Goal: Task Accomplishment & Management: Use online tool/utility

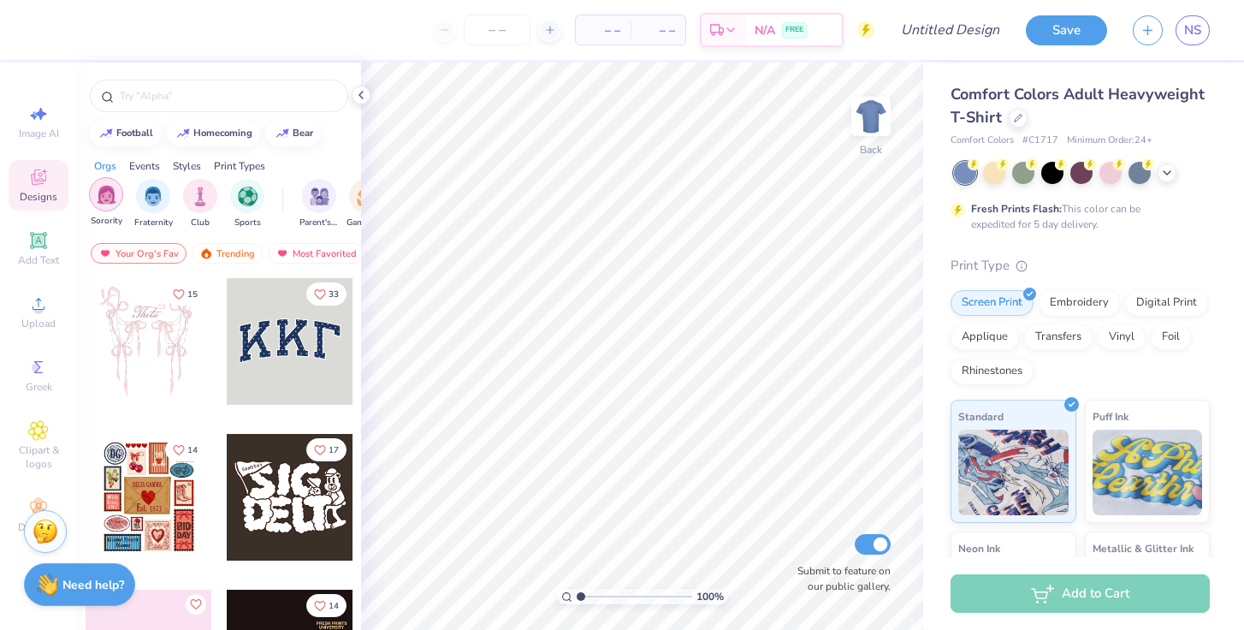
click at [107, 207] on div "filter for Sorority" at bounding box center [106, 194] width 34 height 34
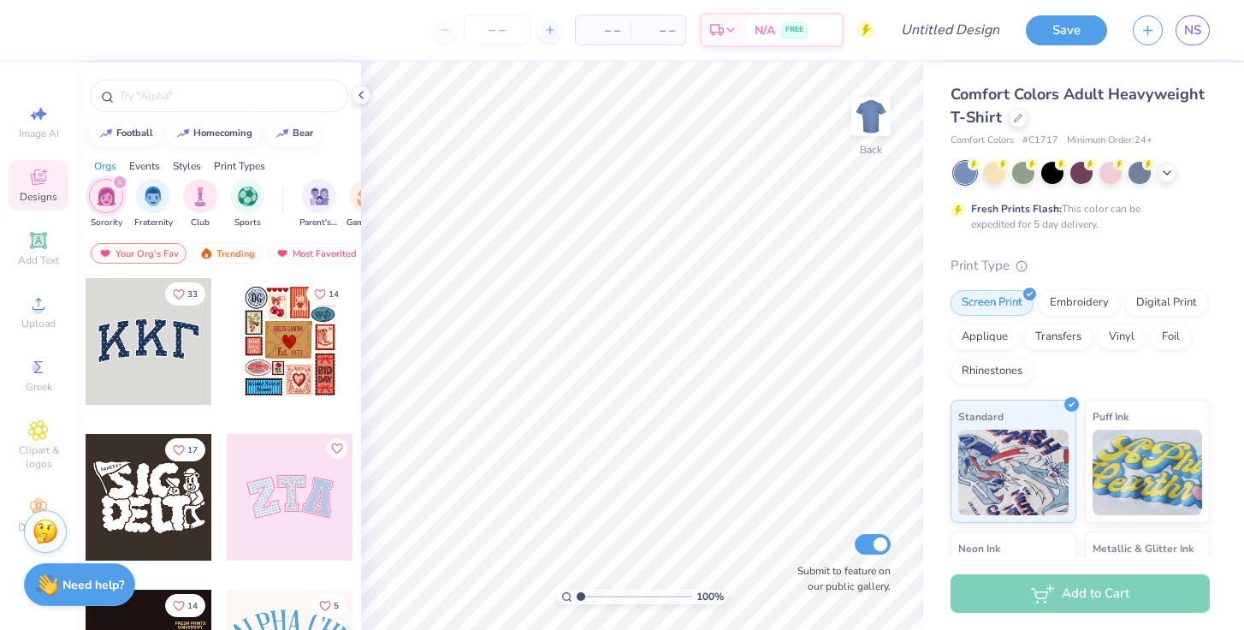
click at [226, 179] on div "Sorority Fraternity Club Sports" at bounding box center [186, 204] width 194 height 50
click at [226, 170] on div "Print Types" at bounding box center [239, 165] width 51 height 15
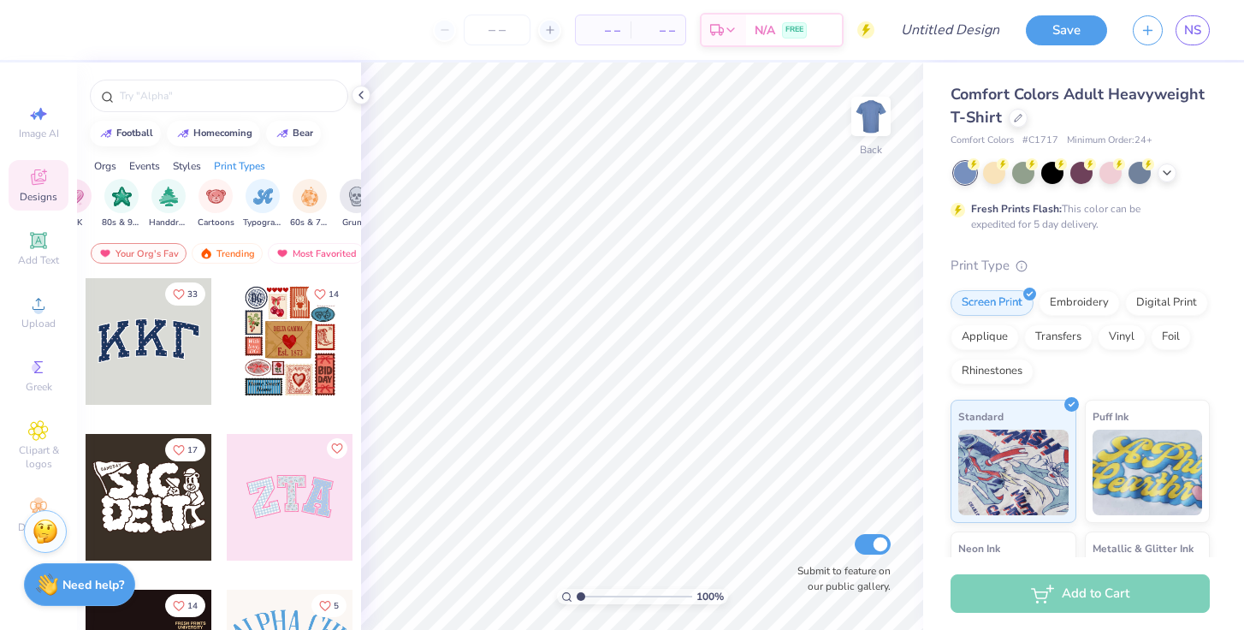
scroll to position [0, 1392]
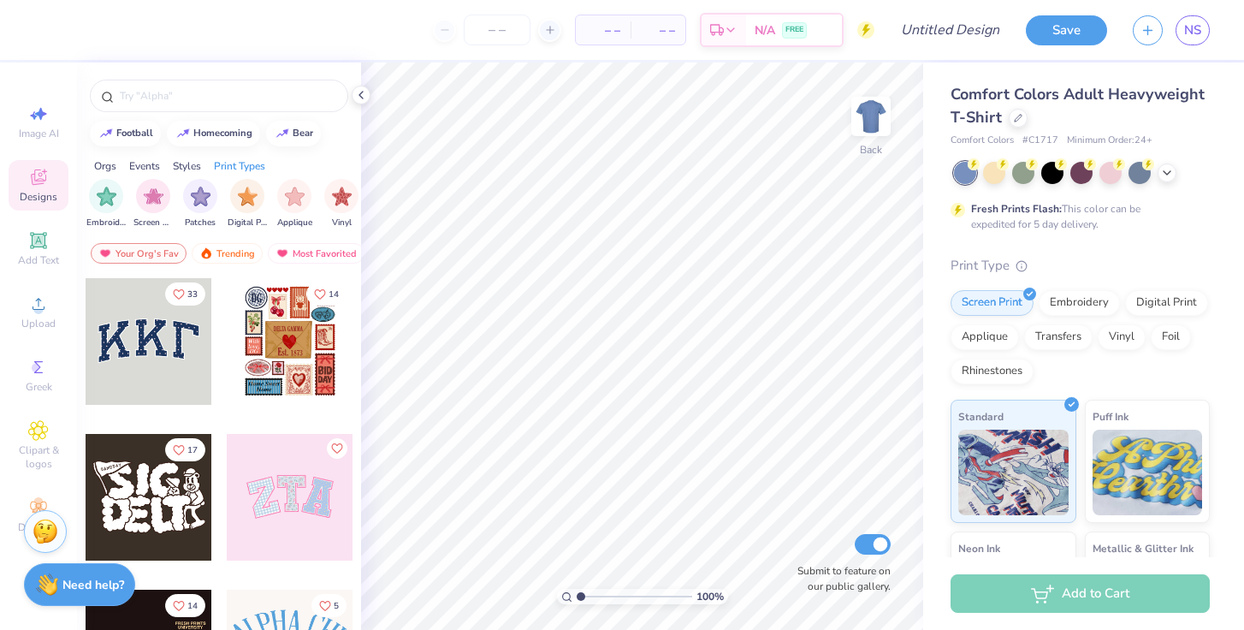
click at [195, 163] on div "Styles" at bounding box center [187, 165] width 28 height 15
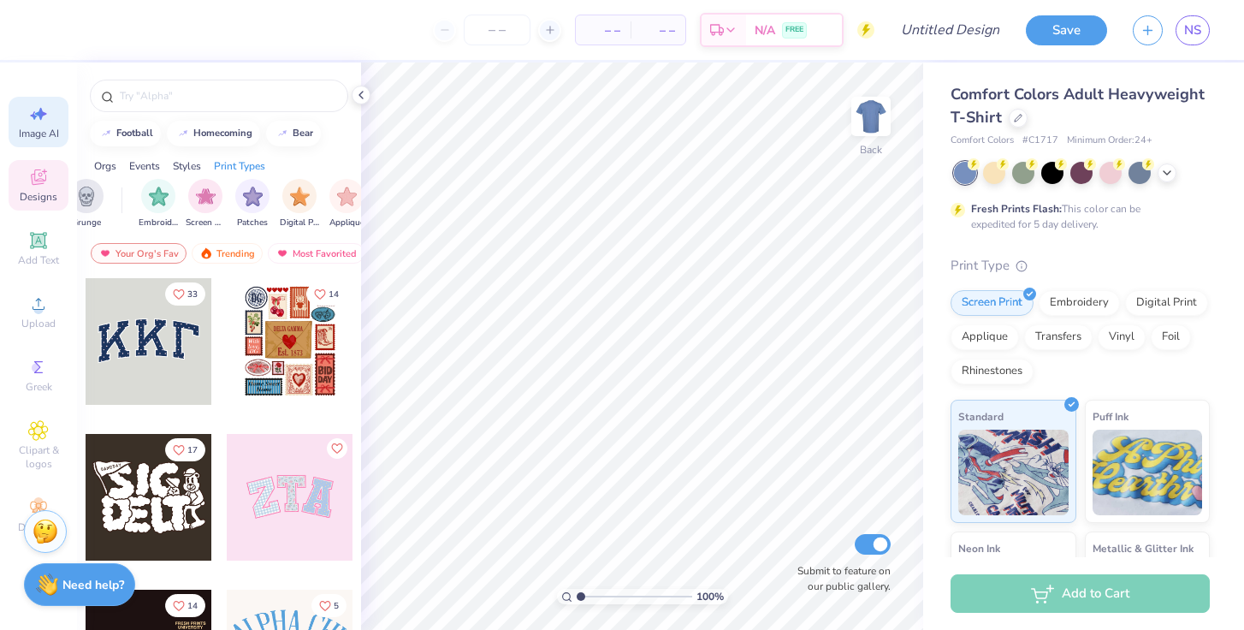
click at [36, 139] on span "Image AI" at bounding box center [39, 134] width 40 height 14
select select "4"
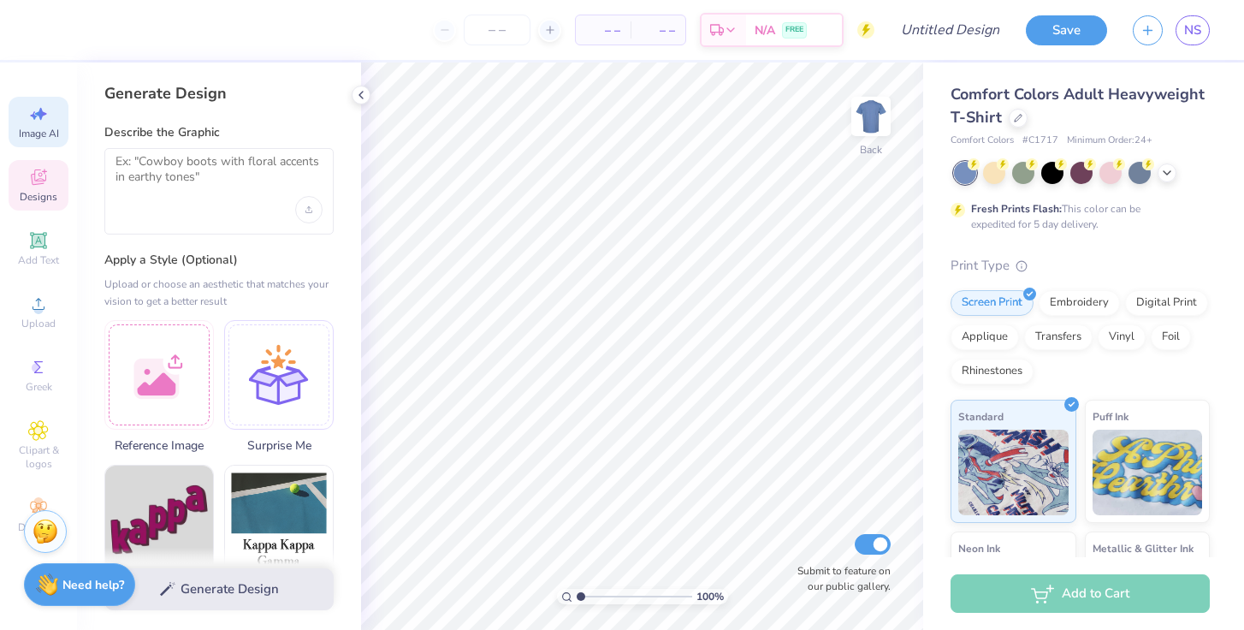
click at [36, 190] on span "Designs" at bounding box center [39, 197] width 38 height 14
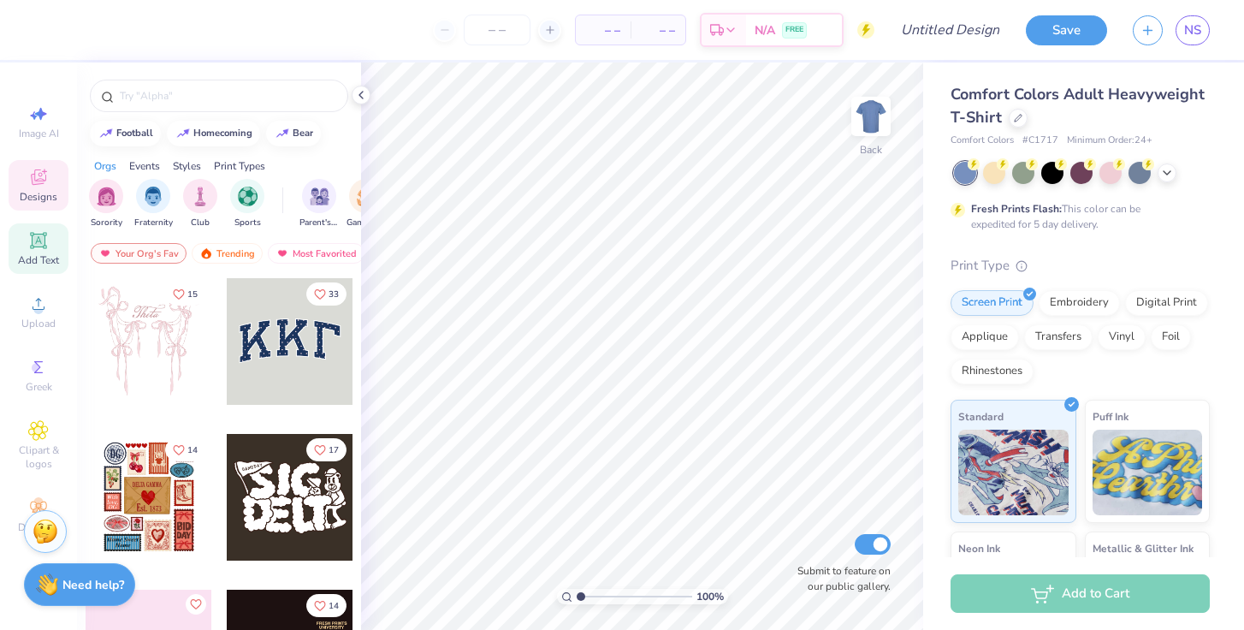
click at [35, 246] on icon at bounding box center [38, 240] width 21 height 21
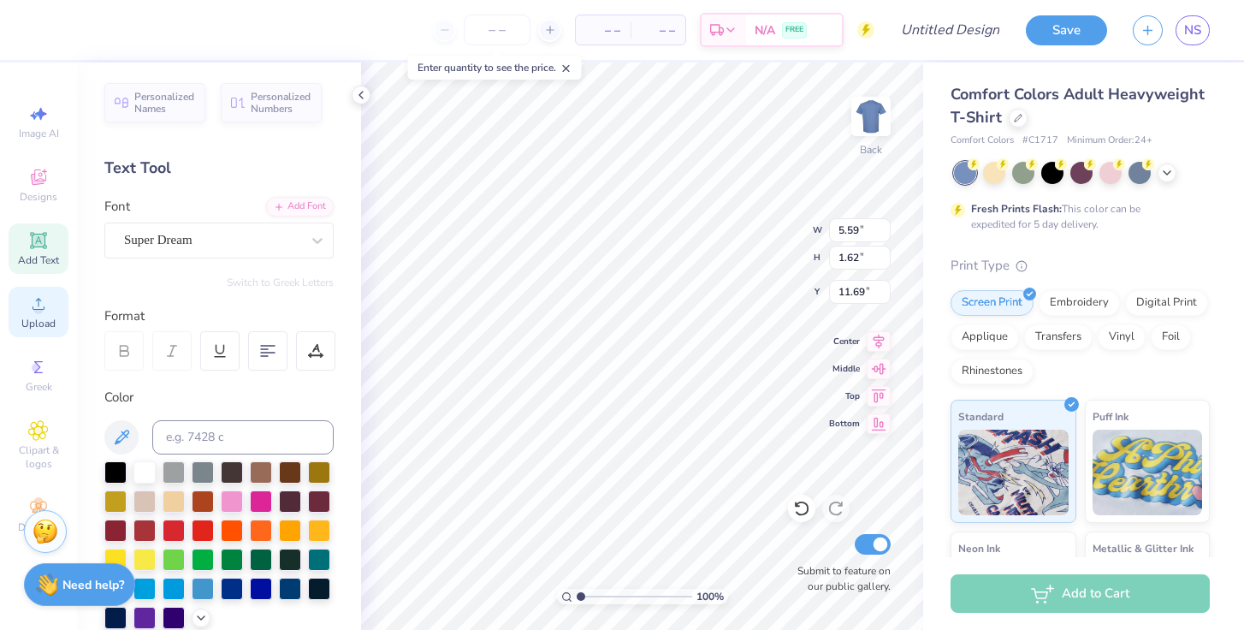
click at [33, 313] on icon at bounding box center [38, 304] width 21 height 21
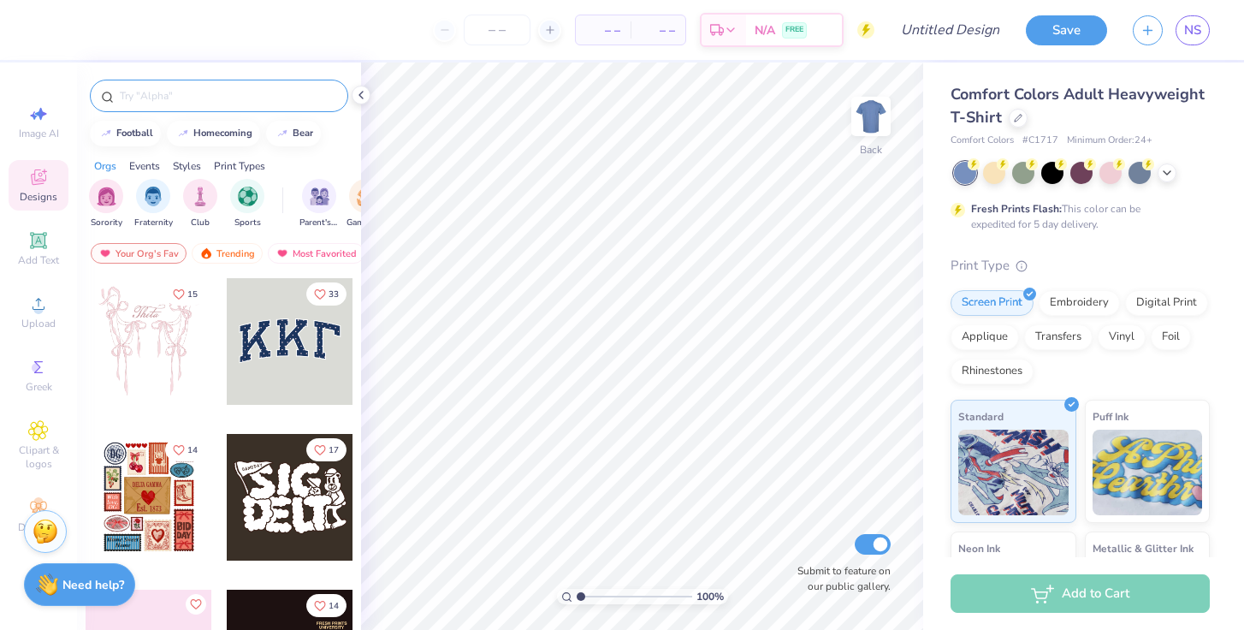
click at [157, 99] on input "text" at bounding box center [227, 95] width 219 height 17
click at [36, 501] on circle at bounding box center [37, 501] width 9 height 9
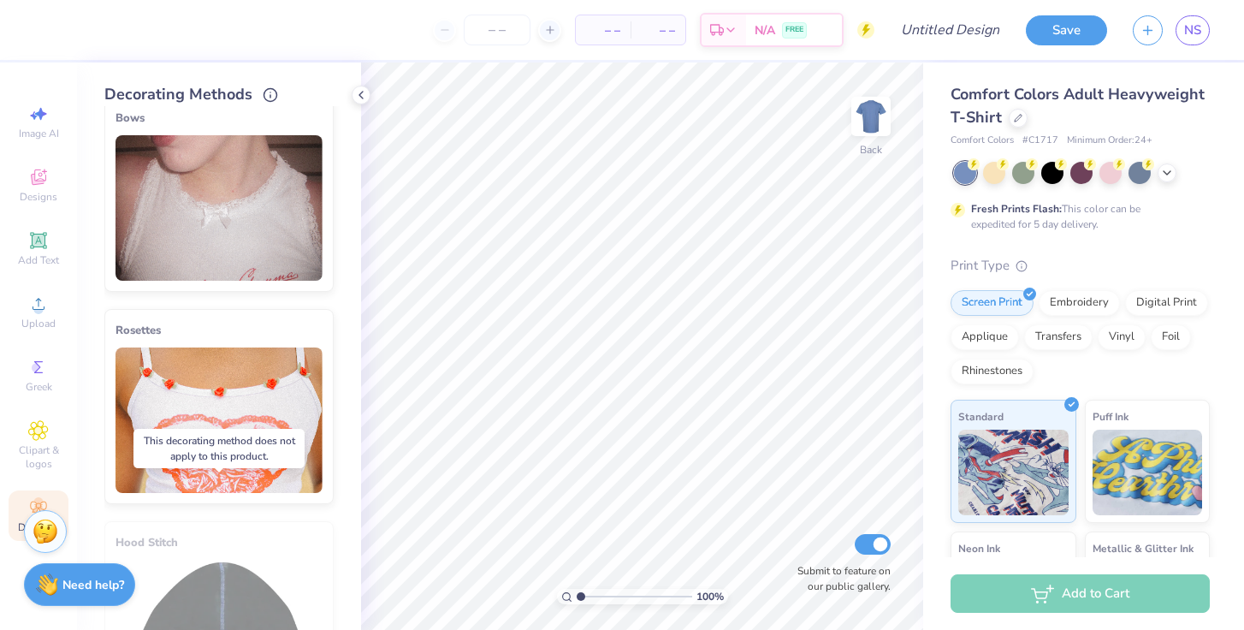
scroll to position [584, 0]
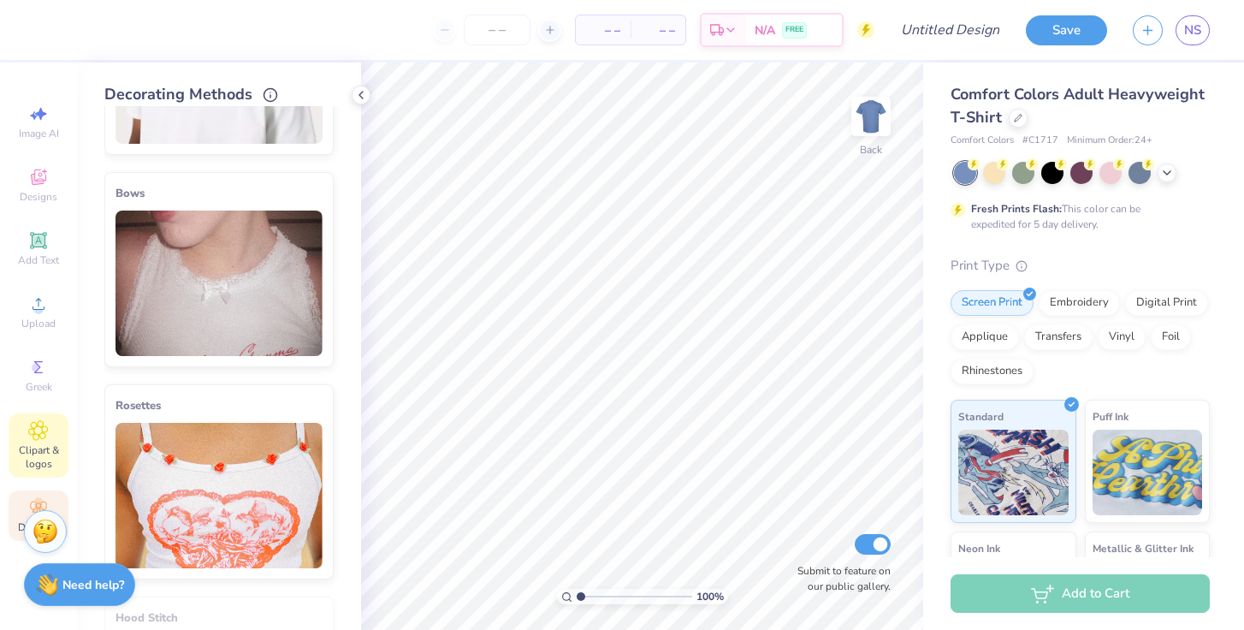
click at [42, 433] on icon at bounding box center [38, 430] width 20 height 21
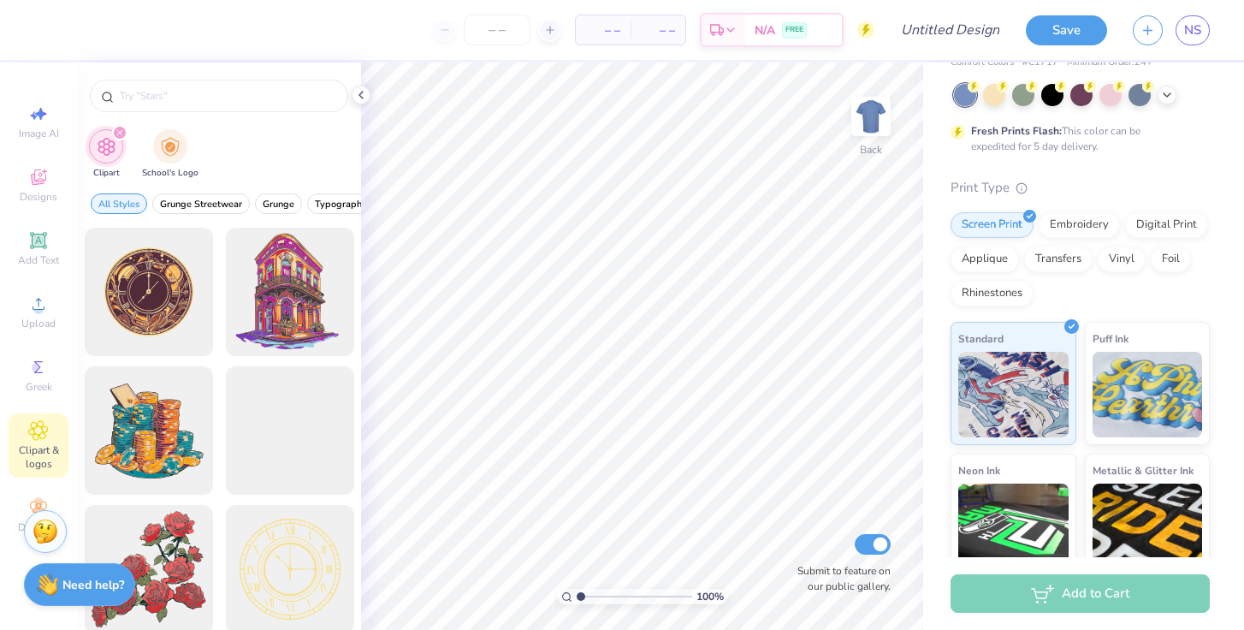
scroll to position [0, 0]
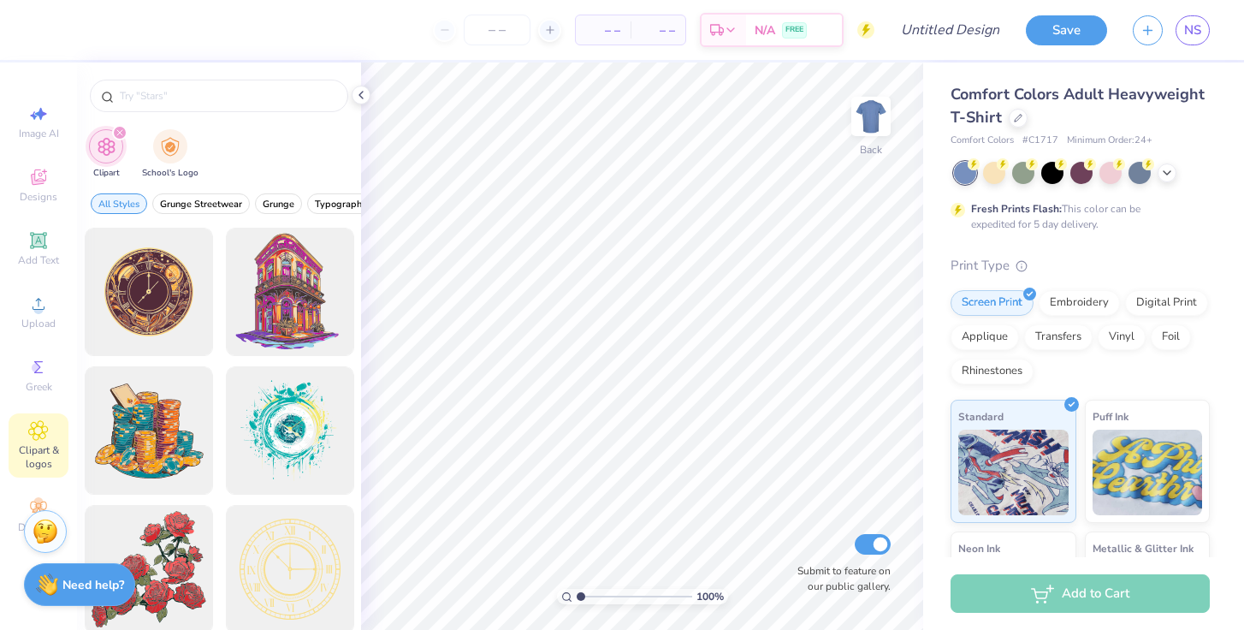
click at [1000, 91] on span "Comfort Colors Adult Heavyweight T-Shirt" at bounding box center [1078, 106] width 254 height 44
click at [1018, 118] on icon at bounding box center [1018, 116] width 9 height 9
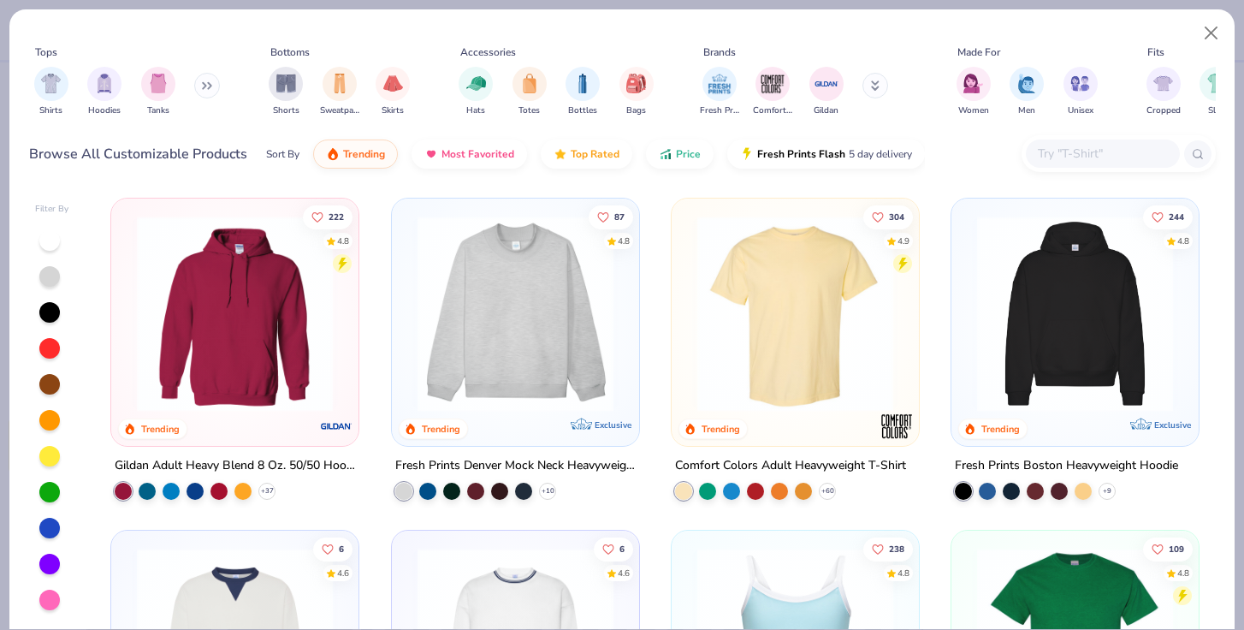
click at [1049, 290] on img at bounding box center [1075, 314] width 213 height 196
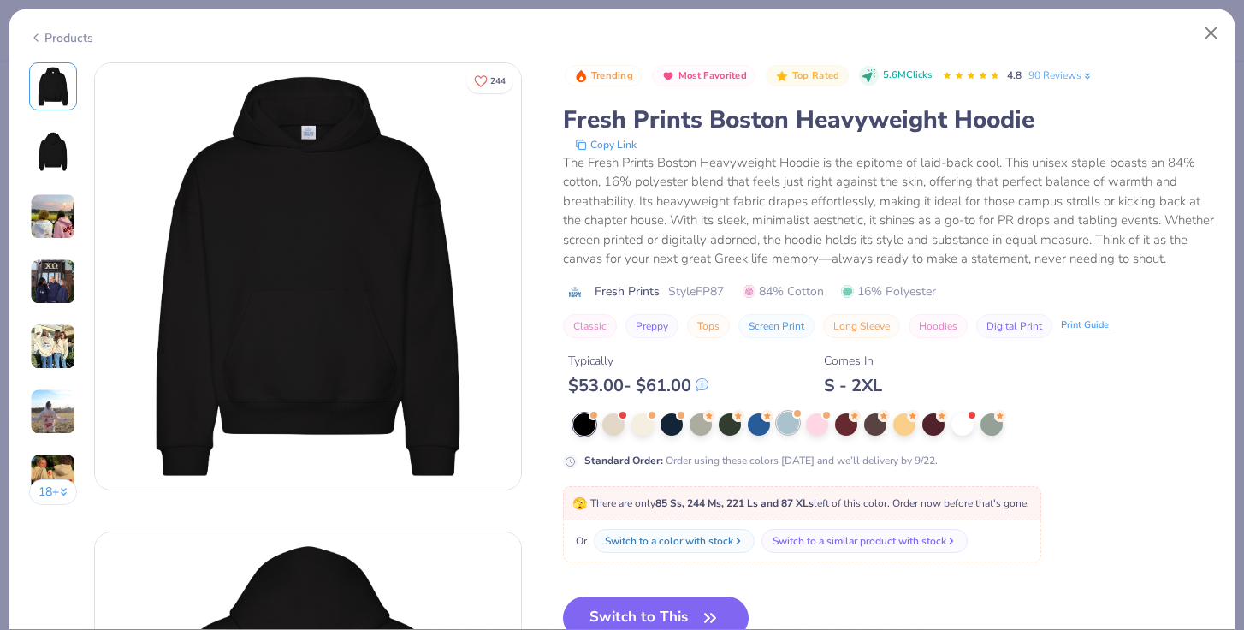
click at [799, 424] on div at bounding box center [788, 423] width 22 height 22
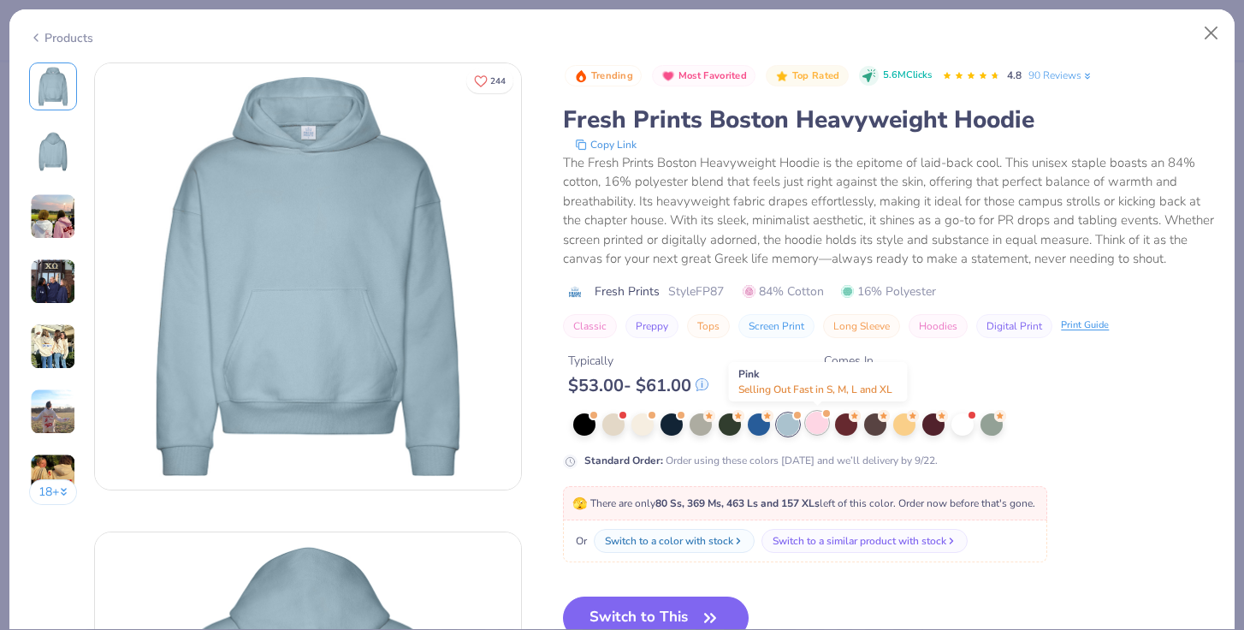
click at [823, 424] on div at bounding box center [817, 423] width 22 height 22
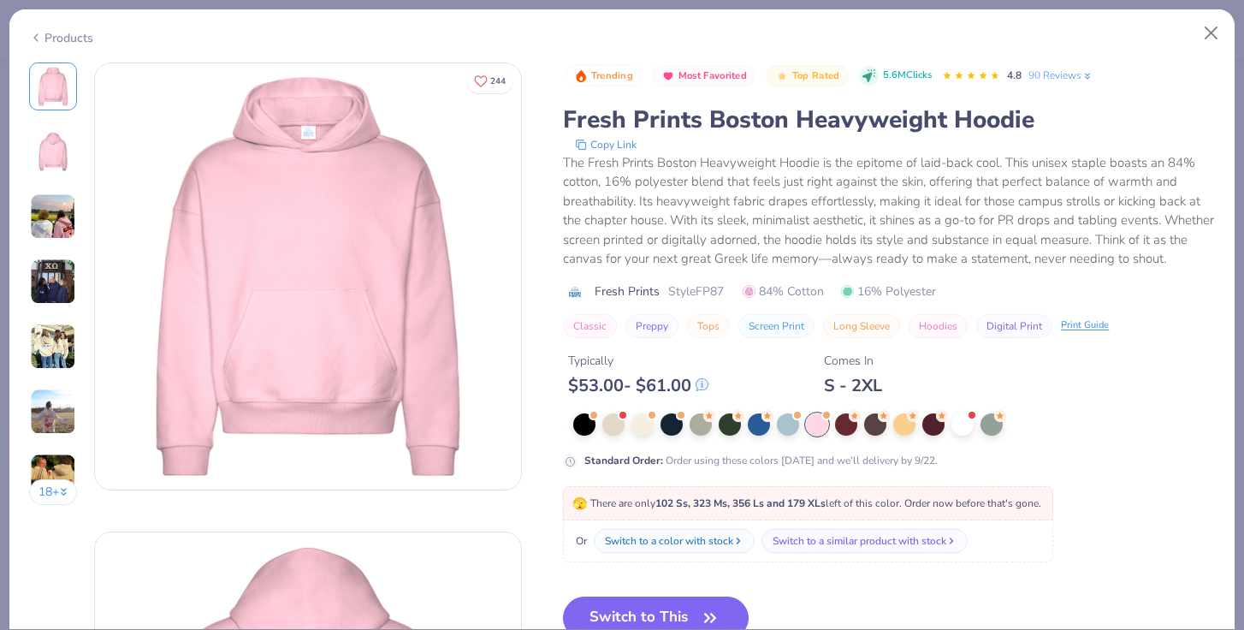
click at [771, 431] on div at bounding box center [894, 424] width 642 height 22
click at [757, 430] on div at bounding box center [759, 423] width 22 height 22
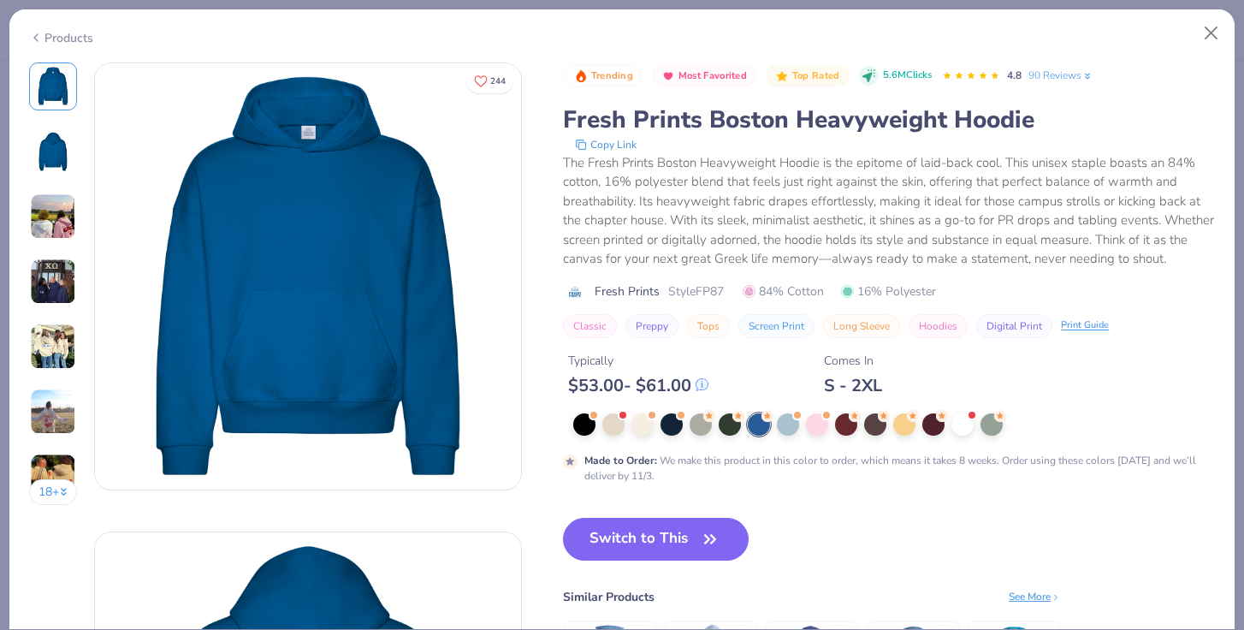
click at [776, 430] on div at bounding box center [894, 424] width 642 height 22
click at [791, 429] on div at bounding box center [788, 423] width 22 height 22
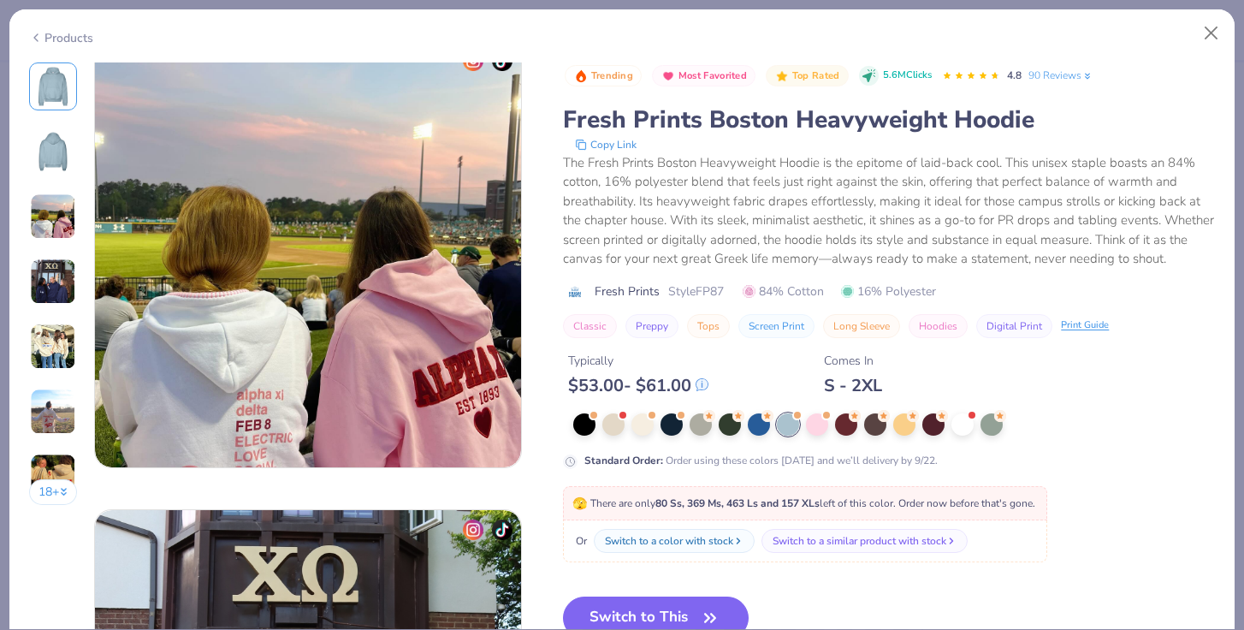
scroll to position [1035, 0]
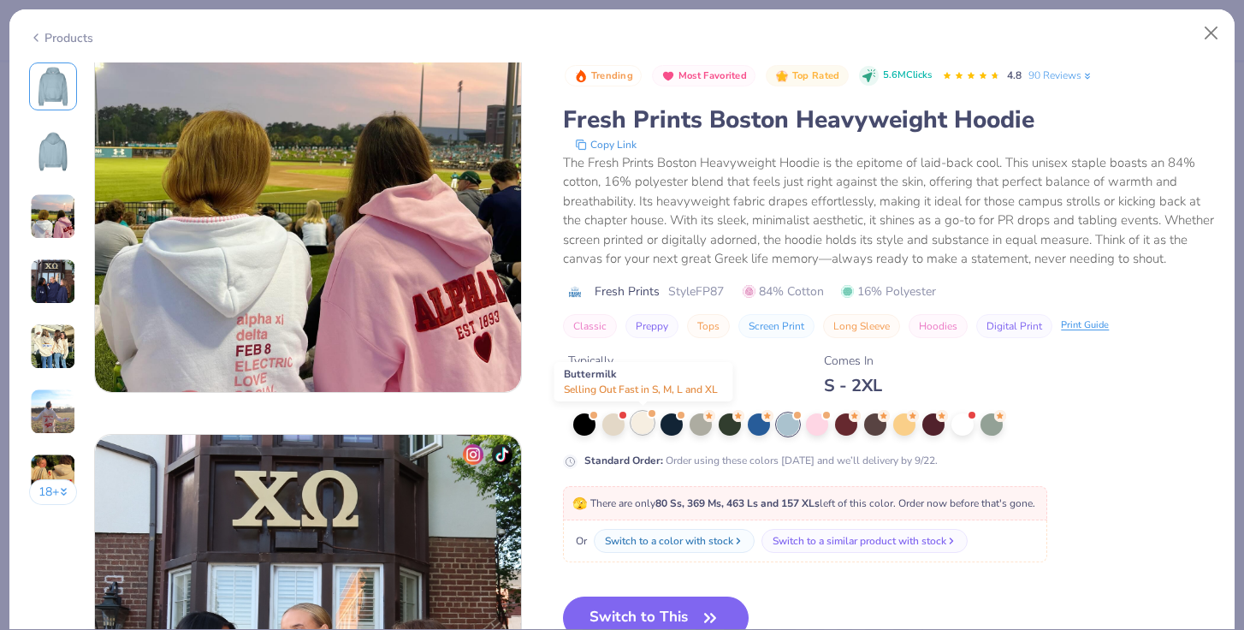
click at [643, 433] on div at bounding box center [643, 423] width 22 height 22
click at [961, 430] on div at bounding box center [963, 423] width 22 height 22
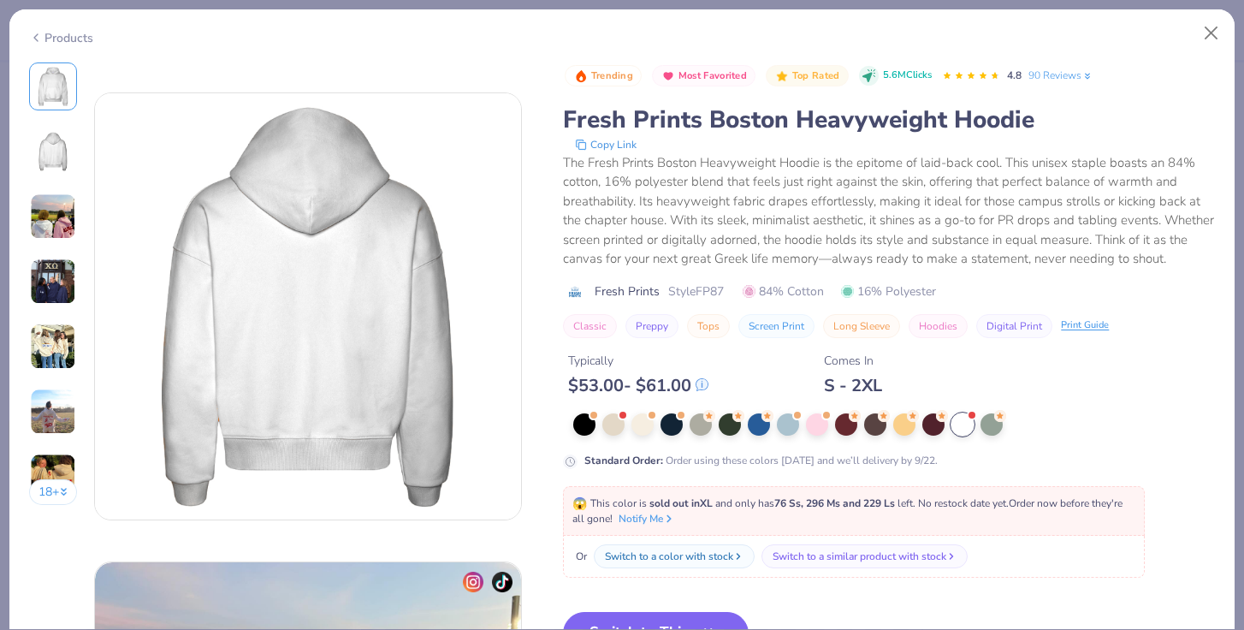
scroll to position [284, 0]
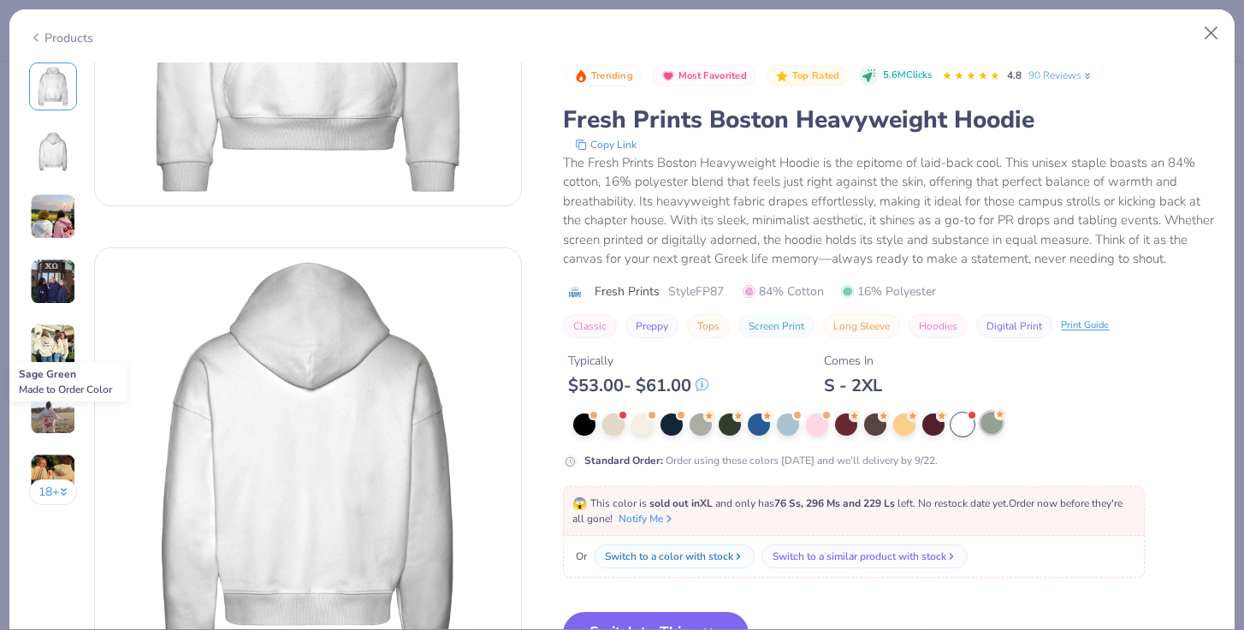
click at [1000, 430] on div at bounding box center [992, 423] width 22 height 22
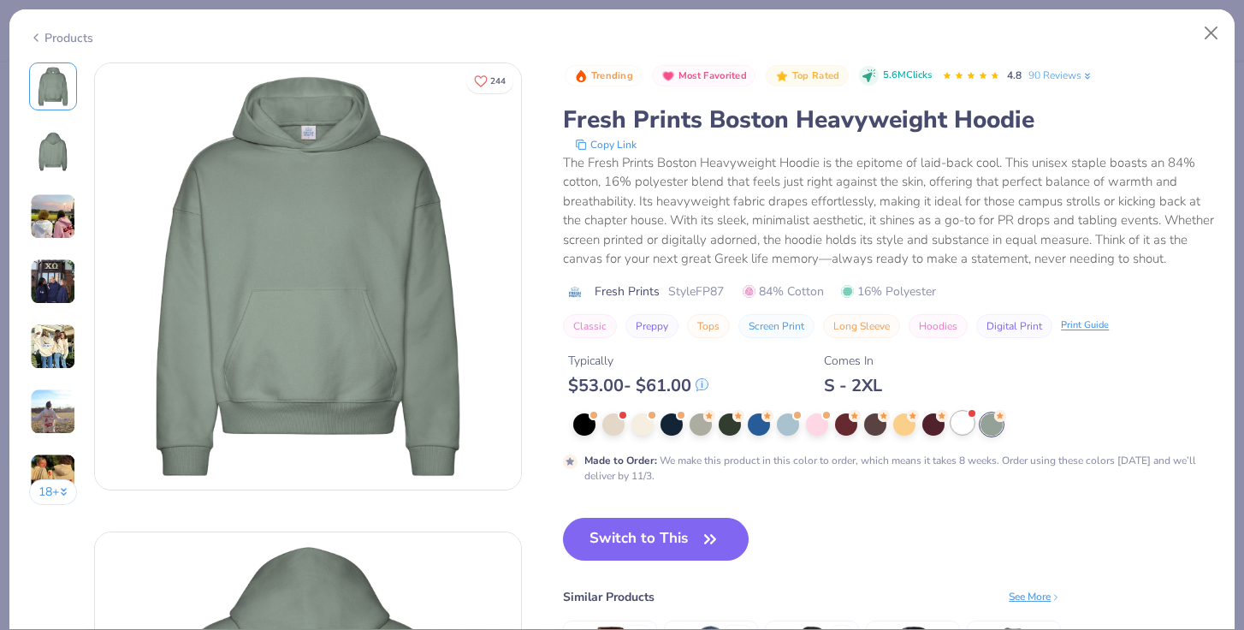
click at [962, 425] on div at bounding box center [963, 423] width 22 height 22
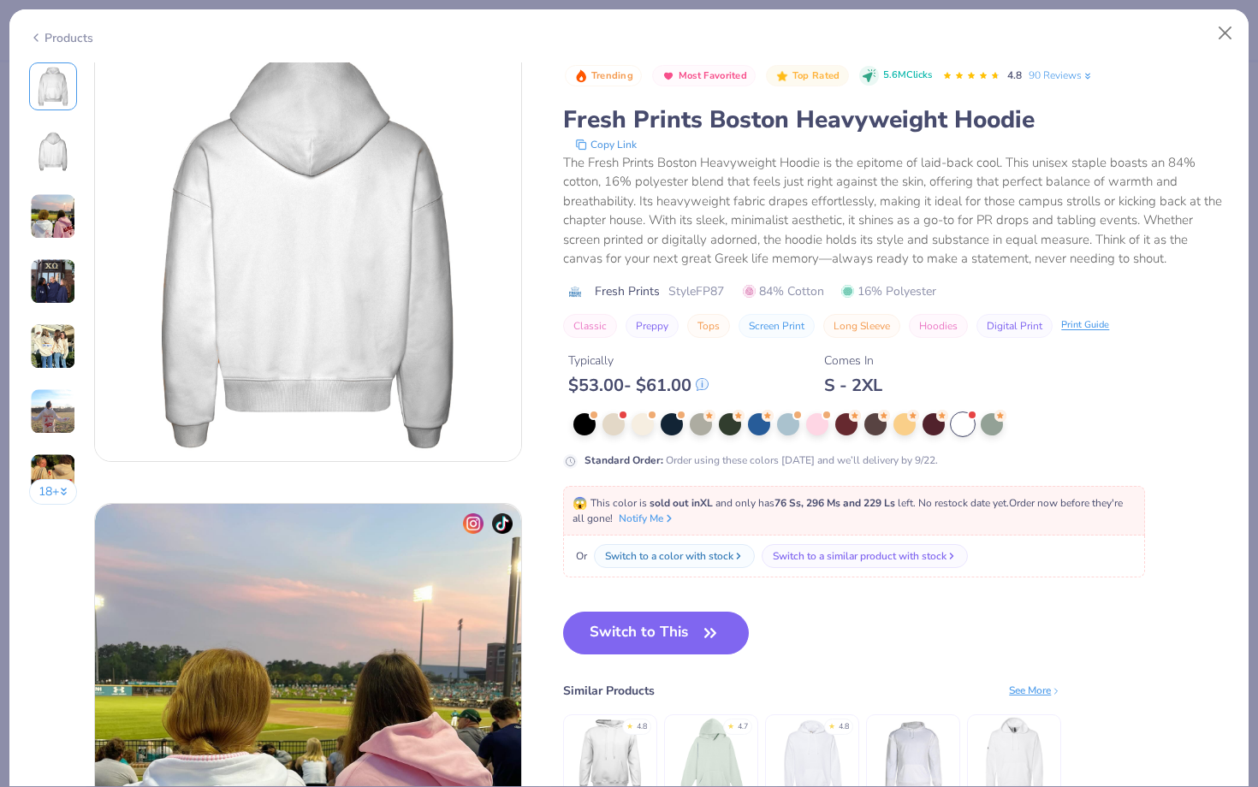
scroll to position [519, 0]
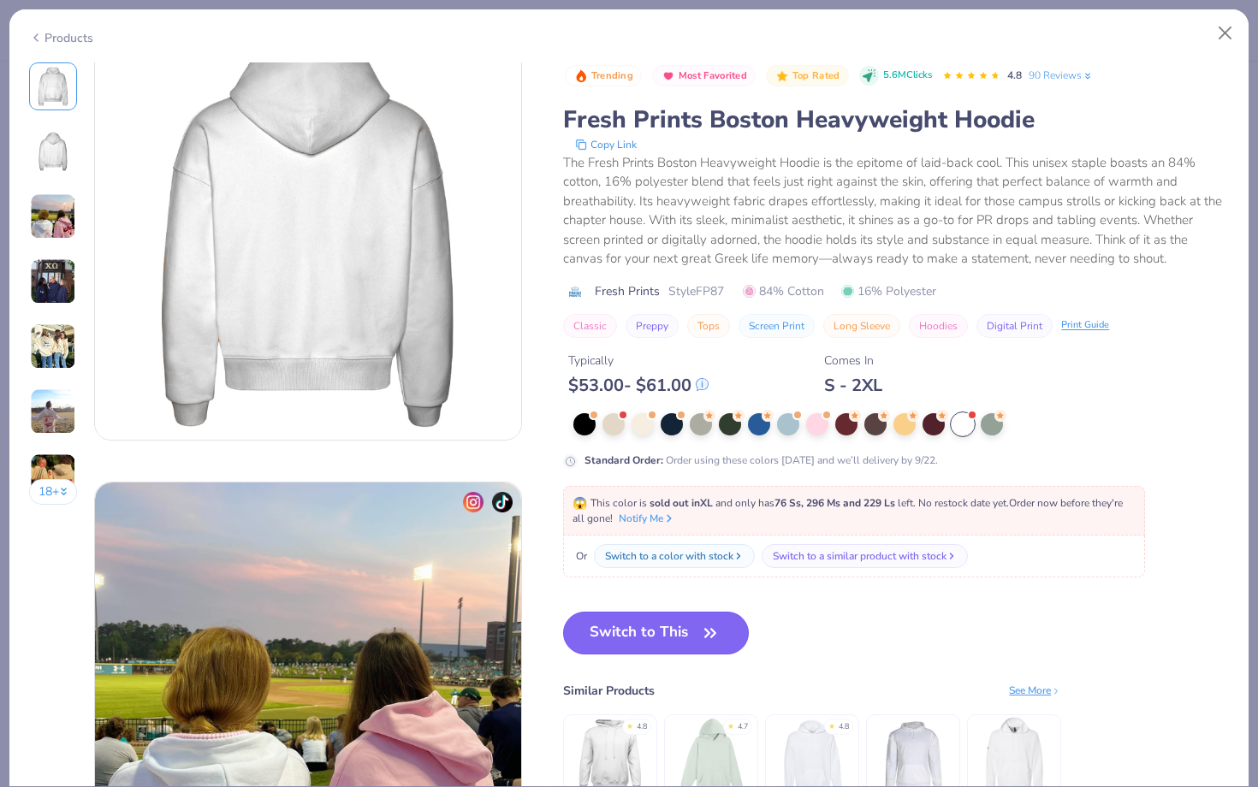
click at [650, 626] on button "Switch to This" at bounding box center [656, 633] width 186 height 43
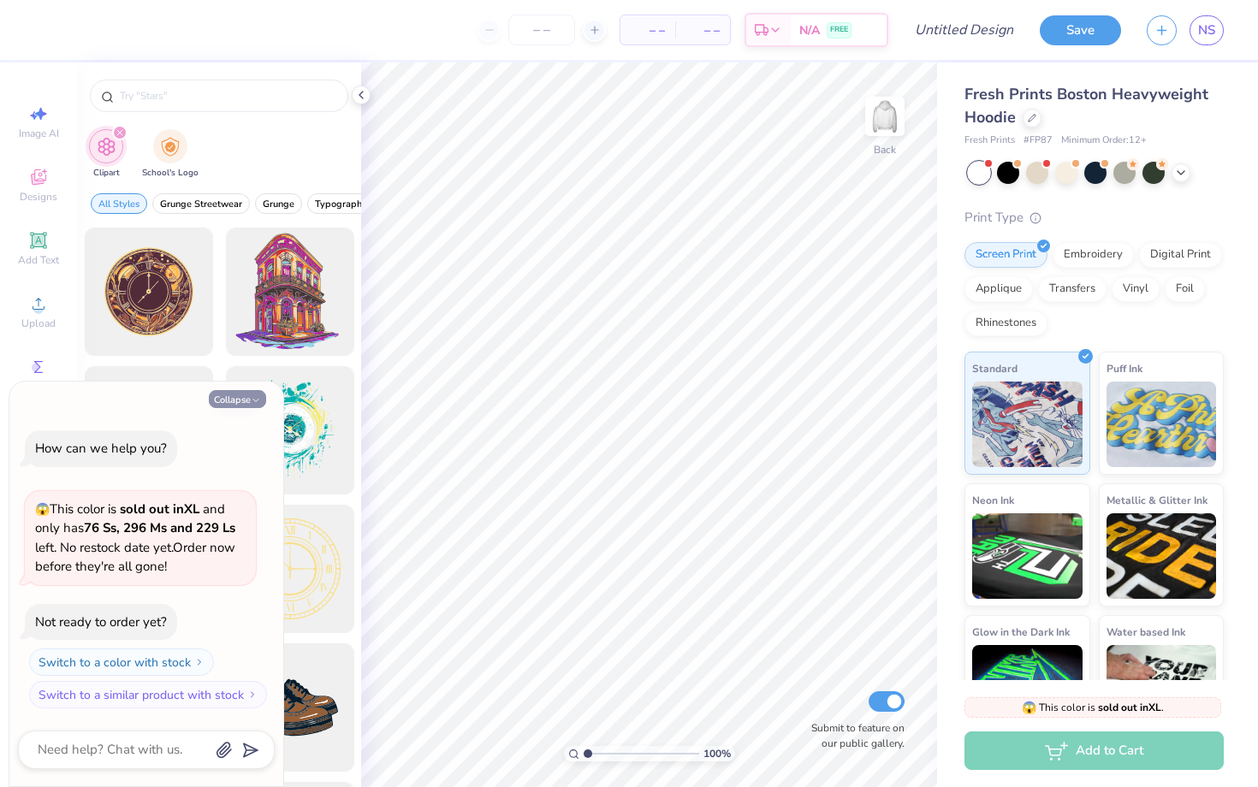
click at [231, 391] on button "Collapse" at bounding box center [237, 399] width 57 height 18
type textarea "x"
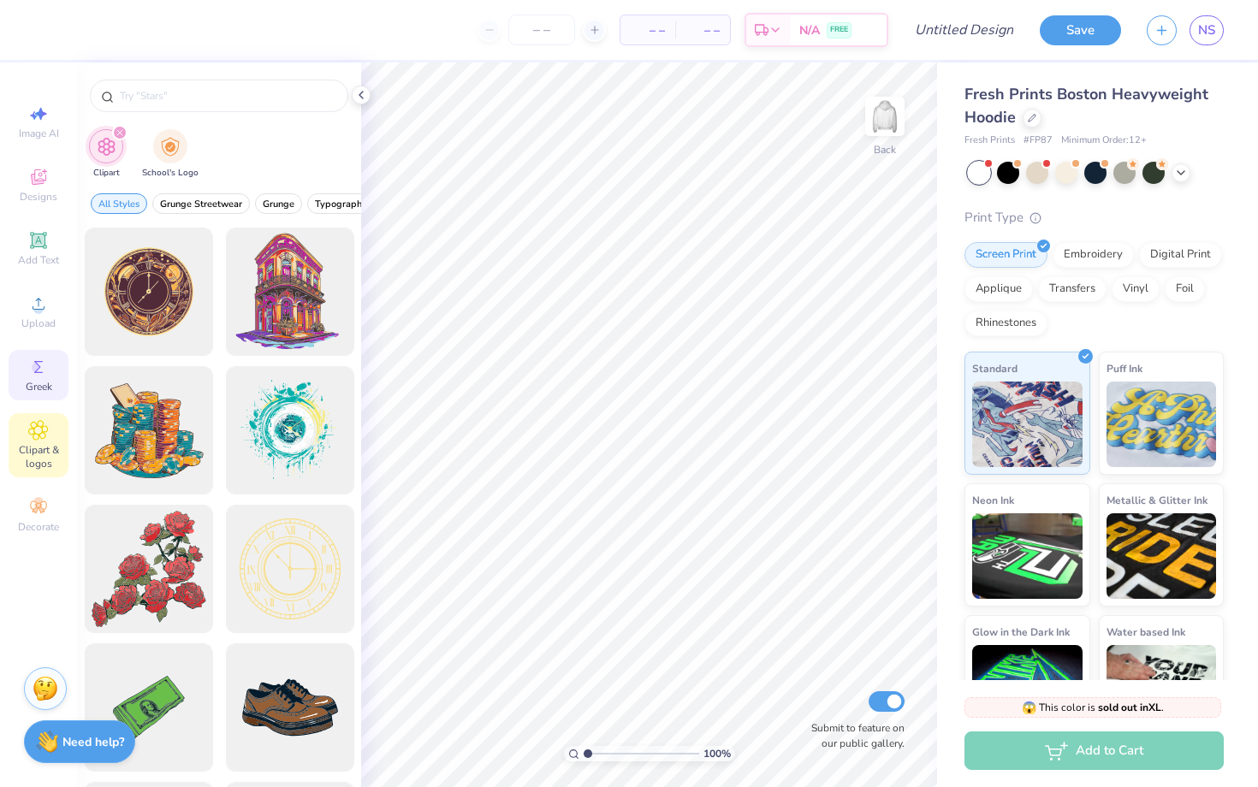
click at [45, 377] on icon at bounding box center [38, 367] width 21 height 21
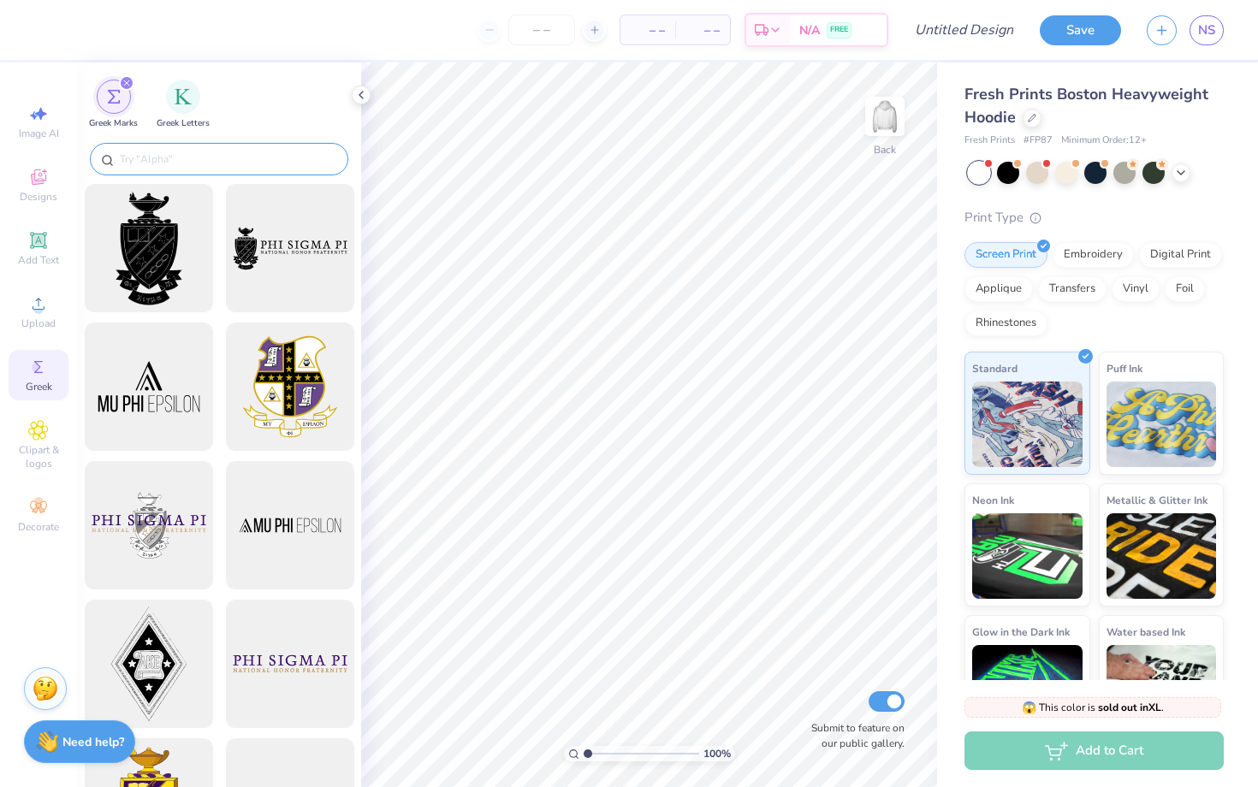
click at [204, 165] on input "text" at bounding box center [227, 159] width 219 height 17
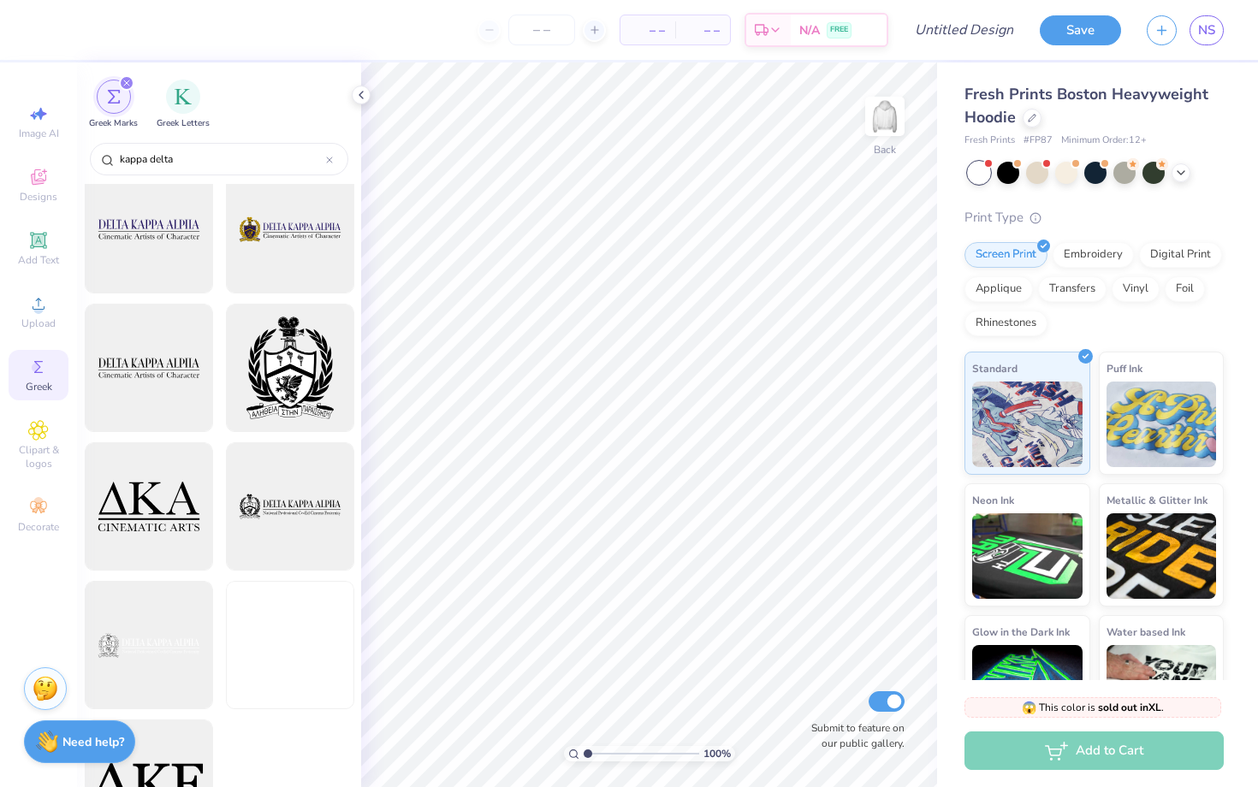
scroll to position [4802, 0]
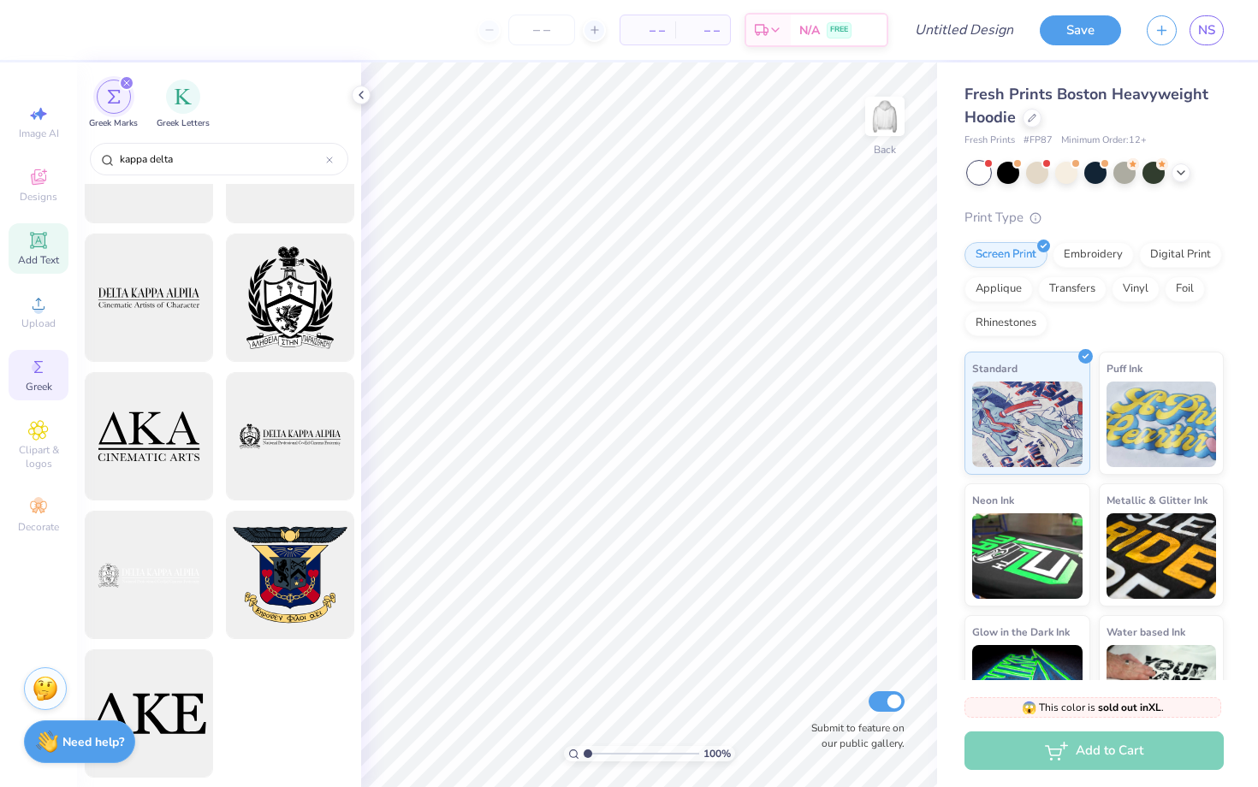
type input "kappa delta"
click at [33, 248] on icon at bounding box center [38, 240] width 21 height 21
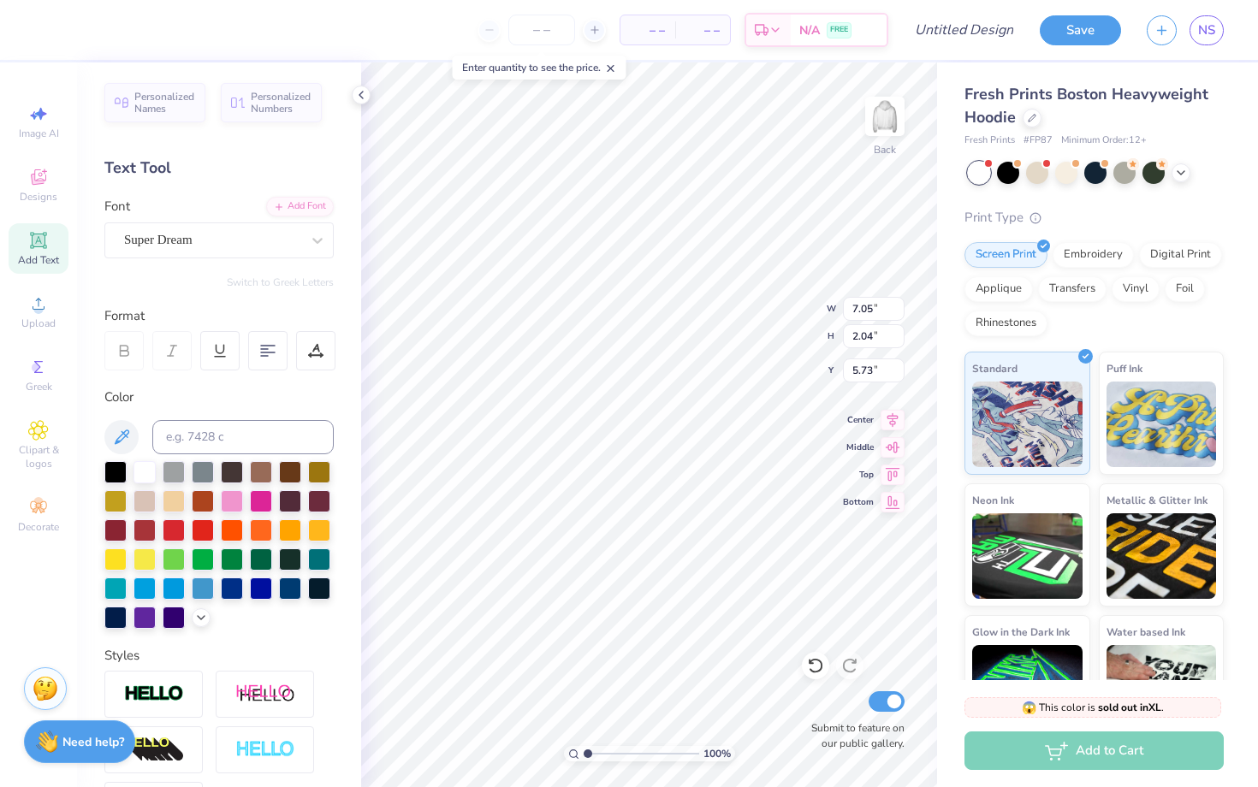
type textarea "KAPPA DELTA"
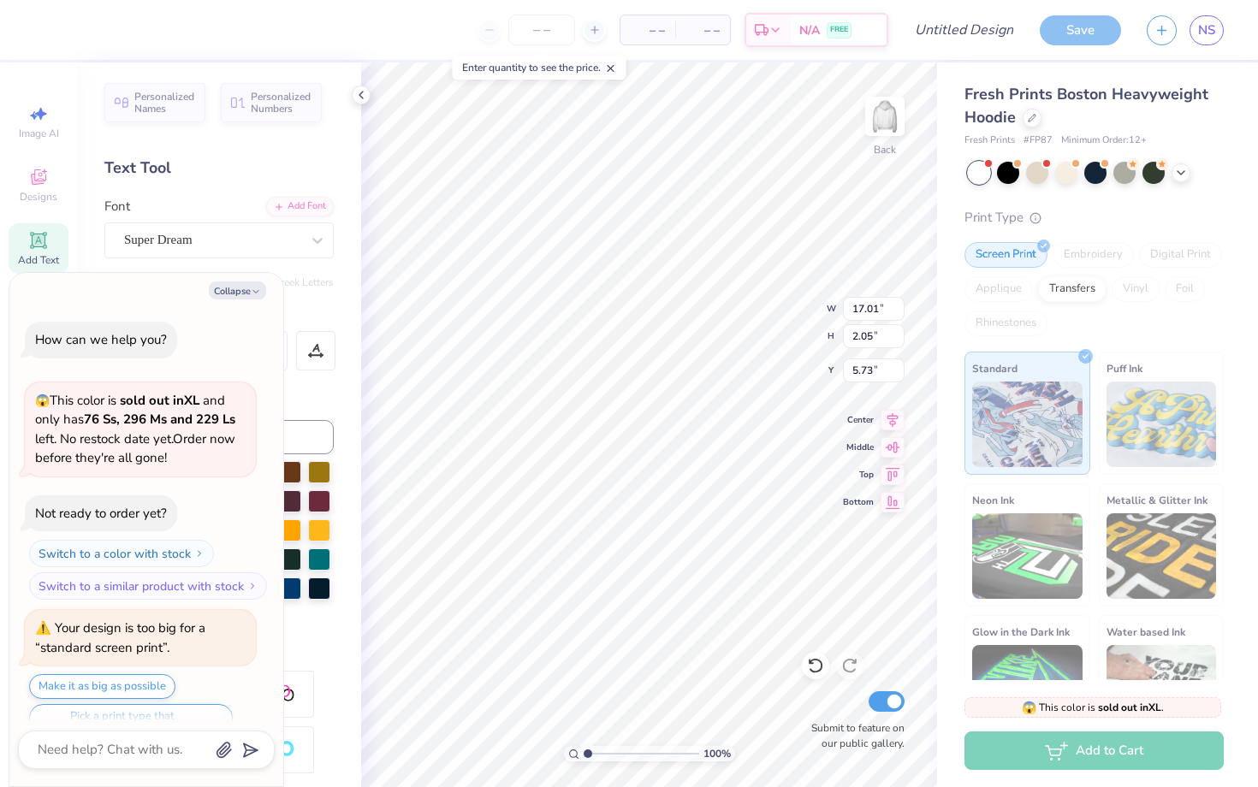
scroll to position [33, 0]
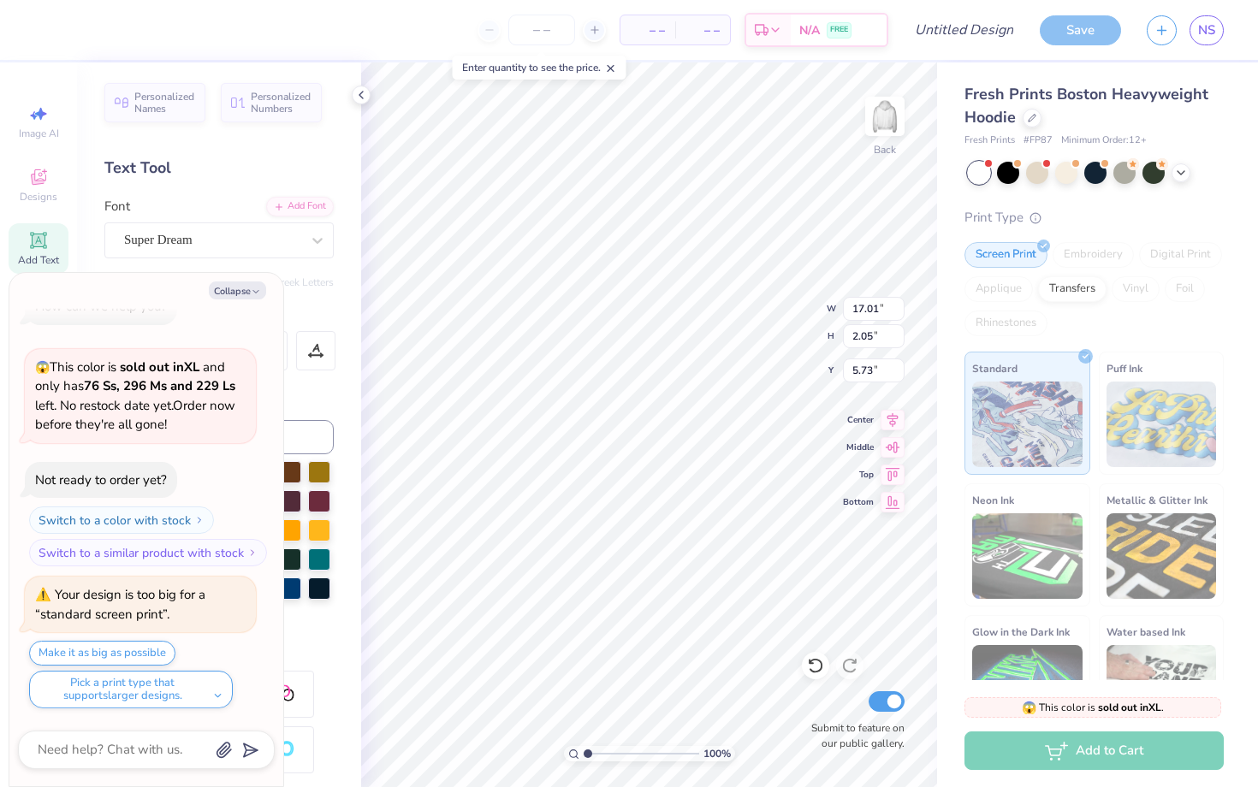
type textarea "x"
type input "5.07"
type textarea "x"
type input "14.89"
type input "1.79"
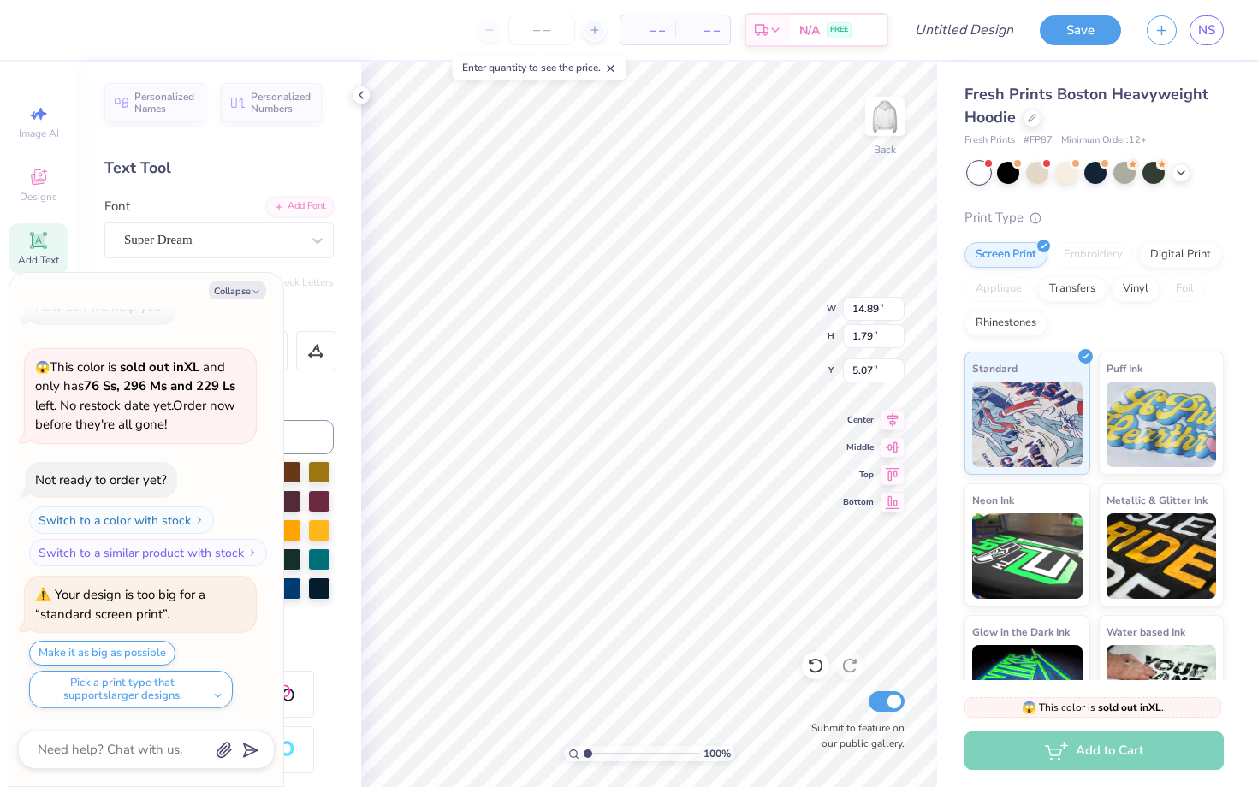
type textarea "x"
type input "4.96"
click at [240, 284] on button "Collapse" at bounding box center [237, 291] width 57 height 18
type textarea "x"
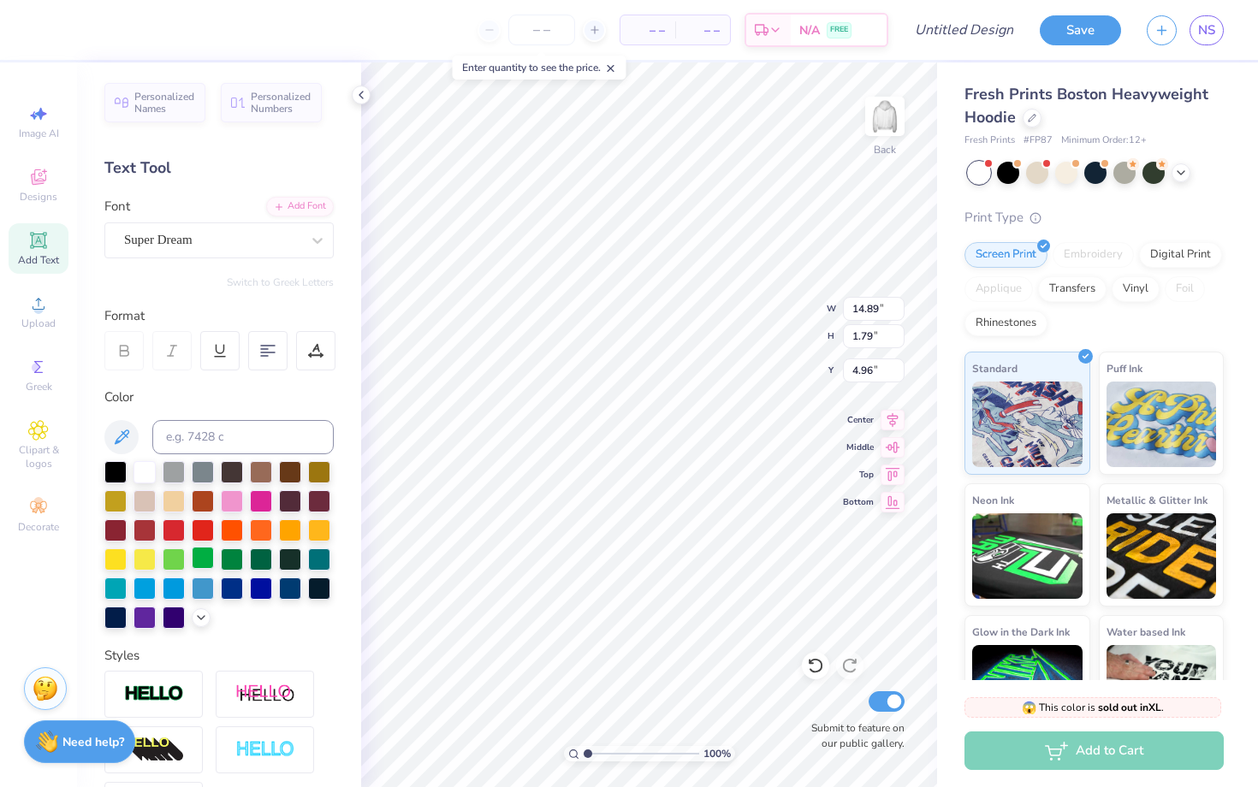
click at [203, 561] on div at bounding box center [203, 558] width 22 height 22
click at [241, 556] on div at bounding box center [232, 558] width 22 height 22
click at [258, 556] on div at bounding box center [261, 558] width 22 height 22
click at [312, 555] on div at bounding box center [319, 558] width 22 height 22
click at [173, 474] on div at bounding box center [174, 471] width 22 height 22
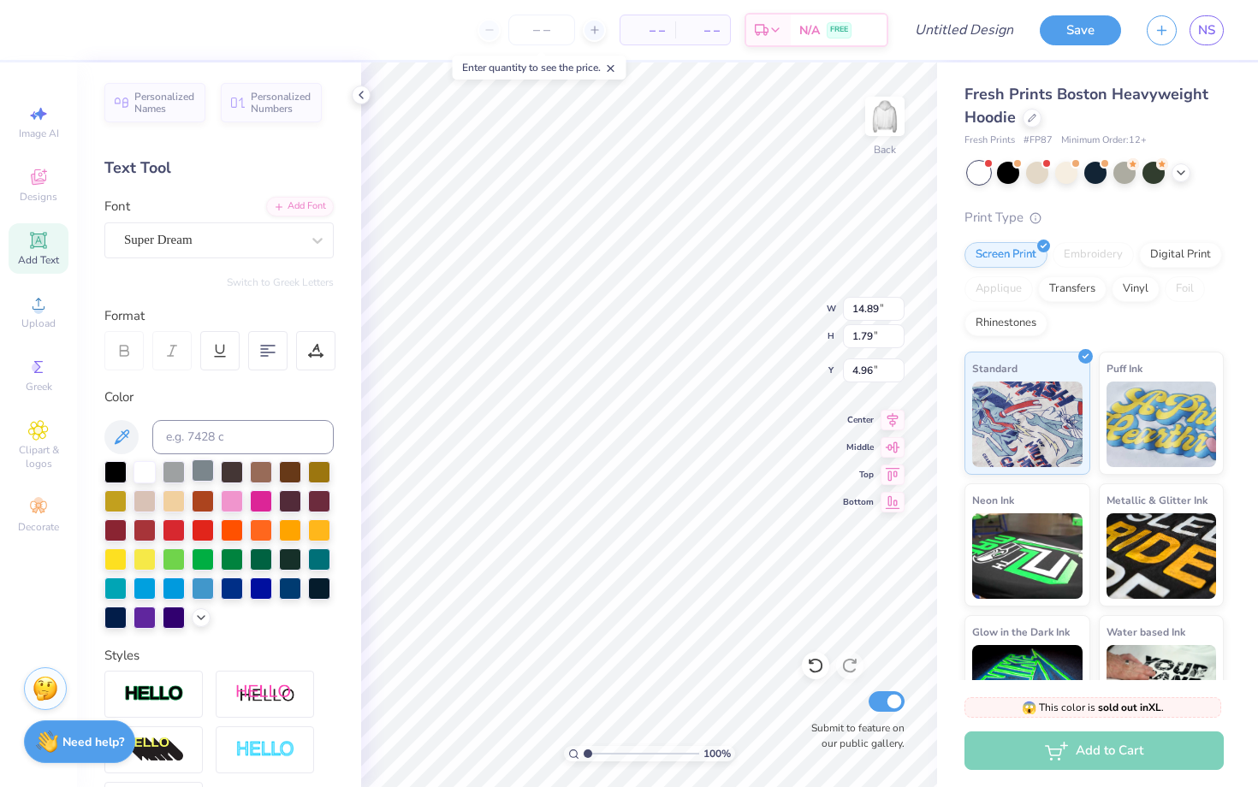
click at [195, 472] on div at bounding box center [203, 471] width 22 height 22
click at [323, 565] on div at bounding box center [319, 558] width 22 height 22
click at [206, 617] on icon at bounding box center [201, 616] width 14 height 14
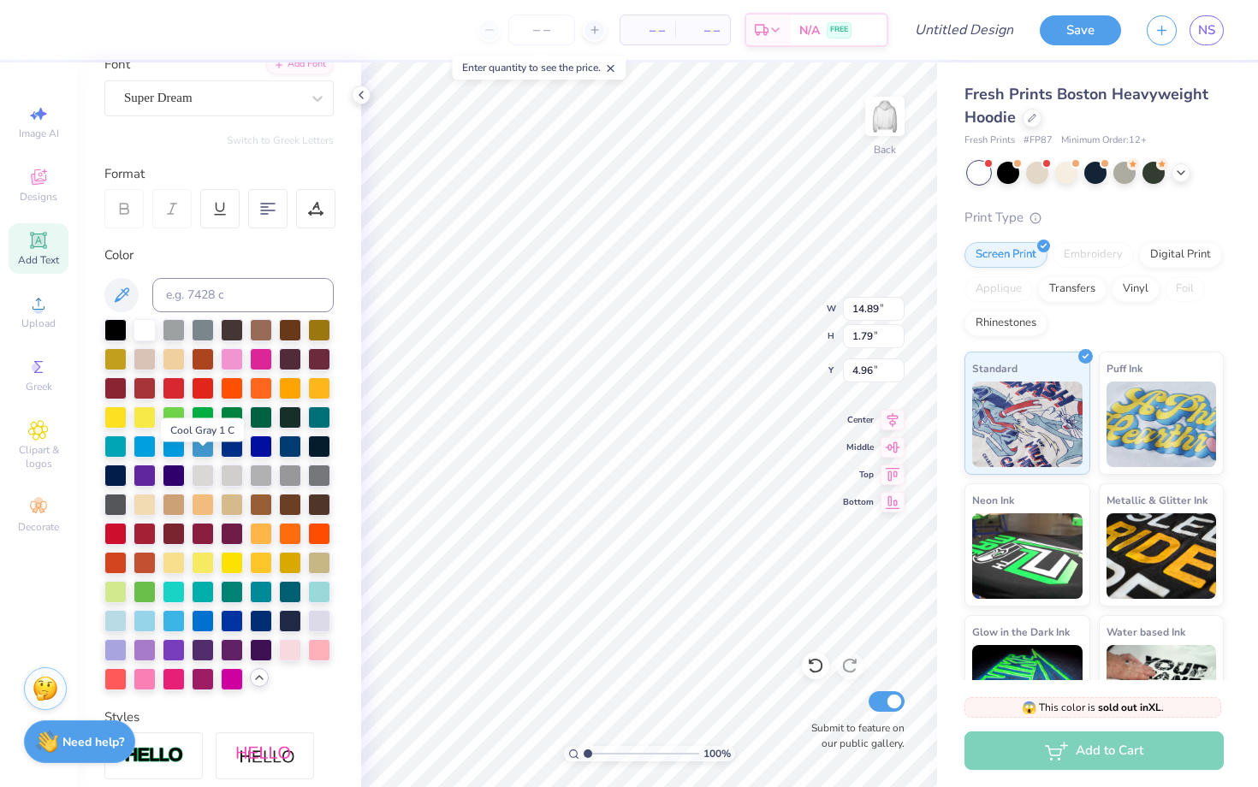
scroll to position [152, 0]
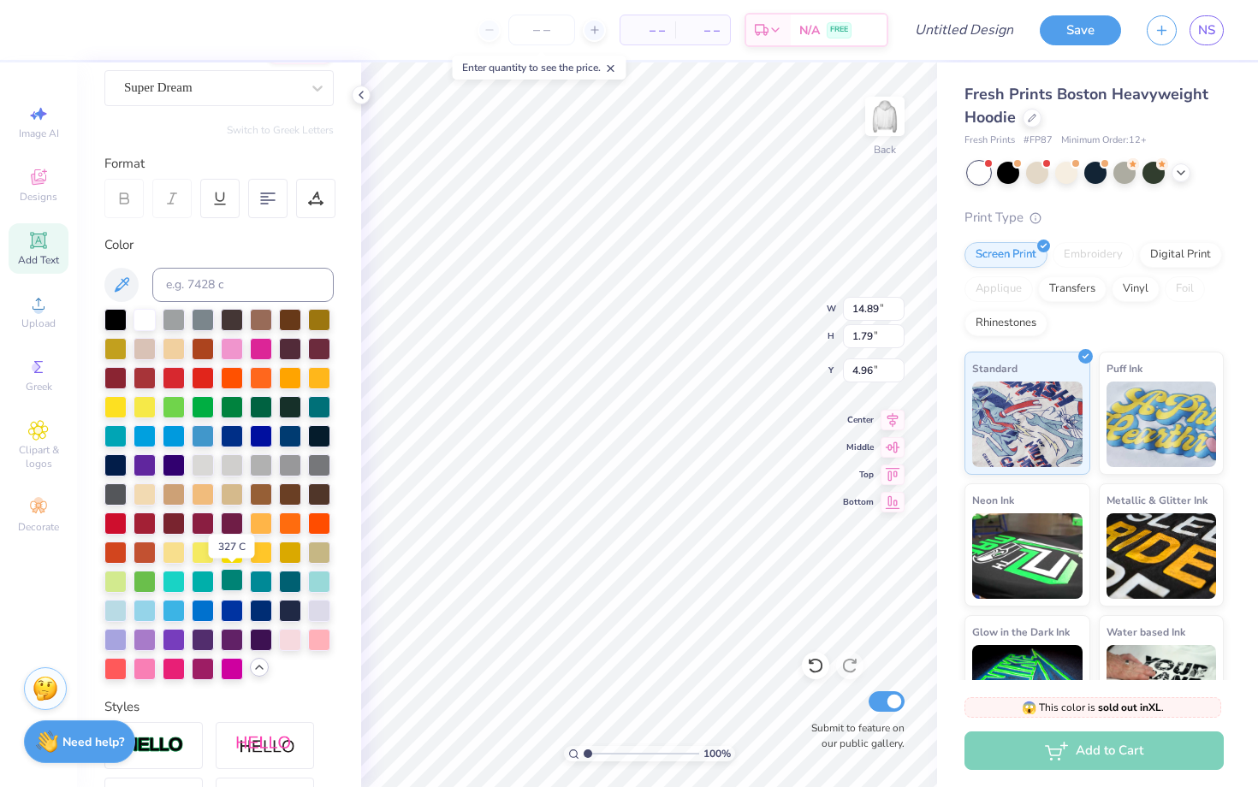
click at [232, 584] on div at bounding box center [232, 580] width 22 height 22
click at [335, 629] on div "Personalized Names Personalized Numbers Text Tool Add Font Font Super Dream Swi…" at bounding box center [219, 424] width 284 height 725
type input "13.94"
type input "1.68"
type input "5.07"
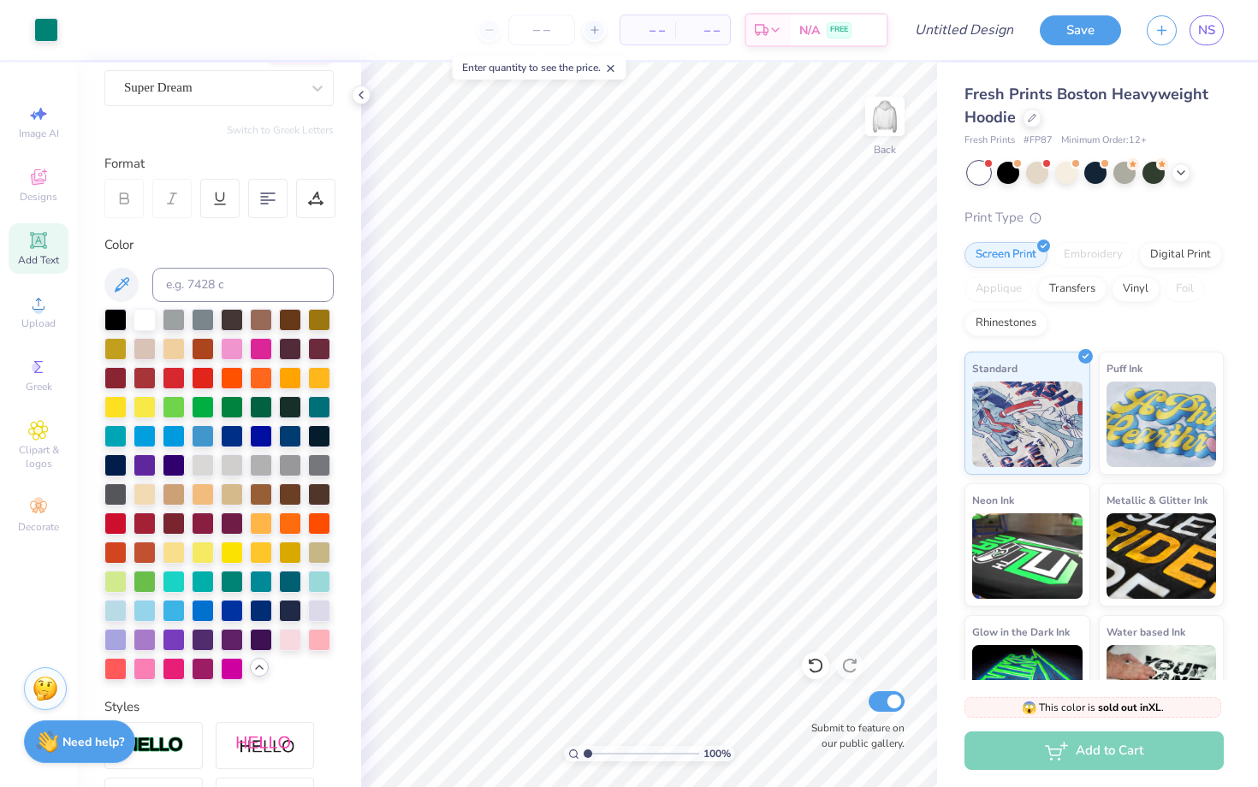
scroll to position [0, 0]
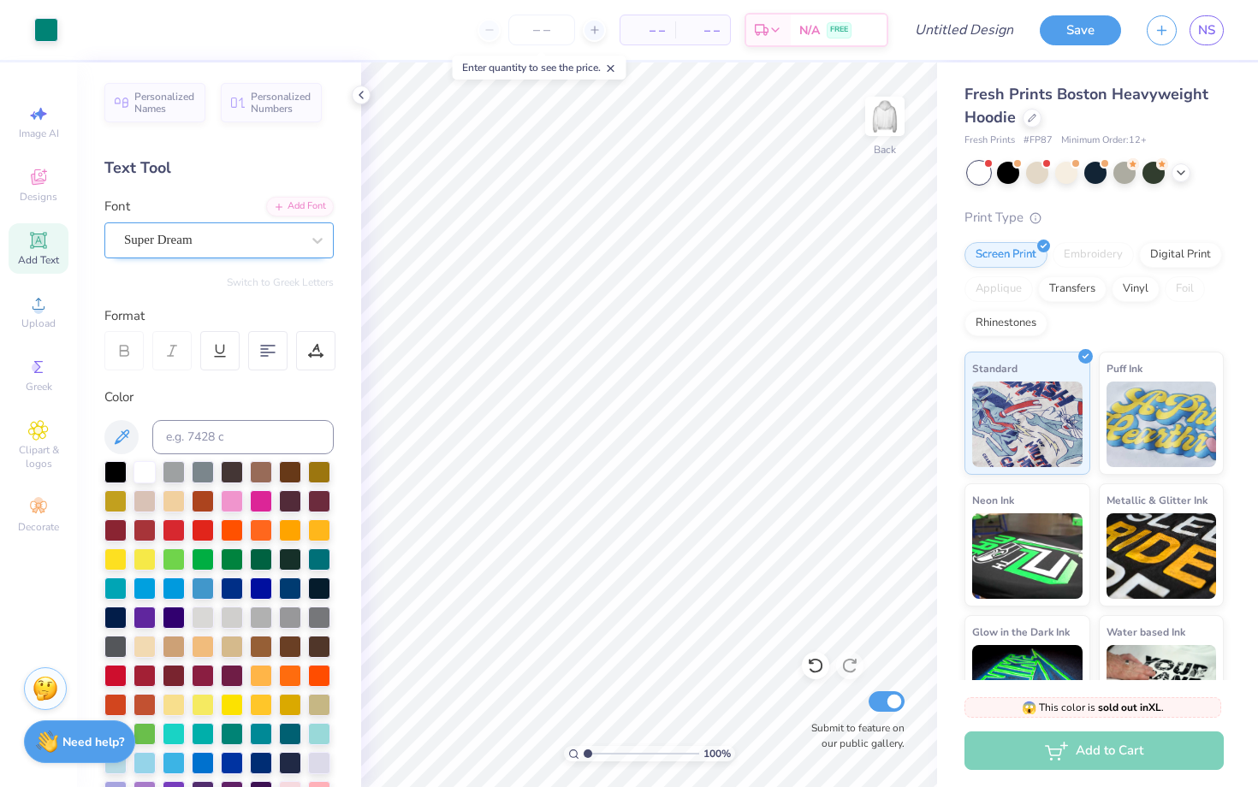
click at [203, 240] on div "Super Dream" at bounding box center [212, 240] width 180 height 27
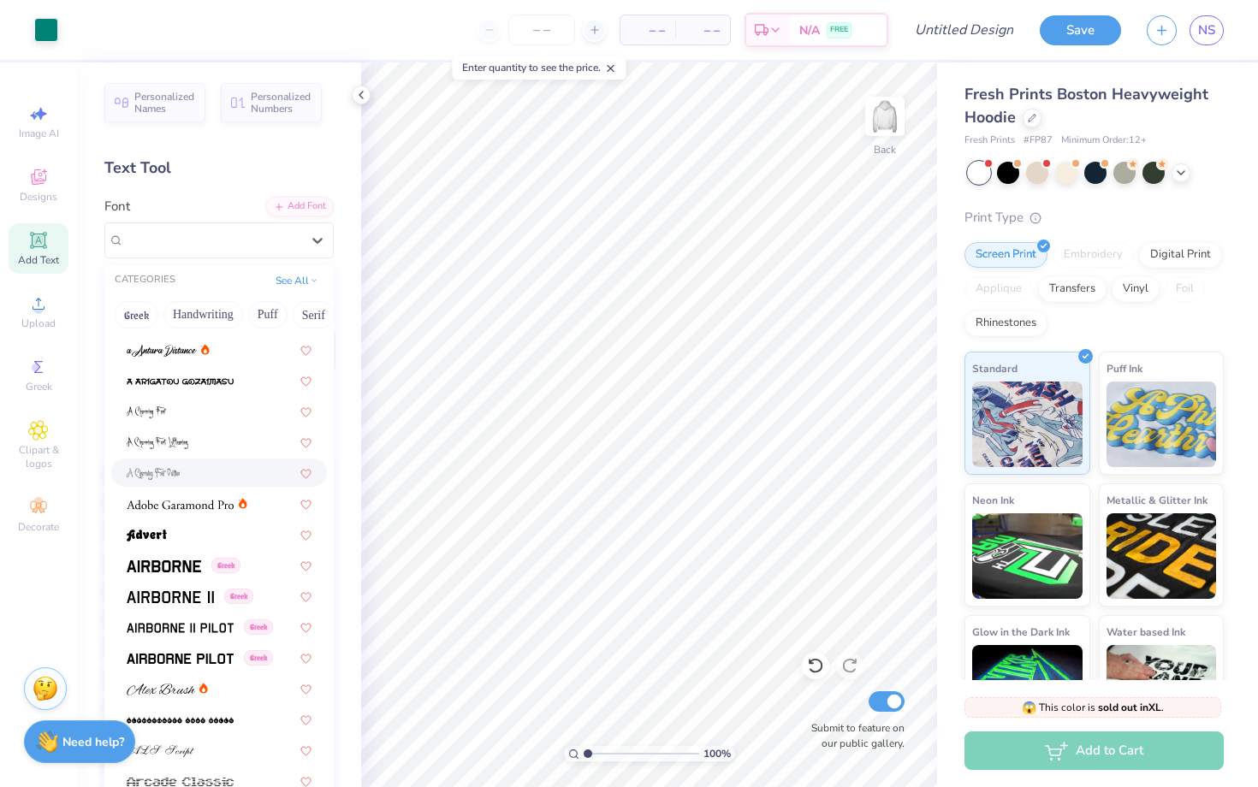
scroll to position [92, 0]
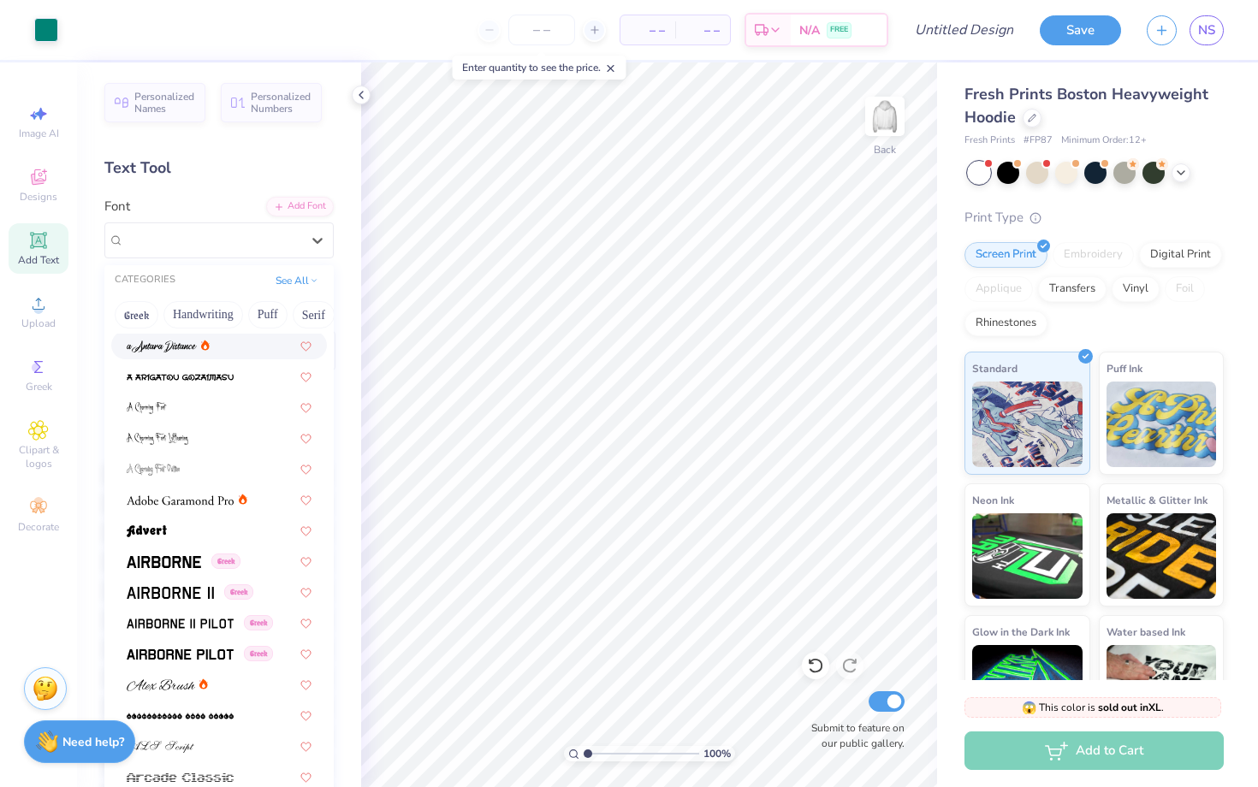
click at [237, 199] on div "Font option a Antara Distance focused, 3 of 311. 311 results available. Use Up …" at bounding box center [218, 228] width 229 height 62
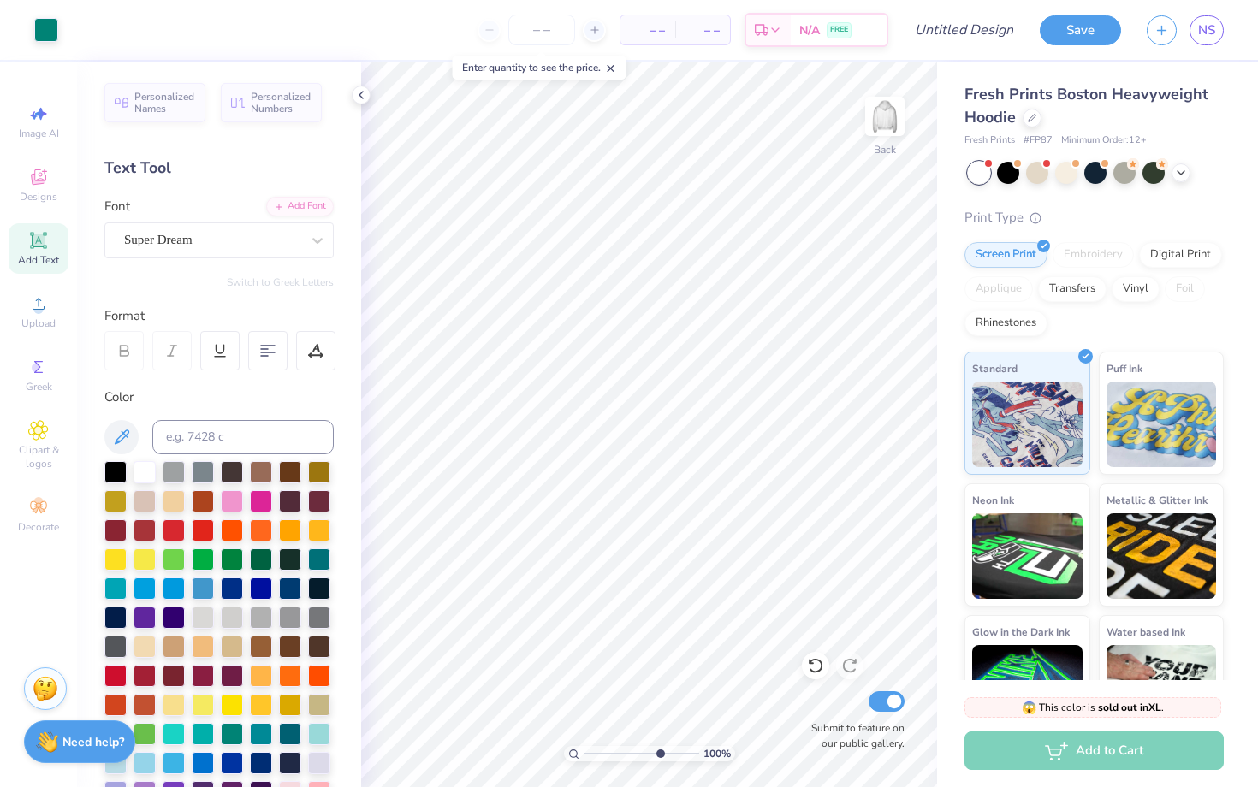
type input "9.22"
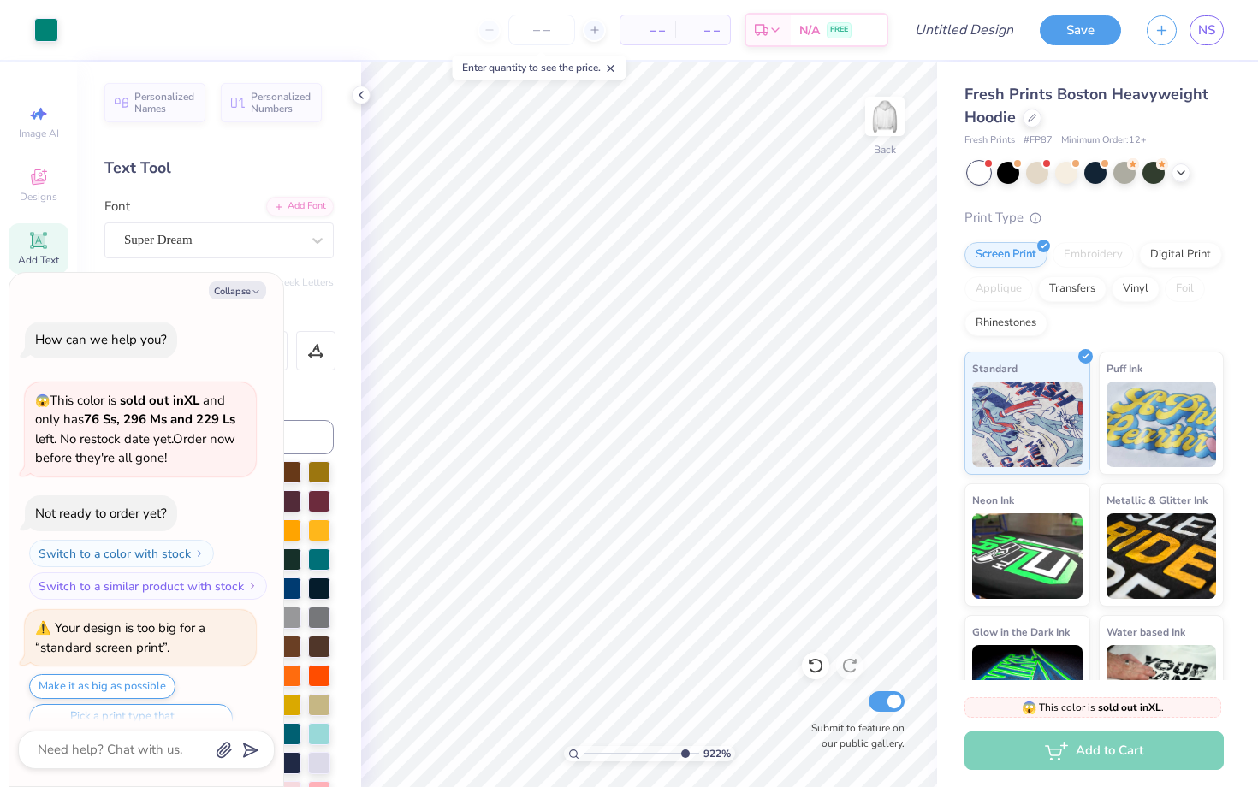
type textarea "x"
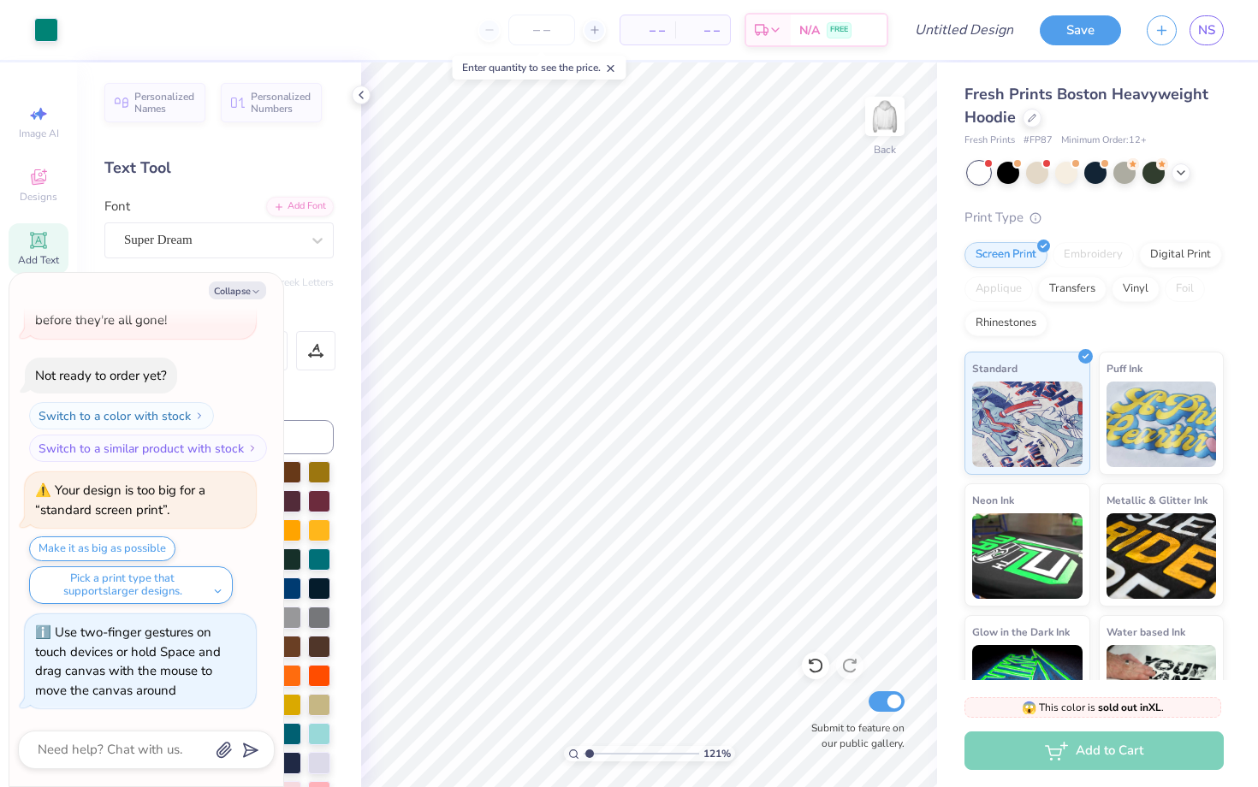
type input "1"
click at [520, 629] on div "100 %" at bounding box center [649, 424] width 725 height 725
click at [320, 299] on div "Personalized Names Personalized Numbers Text Tool Add Font Font Super Dream Swi…" at bounding box center [219, 424] width 284 height 725
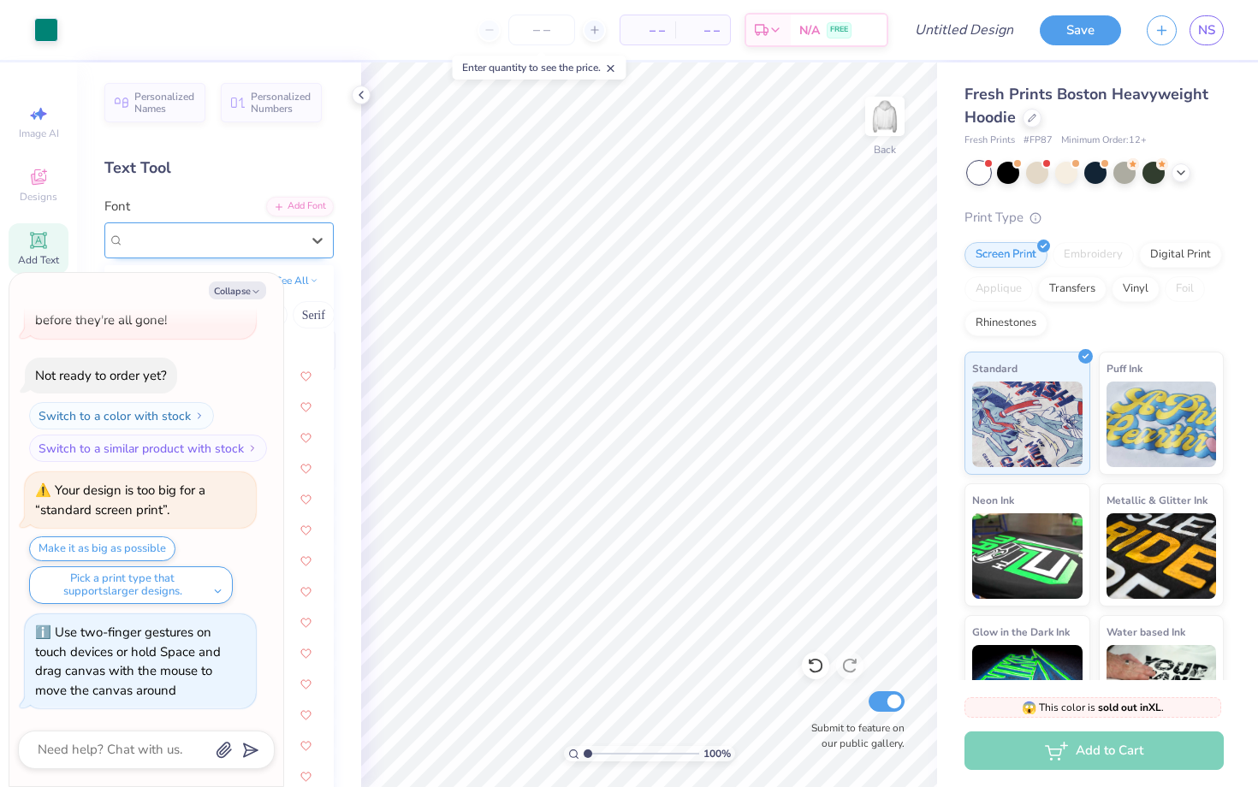
click at [256, 238] on div "Super Dream" at bounding box center [212, 240] width 180 height 27
click at [237, 184] on div "Personalized Names Personalized Numbers Text Tool Add Font Font option Super Dr…" at bounding box center [219, 424] width 284 height 725
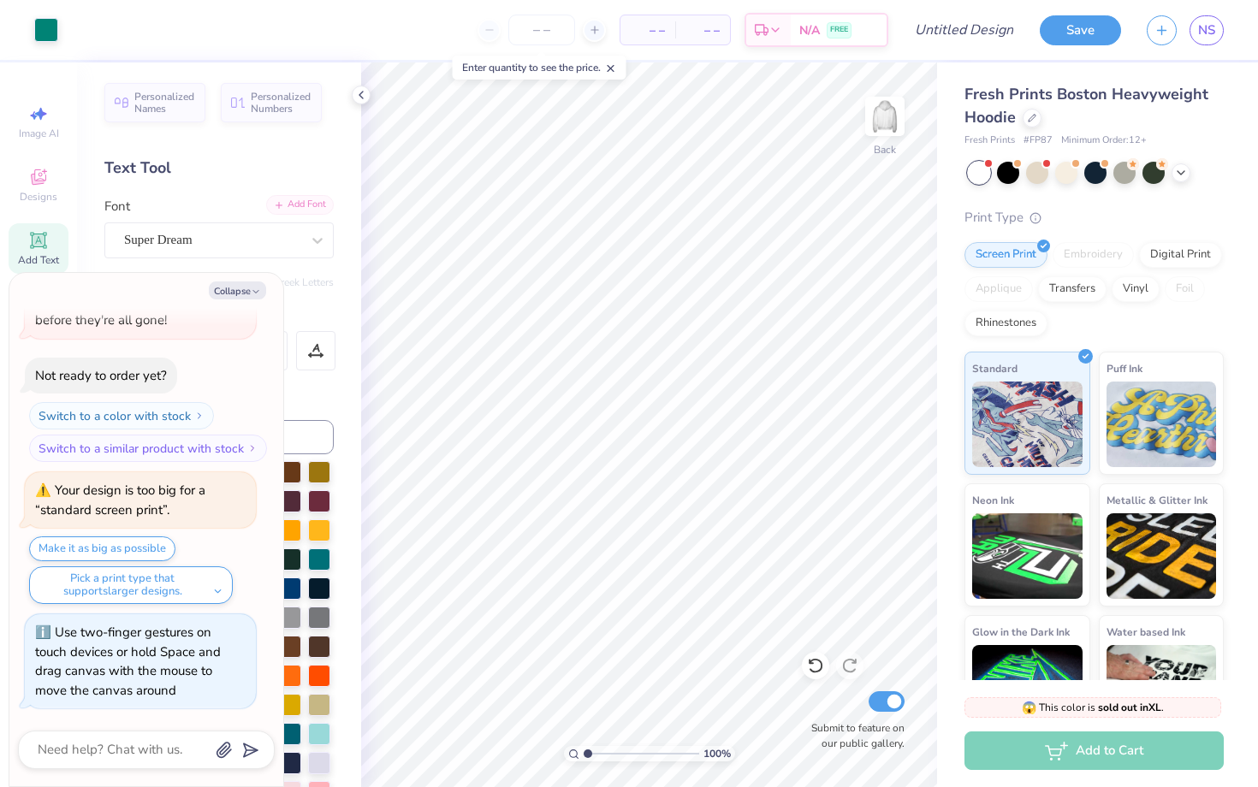
click at [323, 211] on div "Add Font" at bounding box center [300, 205] width 68 height 20
click at [243, 289] on button "Collapse" at bounding box center [237, 291] width 57 height 18
type textarea "x"
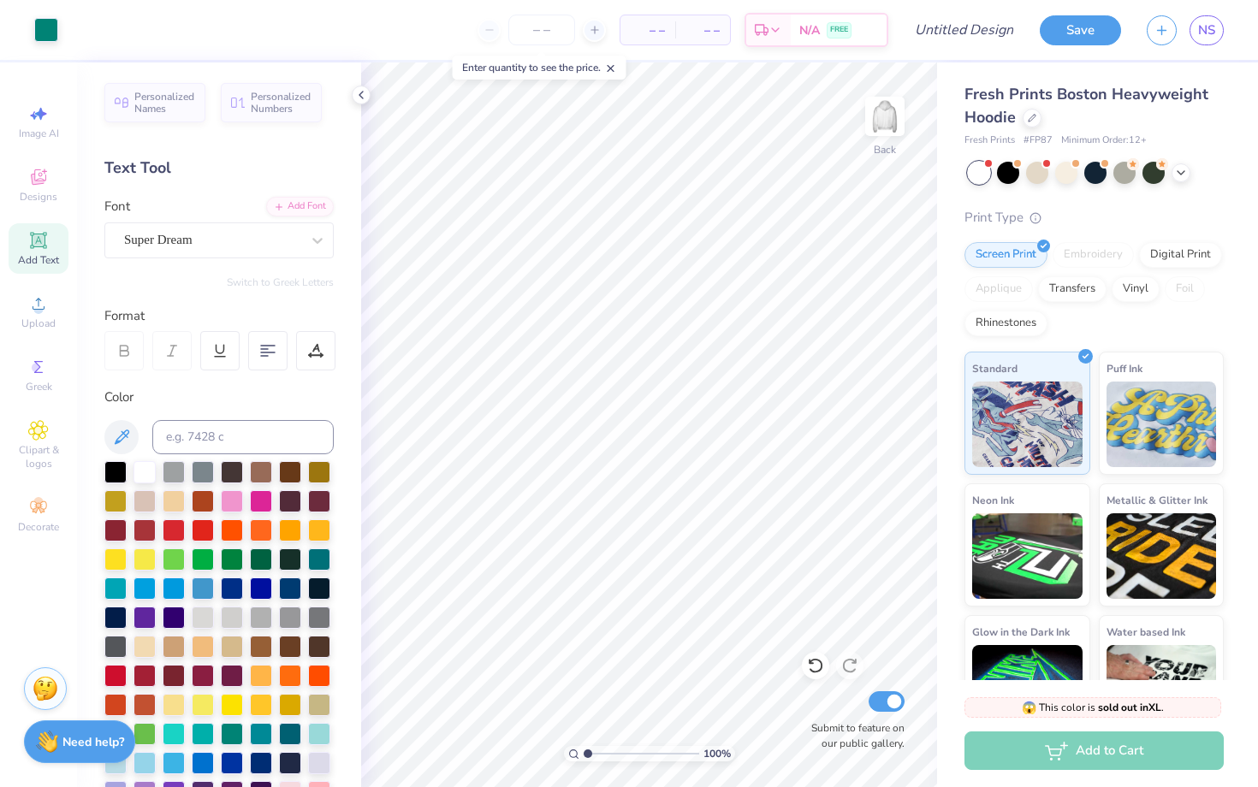
click at [139, 169] on div "Text Tool" at bounding box center [218, 168] width 229 height 23
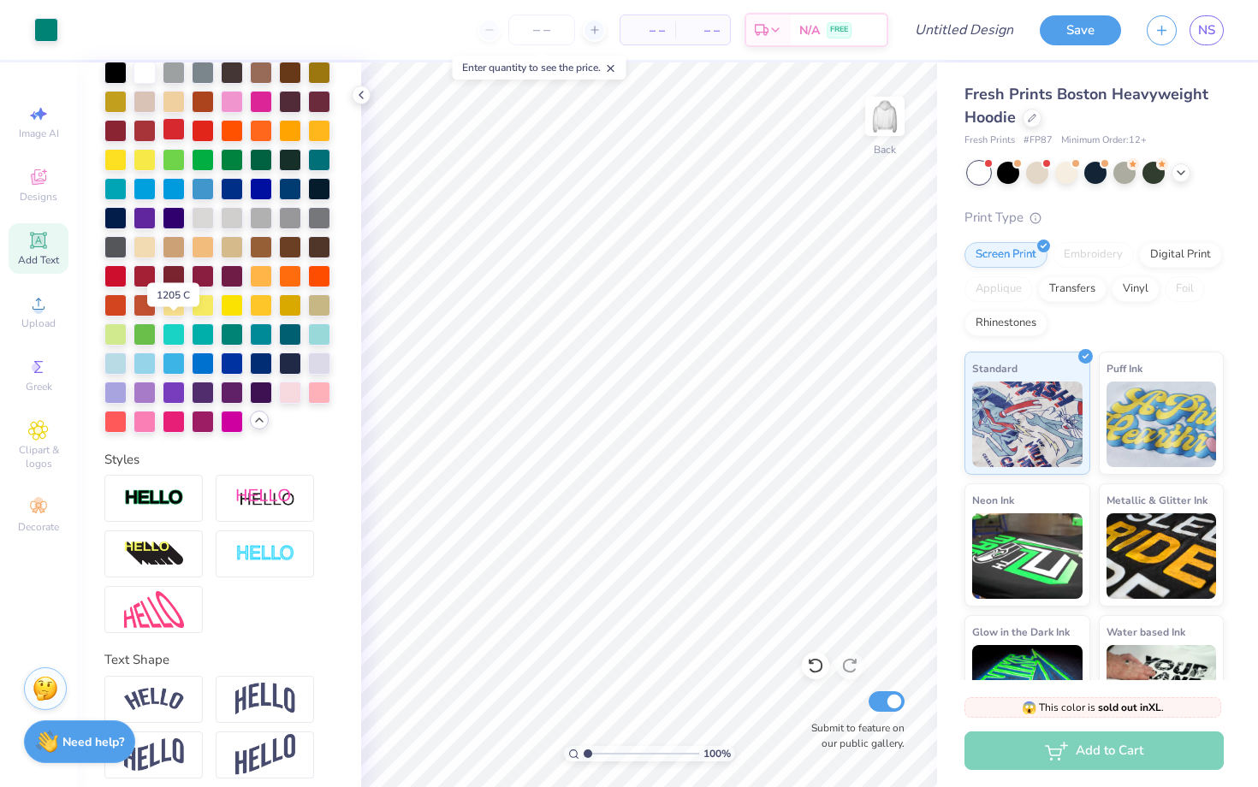
scroll to position [411, 0]
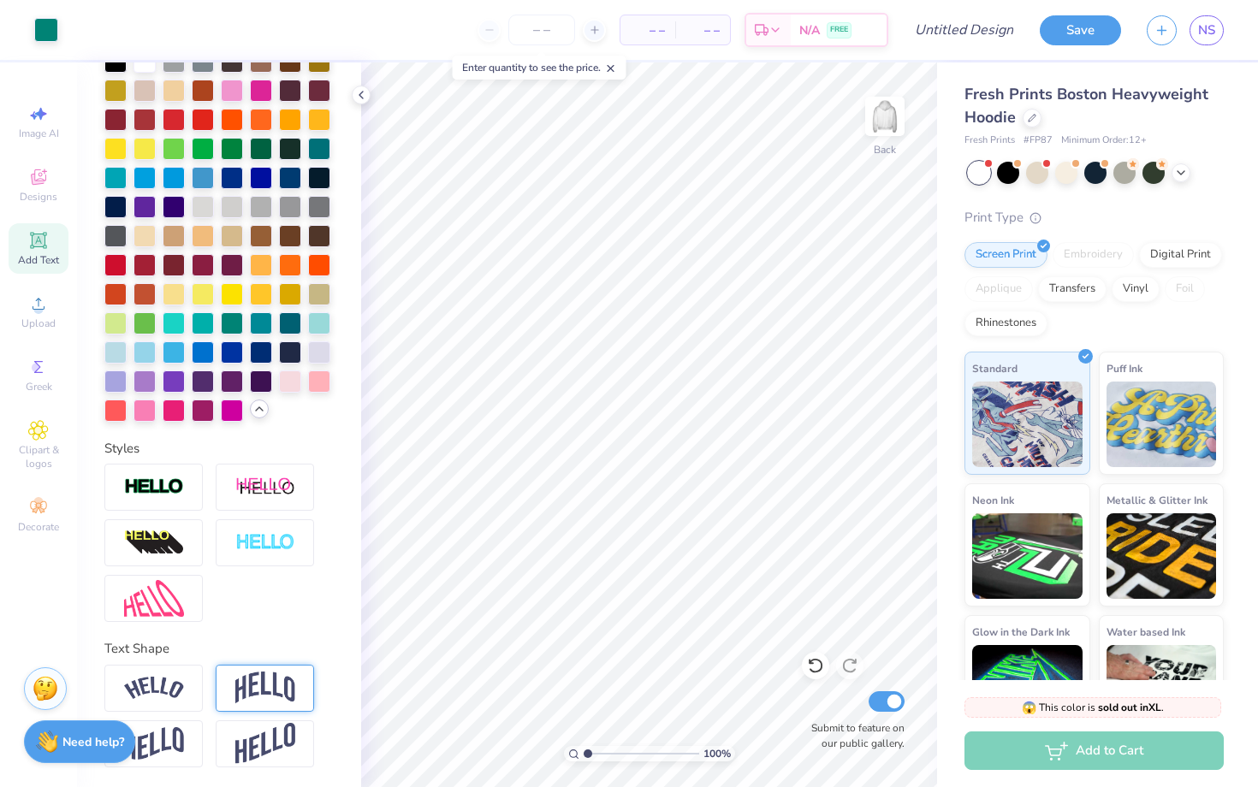
click at [269, 629] on img at bounding box center [265, 688] width 60 height 33
click at [163, 629] on img at bounding box center [154, 688] width 60 height 23
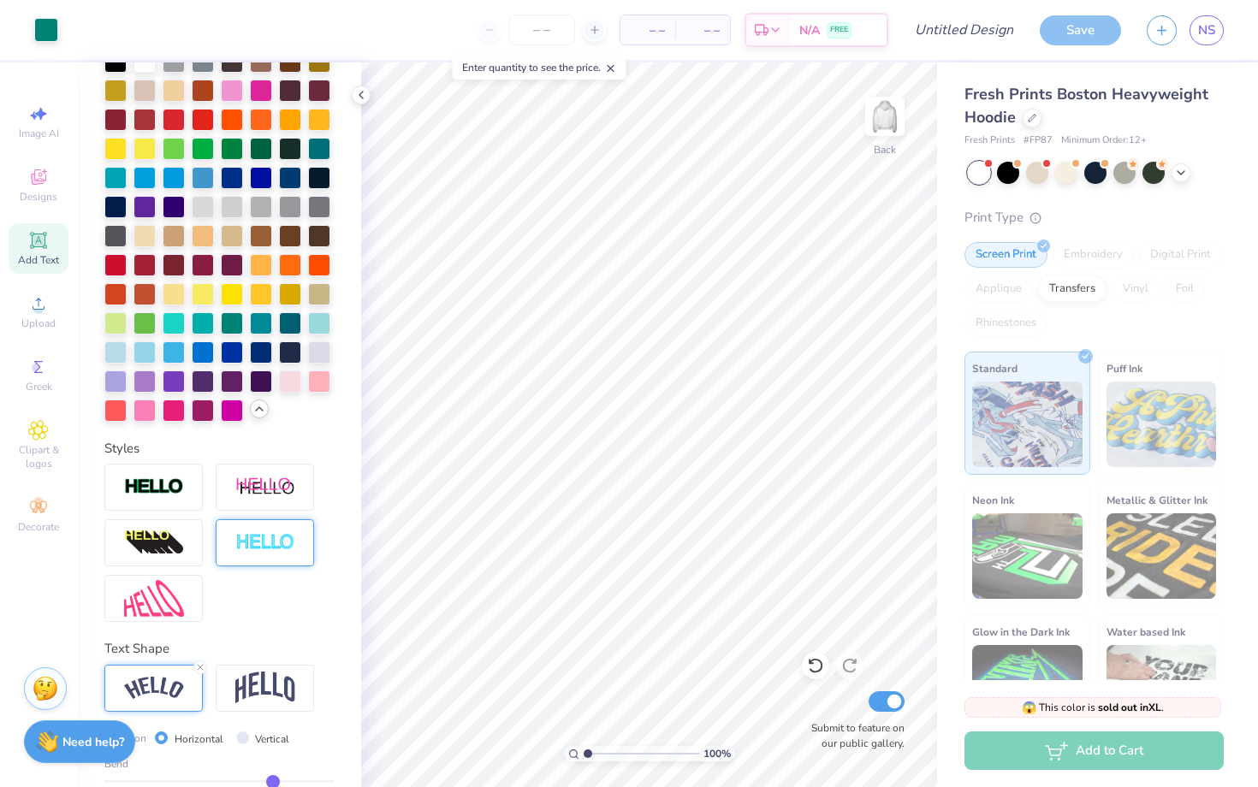
click at [276, 536] on img at bounding box center [265, 543] width 60 height 20
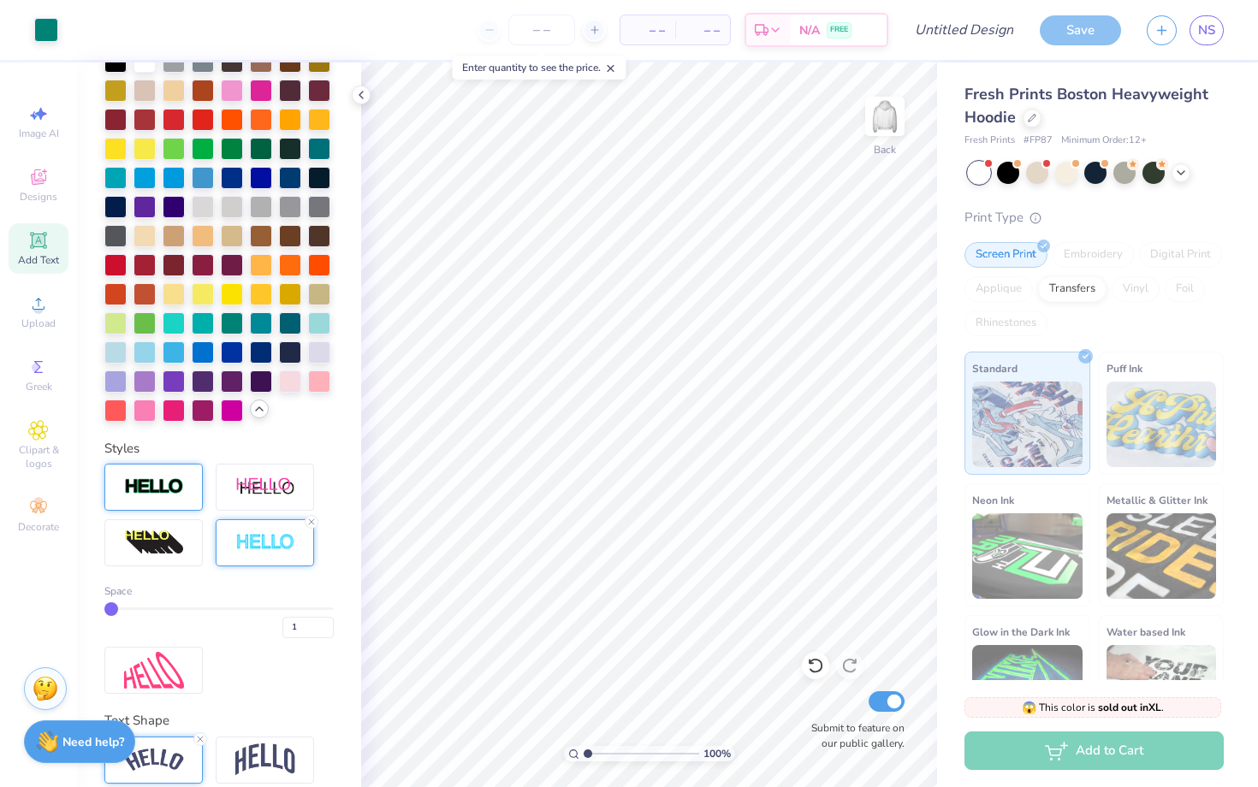
click at [161, 502] on div at bounding box center [153, 487] width 98 height 47
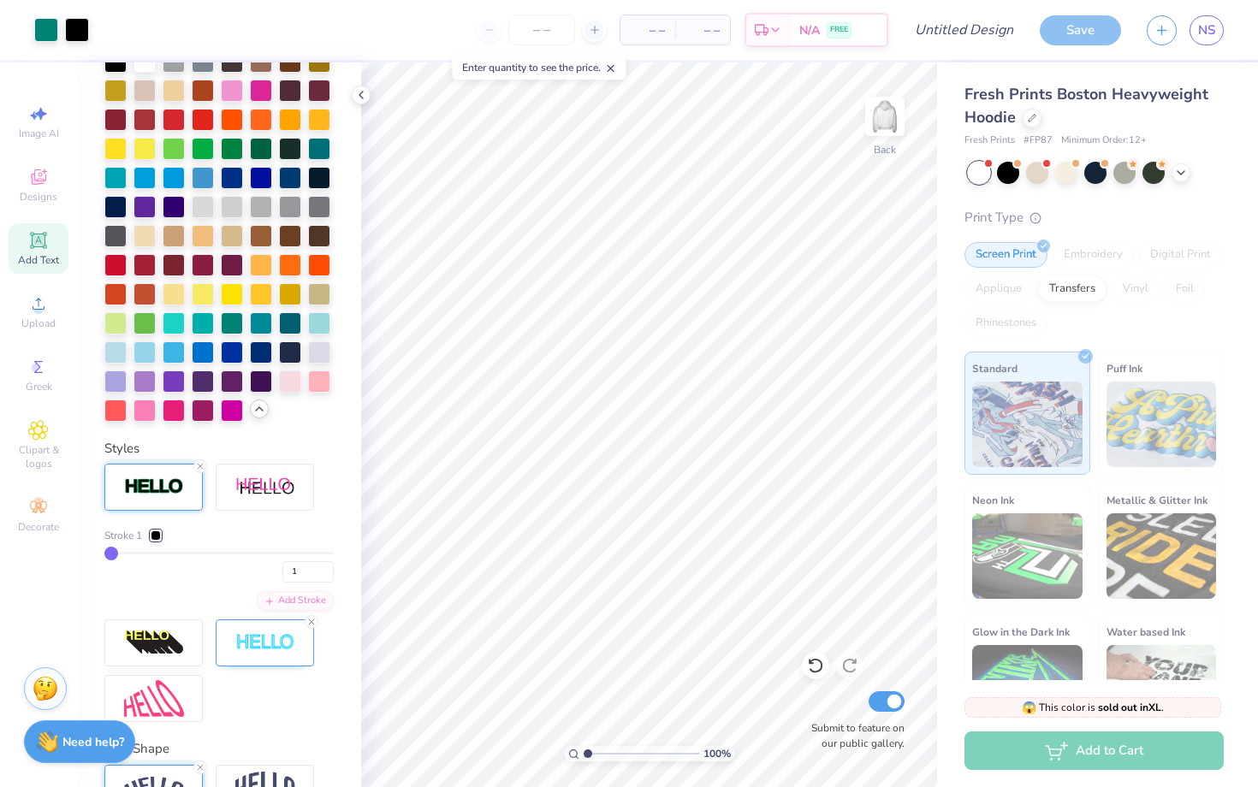
type input "2"
type input "4"
type input "8"
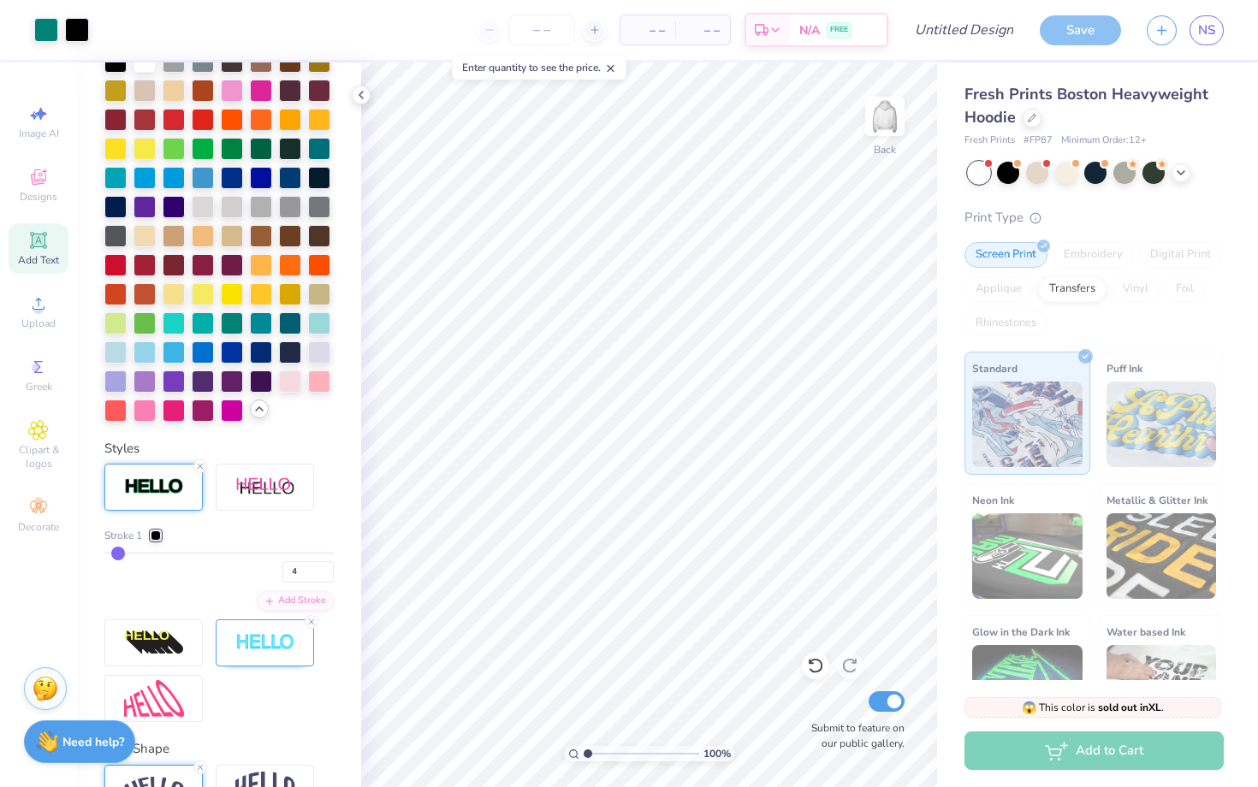
type input "8"
type input "15"
type input "24"
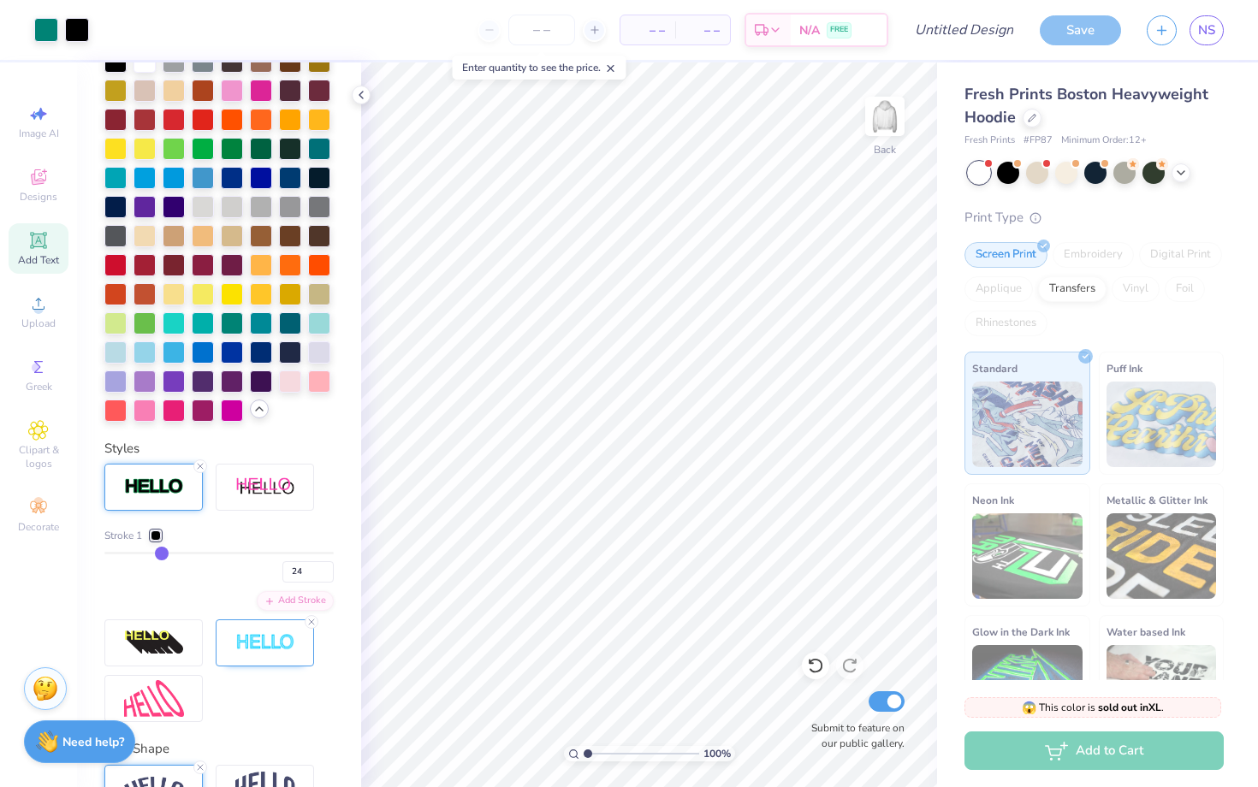
type input "35"
type input "44"
type input "51"
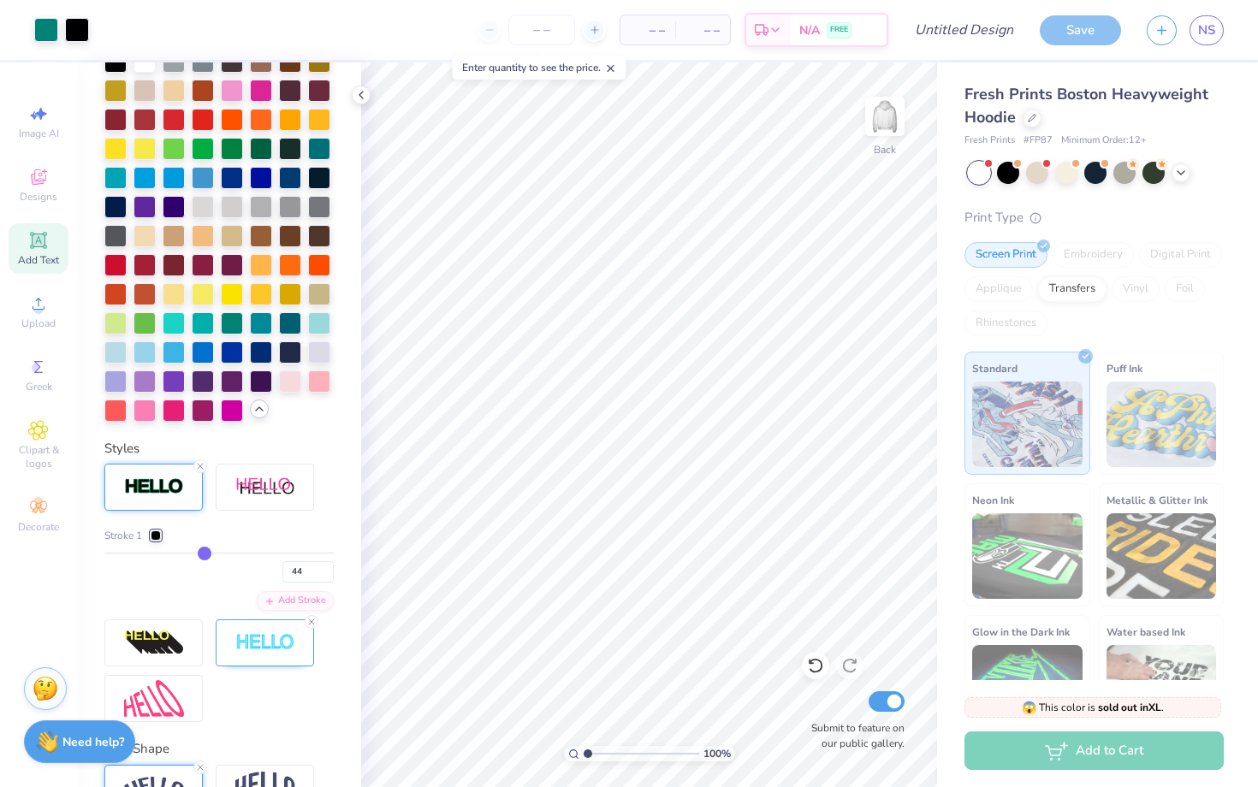
type input "51"
type input "58"
type input "63"
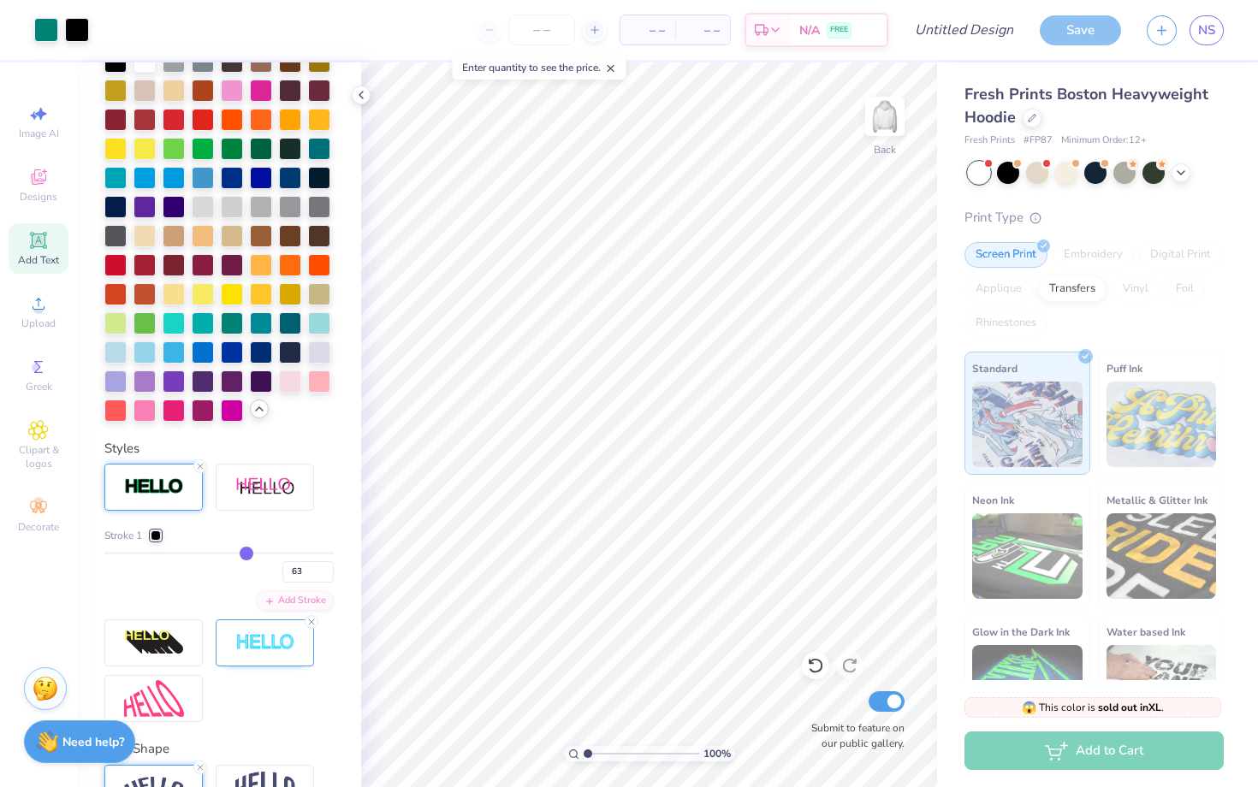
type input "68"
type input "72"
type input "75"
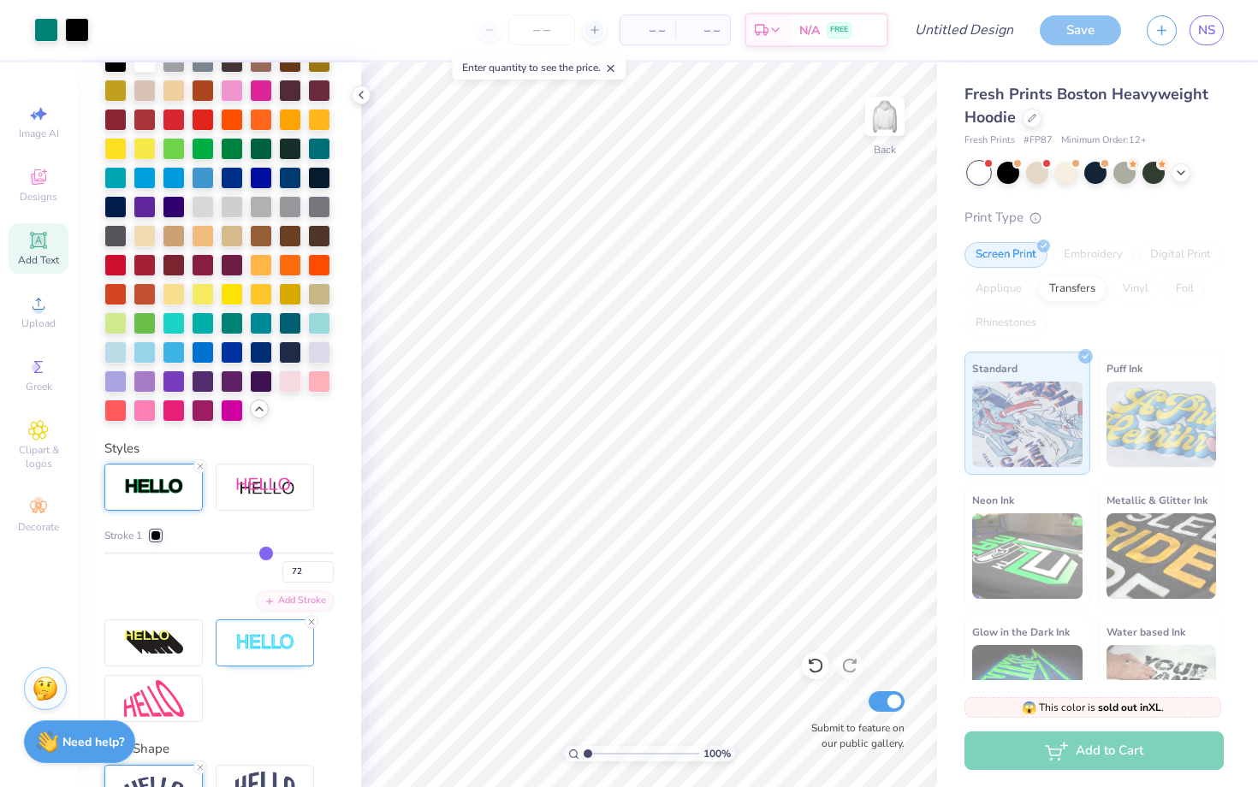
type input "75"
type input "77"
type input "79"
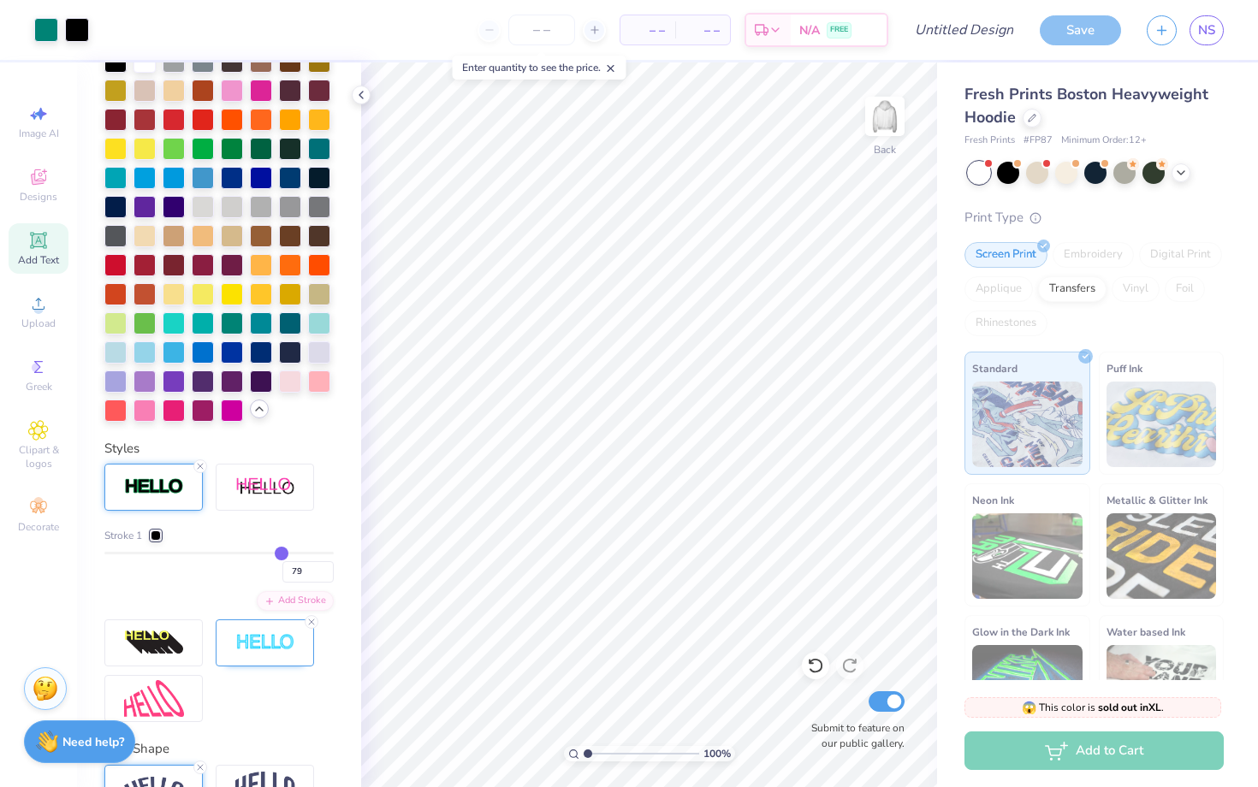
type input "80"
type input "81"
type input "82"
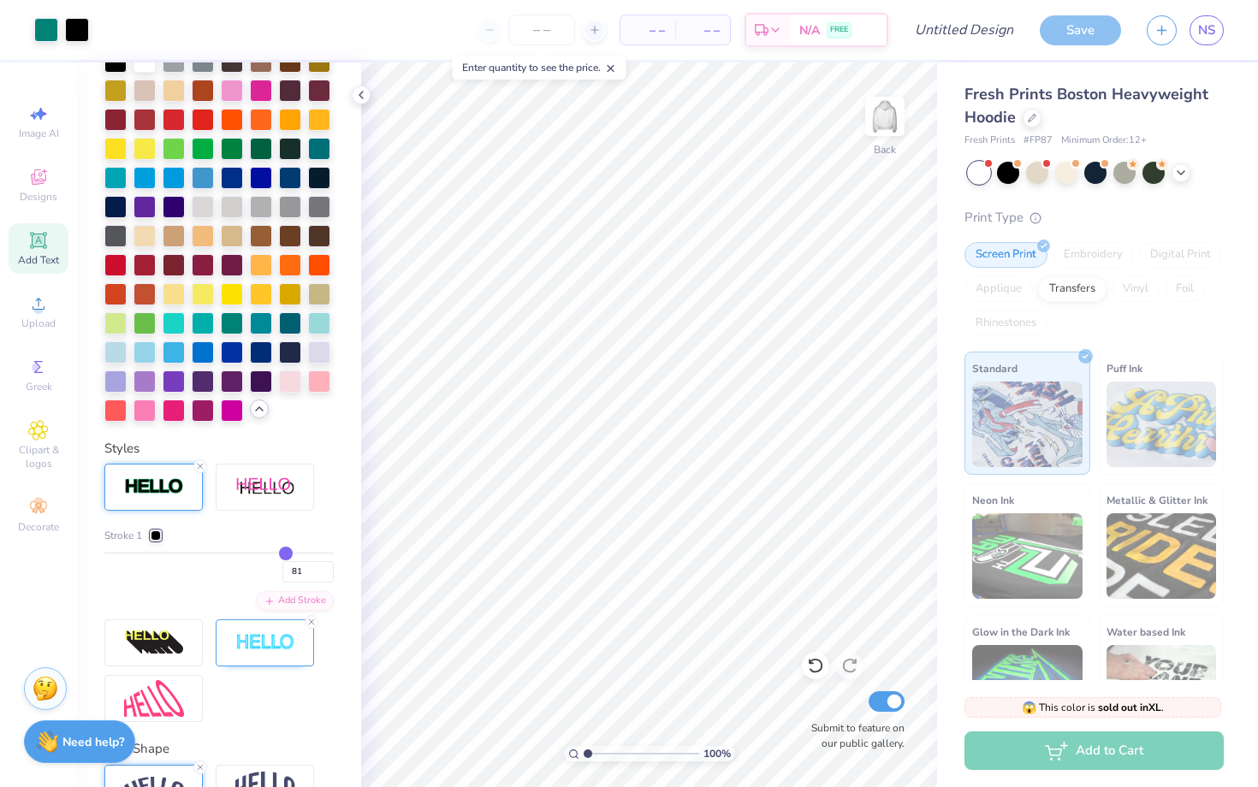
type input "82"
type input "84"
type input "86"
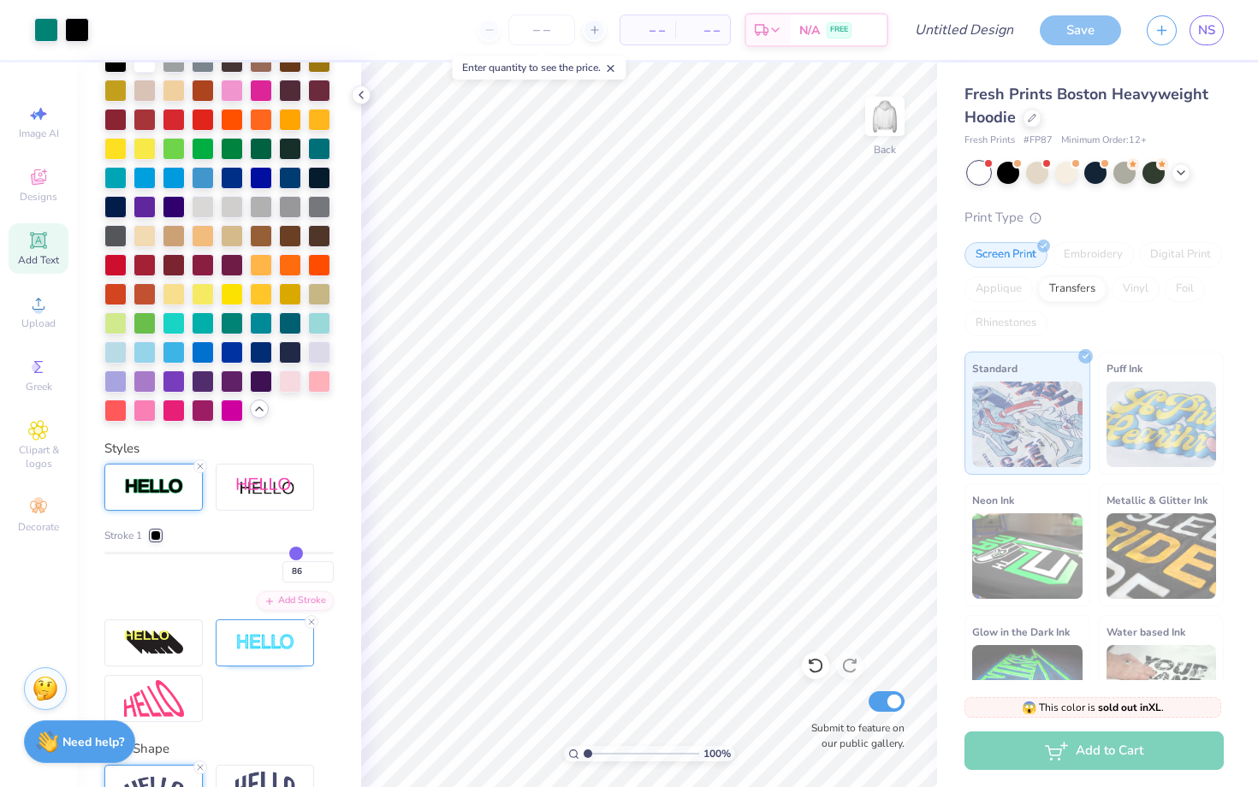
type input "89"
type input "92"
type input "96"
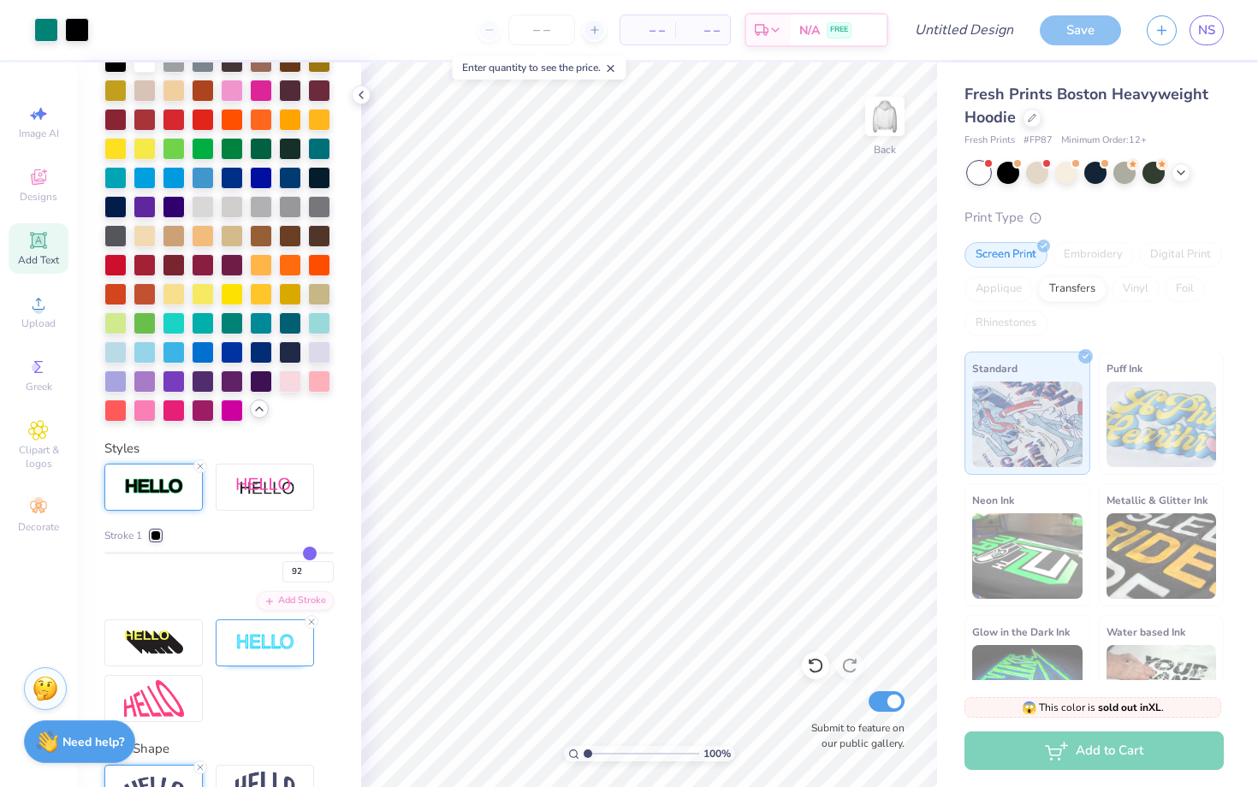
type input "96"
type input "99"
type input "100"
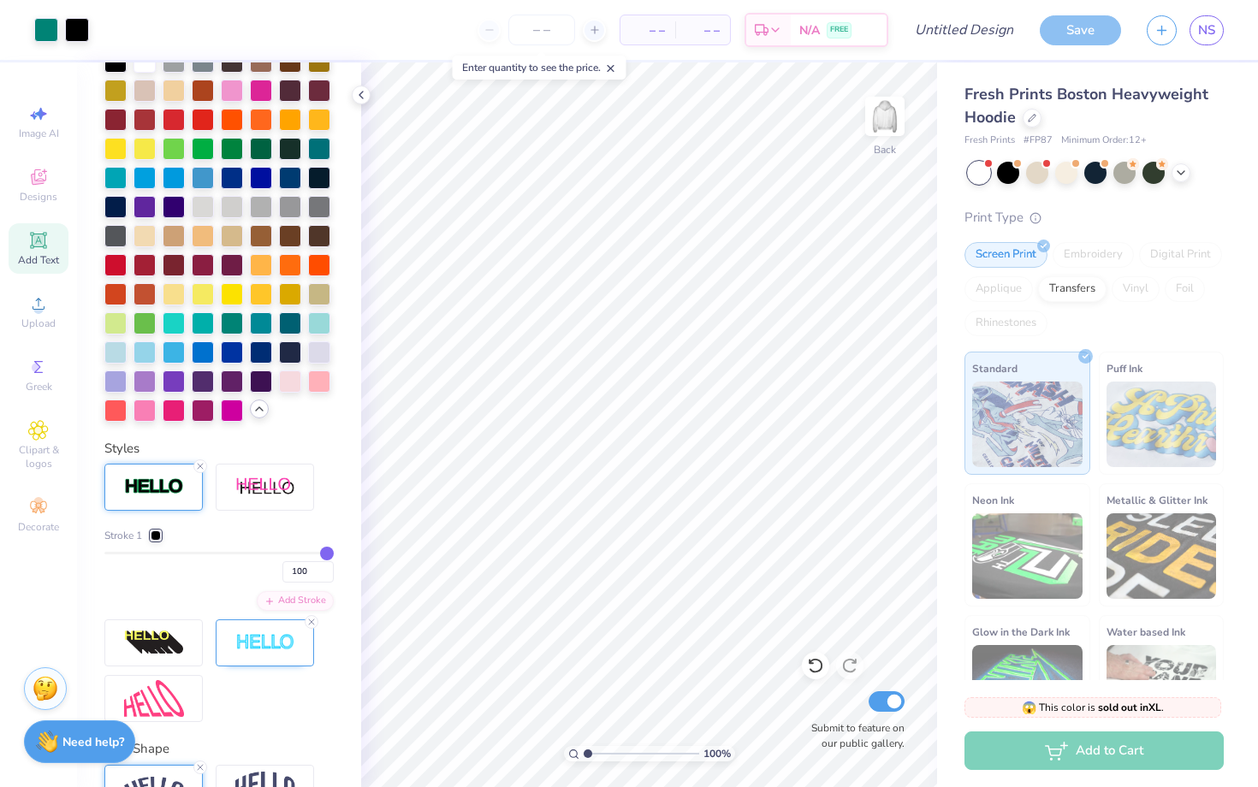
type input "100"
drag, startPoint x: 113, startPoint y: 548, endPoint x: 343, endPoint y: 551, distance: 230.2
click at [344, 551] on div "Personalized Names Personalized Numbers Text Tool Add Font Font Super Dream Swi…" at bounding box center [219, 424] width 284 height 725
type input "99"
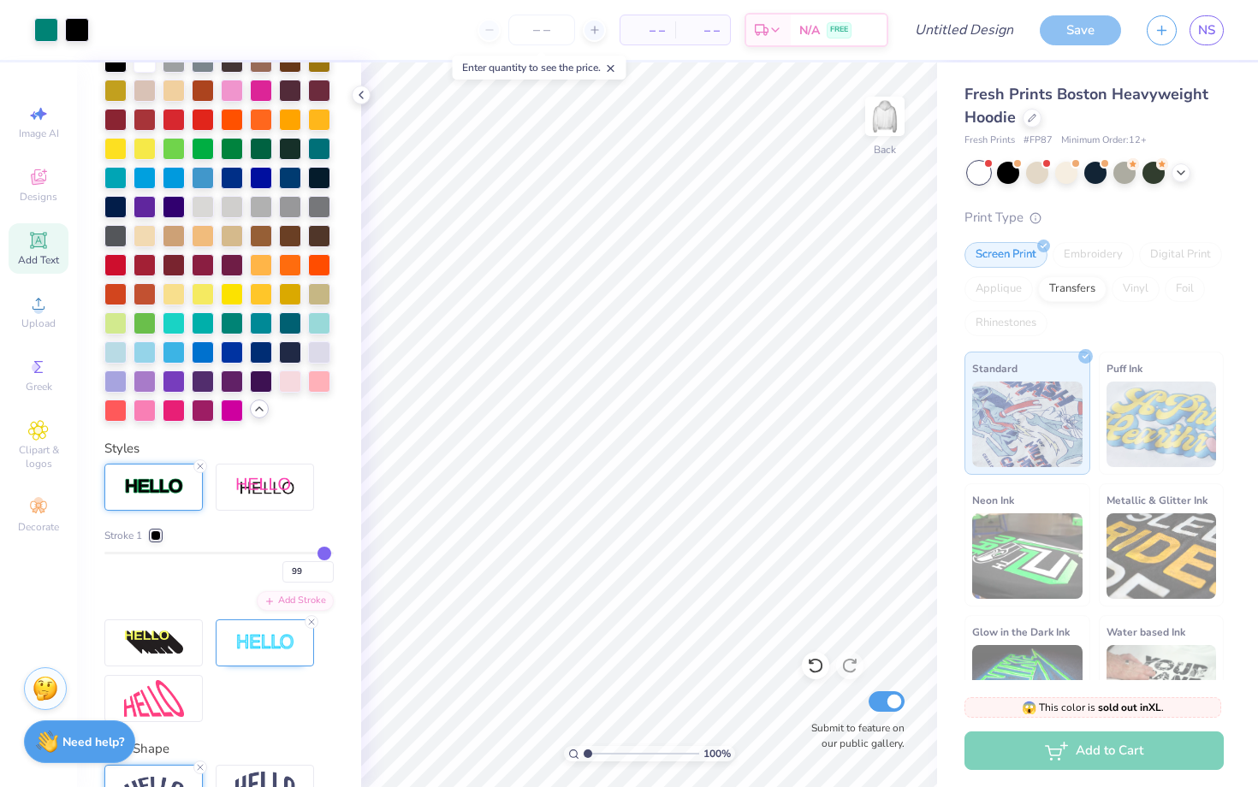
type input "97"
type input "93"
type input "87"
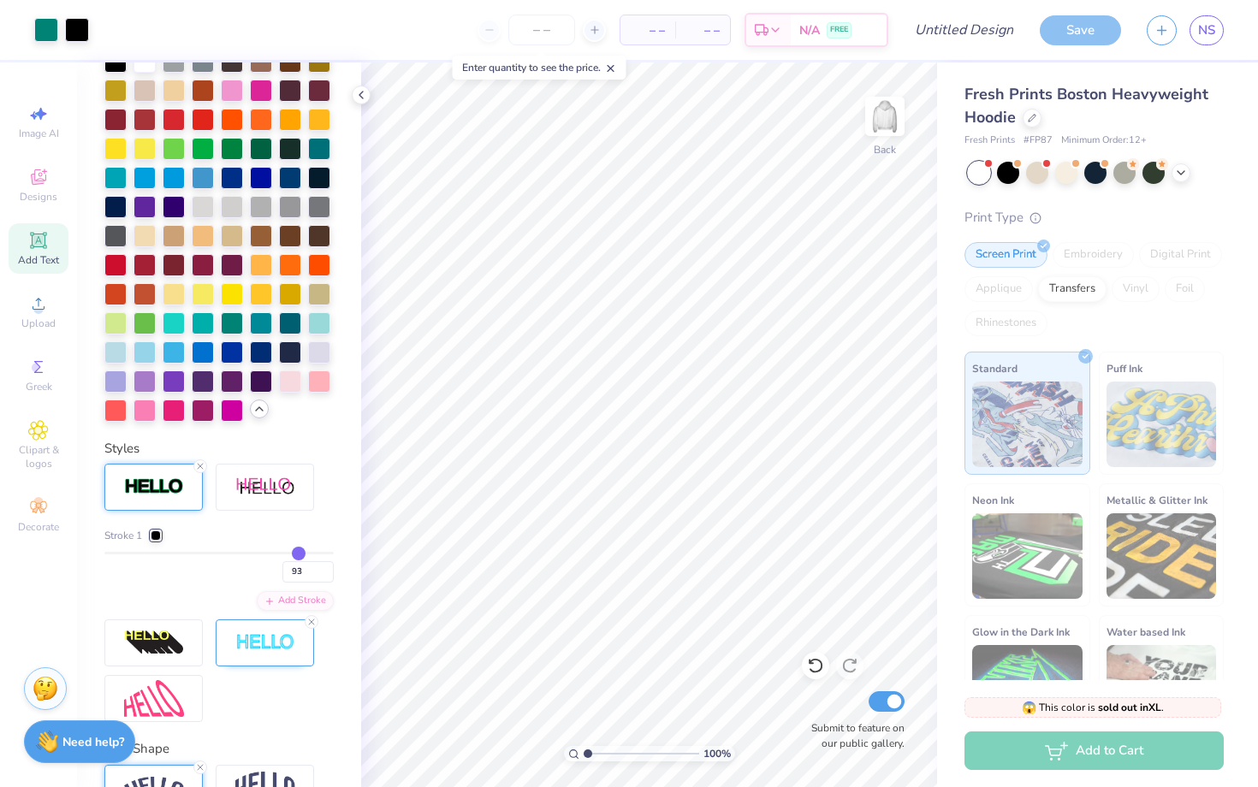
type input "87"
type input "80"
type input "72"
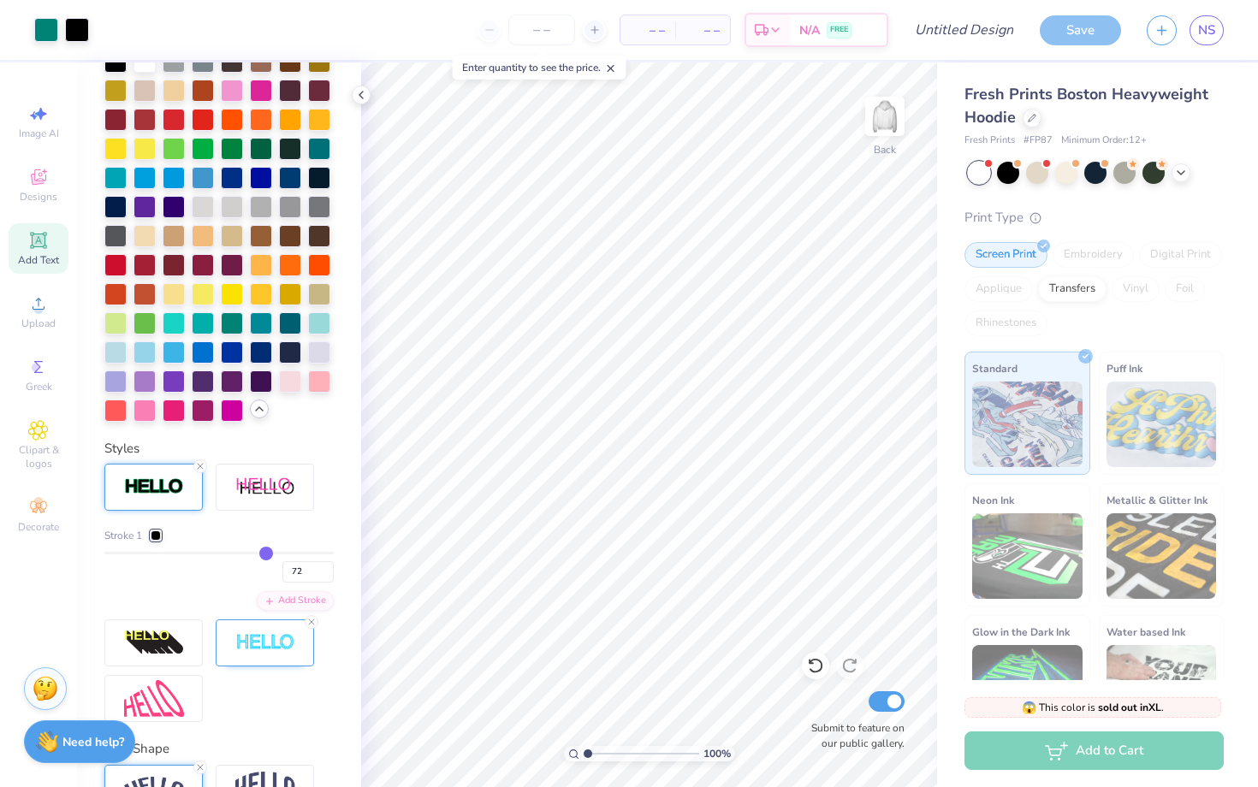
type input "66"
type input "60"
type input "55"
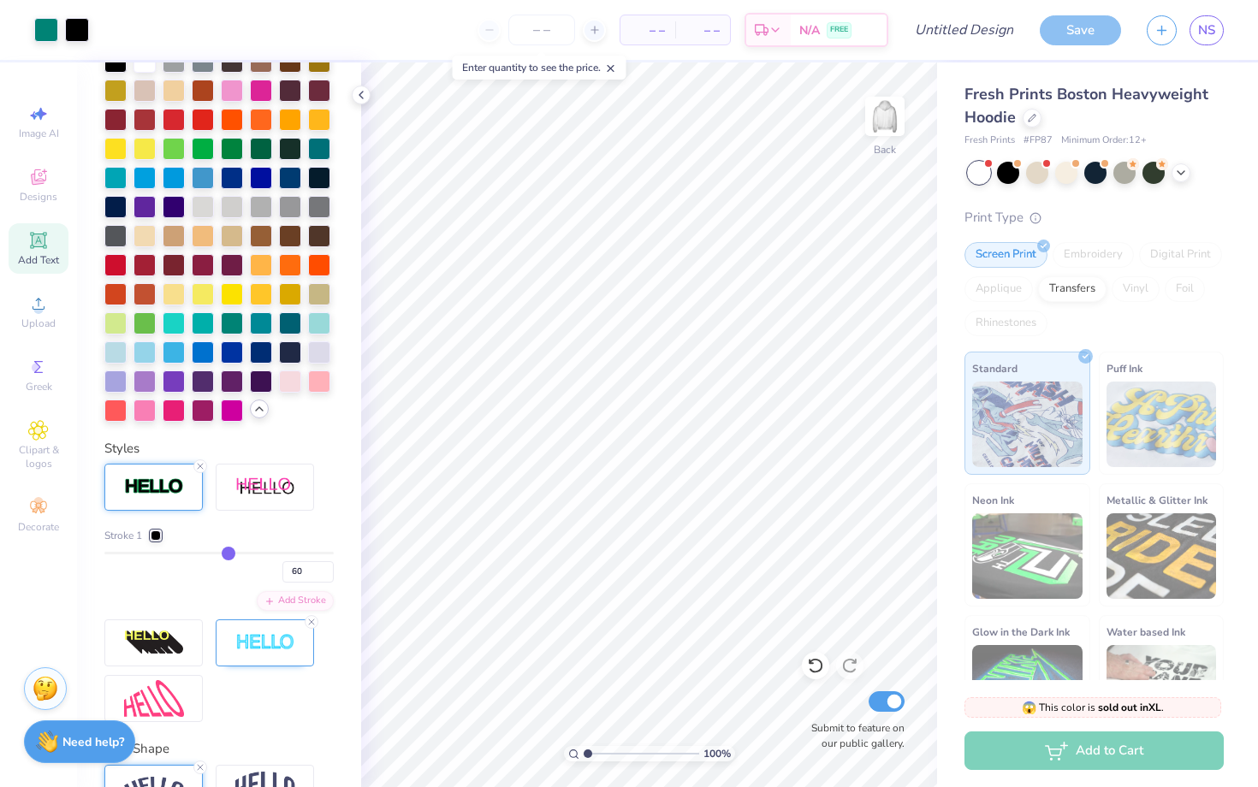
type input "55"
type input "51"
type input "48"
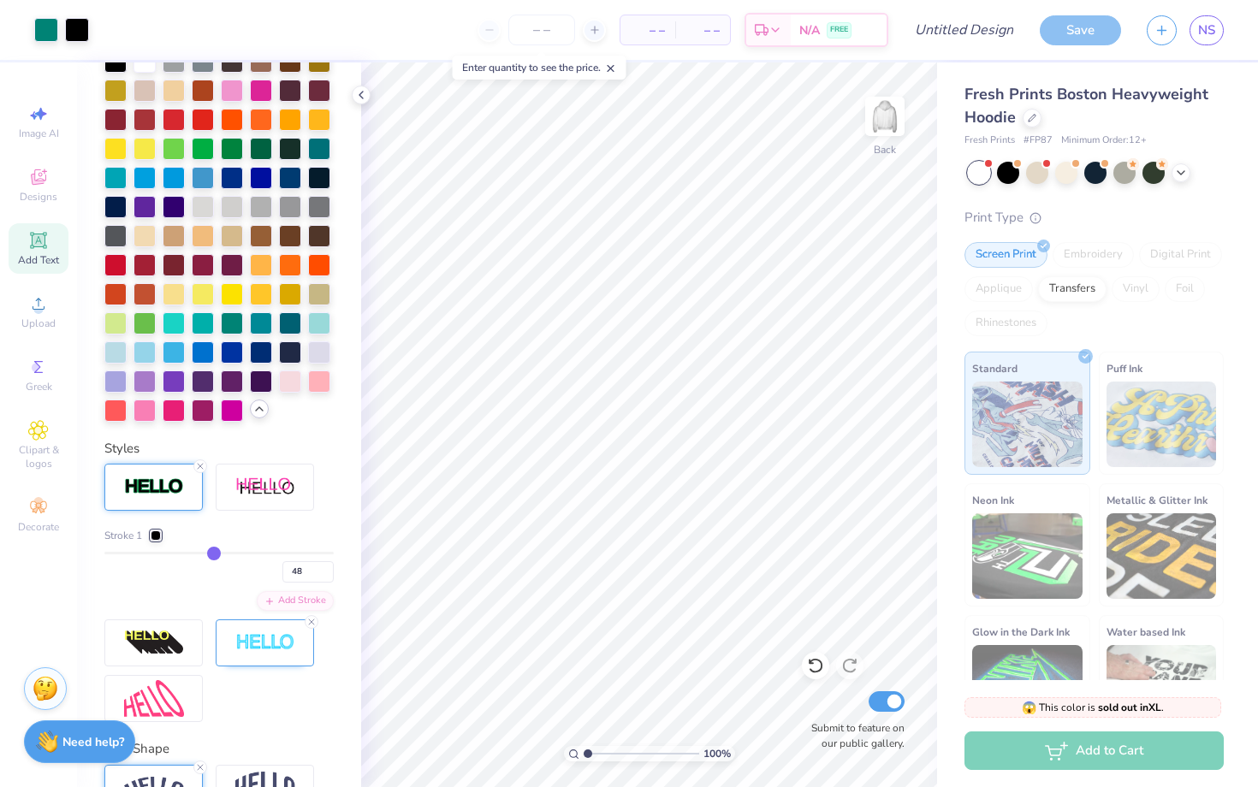
type input "46"
type input "44"
type input "43"
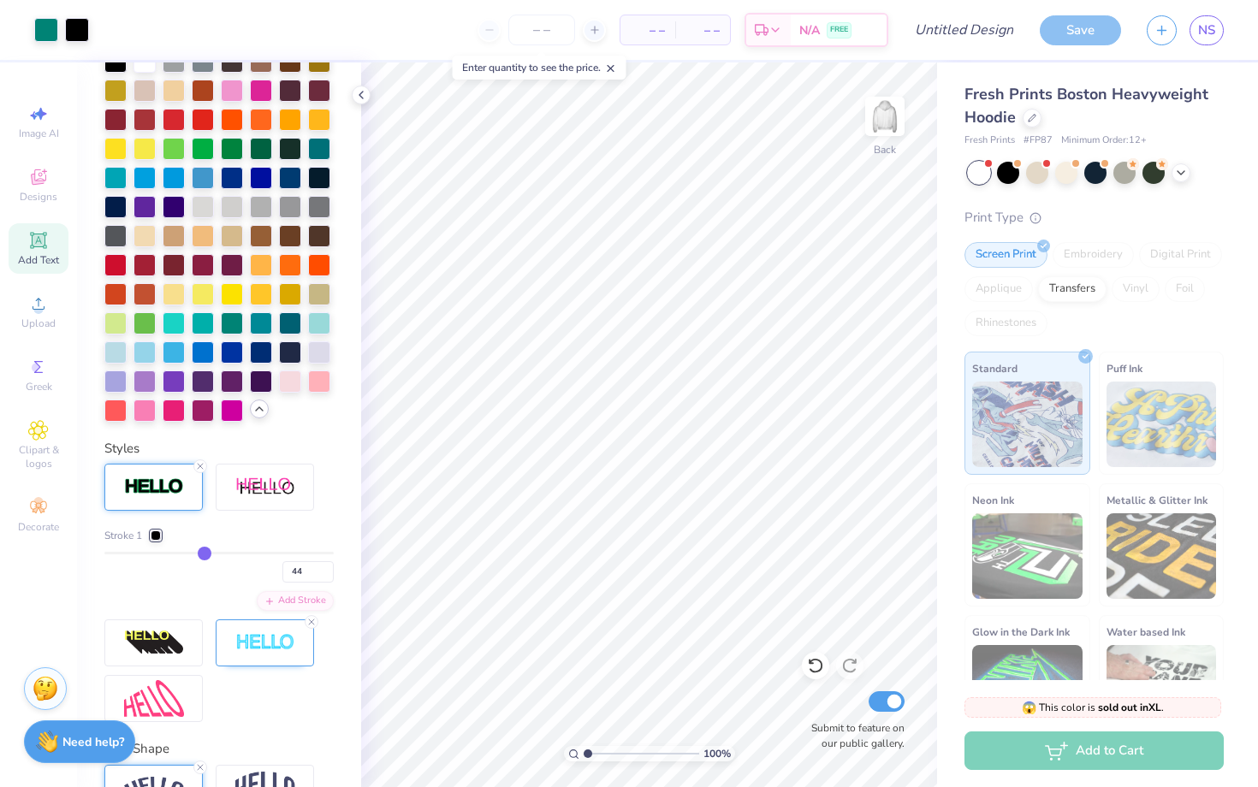
type input "43"
type input "42"
type input "41"
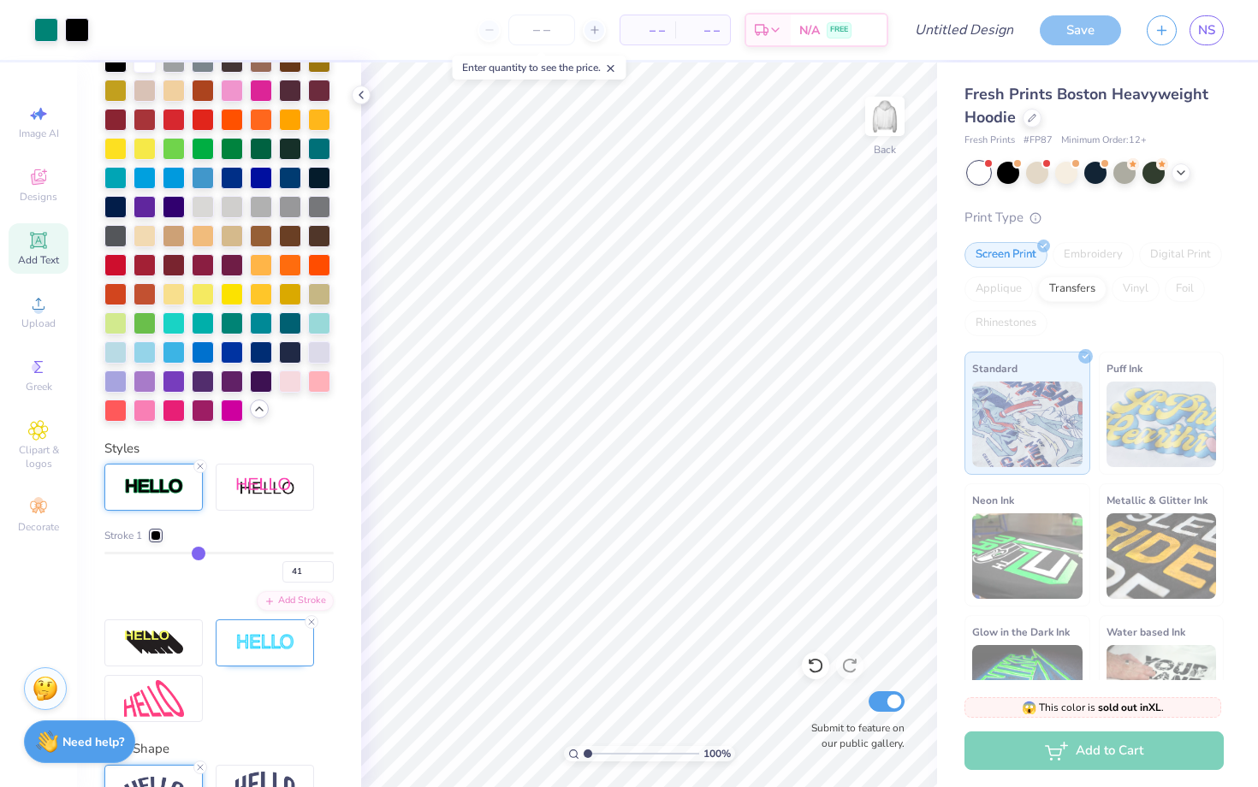
type input "40"
type input "39"
type input "38"
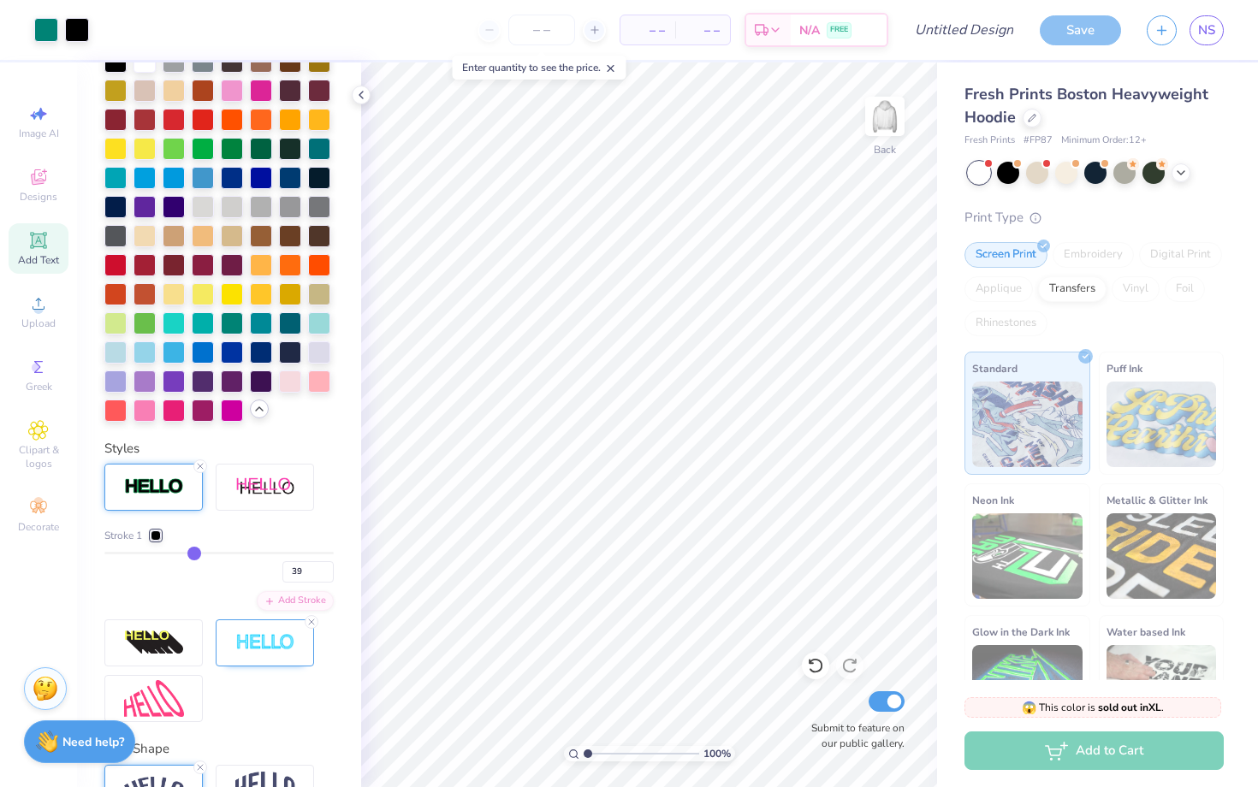
type input "38"
drag, startPoint x: 326, startPoint y: 550, endPoint x: 193, endPoint y: 549, distance: 133.5
type input "38"
click at [193, 552] on input "range" at bounding box center [218, 553] width 229 height 3
type input "37"
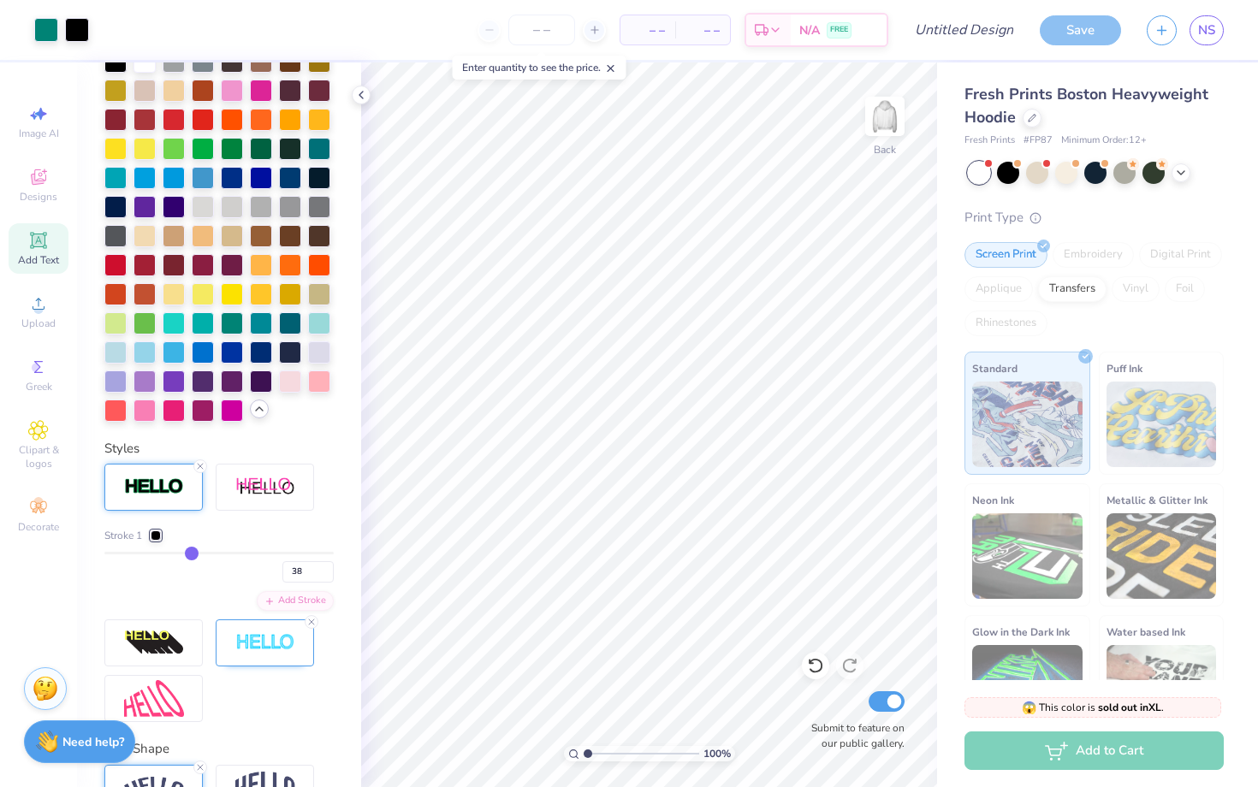
type input "37"
type input "35"
type input "29"
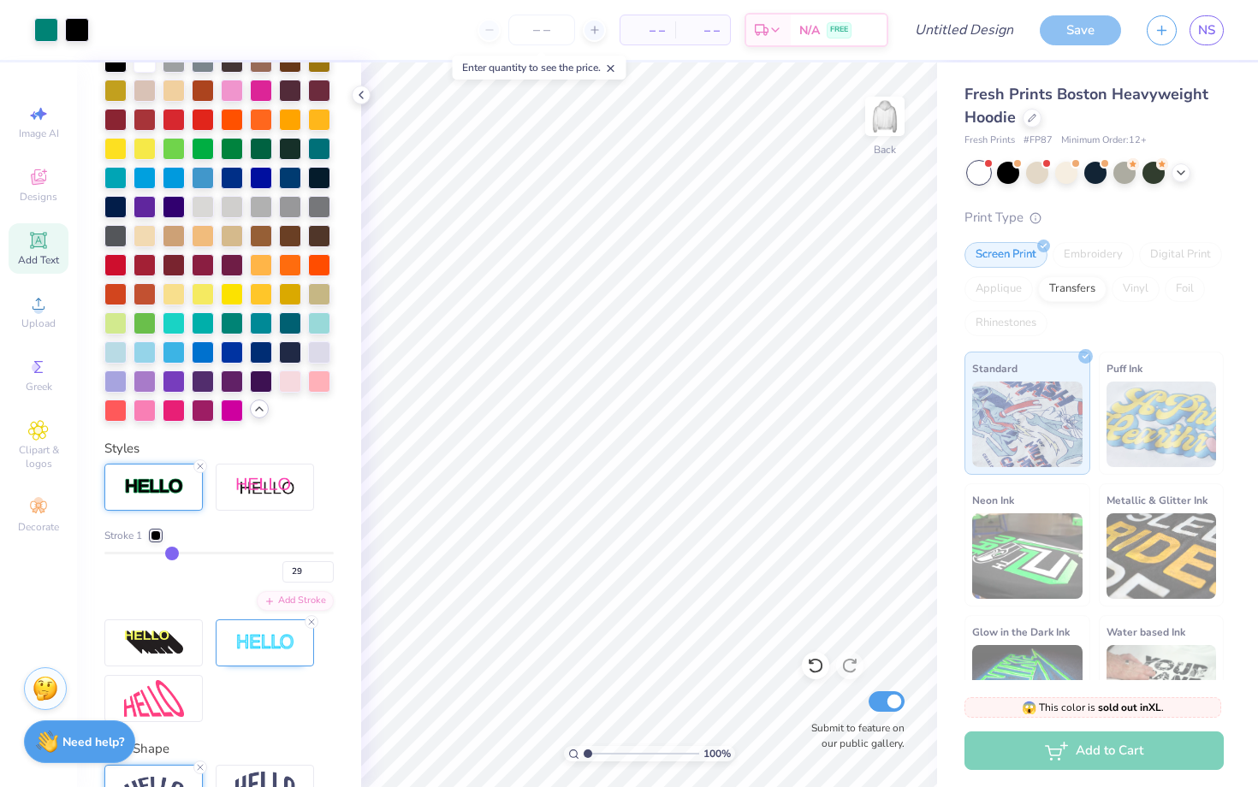
type input "18"
type input "3"
type input "1"
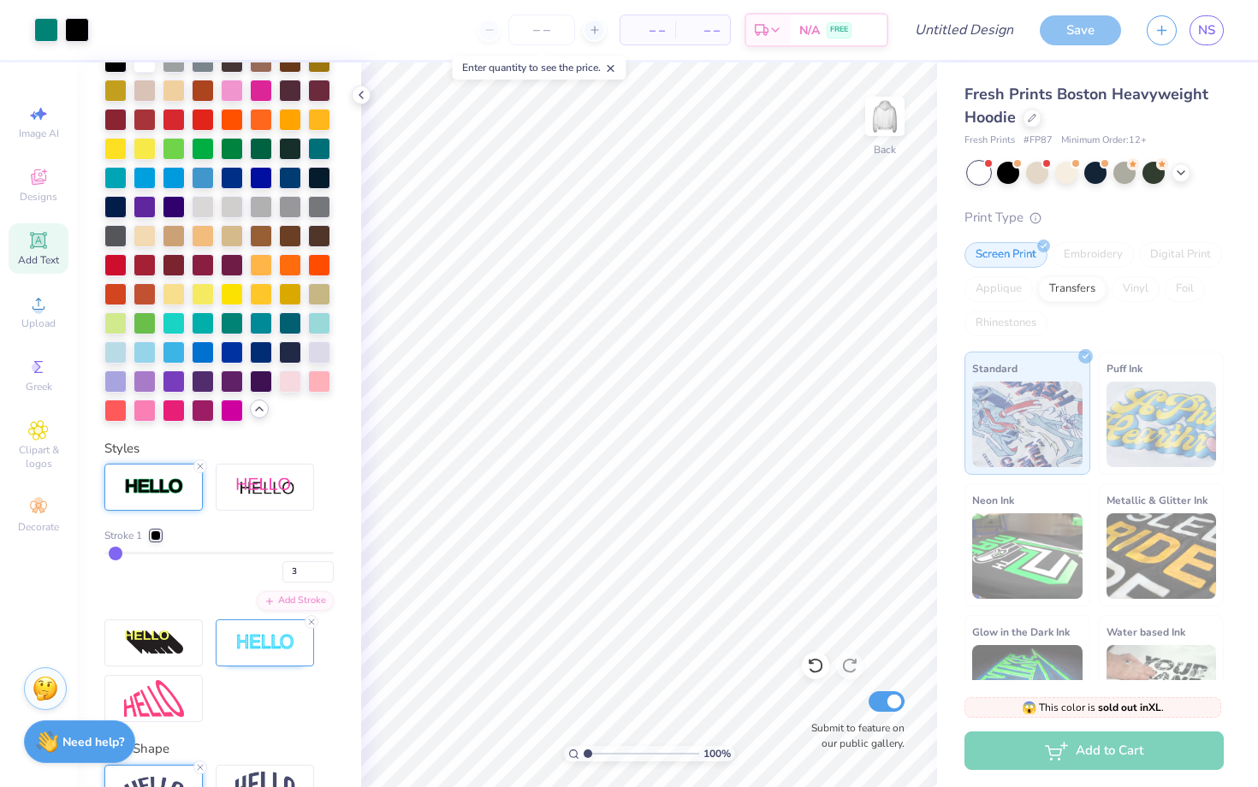
type input "1"
drag, startPoint x: 193, startPoint y: 549, endPoint x: 0, endPoint y: 538, distance: 192.8
type input "1"
click at [104, 552] on input "range" at bounding box center [218, 553] width 229 height 3
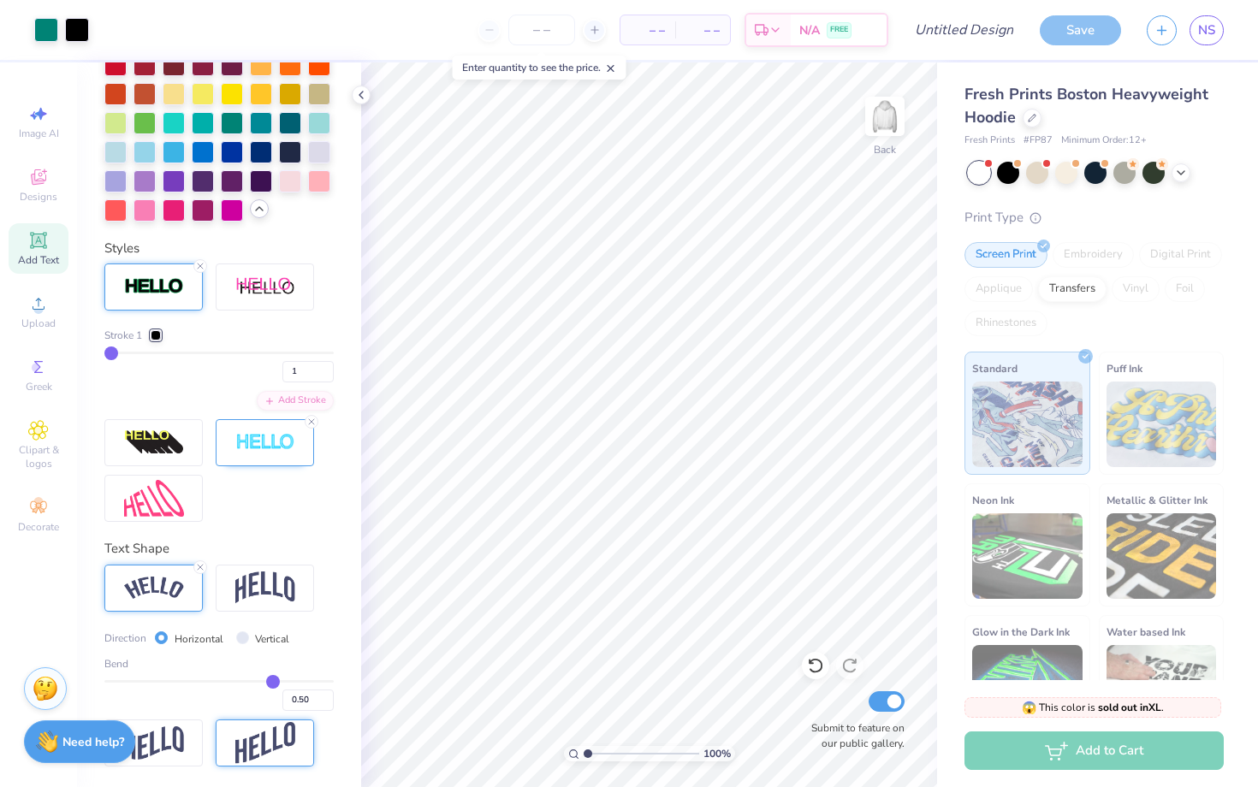
click at [272, 629] on img at bounding box center [265, 743] width 60 height 42
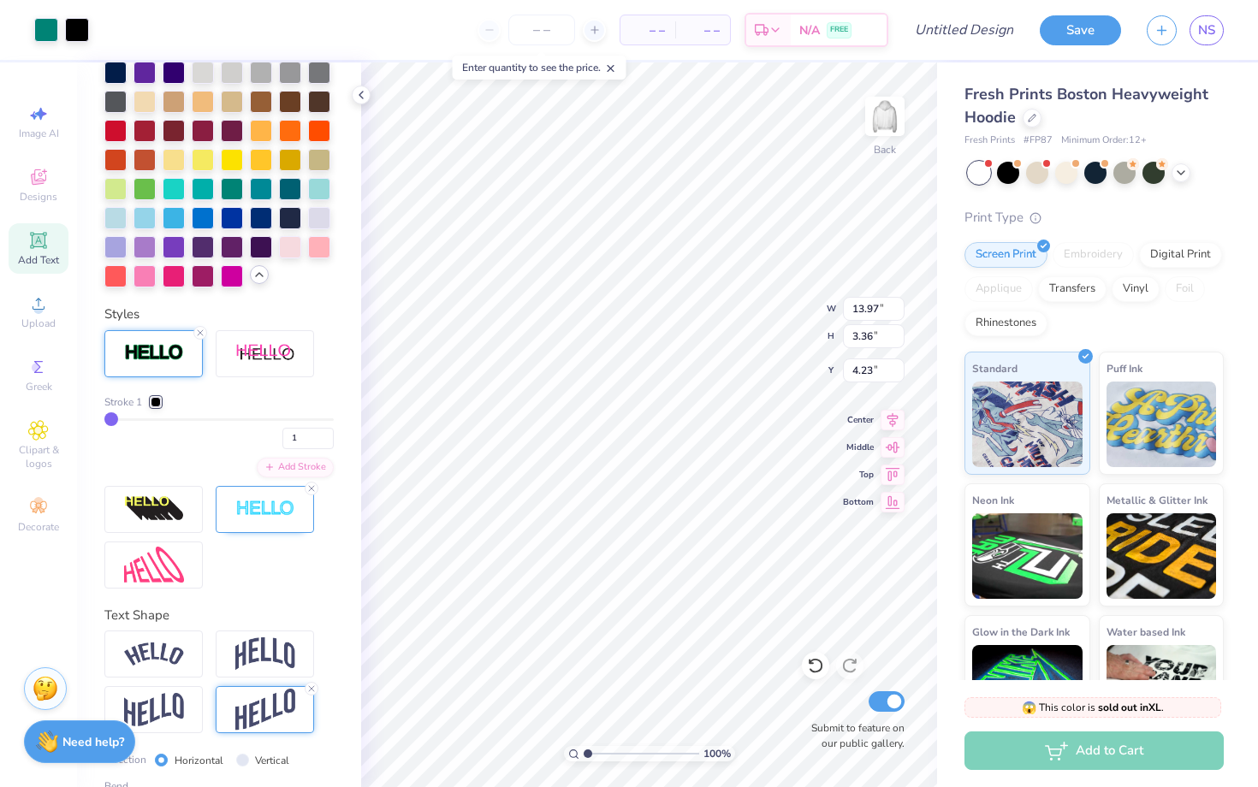
scroll to position [677, 0]
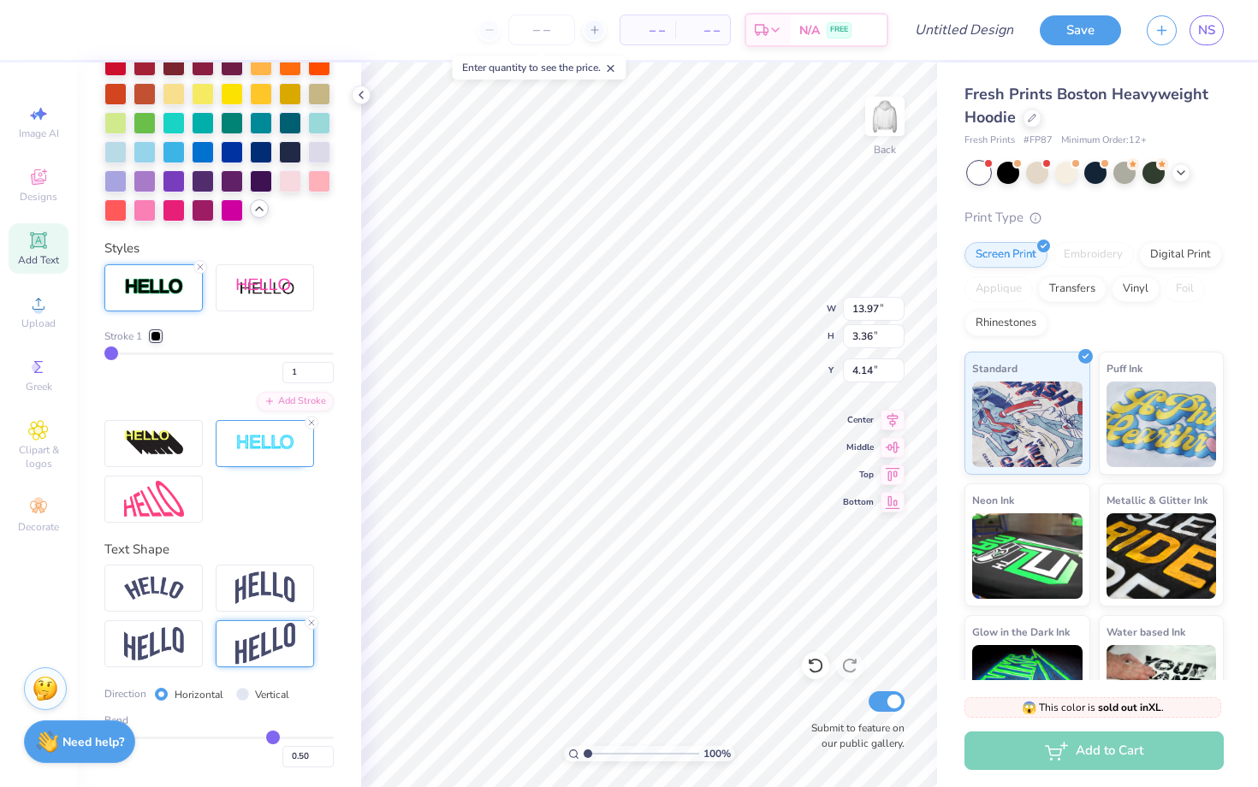
type input "4.14"
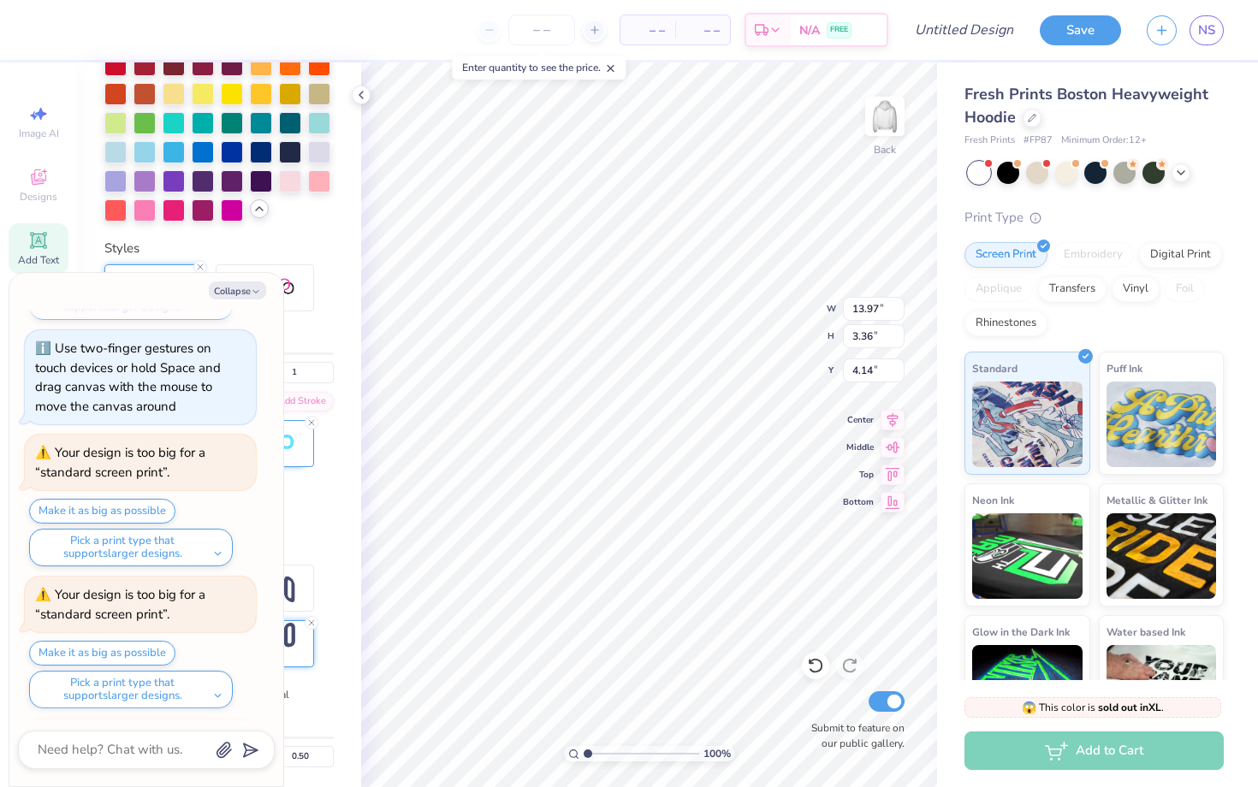
scroll to position [564, 0]
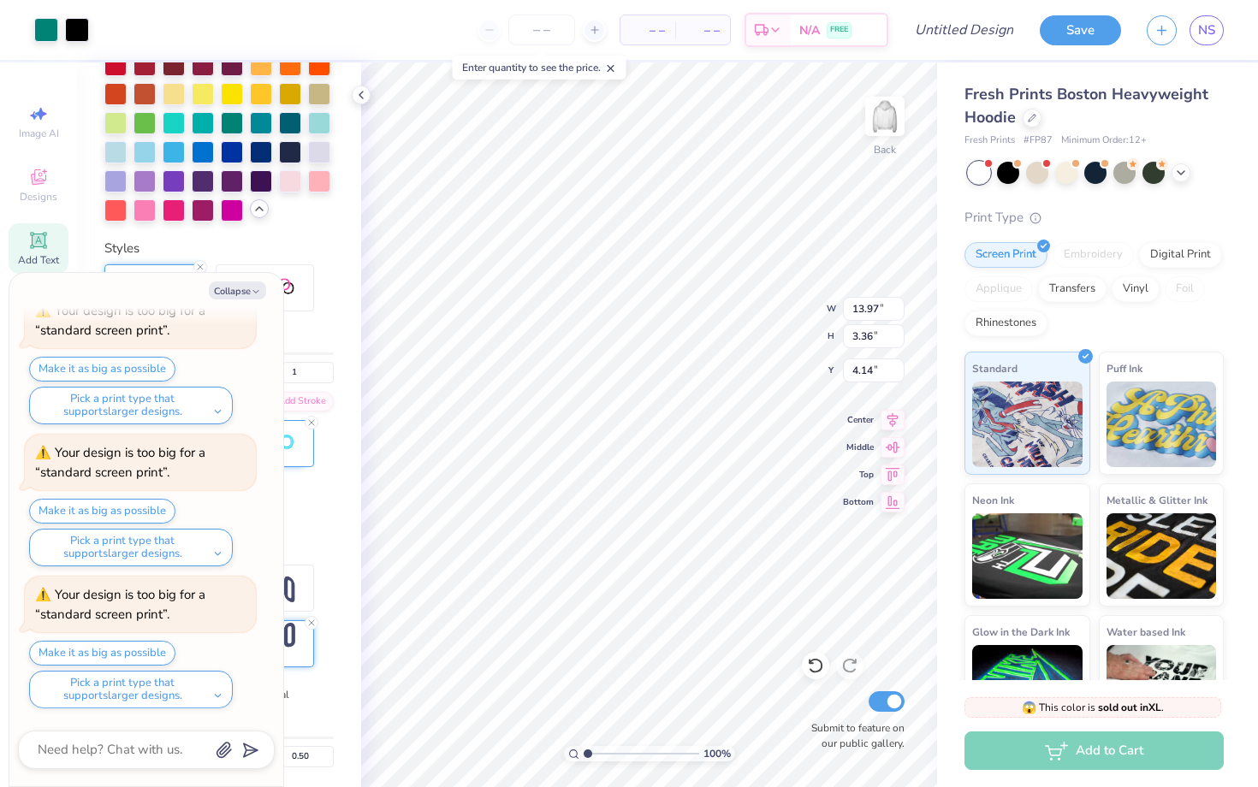
type textarea "x"
type input "4.12"
click at [244, 290] on button "Collapse" at bounding box center [237, 291] width 57 height 18
type textarea "x"
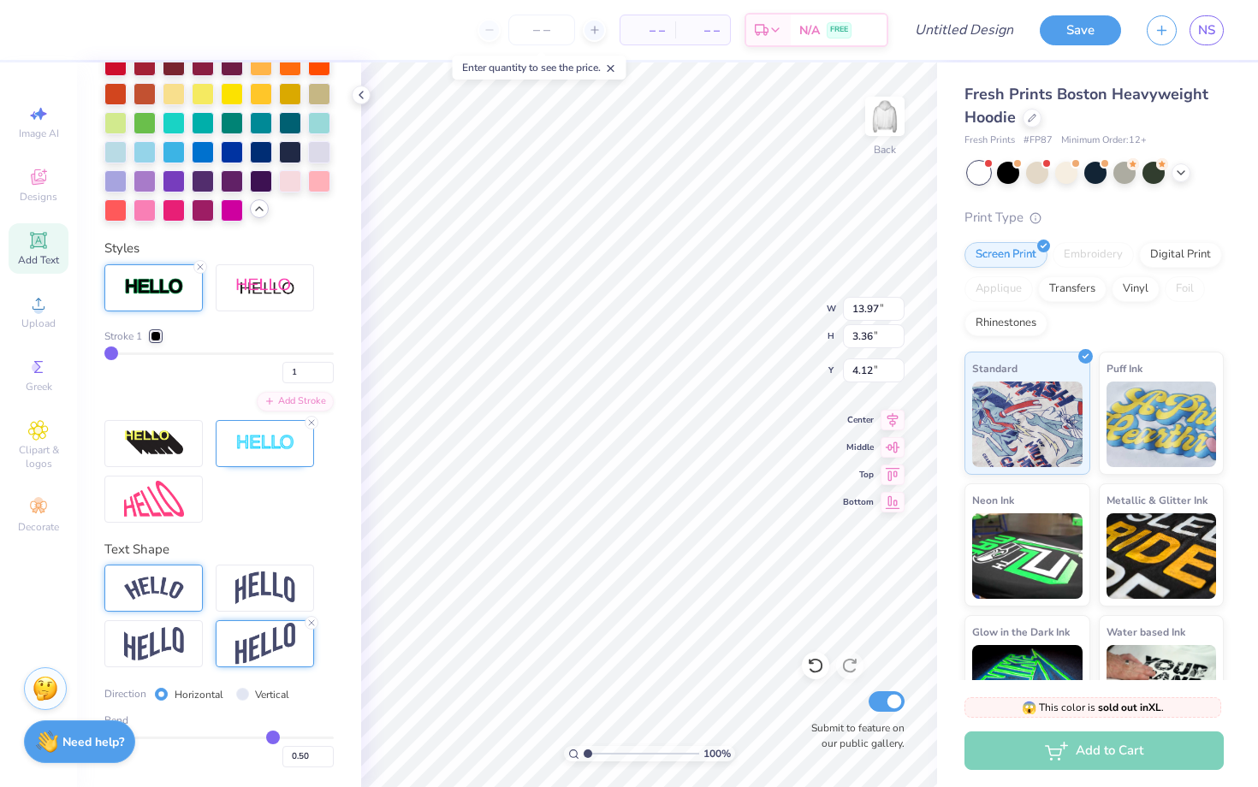
click at [177, 601] on div at bounding box center [153, 588] width 98 height 47
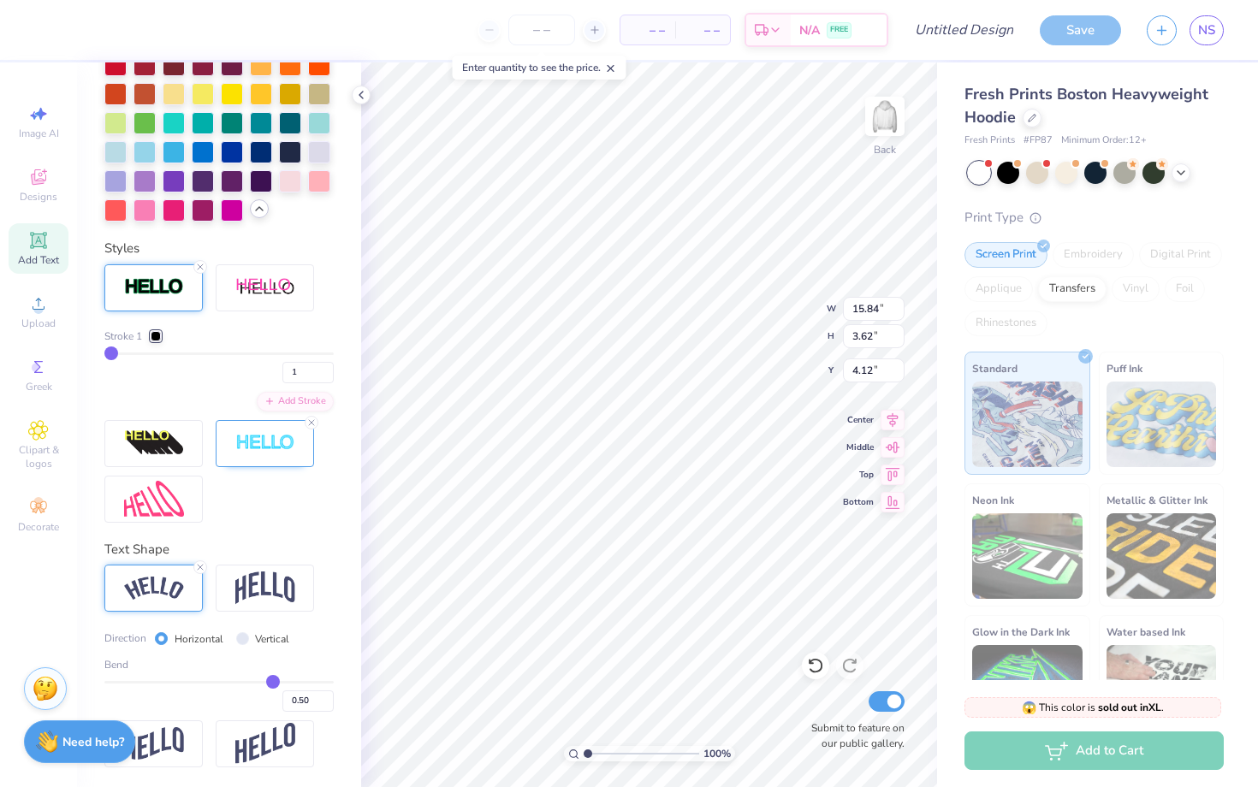
type input "15.84"
type input "3.62"
type input "4.00"
click at [233, 125] on div at bounding box center [232, 121] width 22 height 22
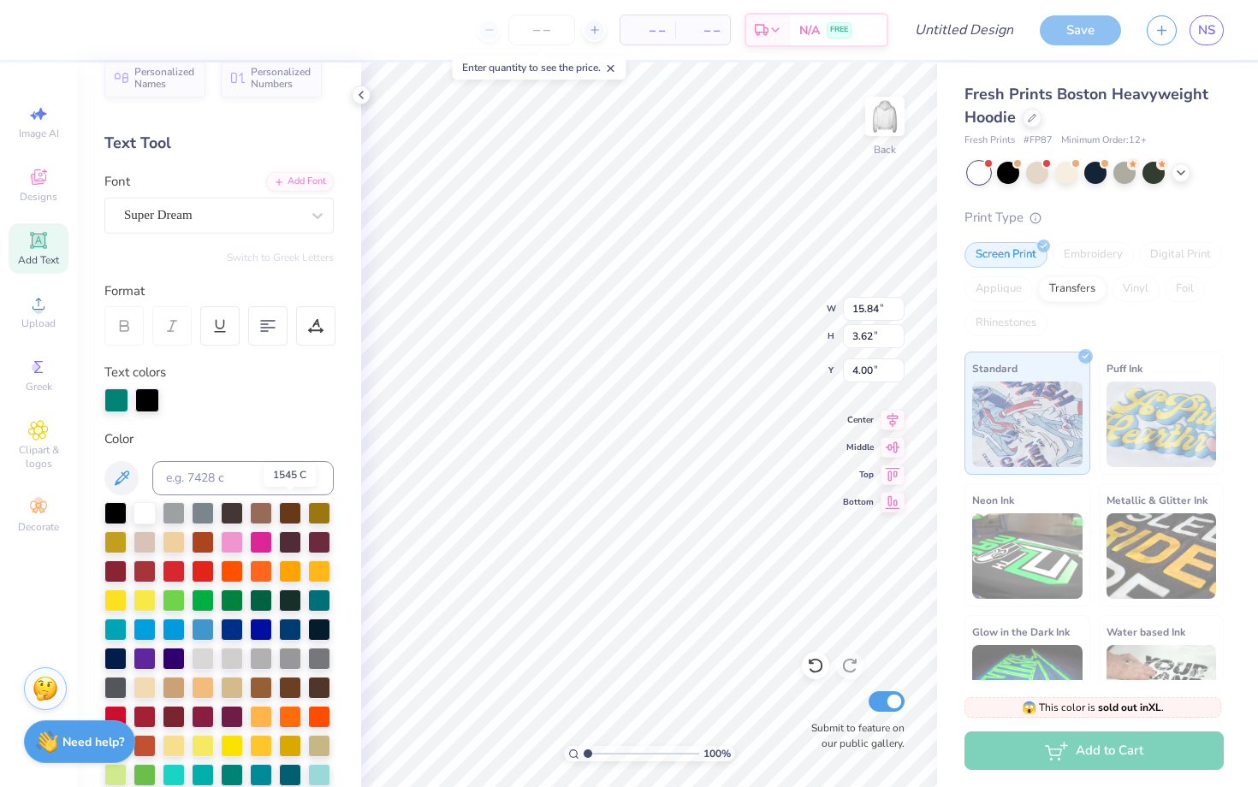
scroll to position [29, 0]
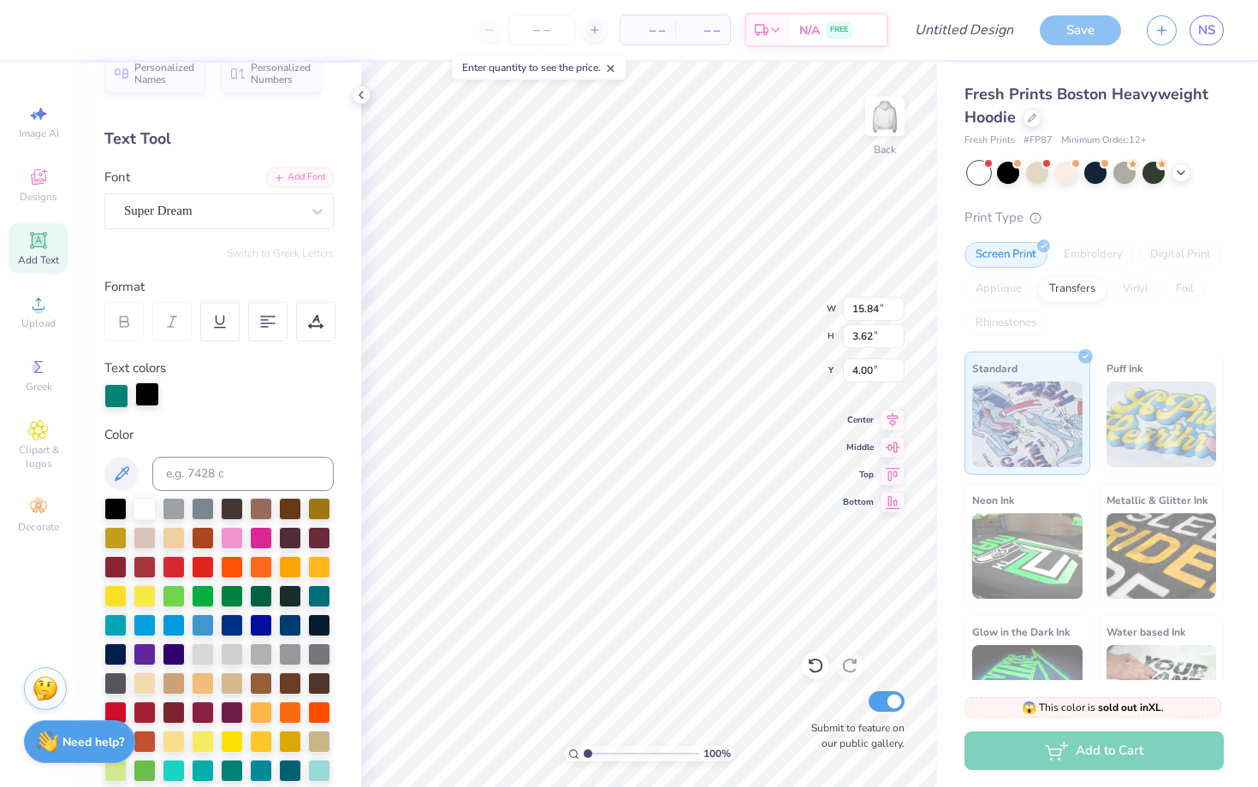
click at [143, 393] on div at bounding box center [147, 395] width 24 height 24
click at [111, 400] on div at bounding box center [116, 395] width 24 height 24
click at [212, 608] on div at bounding box center [218, 683] width 229 height 371
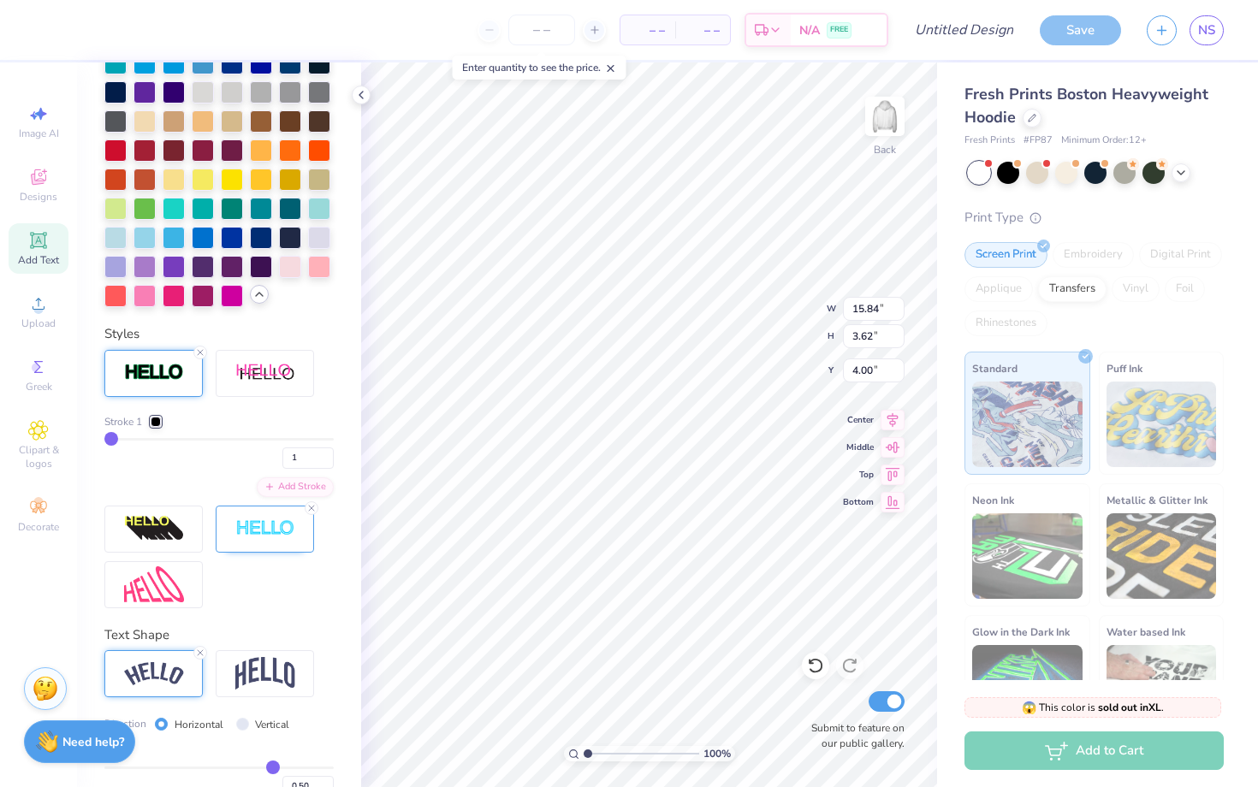
click at [163, 386] on div at bounding box center [153, 373] width 98 height 47
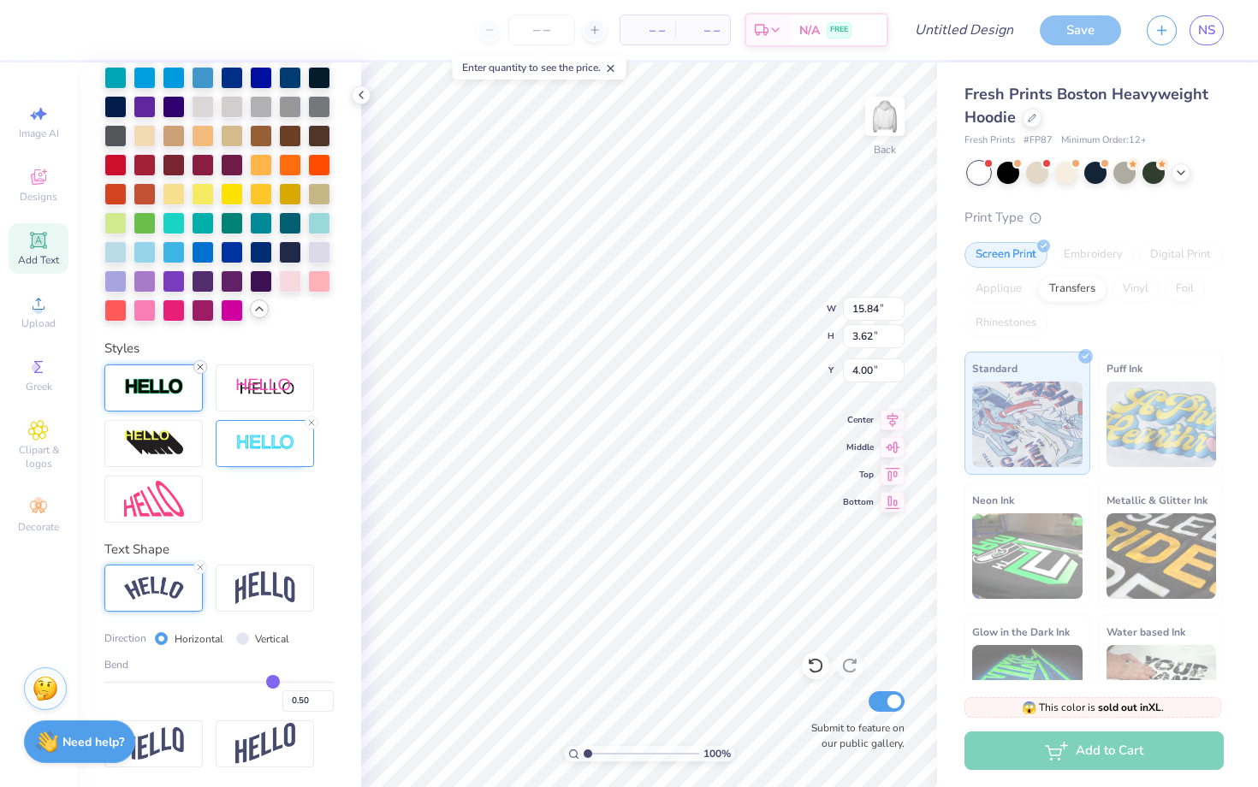
click at [195, 368] on icon at bounding box center [200, 367] width 10 height 10
click at [202, 368] on div at bounding box center [153, 387] width 98 height 47
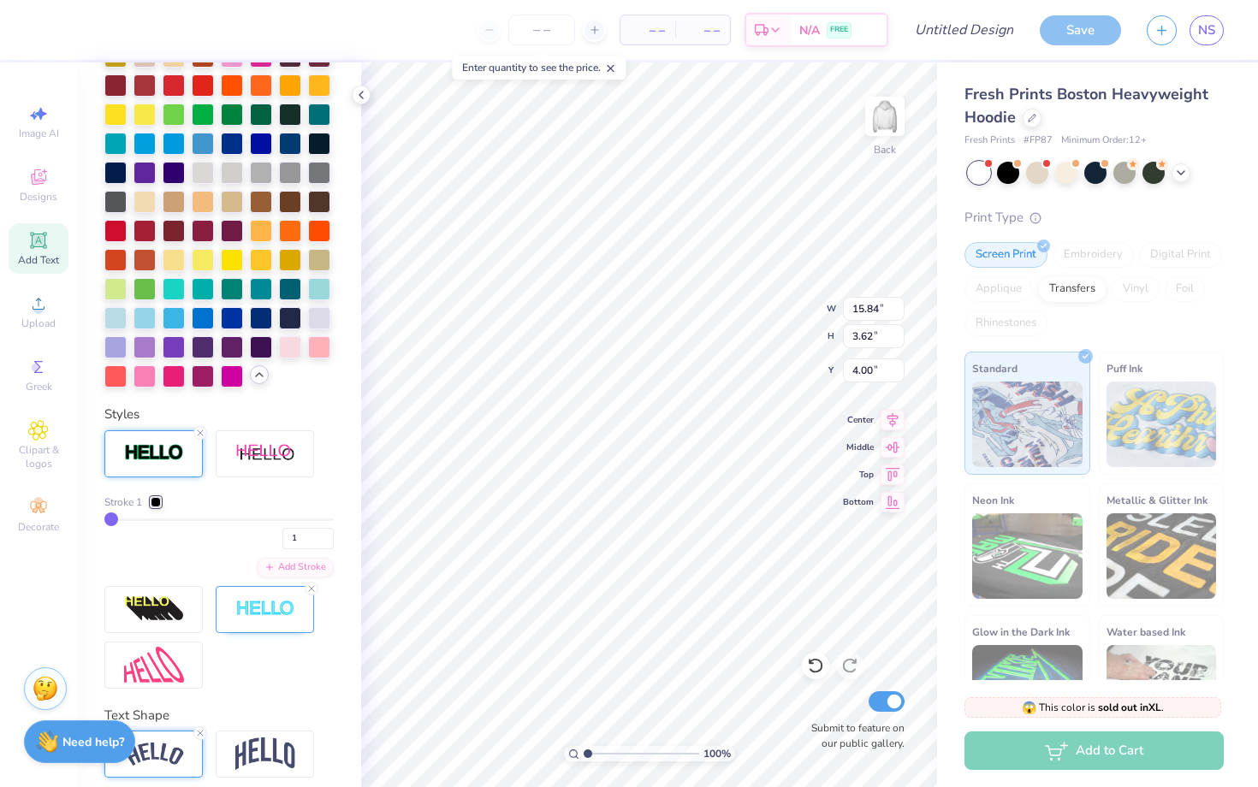
scroll to position [591, 0]
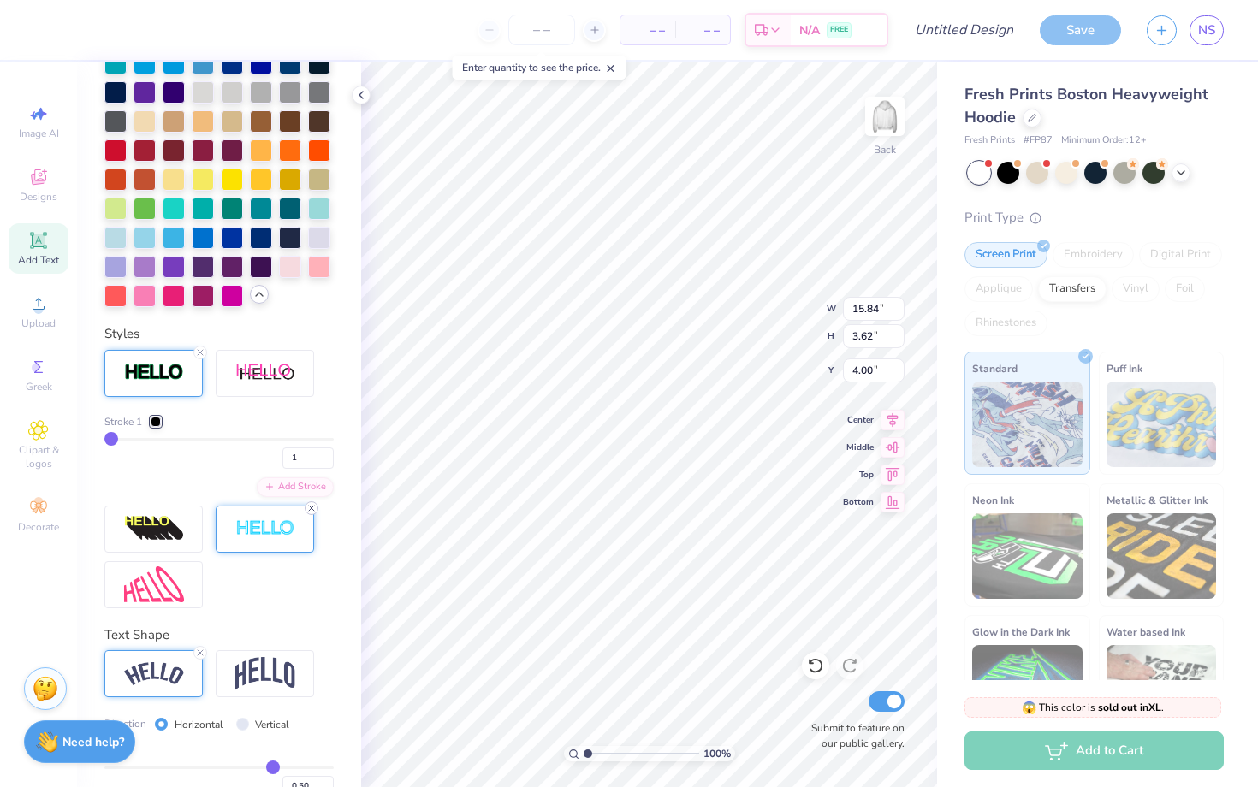
click at [311, 508] on line at bounding box center [311, 508] width 5 height 5
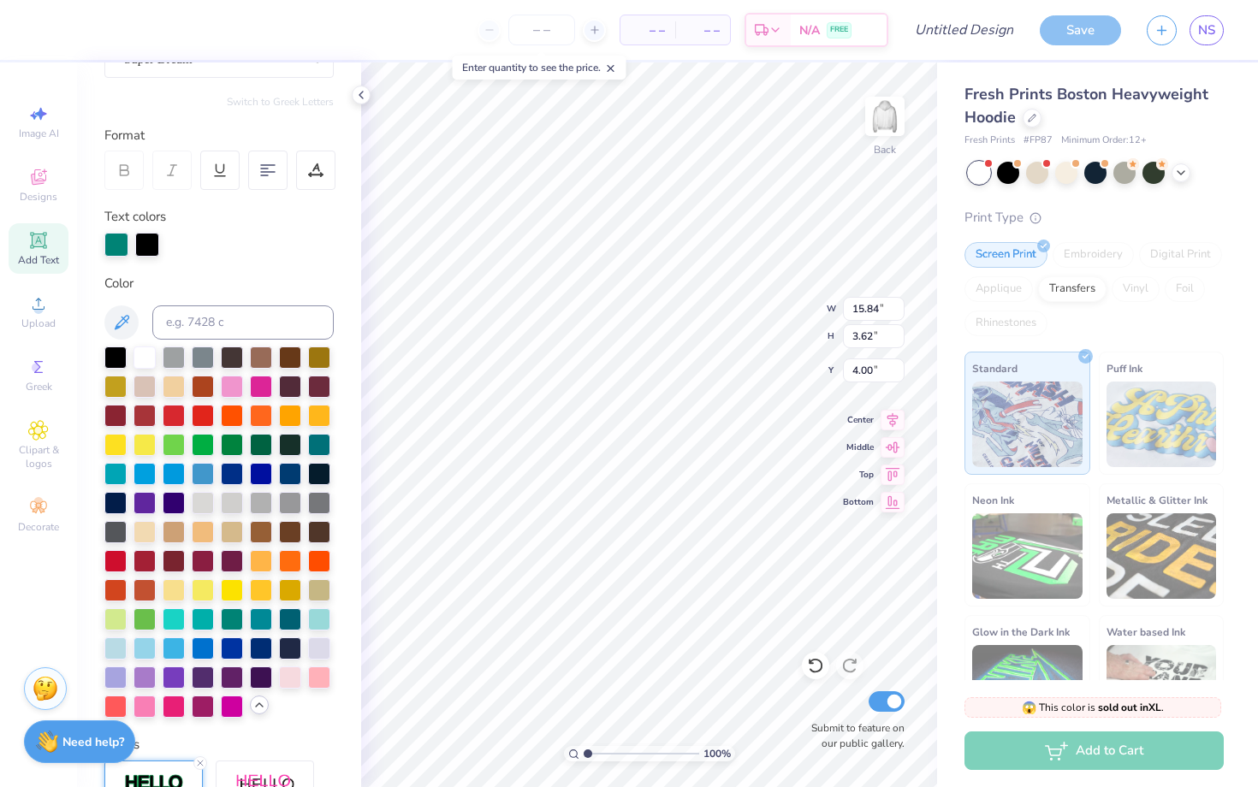
scroll to position [217, 0]
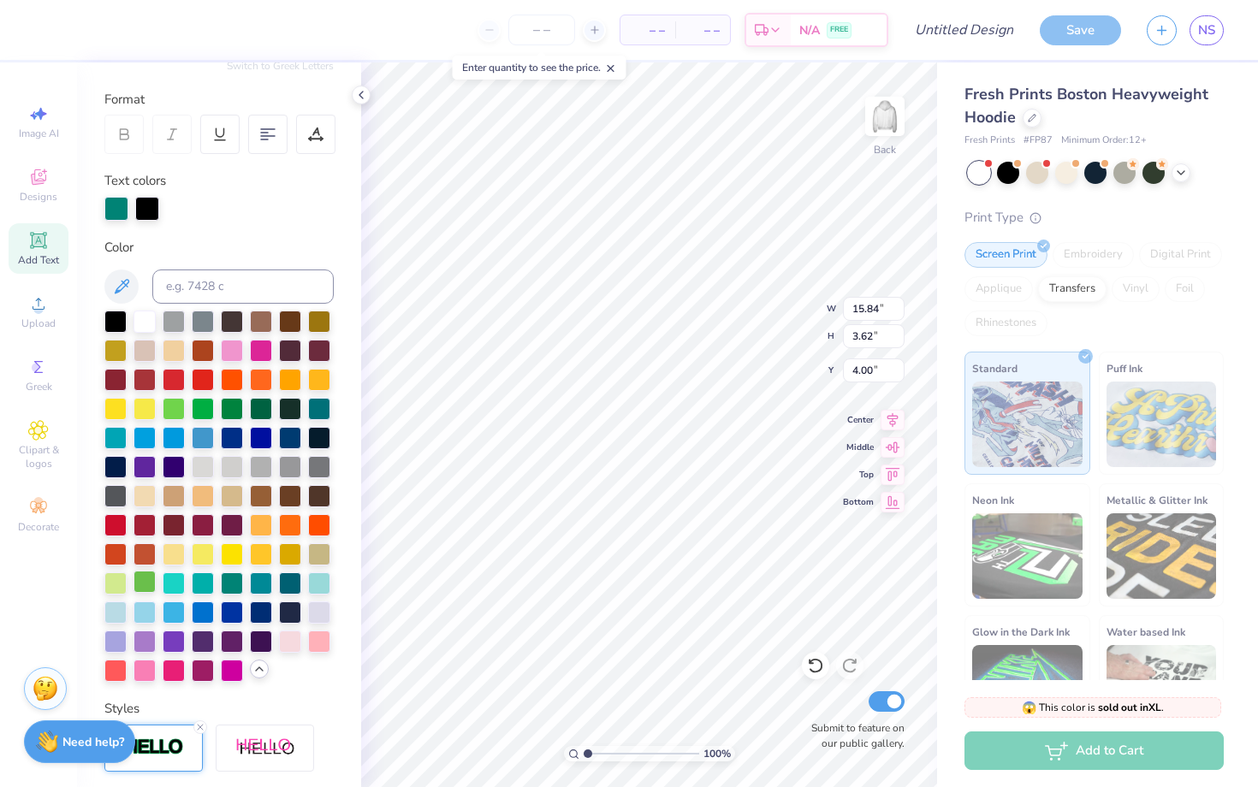
click at [150, 584] on div at bounding box center [144, 582] width 22 height 22
click at [233, 579] on div at bounding box center [232, 582] width 22 height 22
click at [36, 240] on icon at bounding box center [38, 240] width 13 height 13
type input "7.09"
type input "2.08"
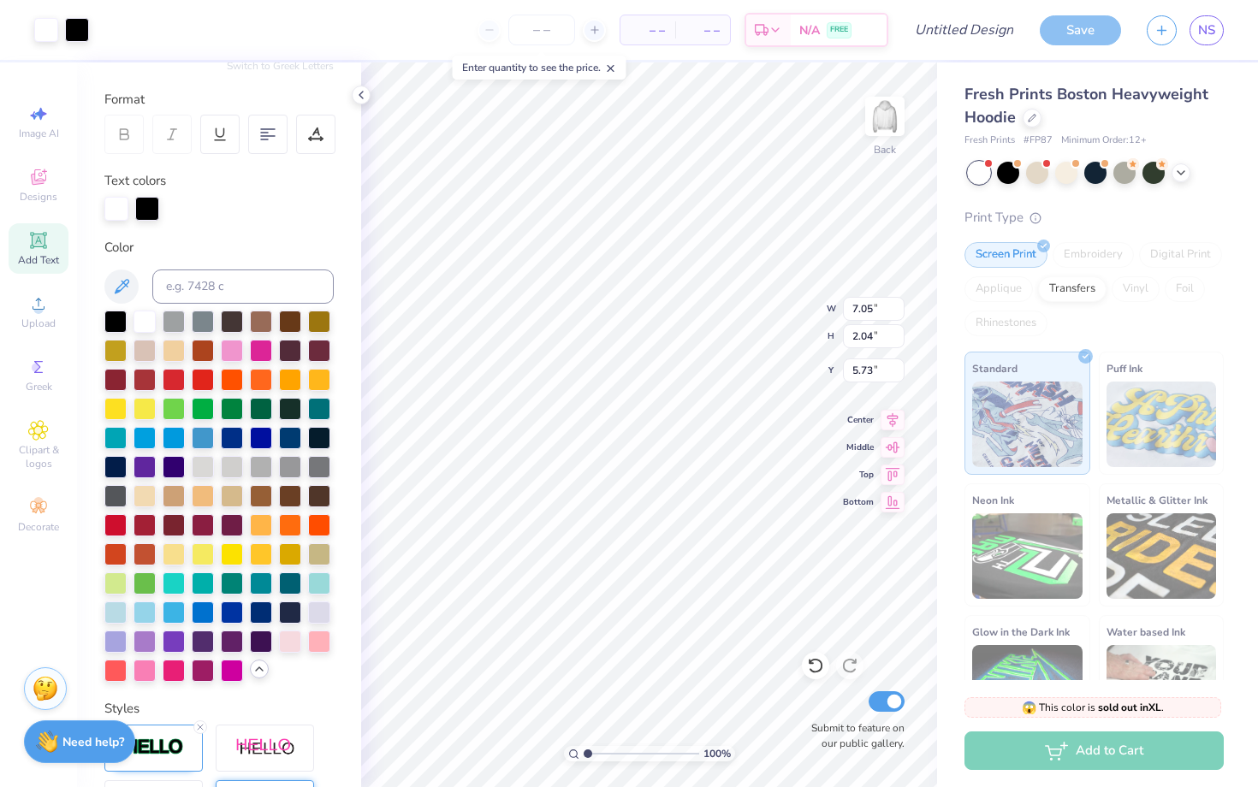
type input "5.71"
type input "7.23"
type input "3.33"
type input "0.98"
type input "6.75"
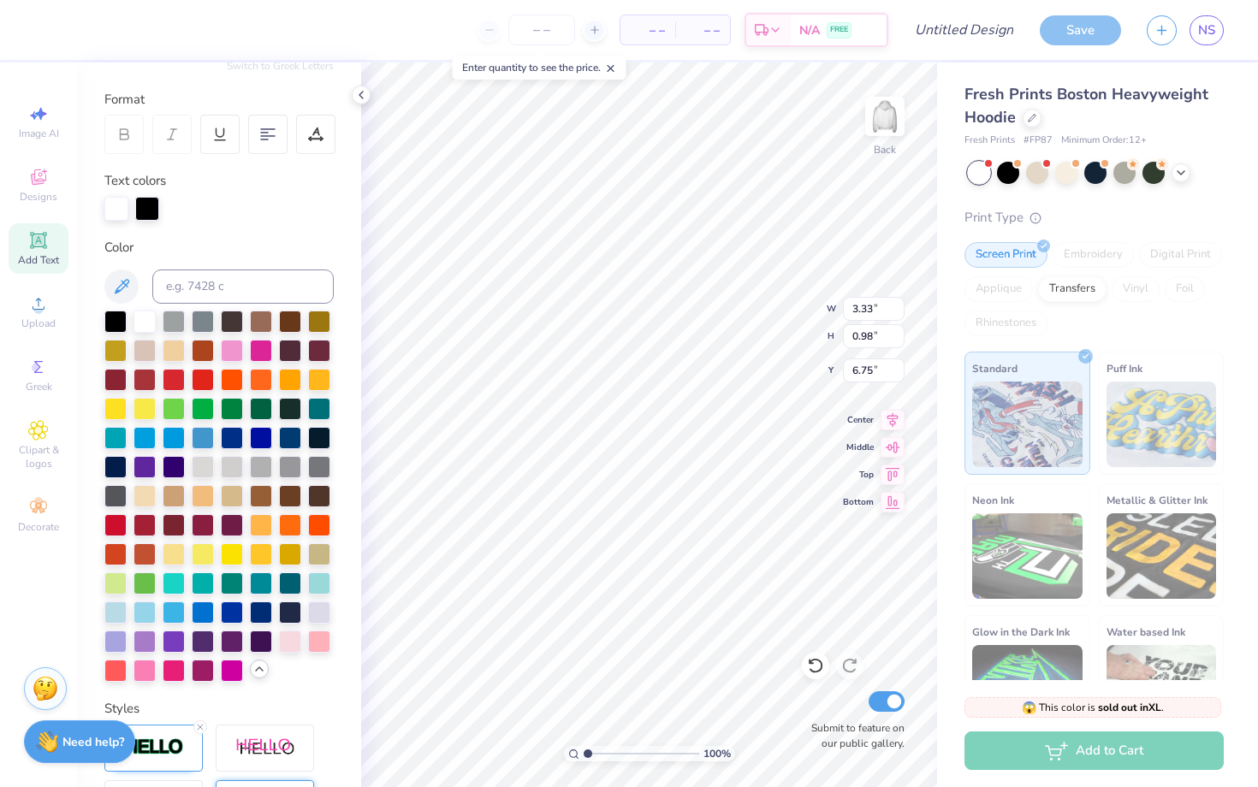
scroll to position [0, 1]
type textarea "Theta Xi"
click at [235, 400] on div at bounding box center [232, 407] width 22 height 22
click at [257, 412] on div at bounding box center [261, 407] width 22 height 22
click at [308, 408] on div at bounding box center [319, 407] width 22 height 22
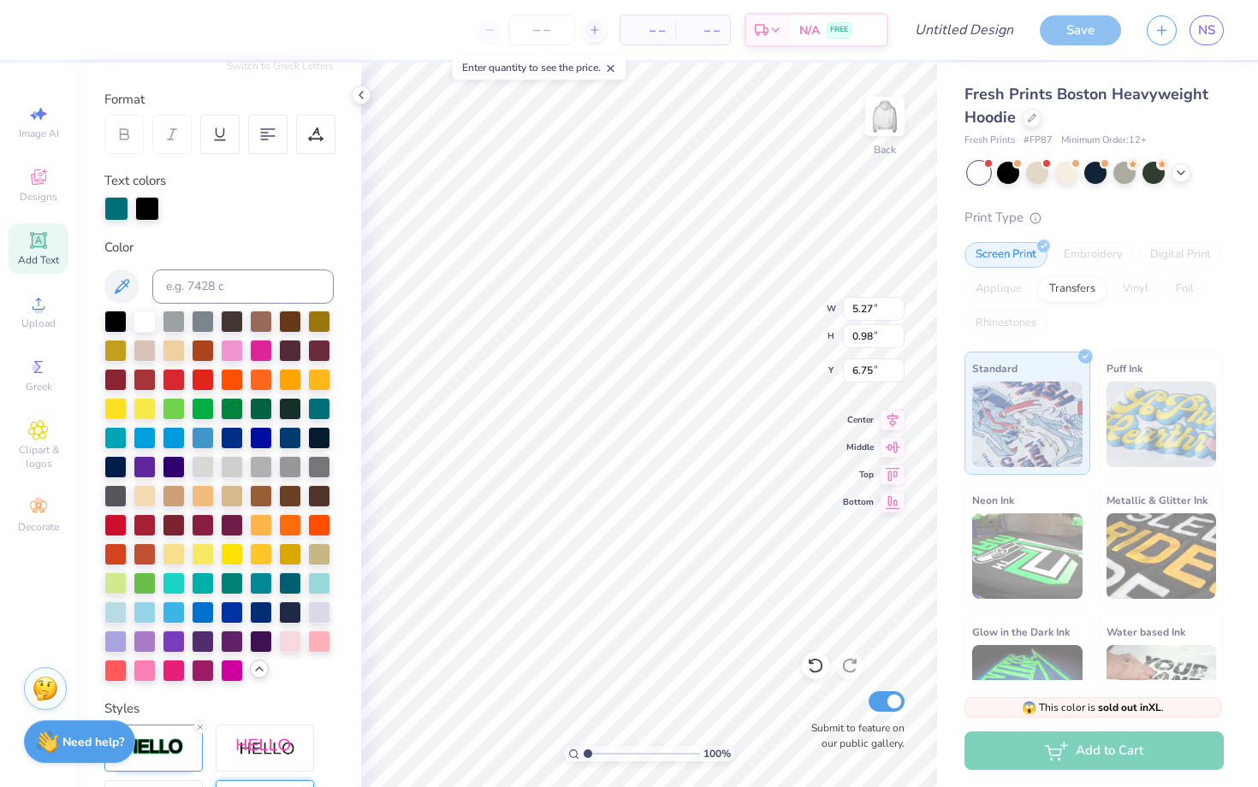
type input "15.84"
type input "3.62"
type input "4.00"
type input "5.27"
type input "0.98"
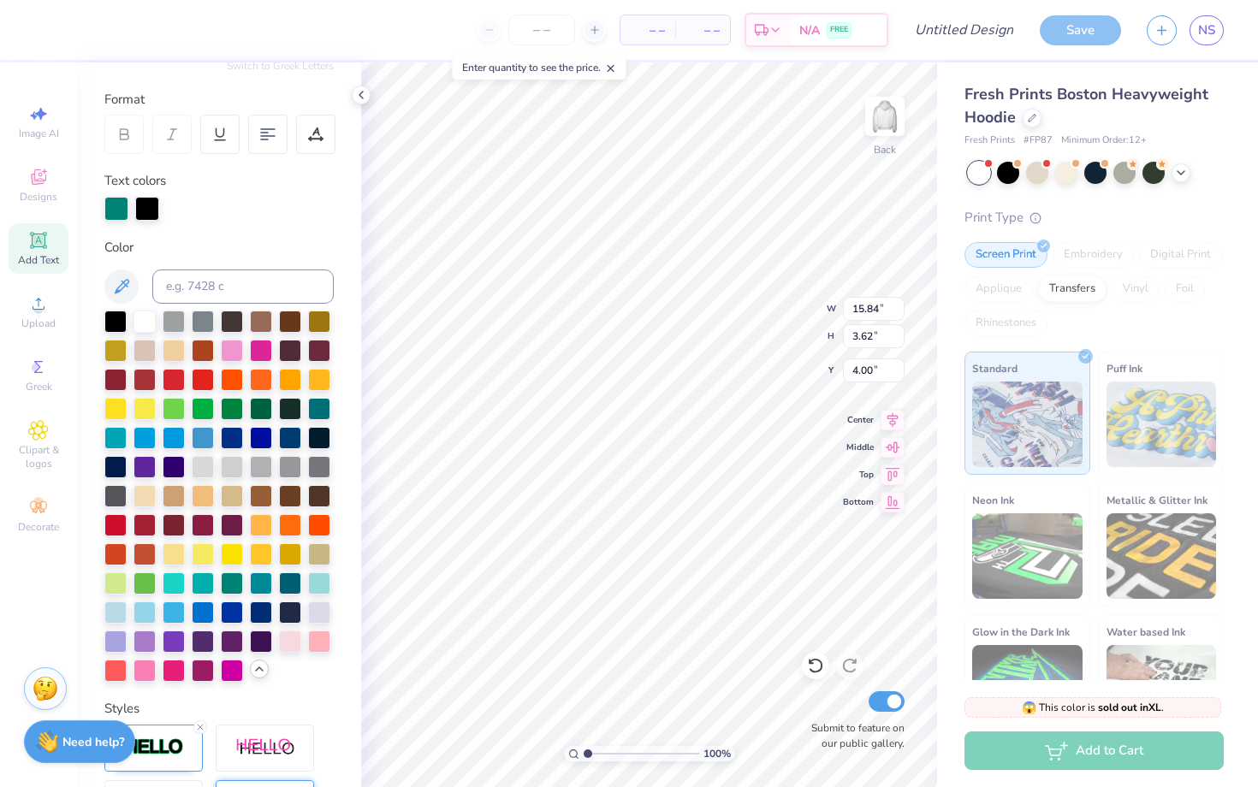
type input "6.75"
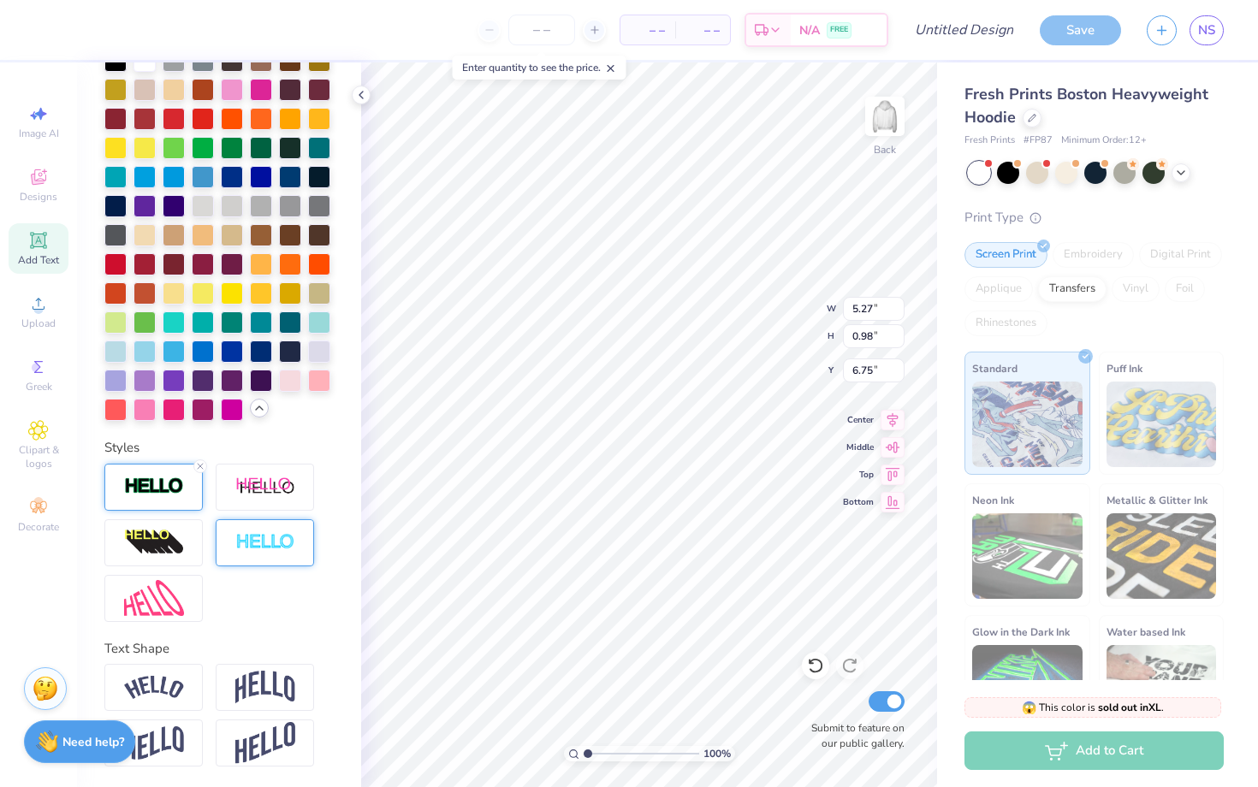
click at [148, 500] on div at bounding box center [153, 487] width 98 height 47
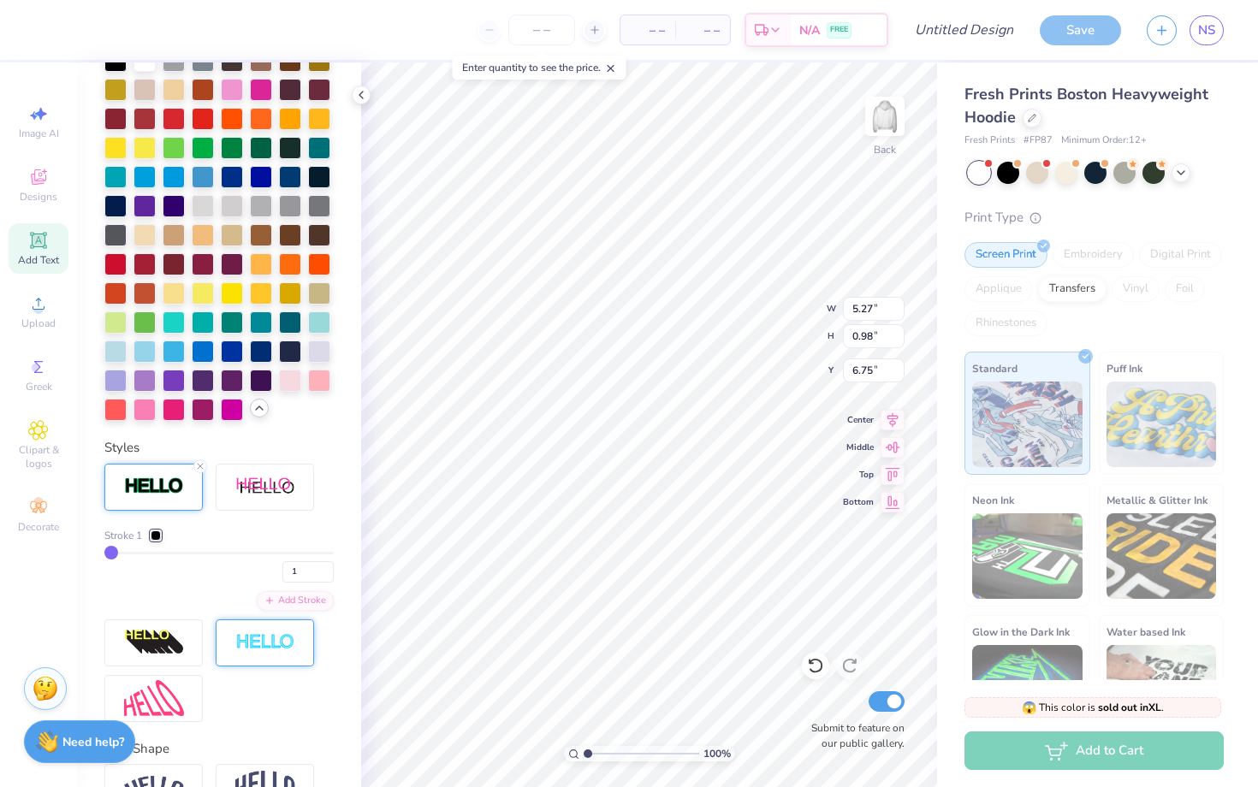
click at [148, 500] on div at bounding box center [153, 487] width 98 height 47
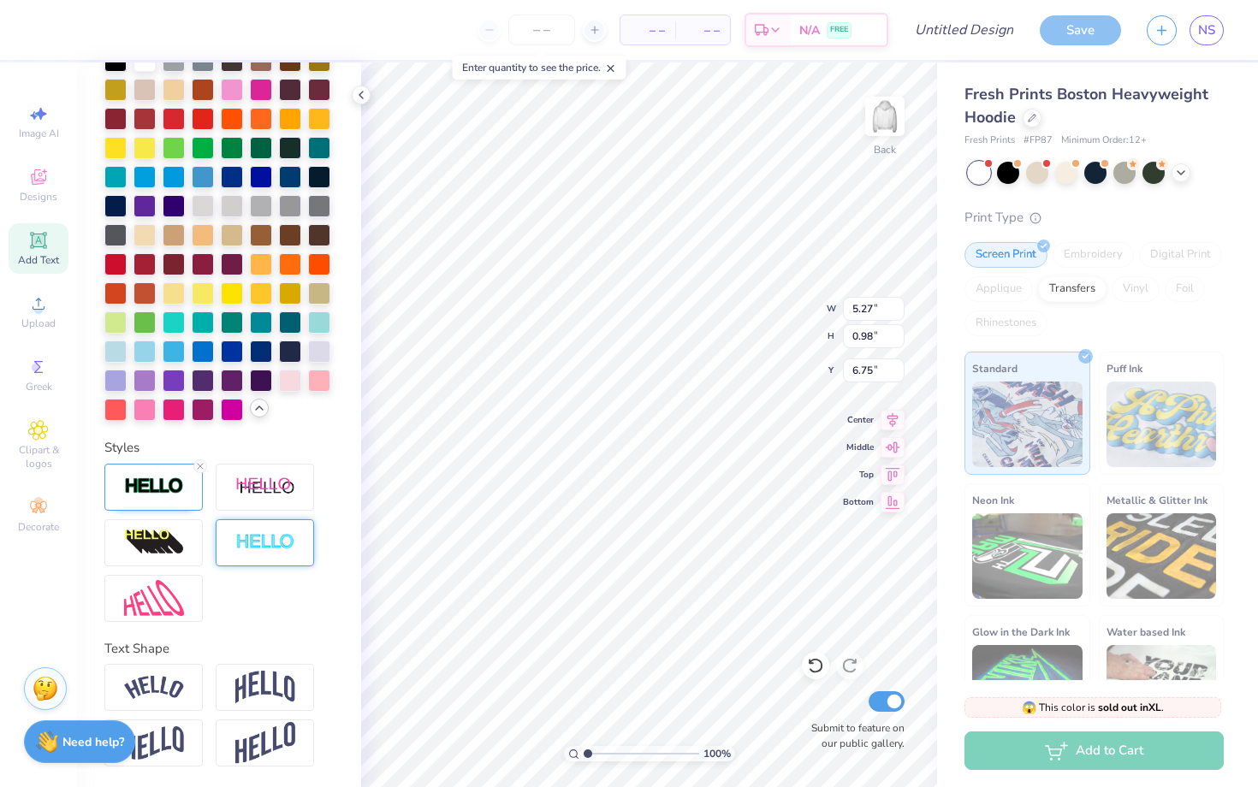
click at [257, 543] on img at bounding box center [265, 543] width 60 height 20
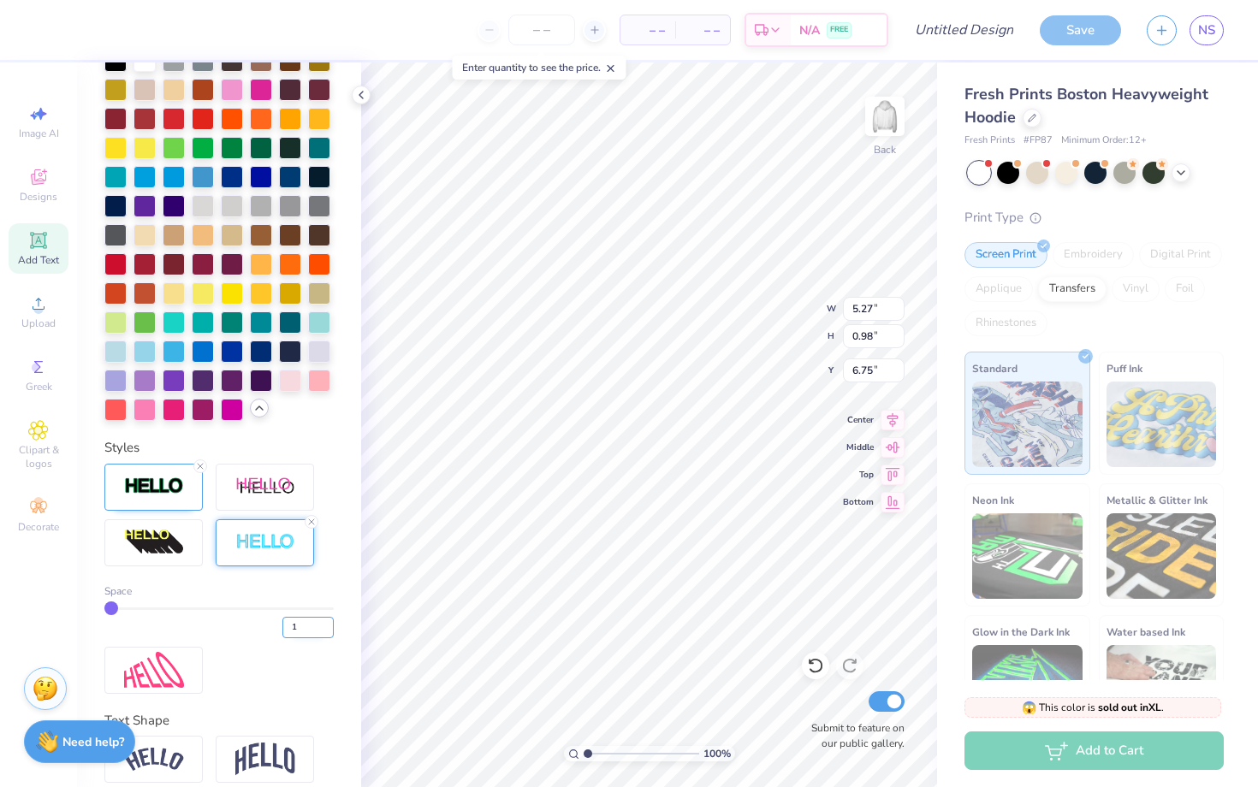
click at [284, 623] on input "1" at bounding box center [307, 627] width 51 height 21
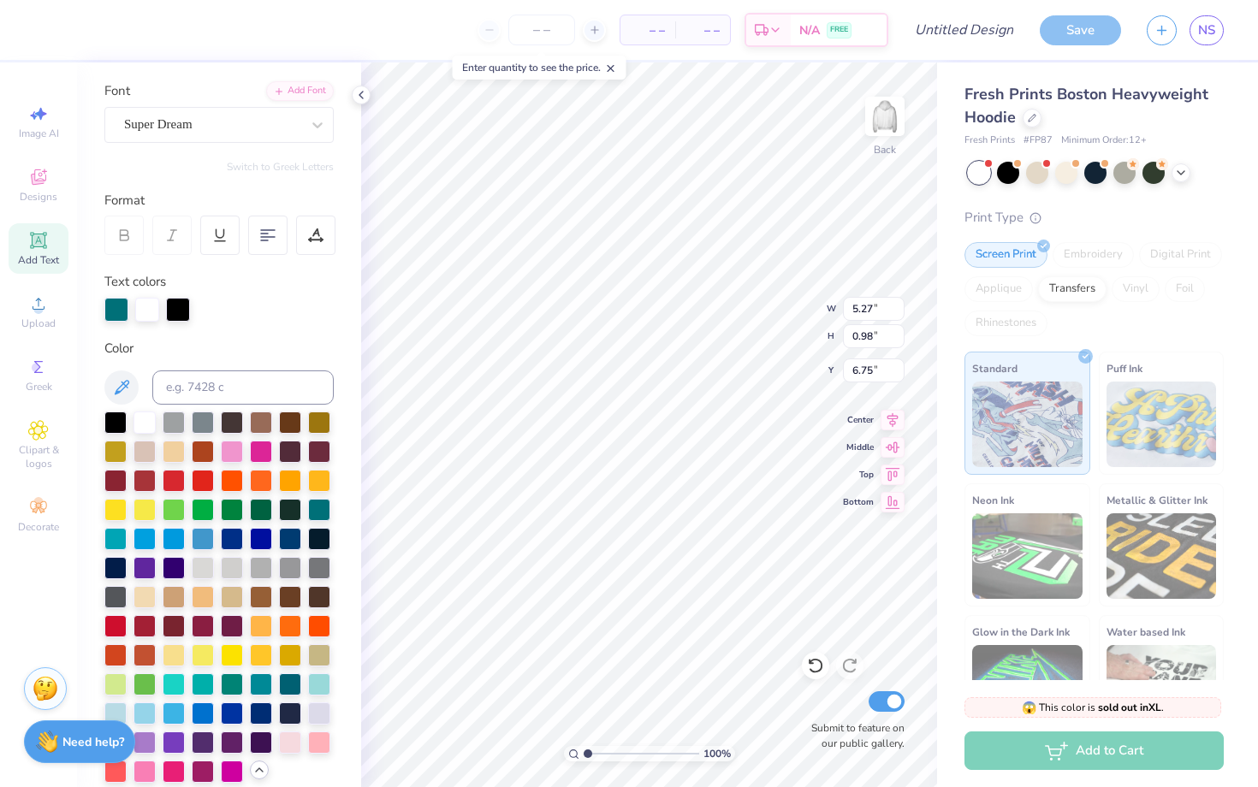
scroll to position [0, 0]
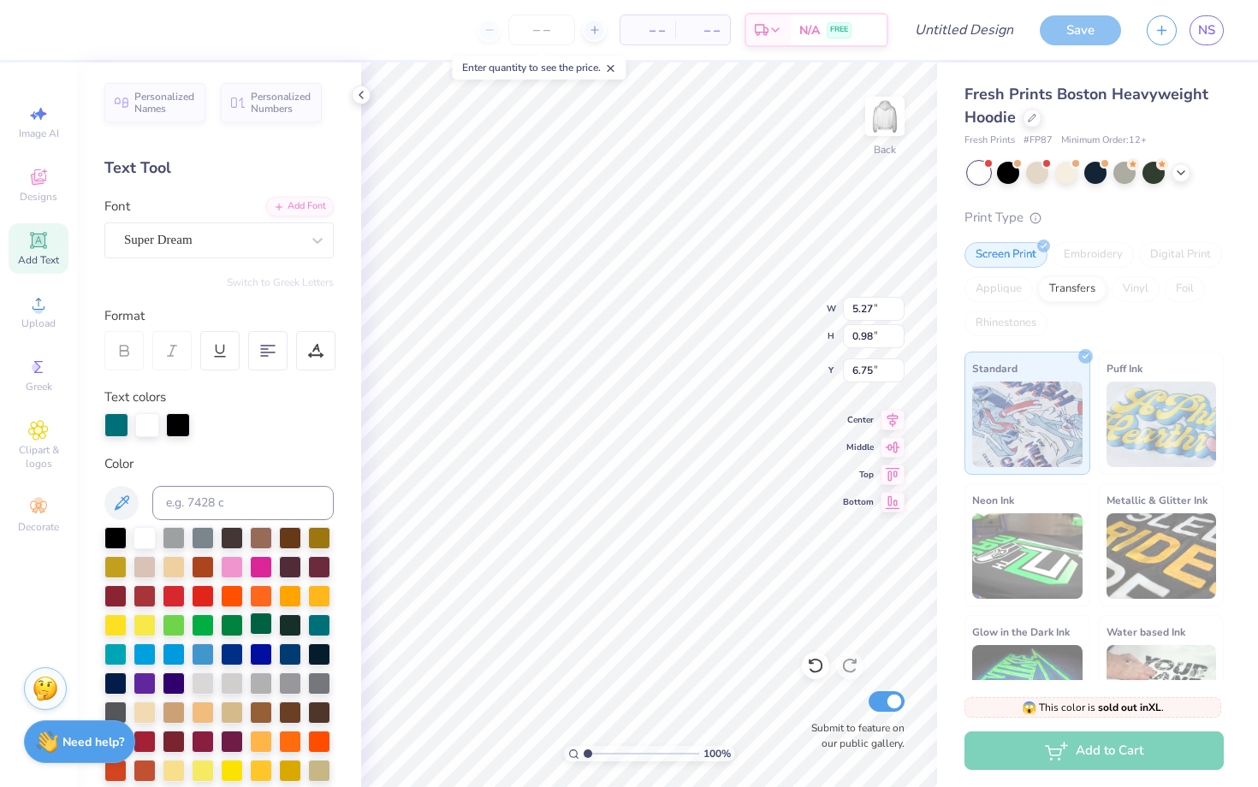
click at [265, 624] on div at bounding box center [261, 624] width 22 height 22
click at [298, 427] on div at bounding box center [218, 425] width 229 height 24
click at [1001, 179] on div at bounding box center [1008, 171] width 22 height 22
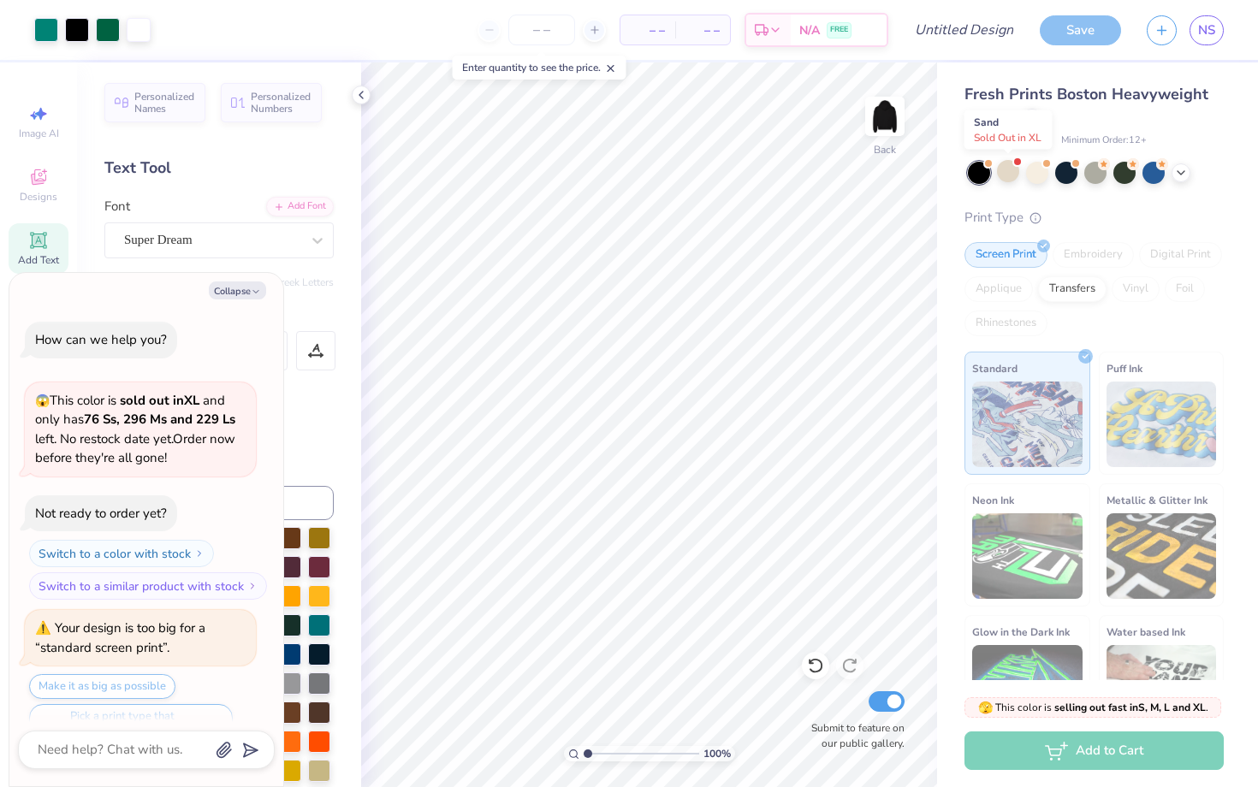
scroll to position [786, 0]
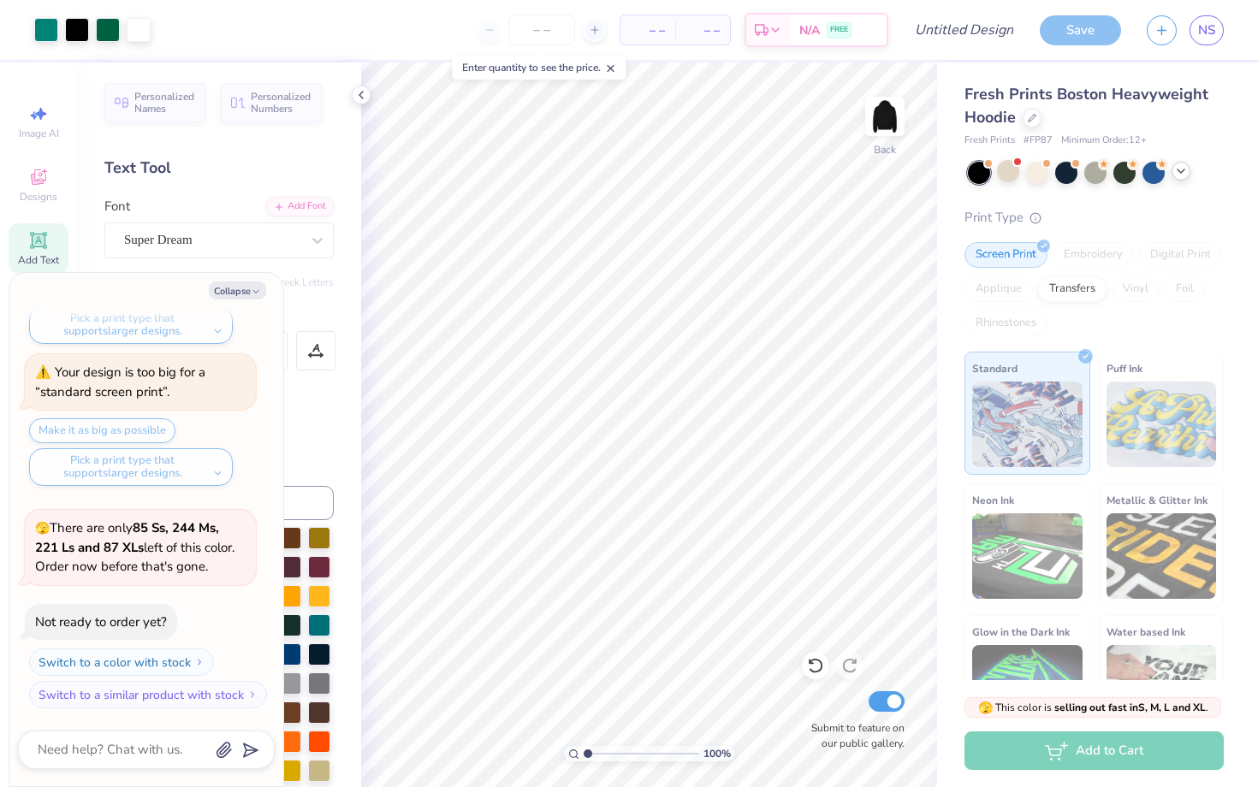
click at [1188, 173] on div at bounding box center [1181, 171] width 19 height 19
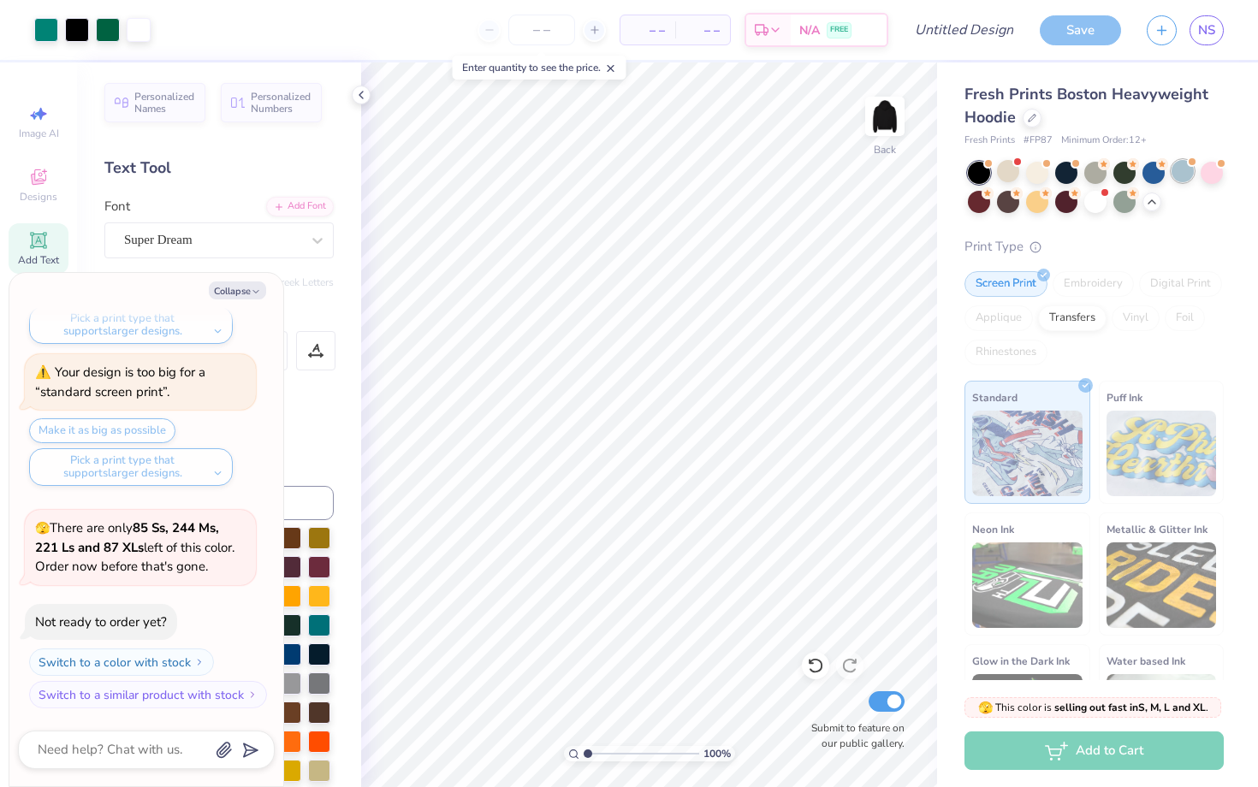
click at [1178, 179] on div at bounding box center [1183, 171] width 22 height 22
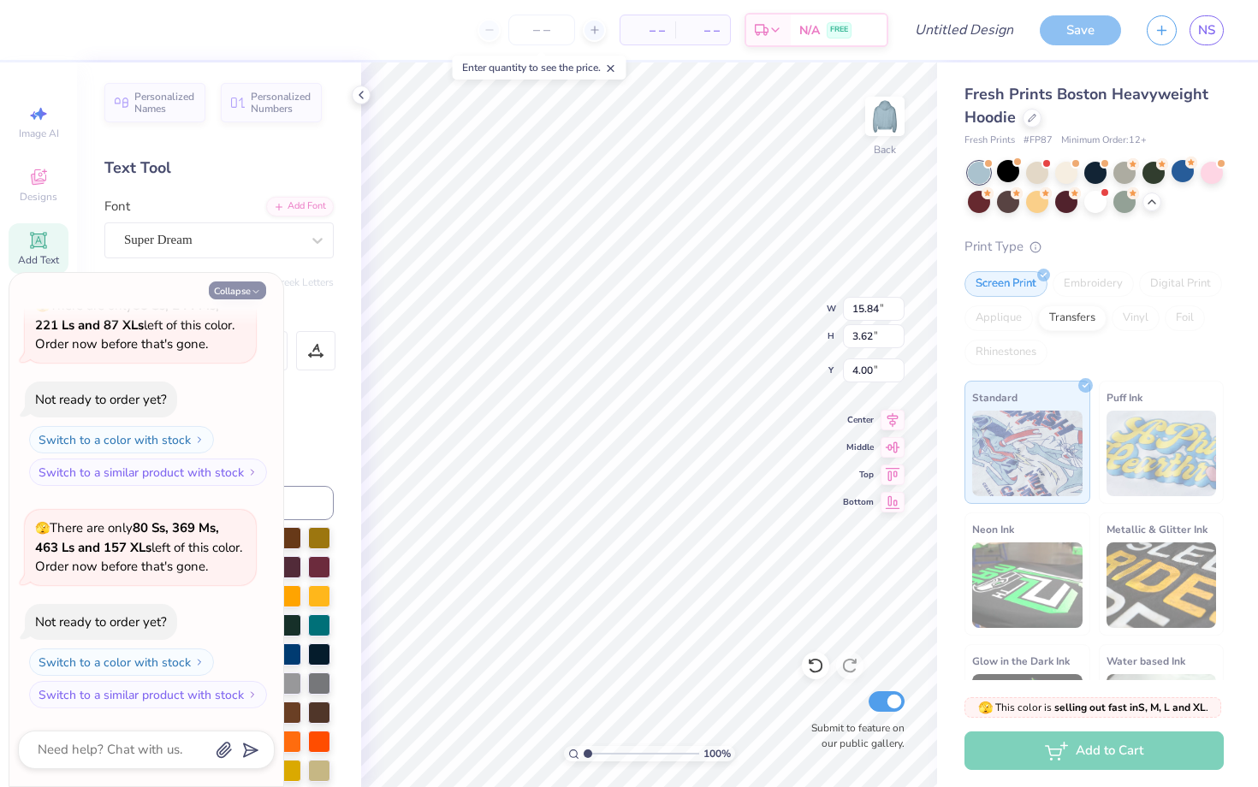
click at [245, 294] on button "Collapse" at bounding box center [237, 291] width 57 height 18
type textarea "x"
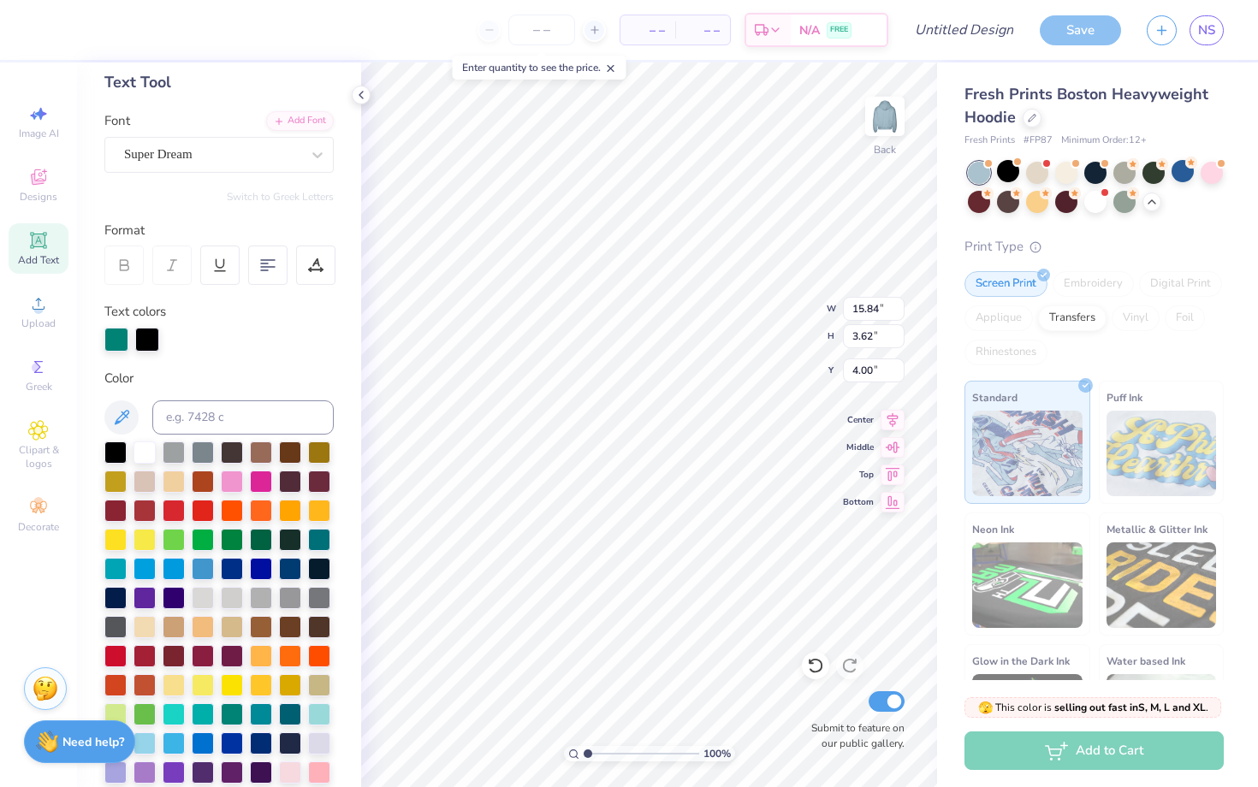
scroll to position [98, 0]
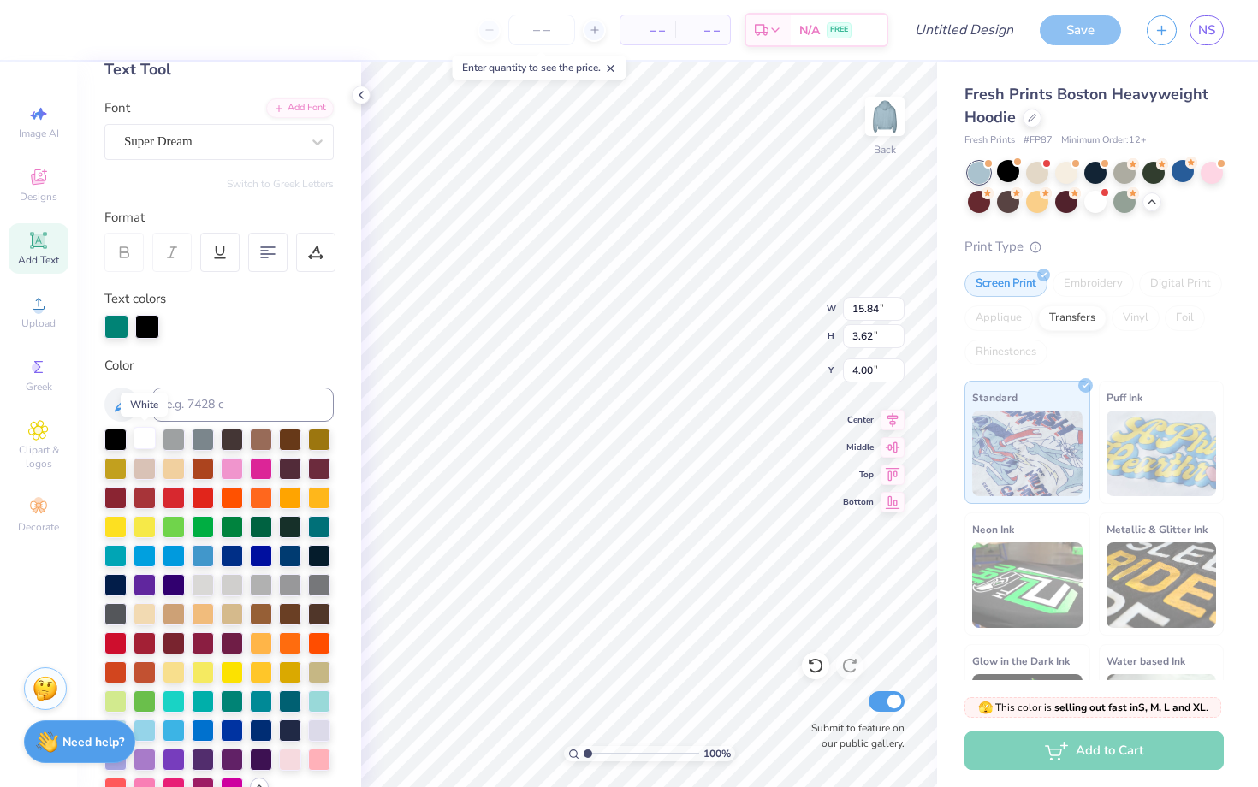
click at [145, 435] on div at bounding box center [144, 438] width 22 height 22
type input "5.27"
type input "0.98"
type input "6.75"
click at [137, 442] on div at bounding box center [144, 438] width 22 height 22
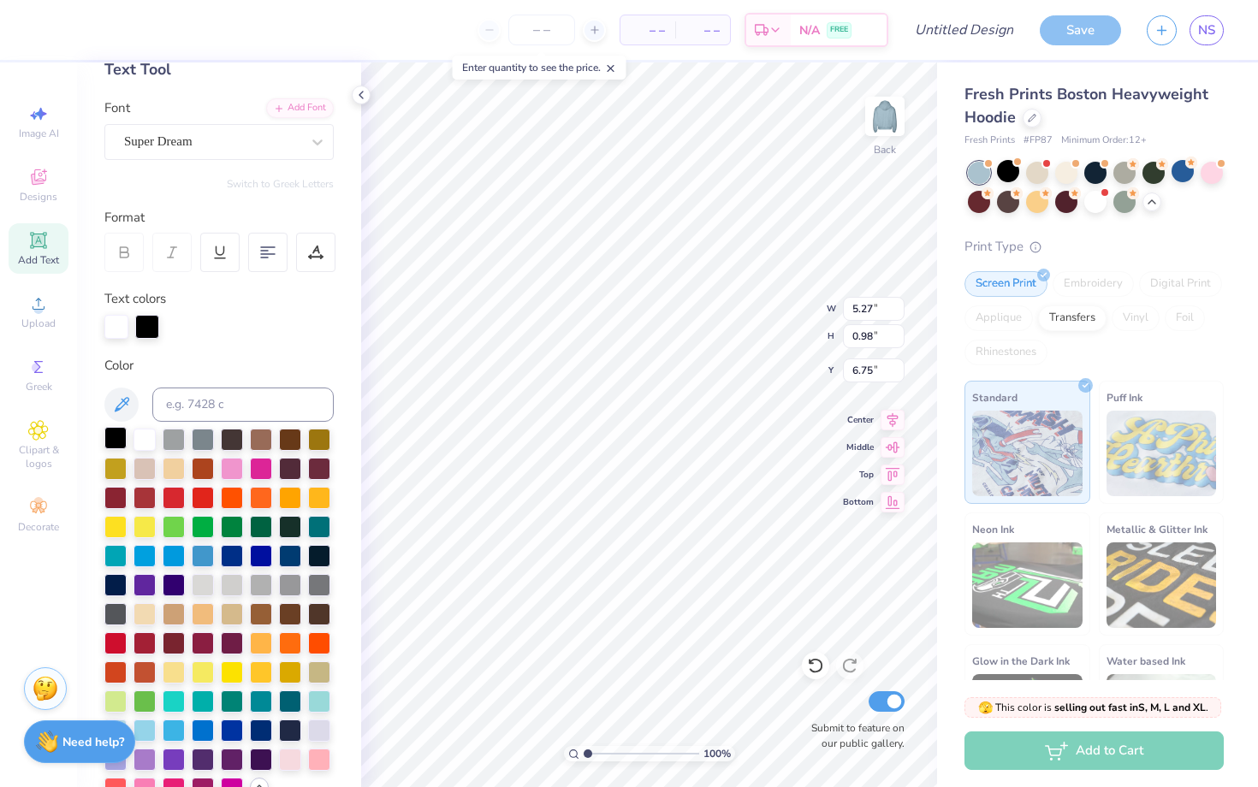
click at [117, 441] on div at bounding box center [115, 438] width 22 height 22
click at [341, 295] on div "Personalized Names Personalized Numbers Text Tool Add Font Font Super Dream Swi…" at bounding box center [219, 424] width 284 height 725
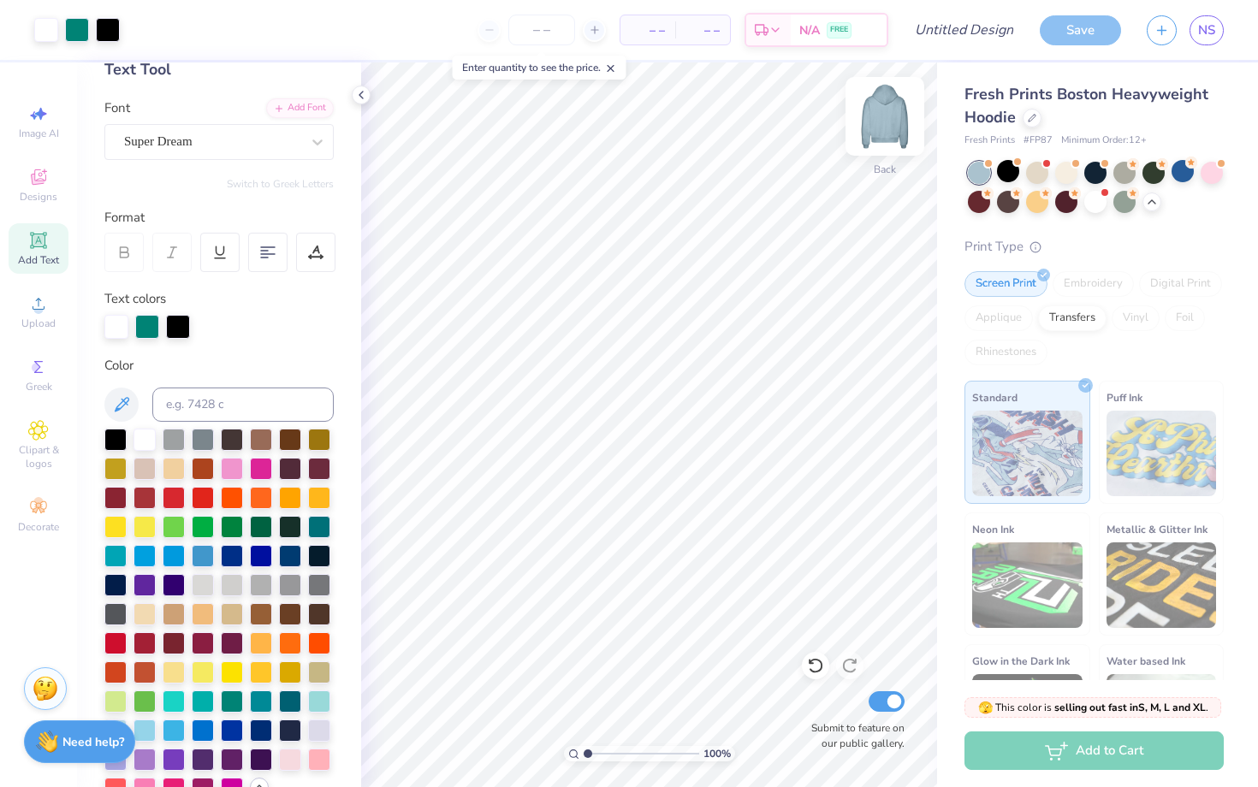
click at [887, 109] on img at bounding box center [885, 116] width 68 height 68
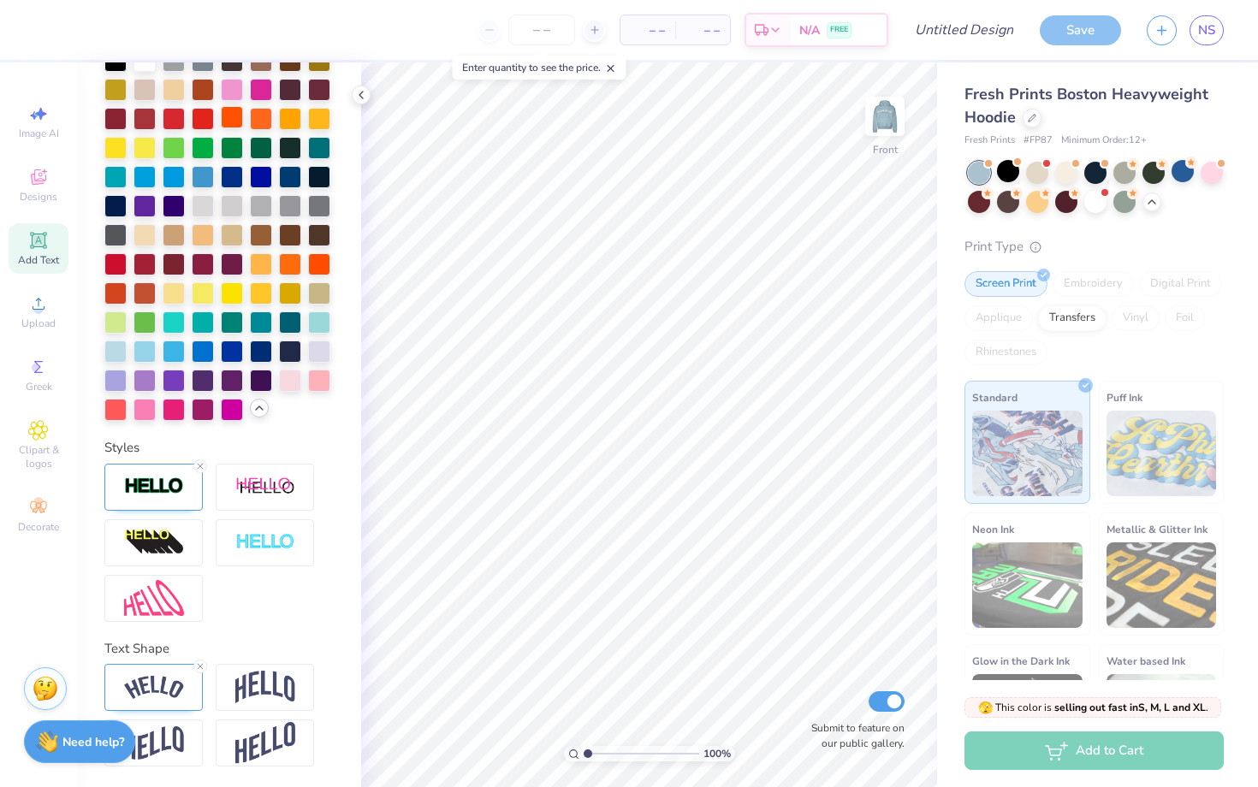
scroll to position [0, 0]
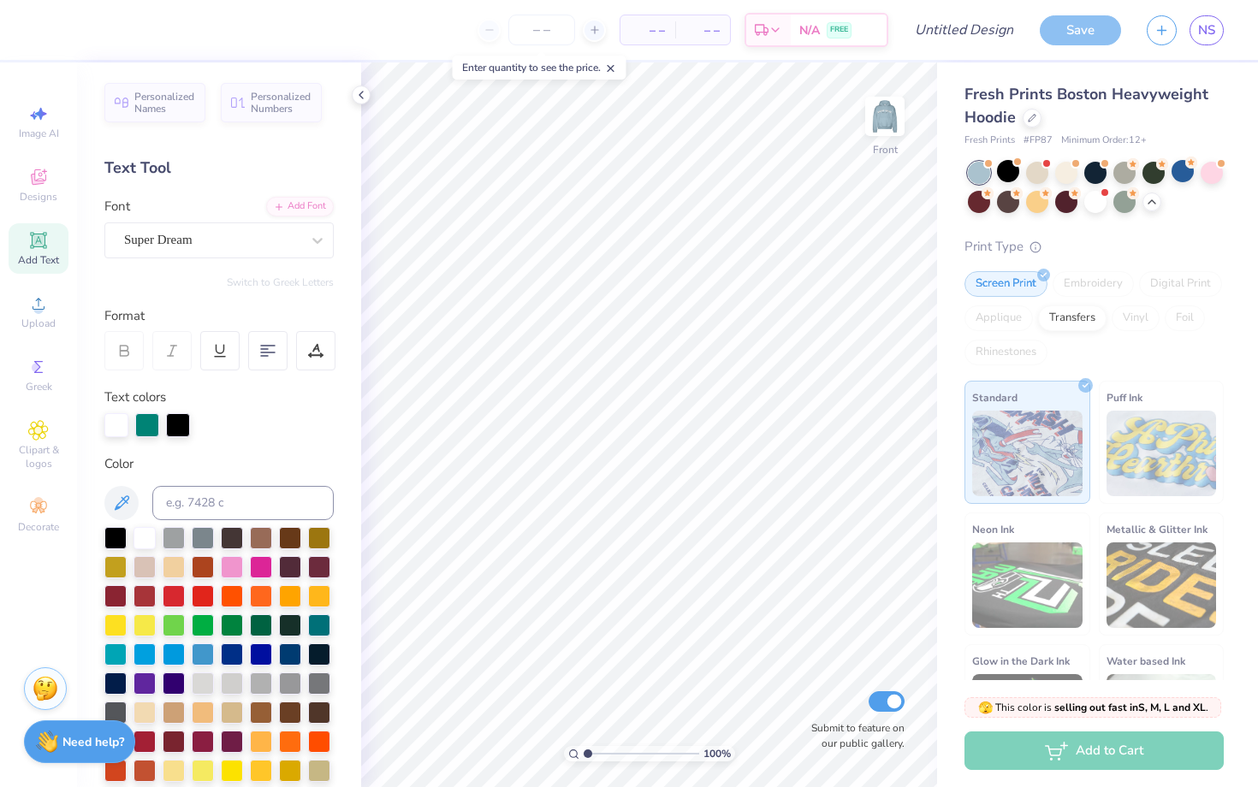
click at [40, 241] on icon at bounding box center [38, 240] width 21 height 21
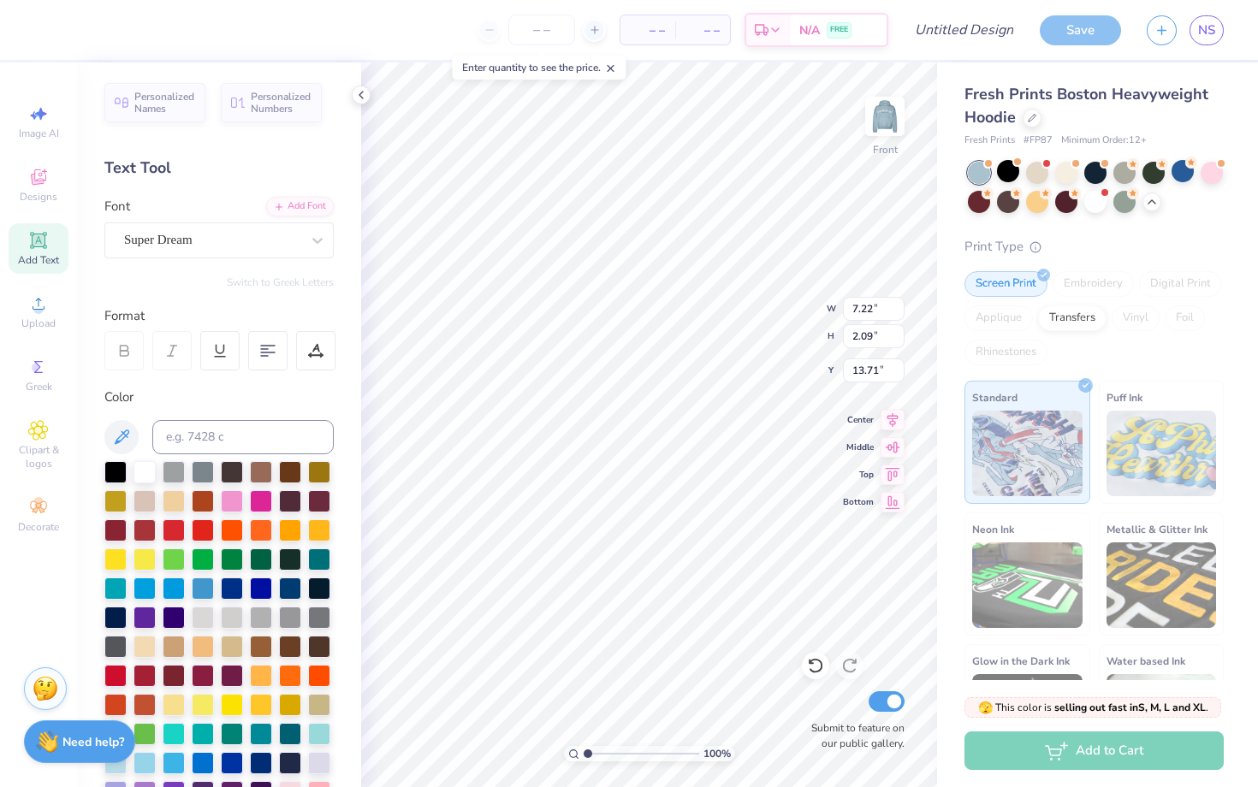
type input "7.48"
type textarea "KAPPA DELTA"
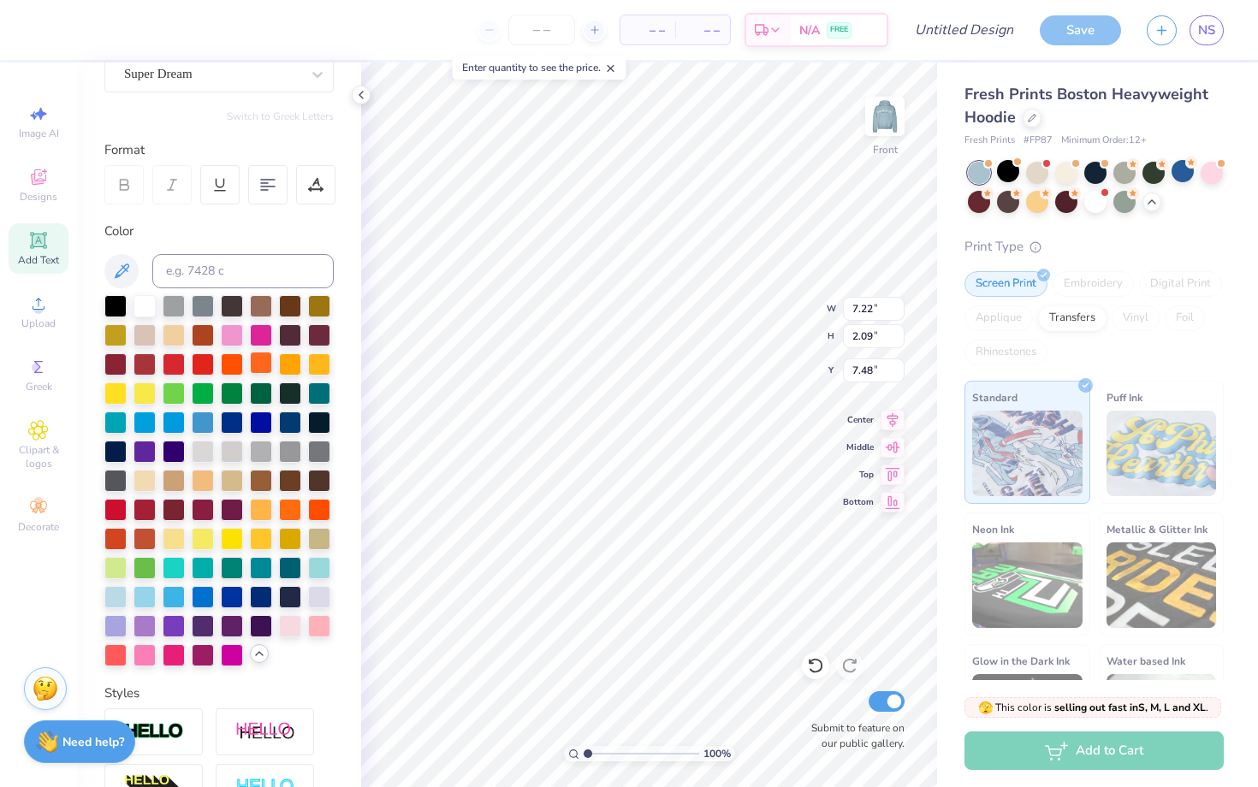
scroll to position [411, 0]
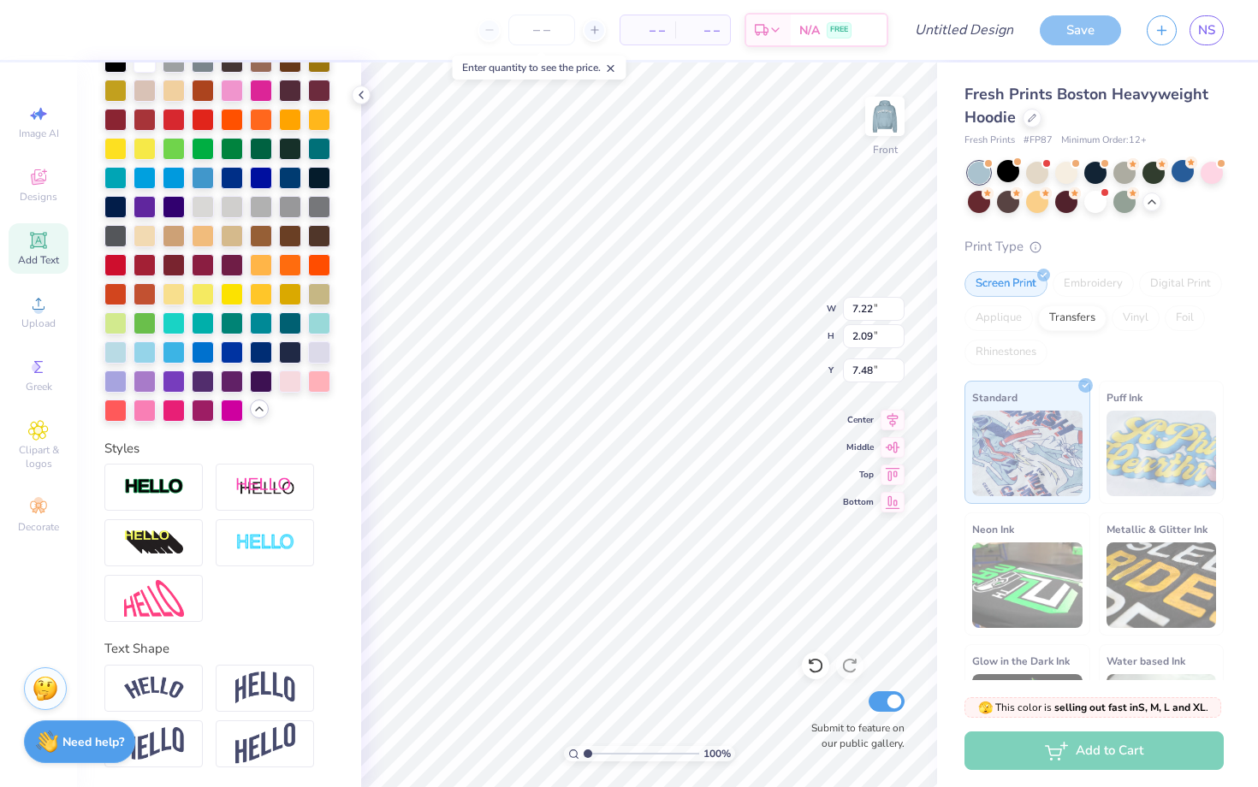
click at [176, 625] on div "Personalized Names Personalized Numbers Text Tool Add Font Font Super Dream Swi…" at bounding box center [219, 424] width 284 height 725
click at [171, 605] on img at bounding box center [154, 598] width 60 height 37
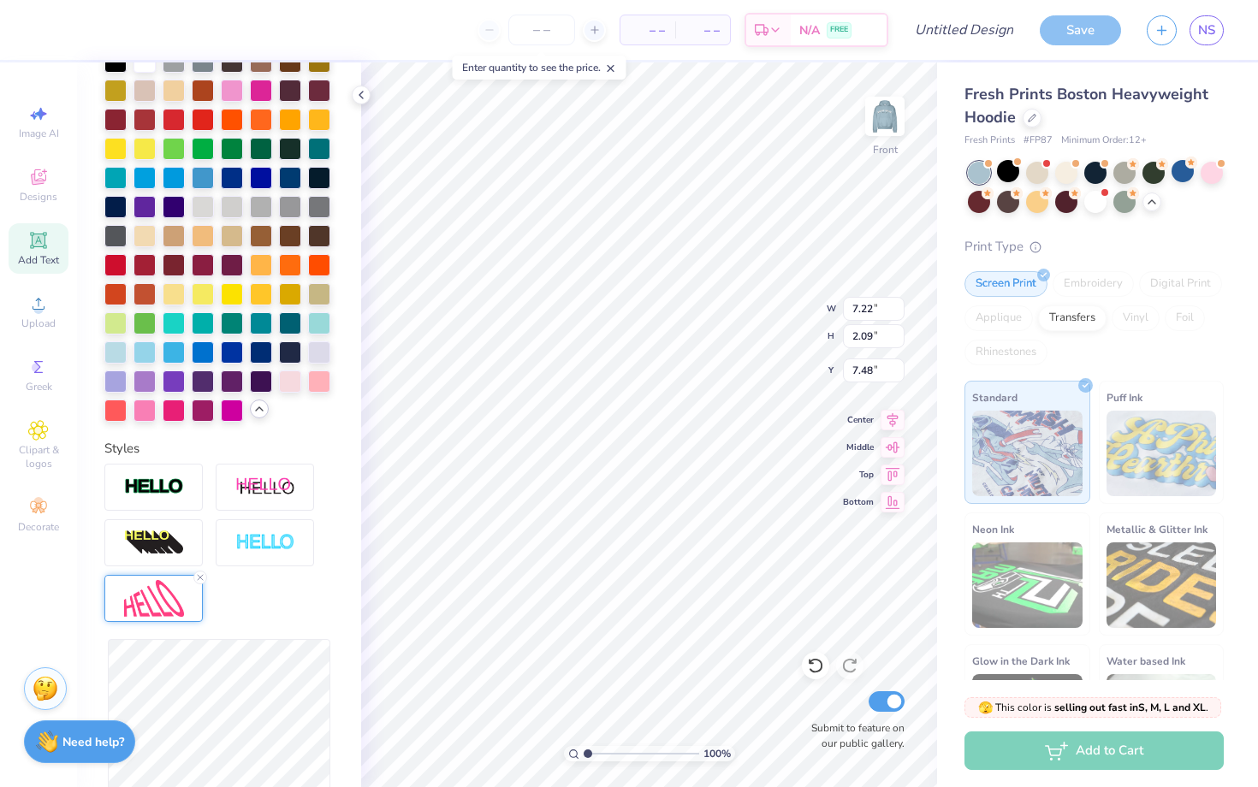
click at [181, 602] on img at bounding box center [154, 598] width 60 height 37
click at [273, 629] on img at bounding box center [265, 688] width 60 height 33
click at [282, 629] on div "Direction Horizontal Vertical Bend 0.50" at bounding box center [218, 770] width 229 height 83
click at [263, 629] on img at bounding box center [265, 688] width 60 height 33
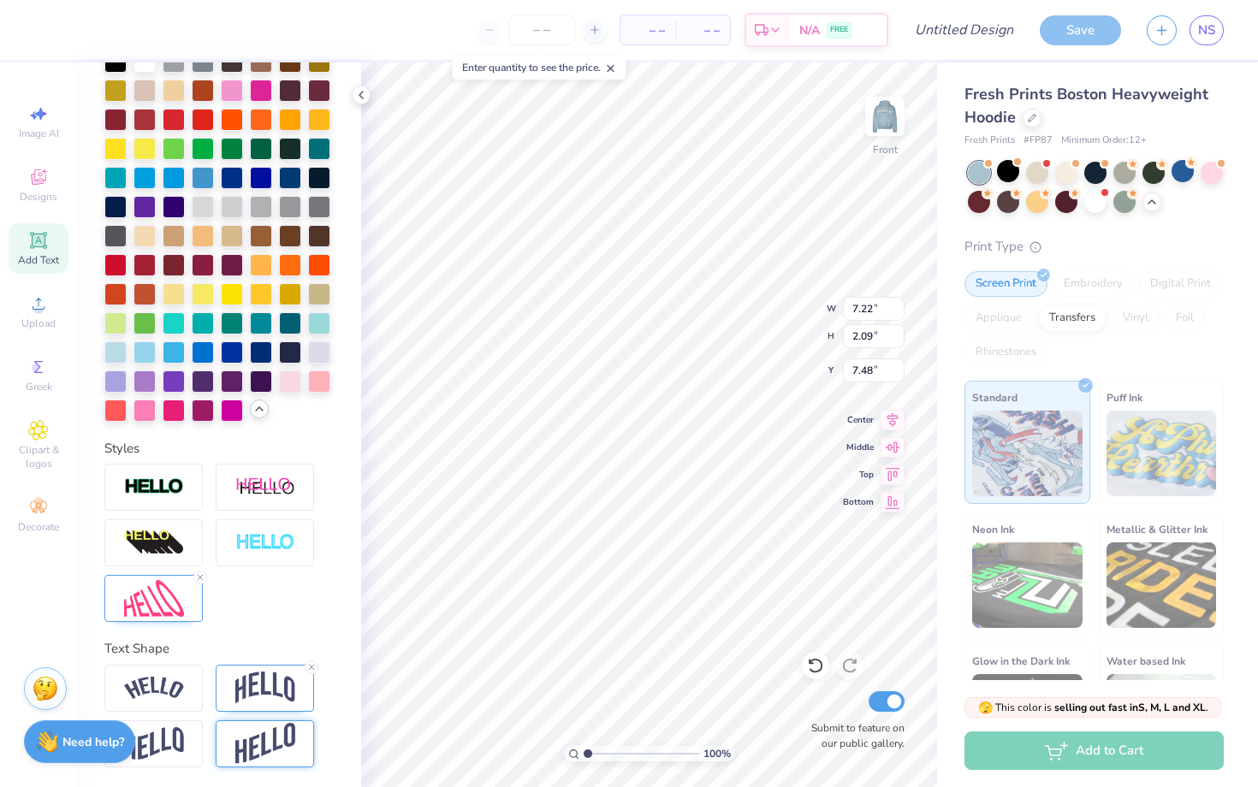
click at [251, 629] on img at bounding box center [265, 744] width 60 height 42
click at [147, 629] on img at bounding box center [154, 743] width 60 height 33
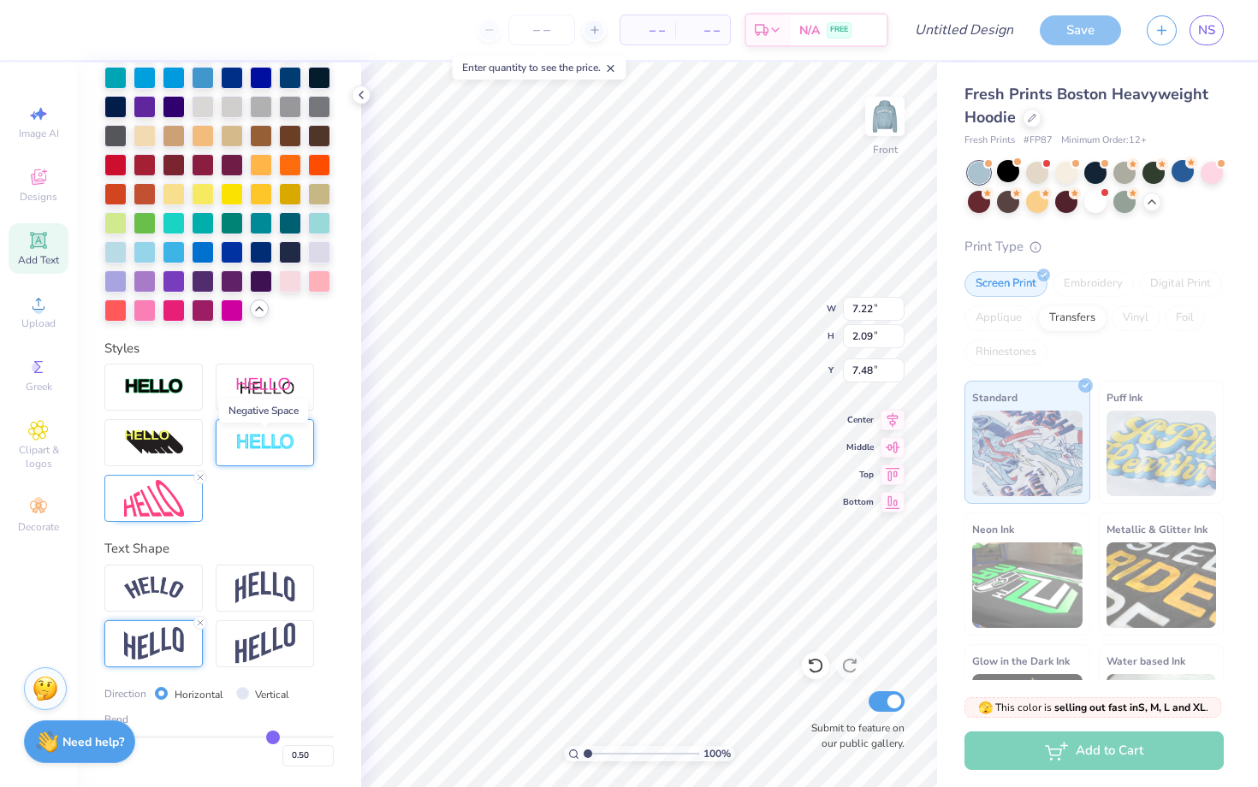
click at [247, 442] on img at bounding box center [265, 443] width 60 height 20
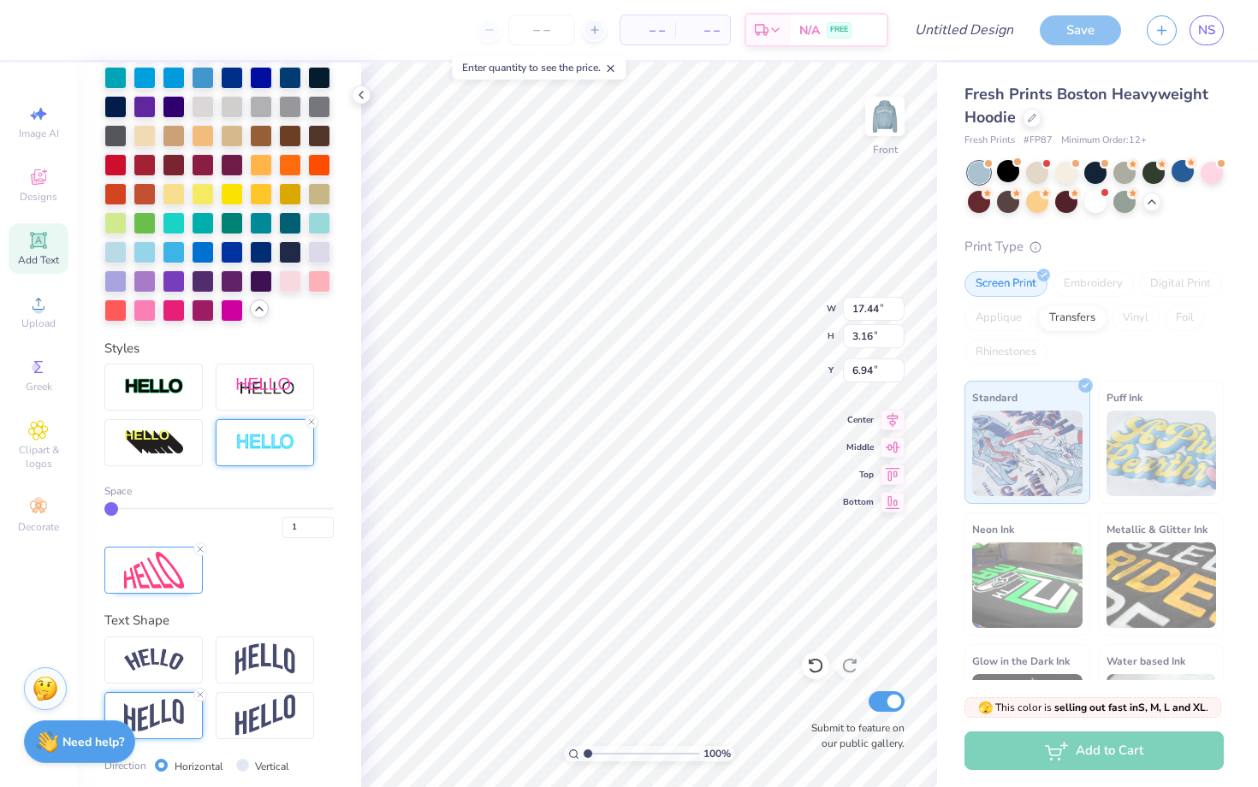
type input "5.78"
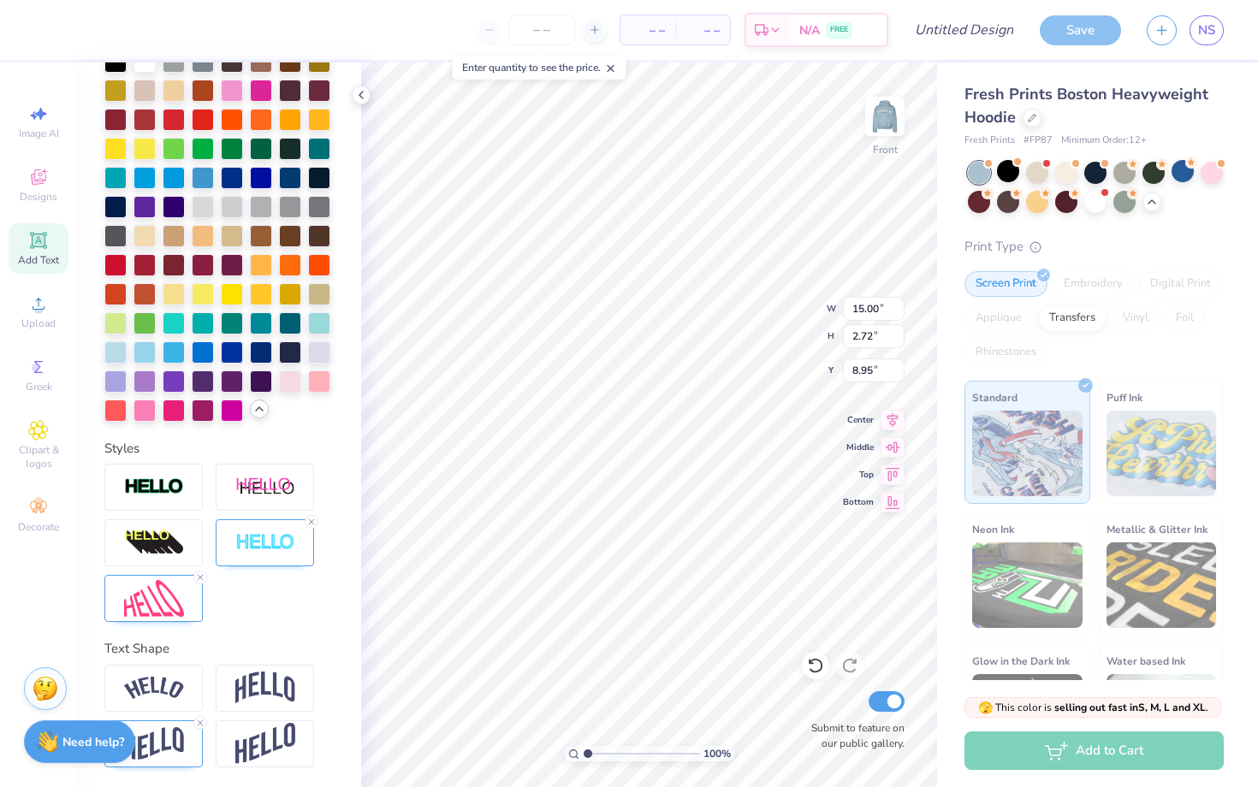
type input "8.95"
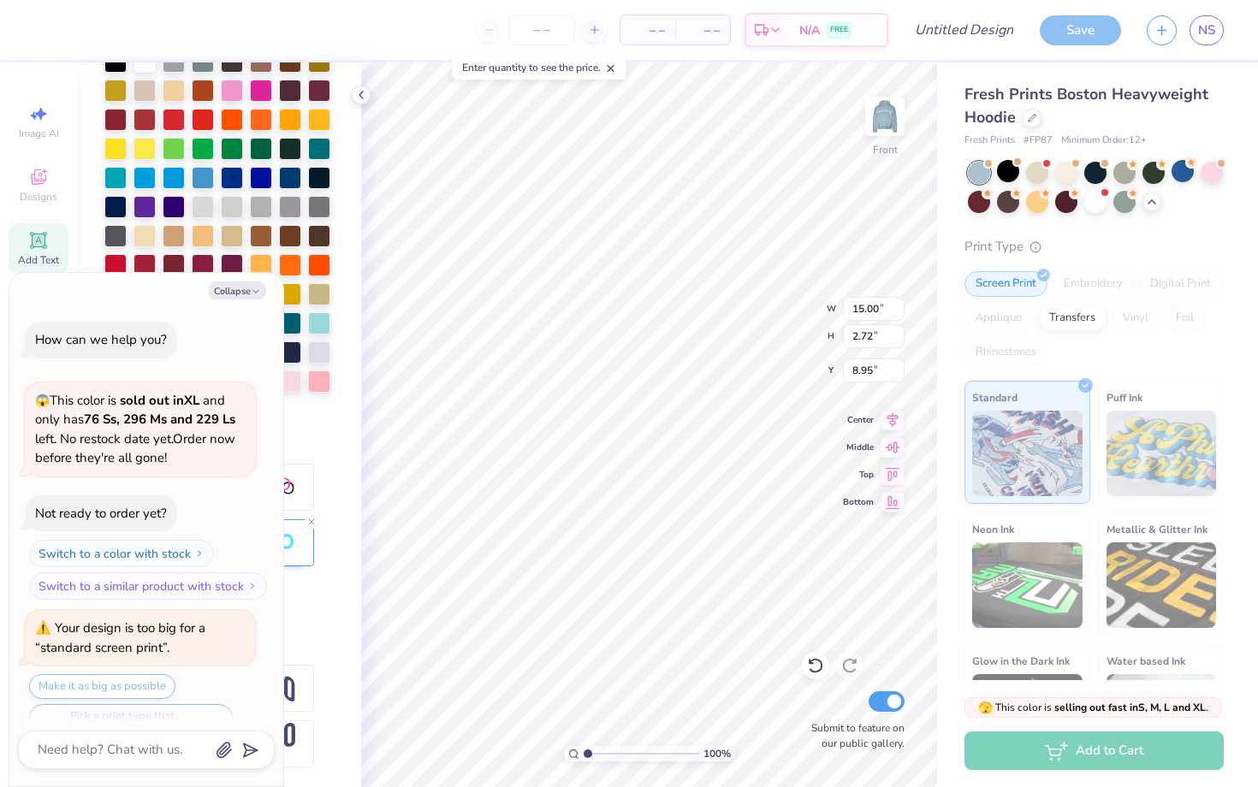
scroll to position [1151, 0]
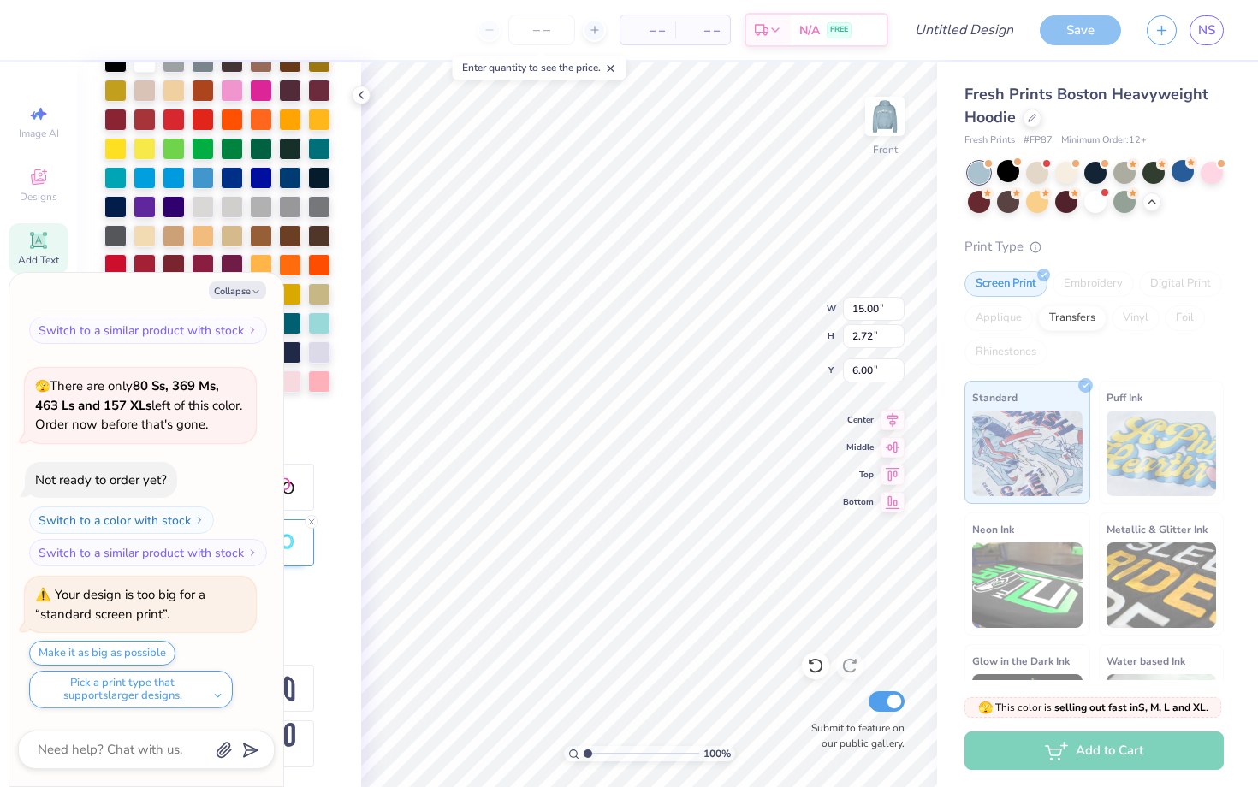
type textarea "x"
type input "11.67"
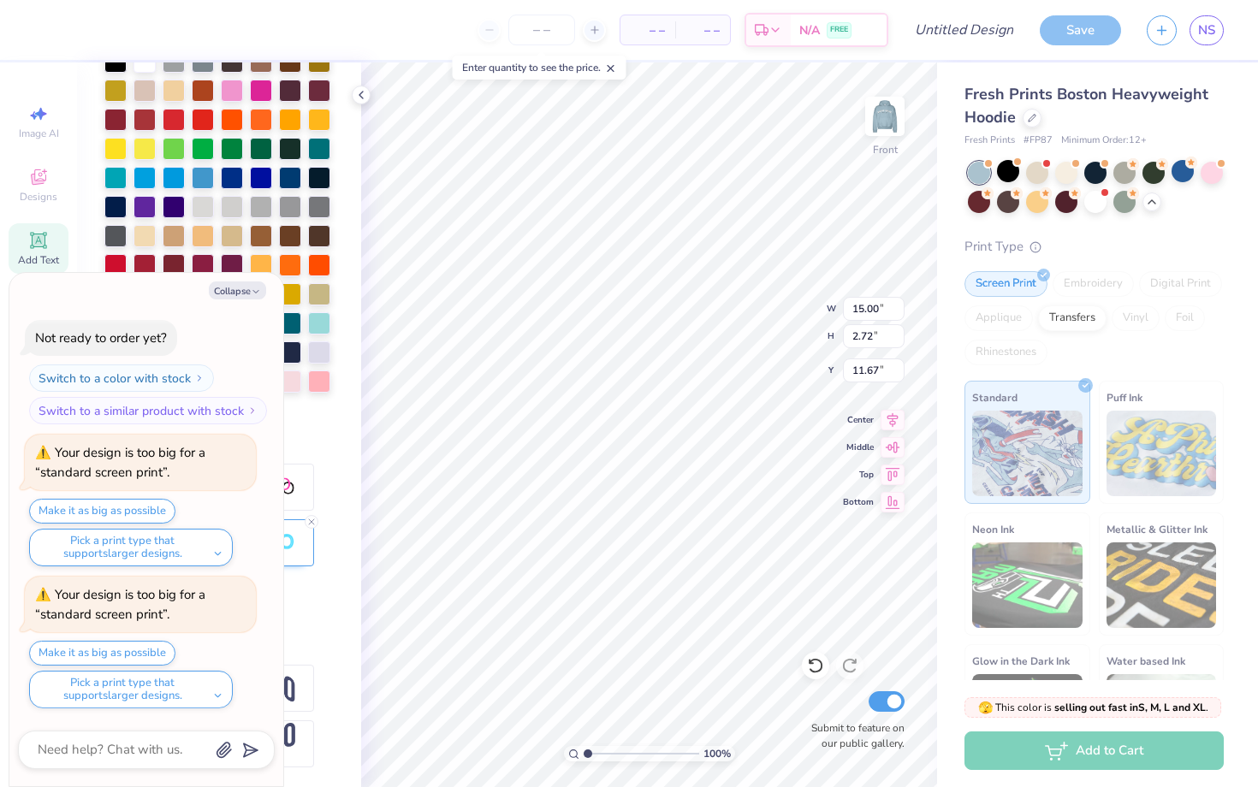
type textarea "x"
type input "12.03"
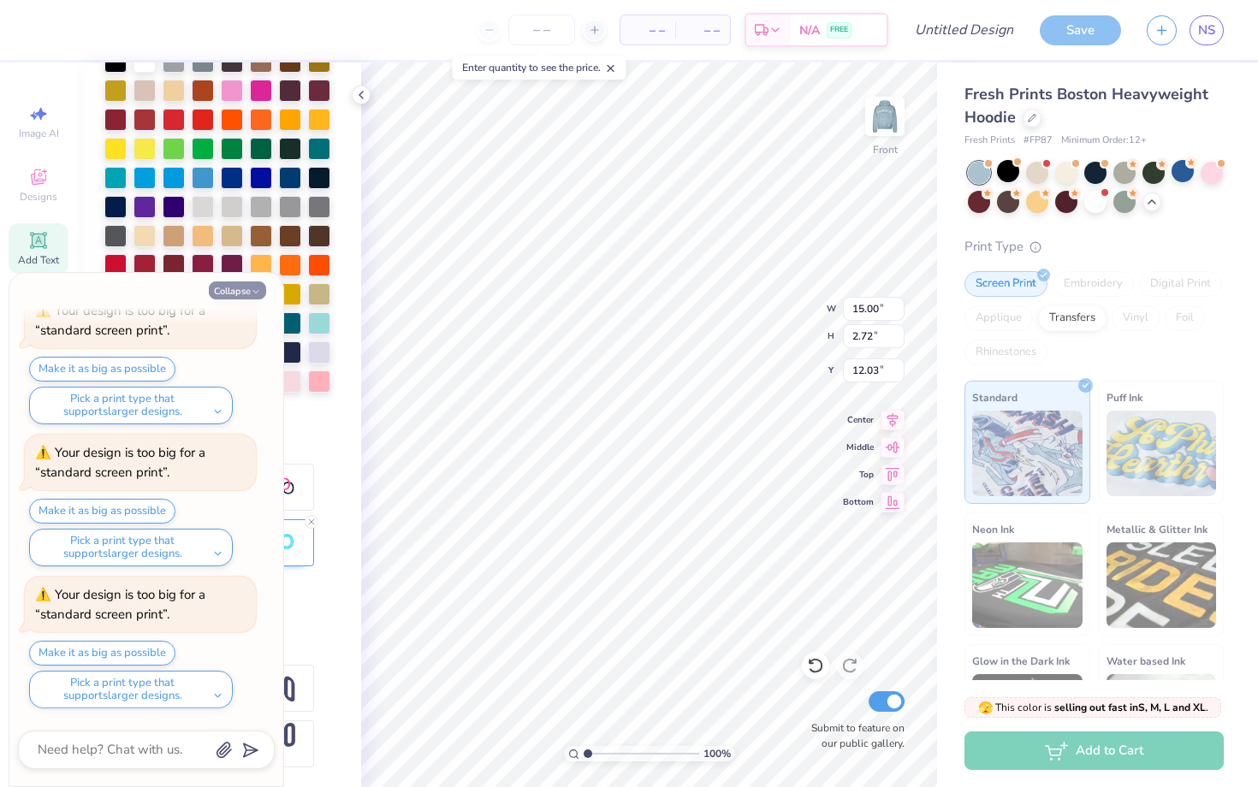
click at [246, 286] on button "Collapse" at bounding box center [237, 291] width 57 height 18
type textarea "x"
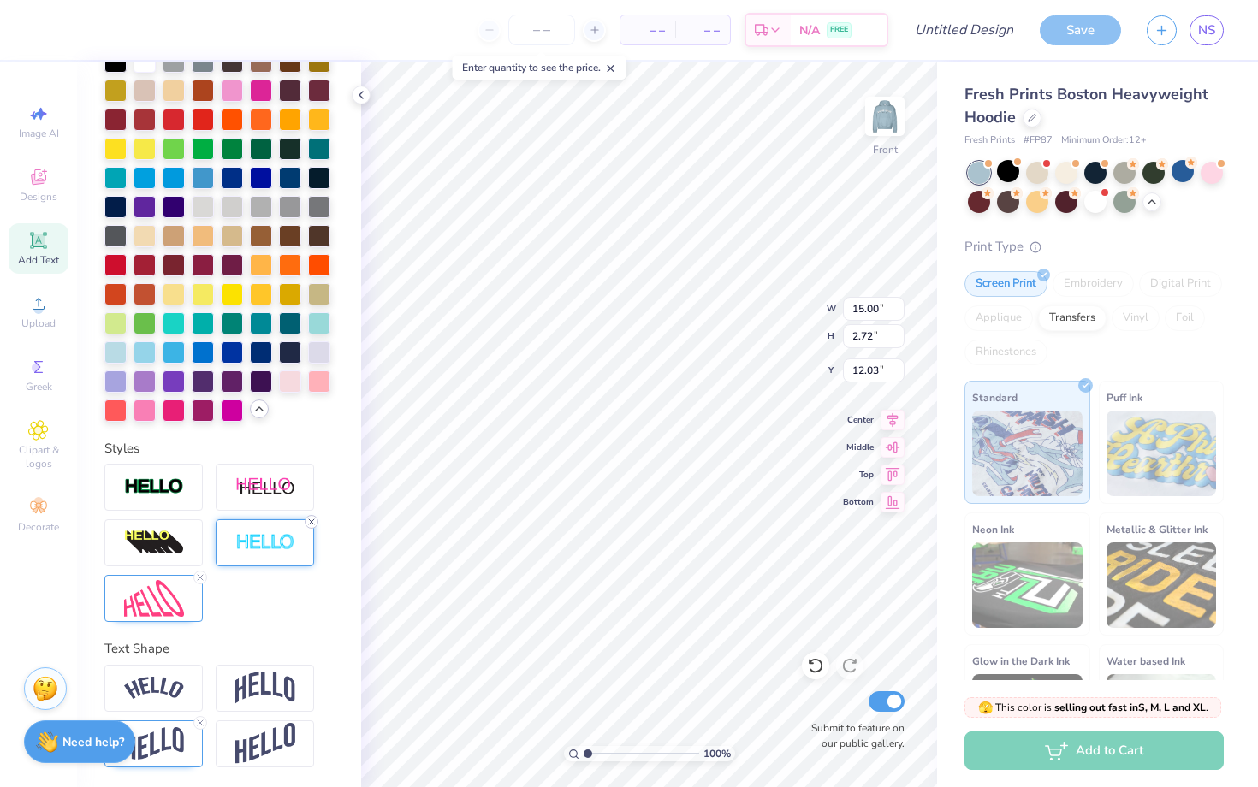
click at [311, 521] on line at bounding box center [311, 521] width 5 height 5
type input "14.97"
type input "2.69"
type input "12.05"
click at [289, 626] on div "Personalized Names Personalized Numbers Text Tool Add Font Font Super Dream Swi…" at bounding box center [219, 424] width 284 height 725
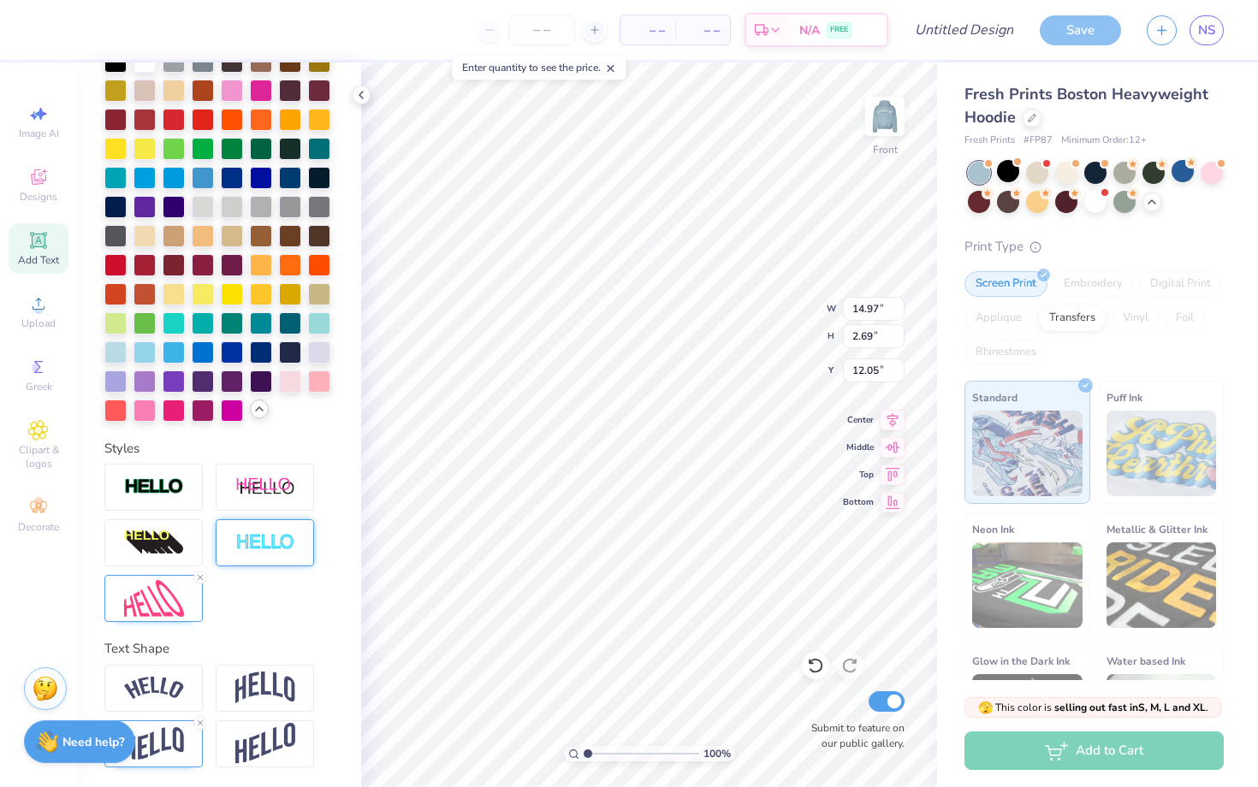
type input "17.44"
type input "3.16"
type input "5.26"
type input "15.00"
type input "2.72"
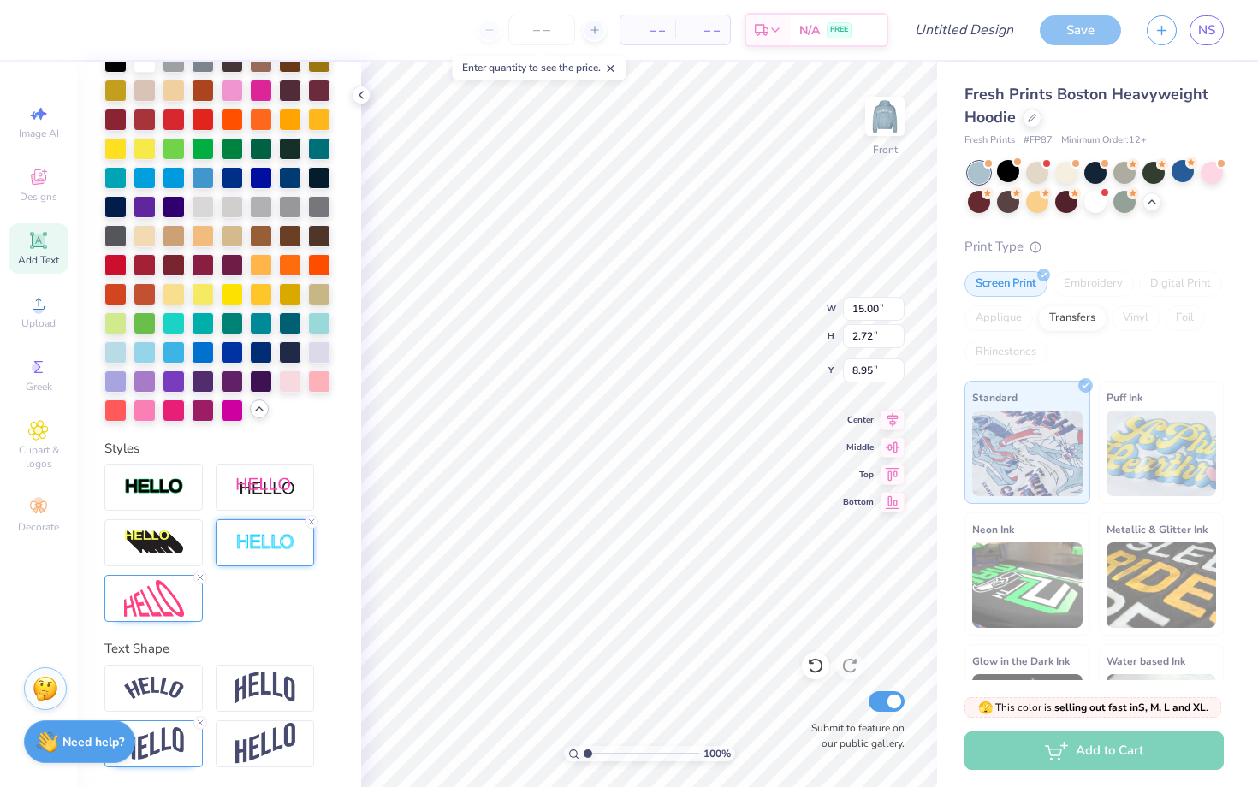
type input "8.42"
type input "14.97"
type input "2.69"
type input "11.14"
type input "13.83"
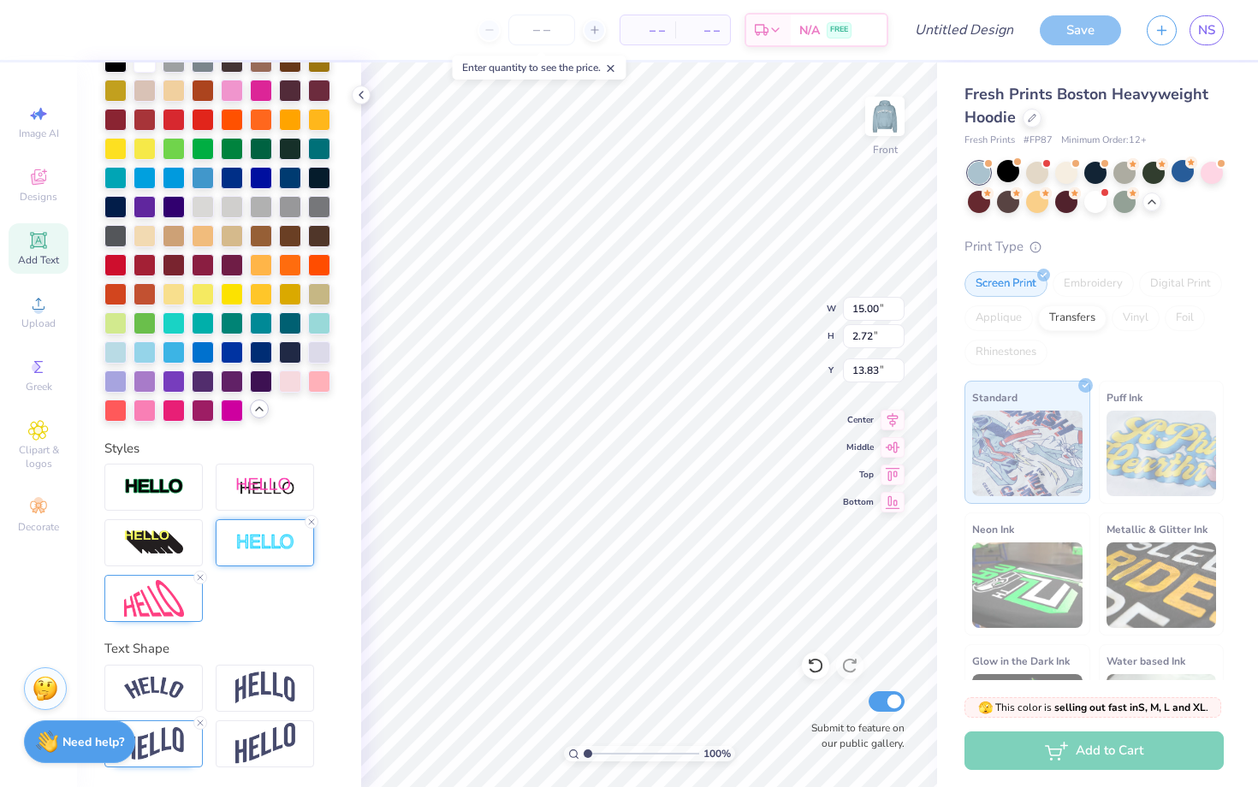
type input "14.17"
type input "17.44"
type input "3.16"
type input "5.26"
type input "15.00"
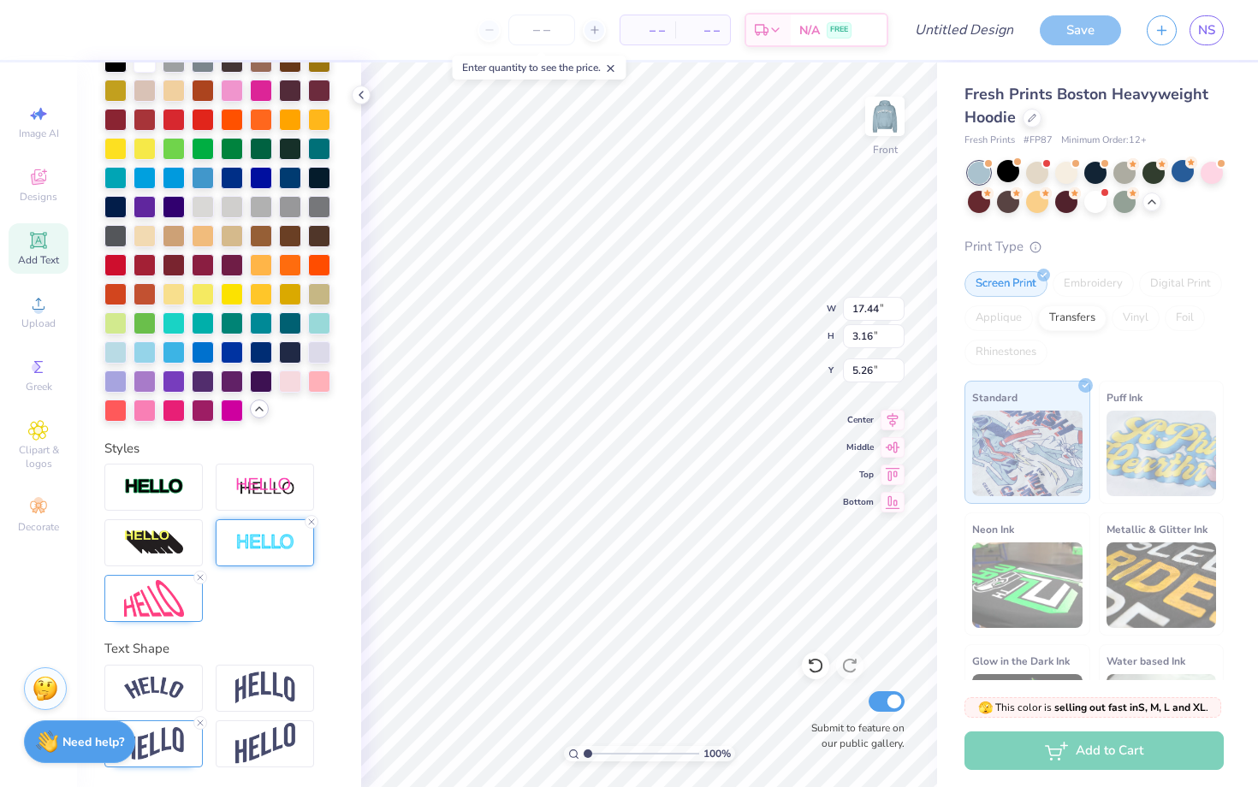
type input "2.72"
type input "17.87"
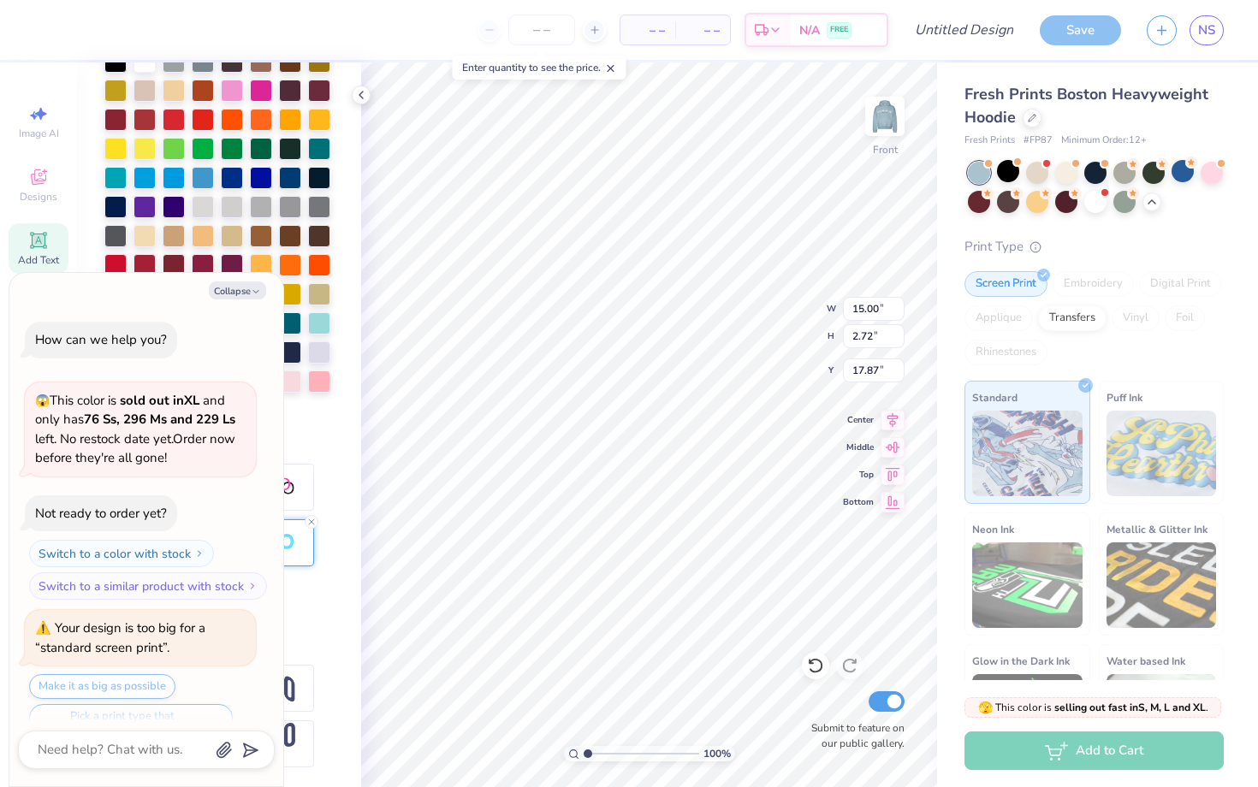
scroll to position [1577, 0]
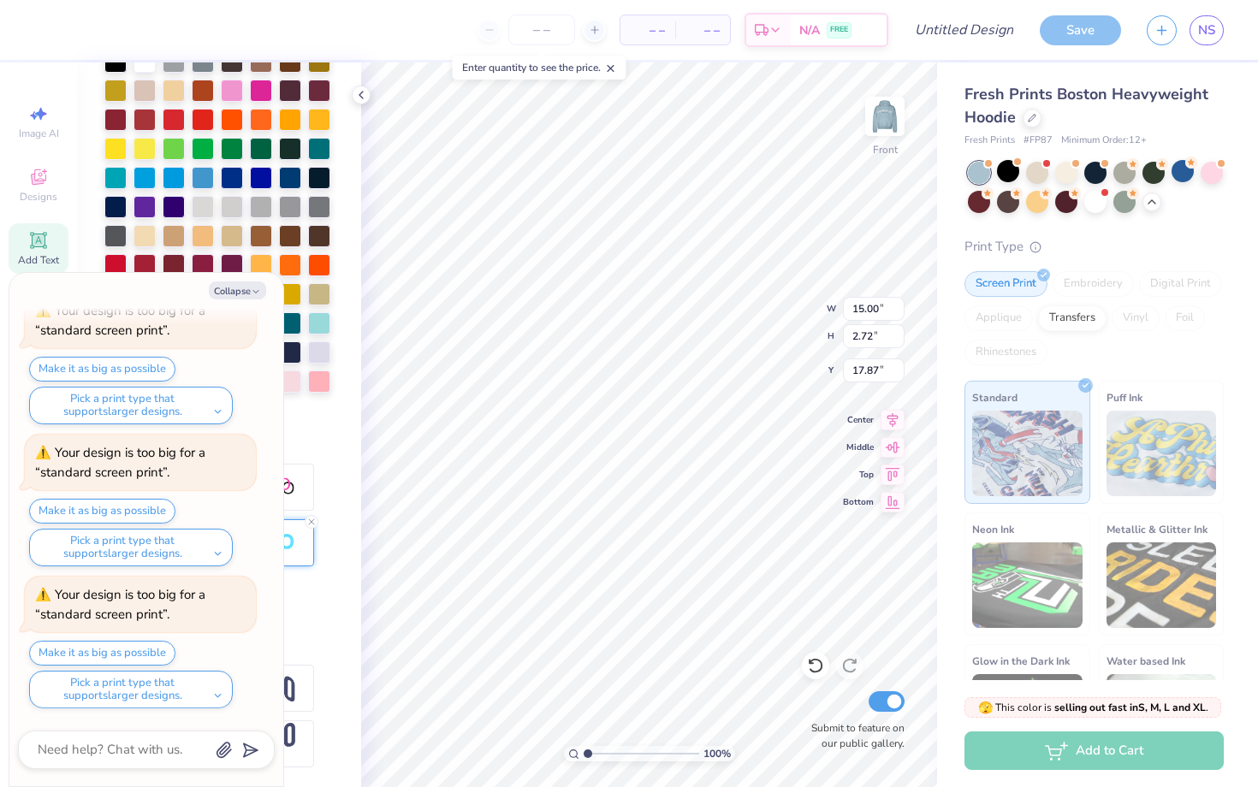
type textarea "x"
type input "17.14"
click at [885, 128] on img at bounding box center [885, 116] width 68 height 68
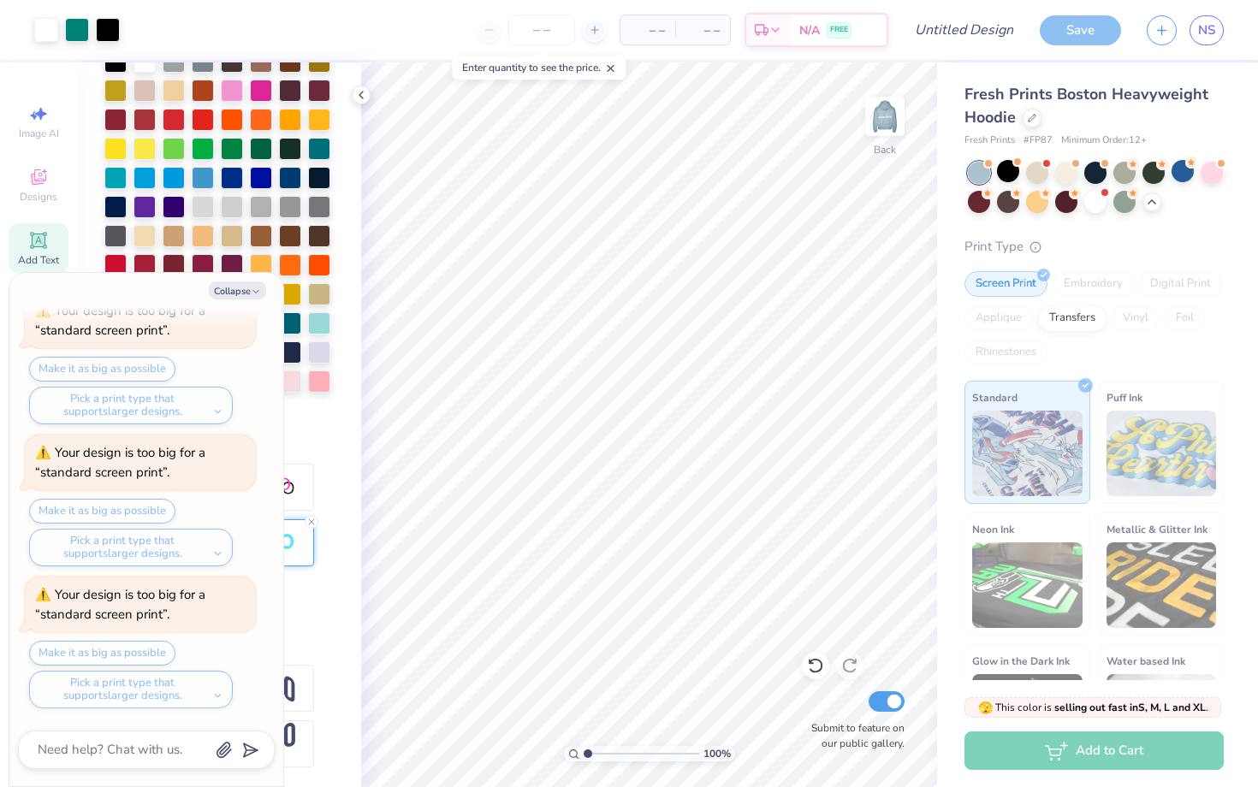
click at [885, 128] on img at bounding box center [885, 116] width 34 height 34
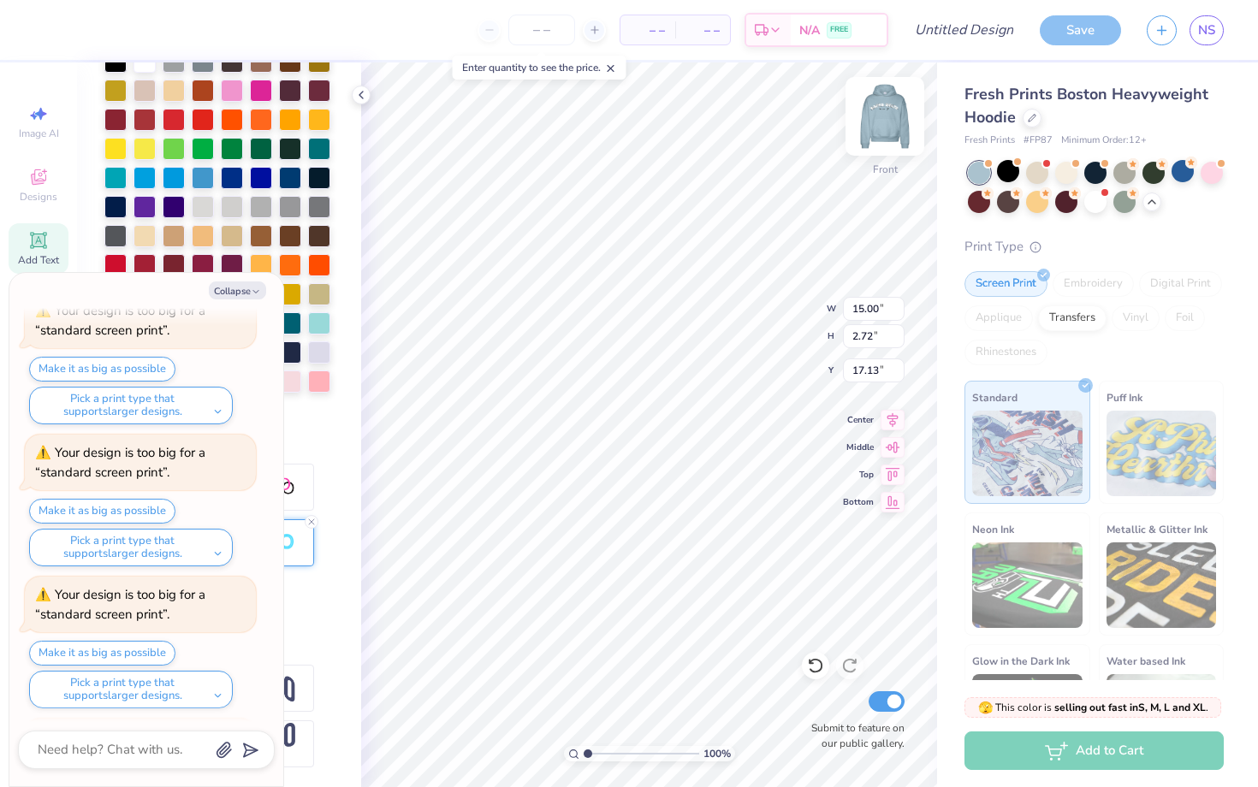
scroll to position [1861, 0]
click at [876, 134] on img at bounding box center [885, 116] width 68 height 68
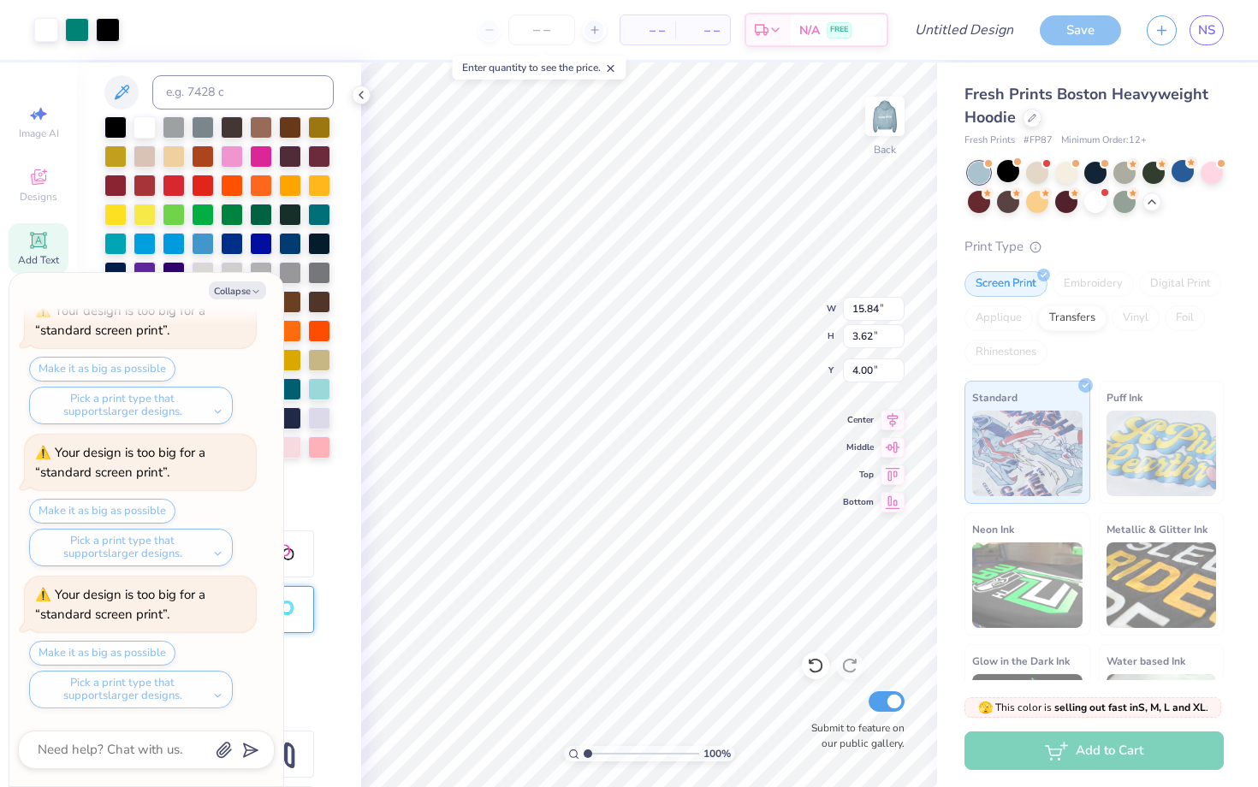
scroll to position [478, 0]
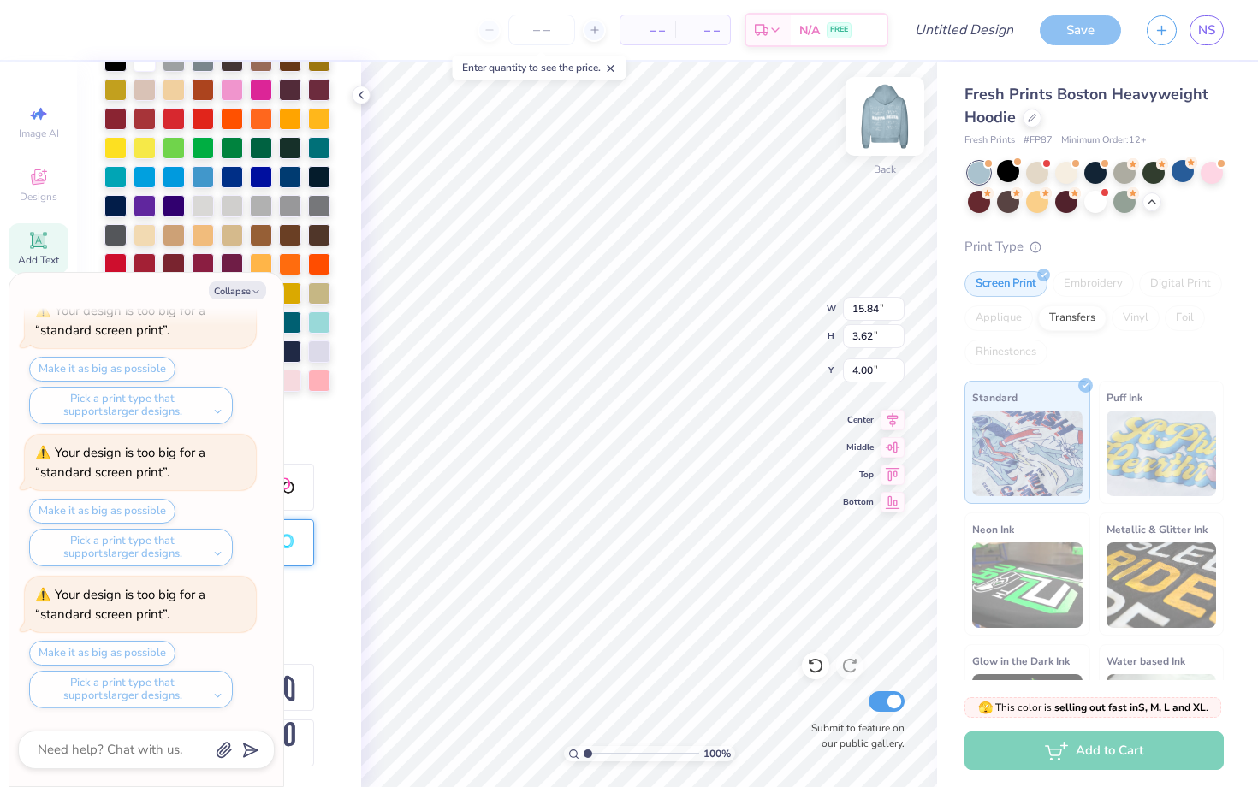
click at [883, 109] on img at bounding box center [885, 116] width 68 height 68
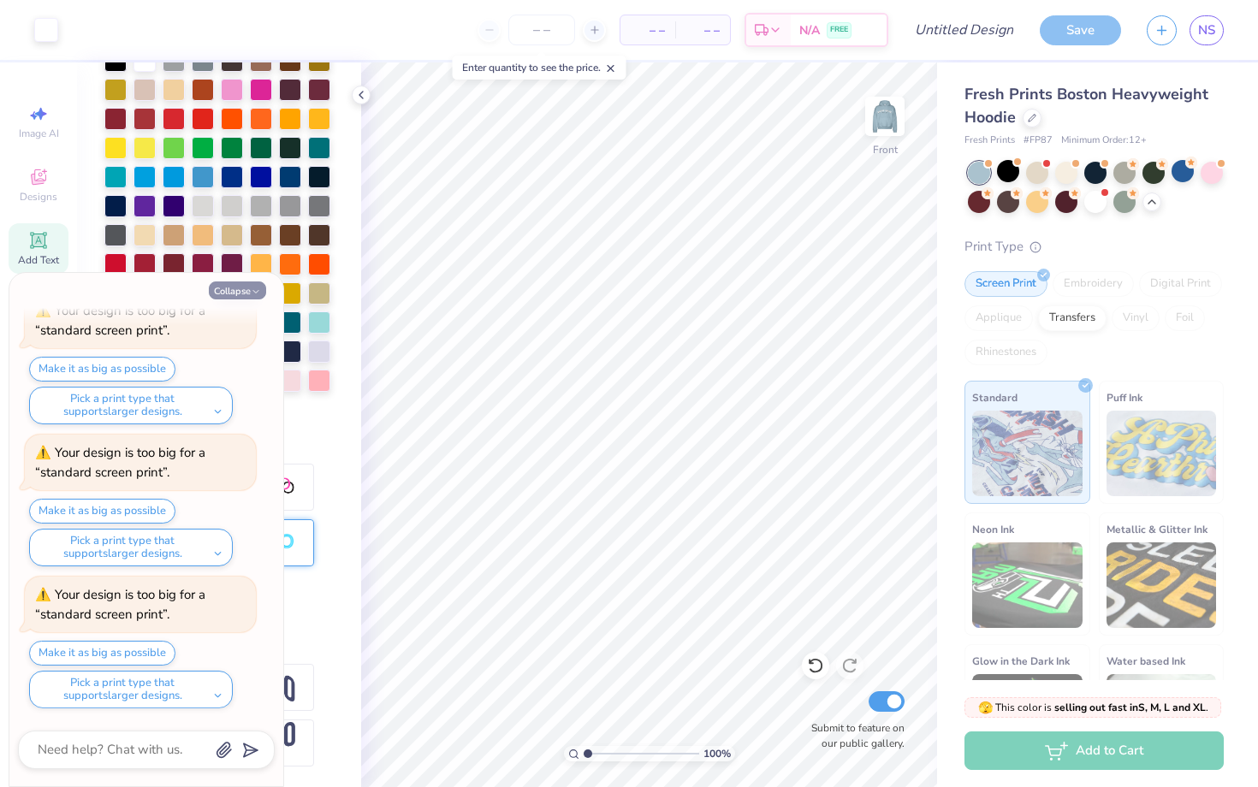
click at [234, 290] on button "Collapse" at bounding box center [237, 291] width 57 height 18
type textarea "x"
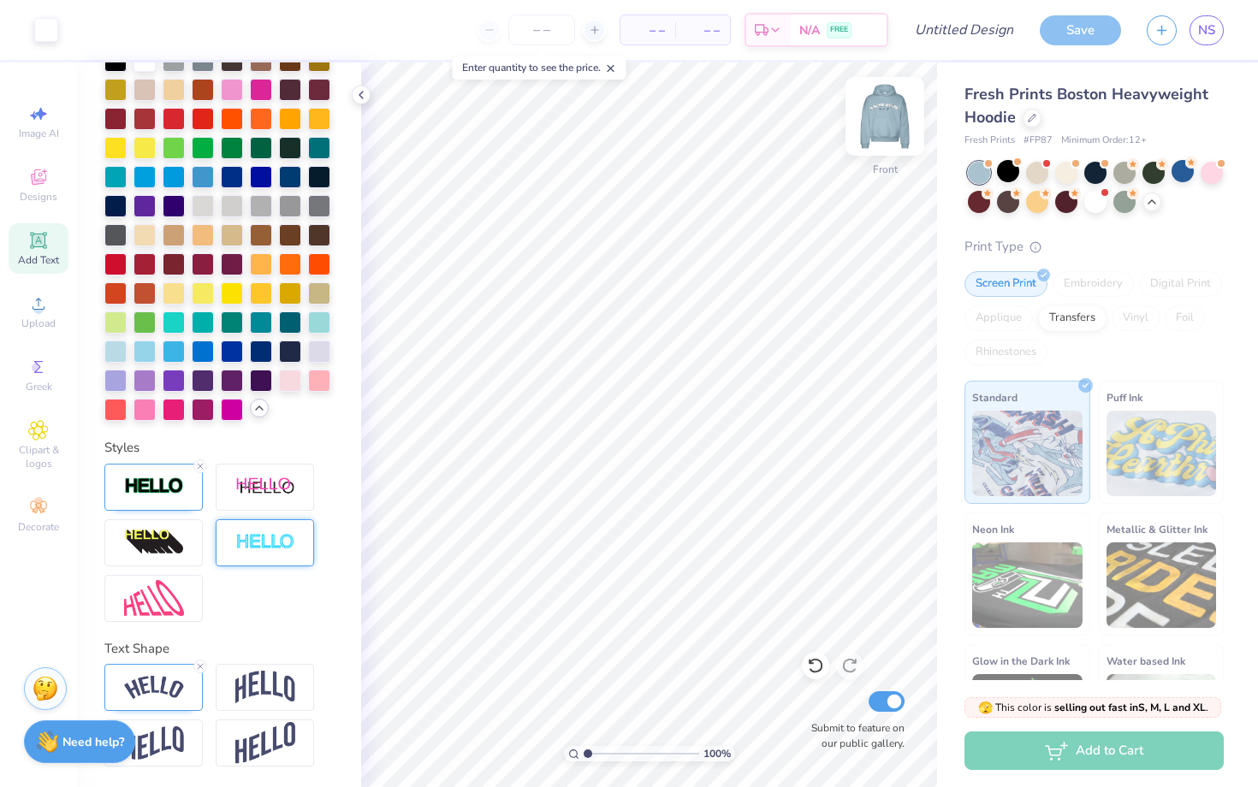
click at [887, 126] on img at bounding box center [885, 116] width 68 height 68
click at [887, 126] on img at bounding box center [885, 116] width 34 height 34
click at [891, 127] on img at bounding box center [885, 116] width 68 height 68
type input "3.72"
type input "0.69"
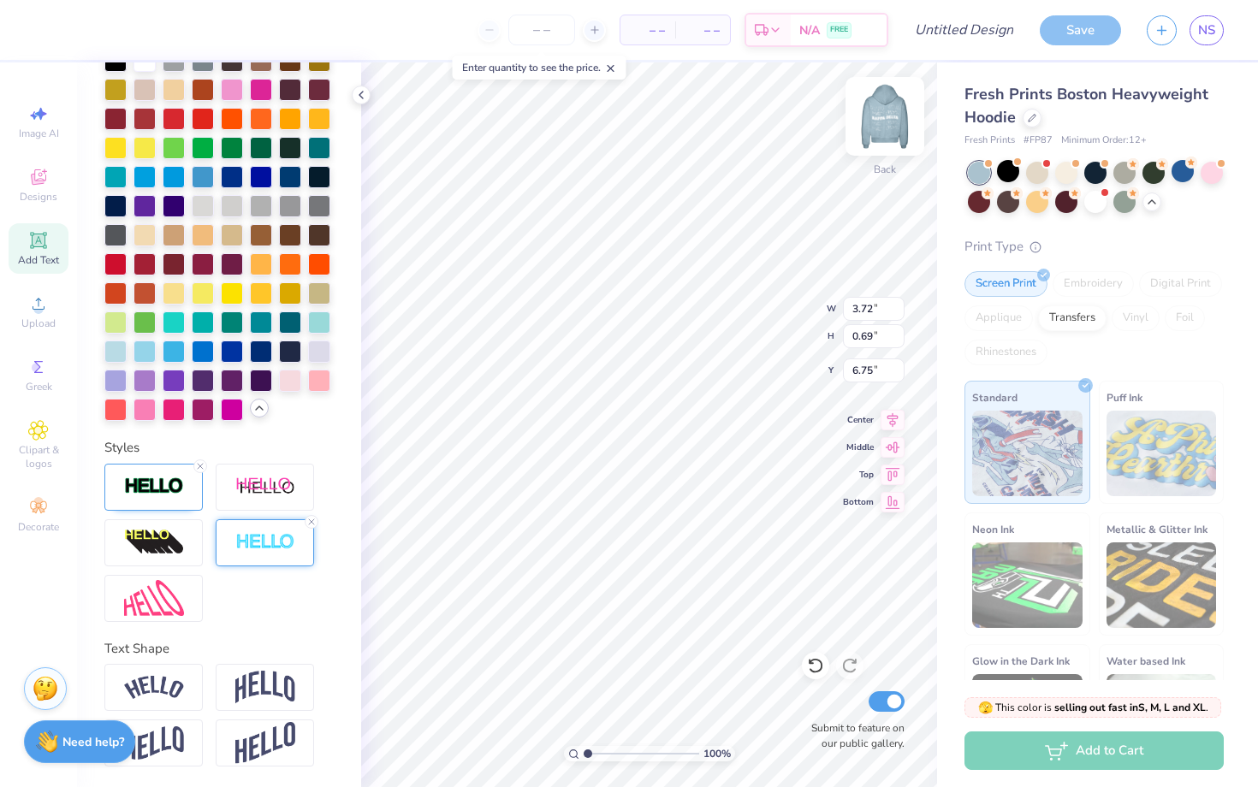
type input "6.06"
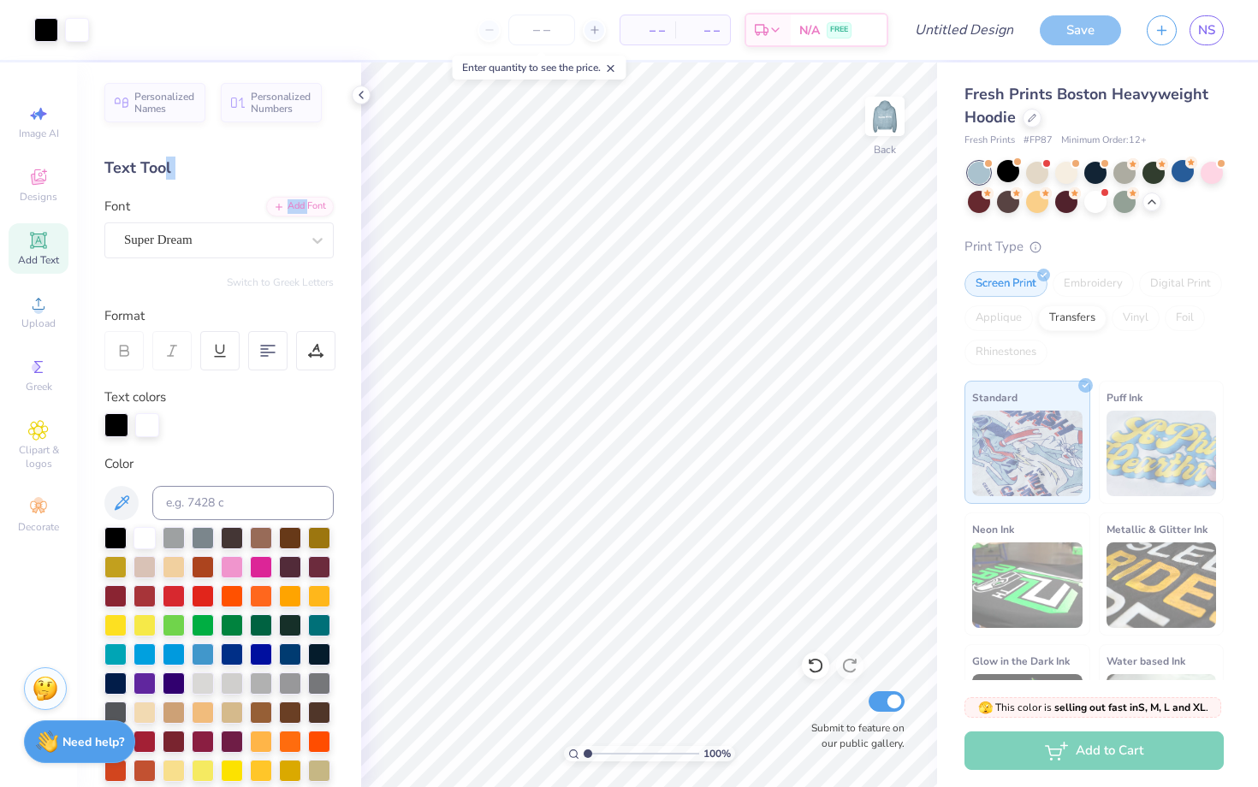
drag, startPoint x: 302, startPoint y: 209, endPoint x: 158, endPoint y: 158, distance: 152.4
click at [158, 158] on div "Personalized Names Personalized Numbers Text Tool Add Font Font Super Dream Swi…" at bounding box center [219, 424] width 284 height 725
click at [158, 158] on div "Text Tool" at bounding box center [218, 168] width 229 height 23
click at [139, 166] on div "Text Tool" at bounding box center [218, 168] width 229 height 23
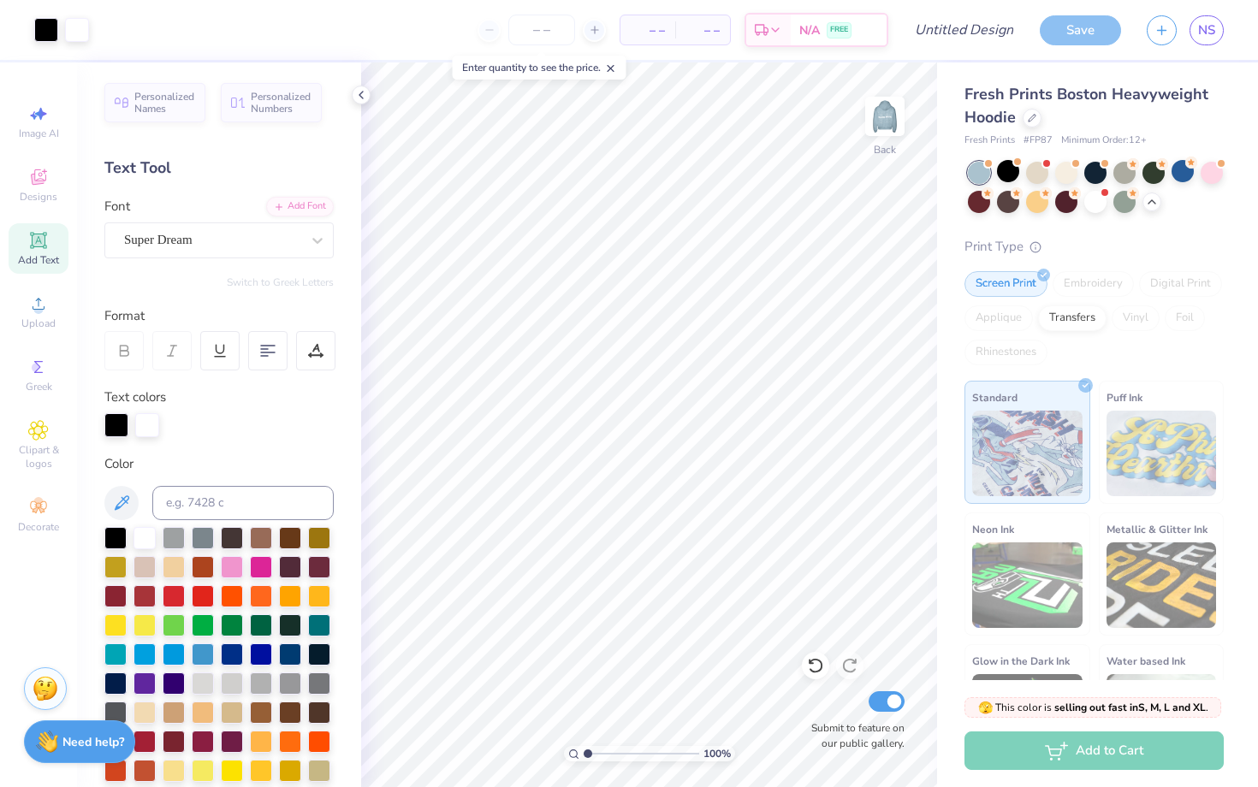
click at [240, 188] on div "Personalized Names Personalized Numbers Text Tool Add Font Font Super Dream Swi…" at bounding box center [219, 424] width 284 height 725
click at [284, 197] on div "Add Font" at bounding box center [300, 205] width 68 height 20
click at [357, 101] on icon at bounding box center [361, 95] width 14 height 14
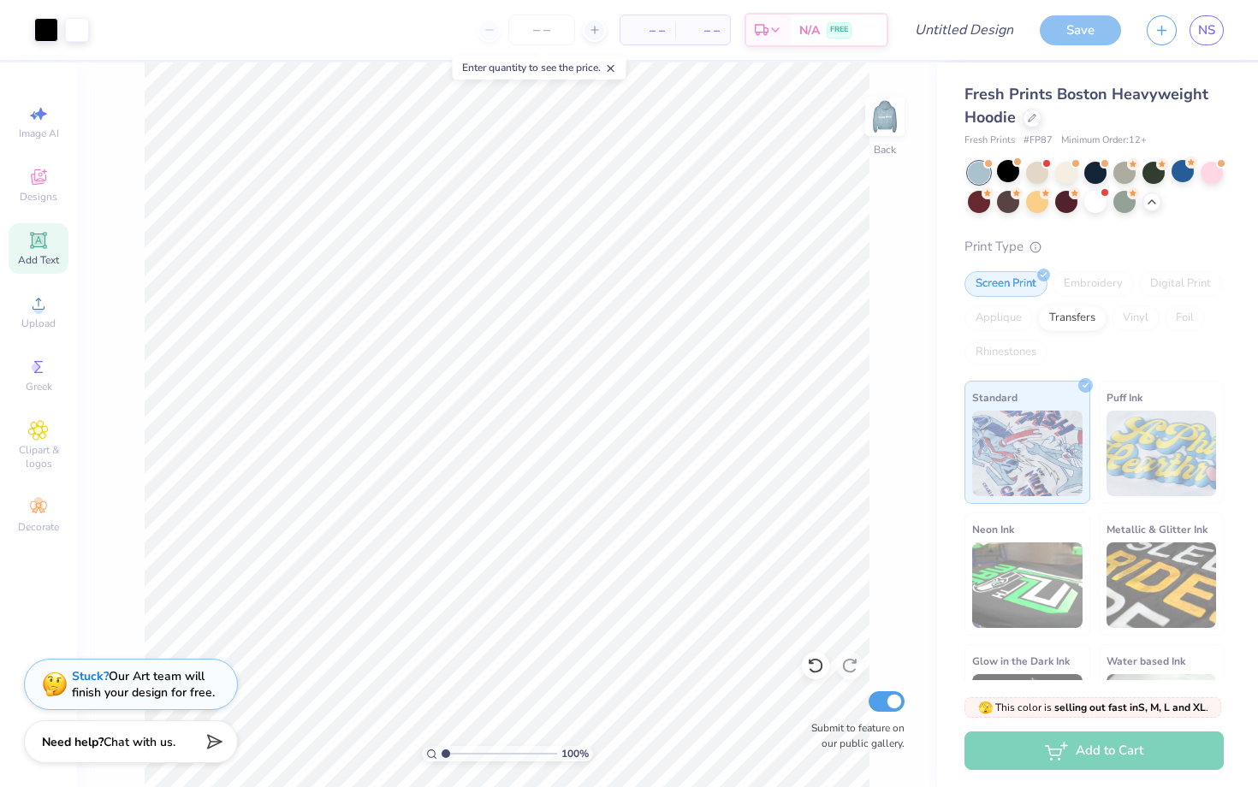
click at [54, 240] on div "Add Text" at bounding box center [39, 248] width 60 height 50
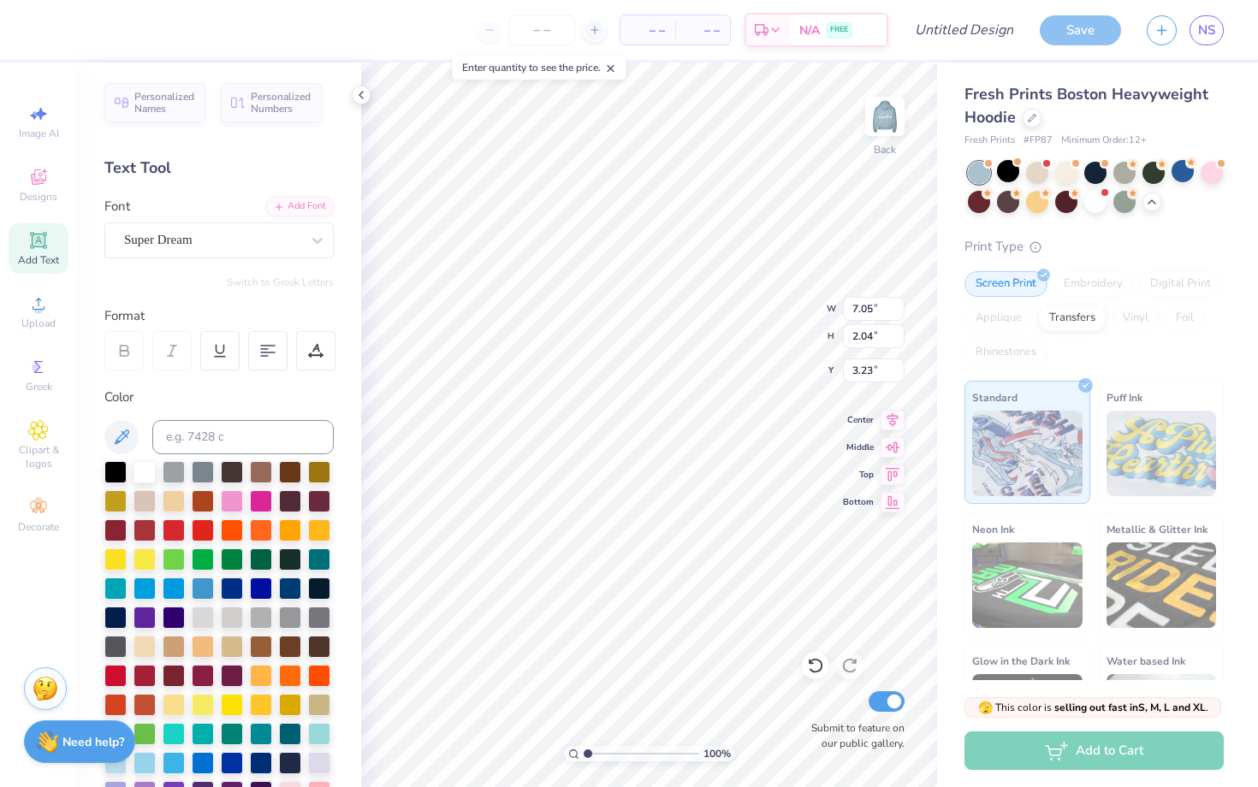
type input "3.24"
type textarea "KAPPA DELTA"
click at [230, 233] on div "Super Dream" at bounding box center [212, 240] width 180 height 27
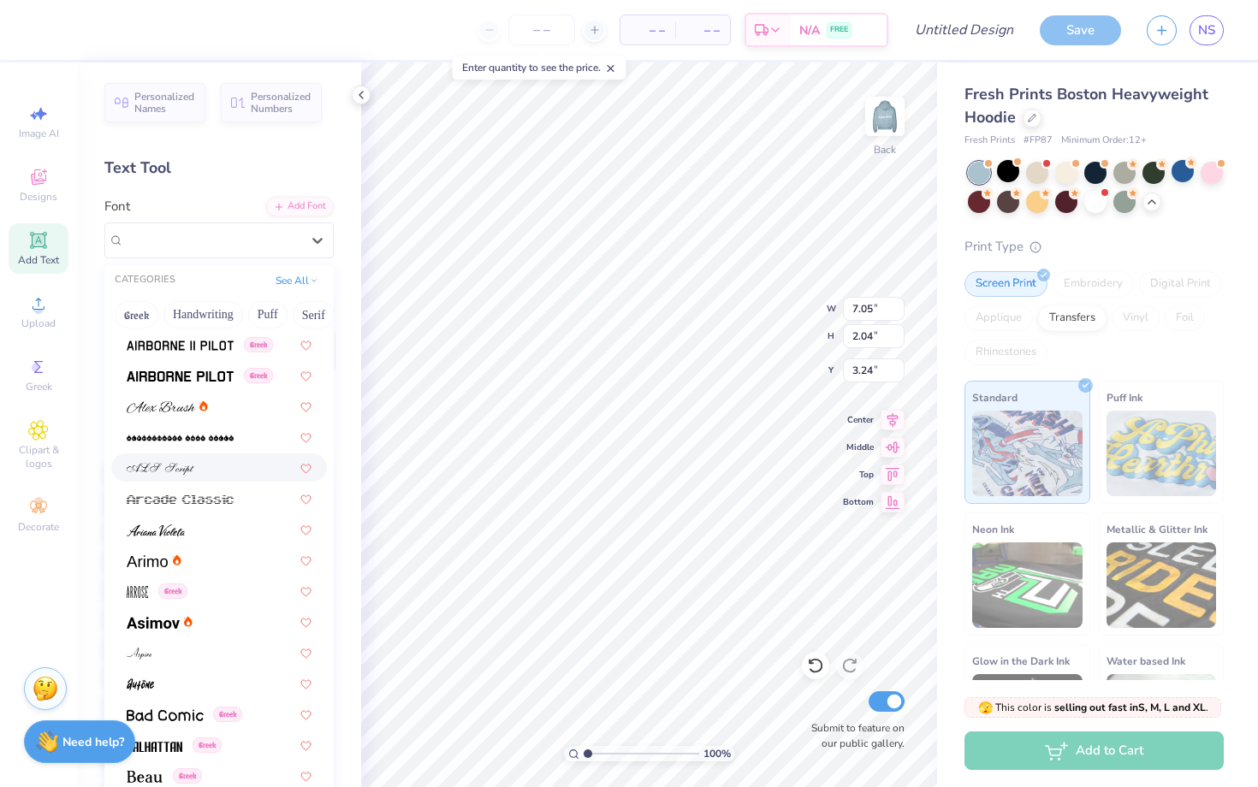
scroll to position [412, 0]
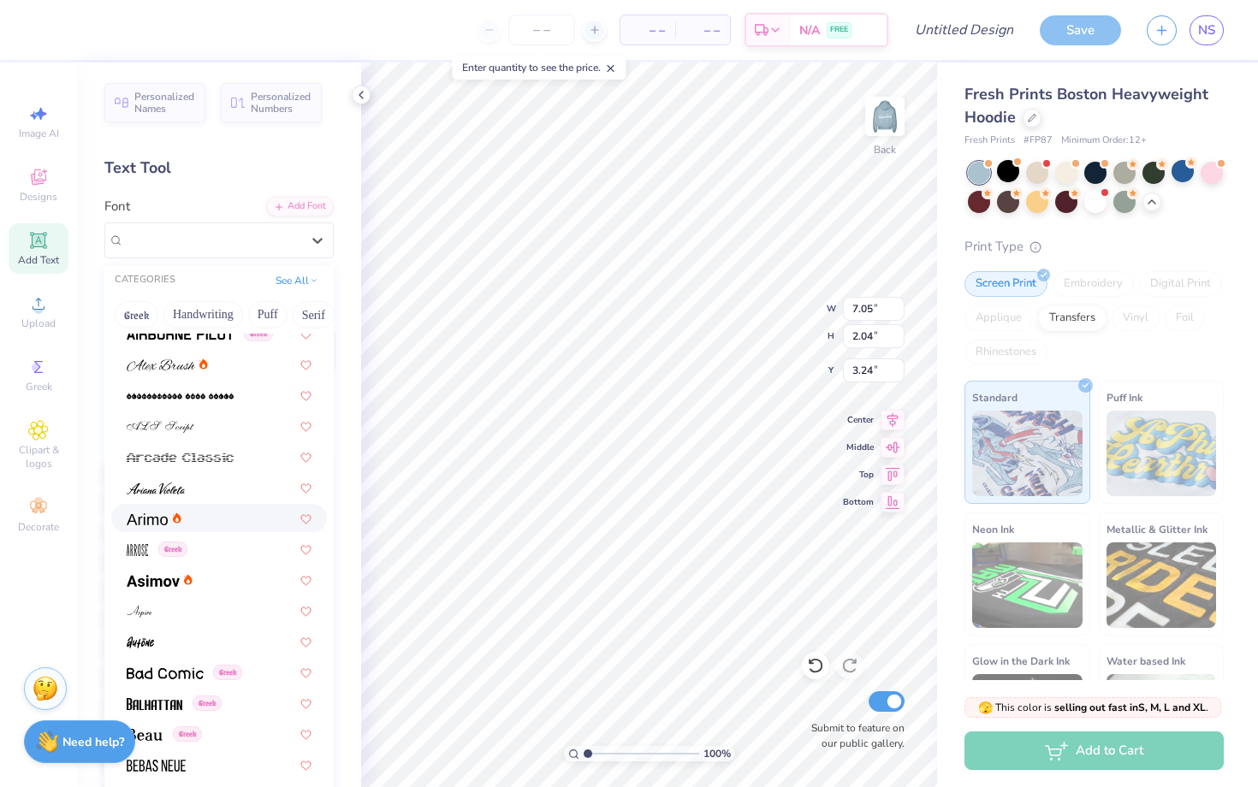
click at [194, 507] on div at bounding box center [219, 518] width 216 height 28
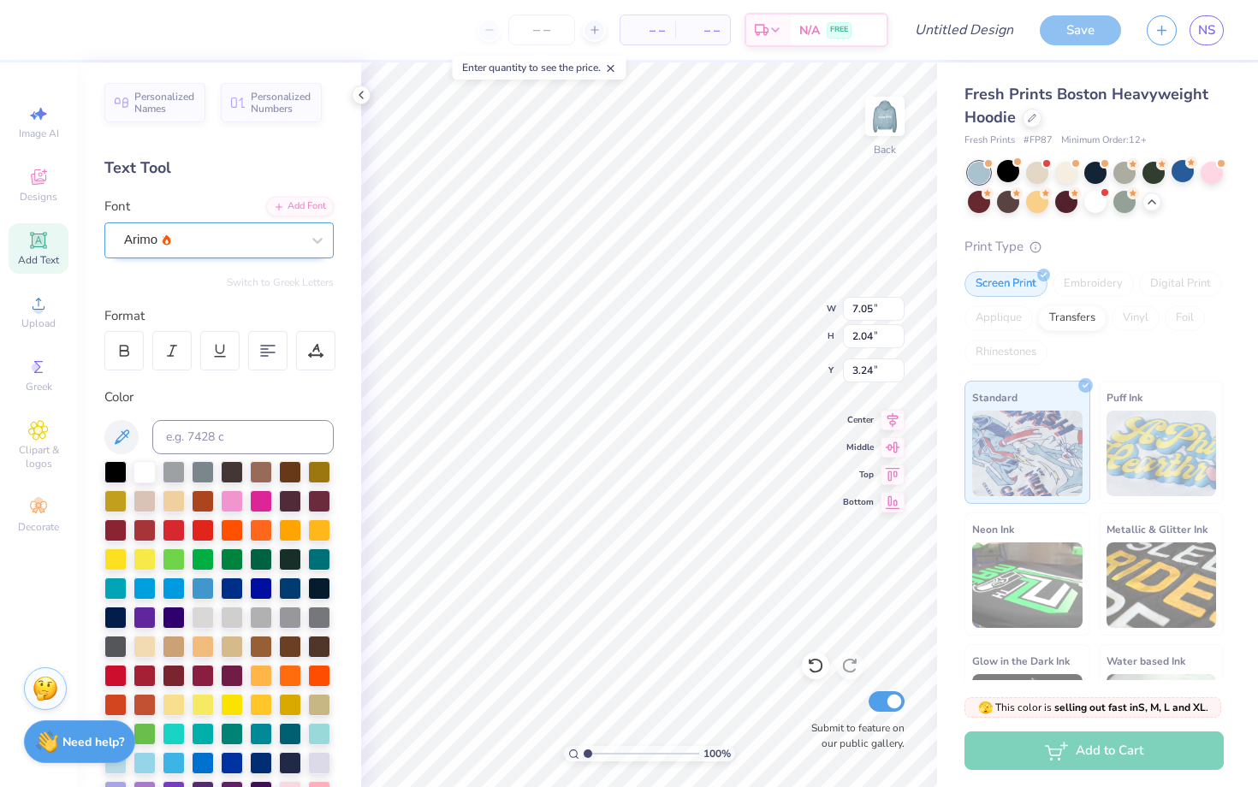
click at [232, 255] on div "Arimo" at bounding box center [218, 240] width 229 height 36
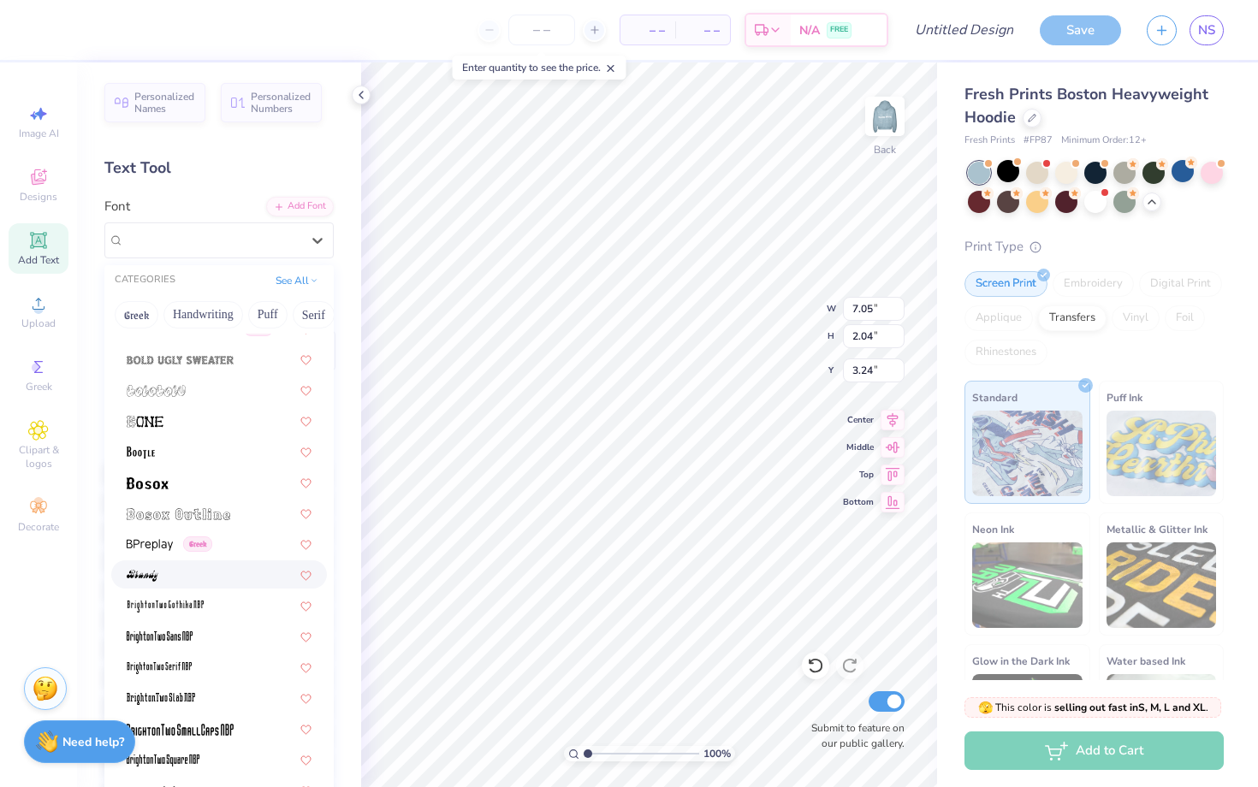
scroll to position [1054, 0]
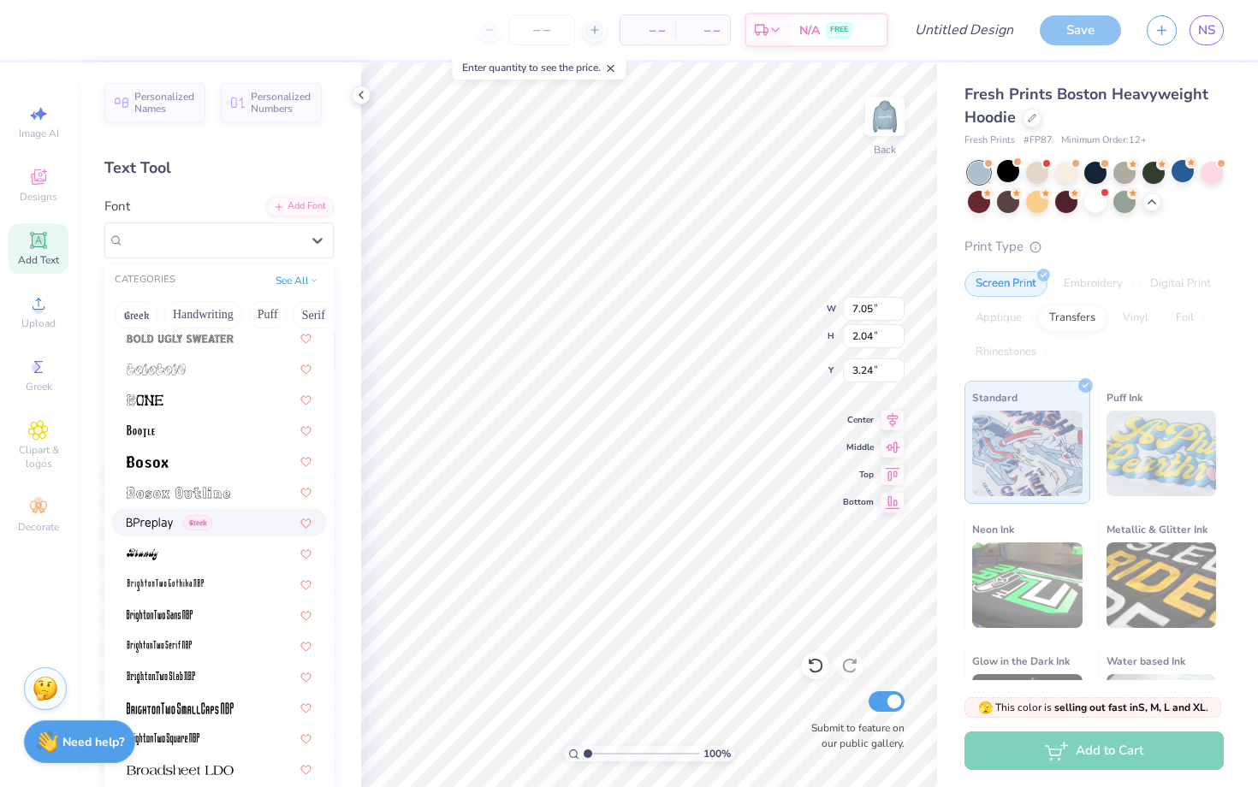
click at [140, 532] on div "Greek" at bounding box center [219, 522] width 216 height 28
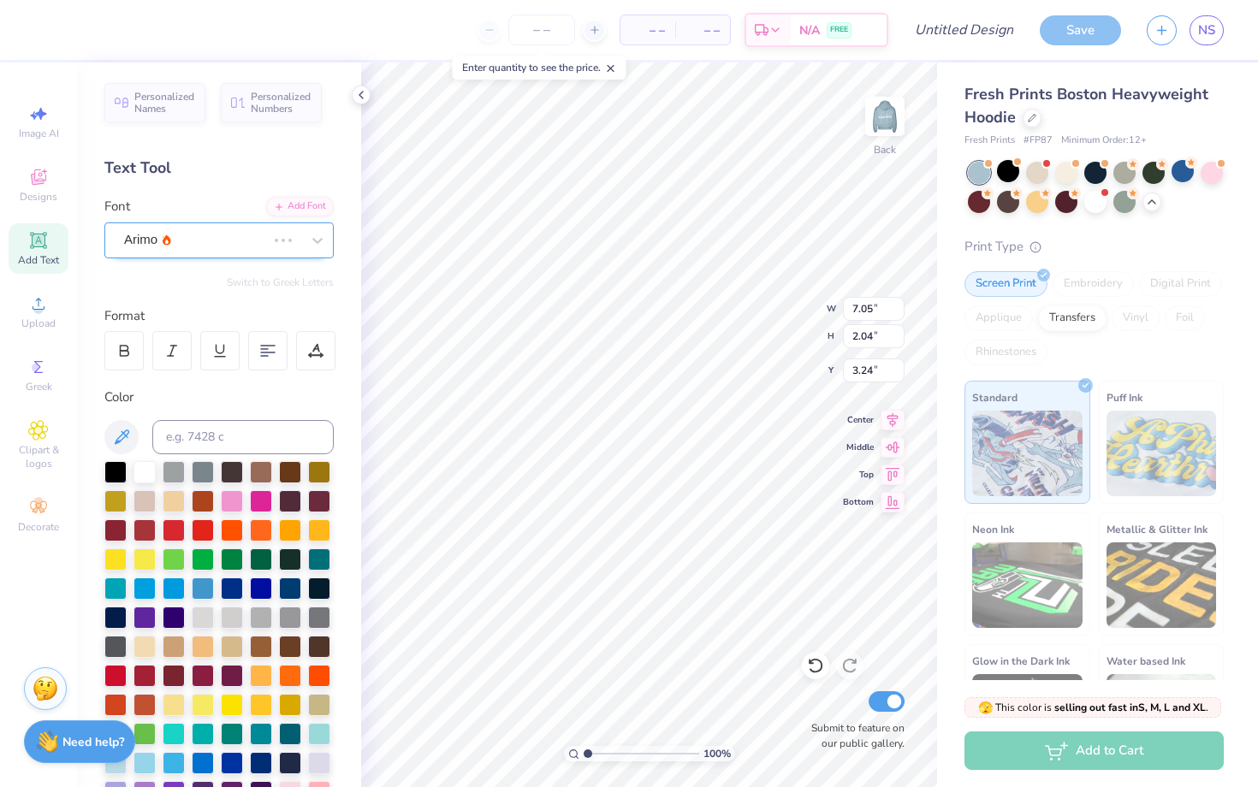
click at [202, 236] on div "Arimo" at bounding box center [194, 240] width 145 height 27
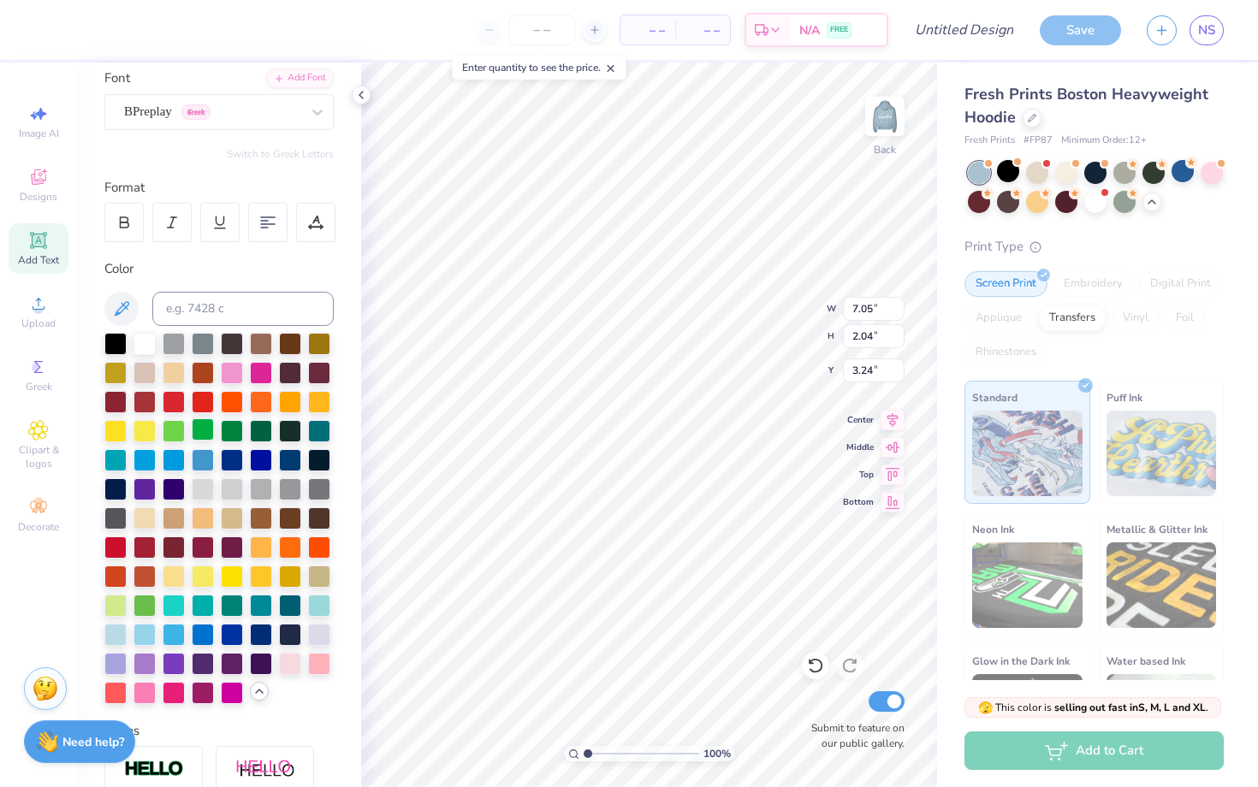
scroll to position [0, 0]
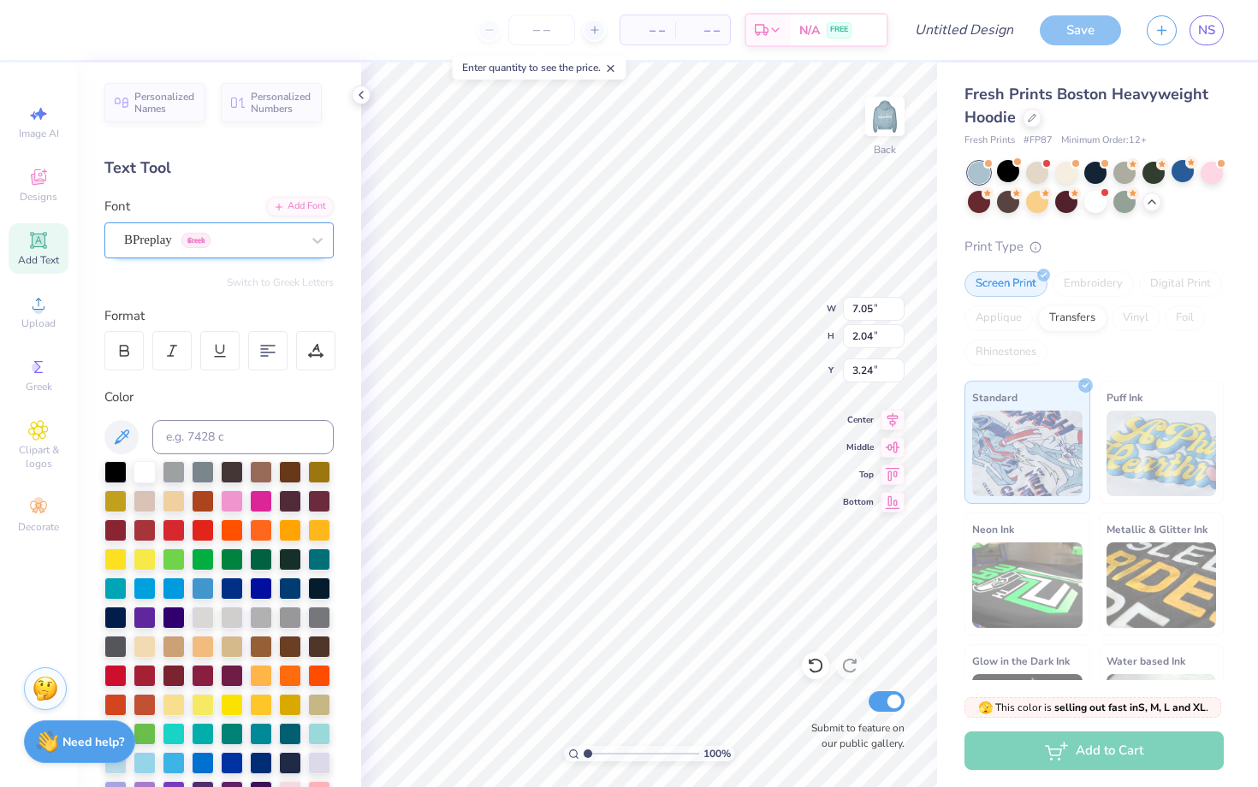
click at [178, 240] on div "BPreplay Greek" at bounding box center [212, 240] width 180 height 27
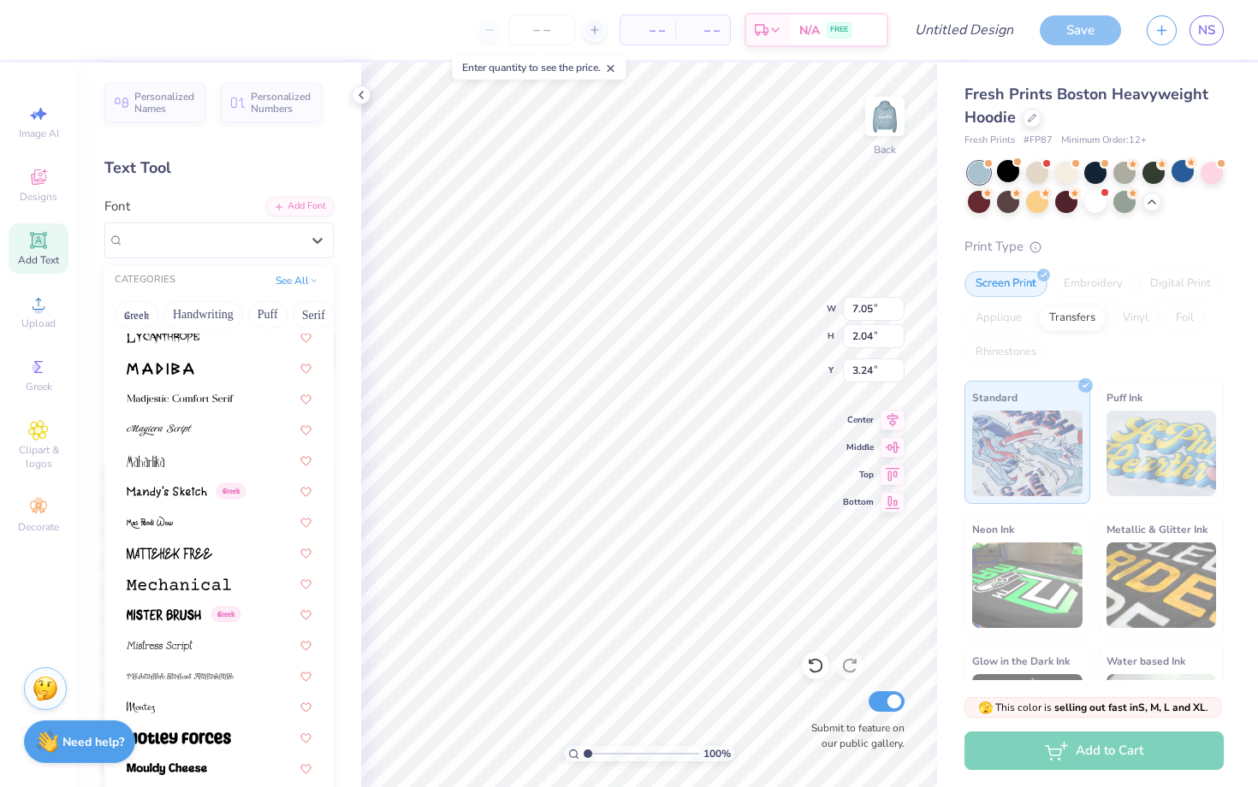
scroll to position [5995, 0]
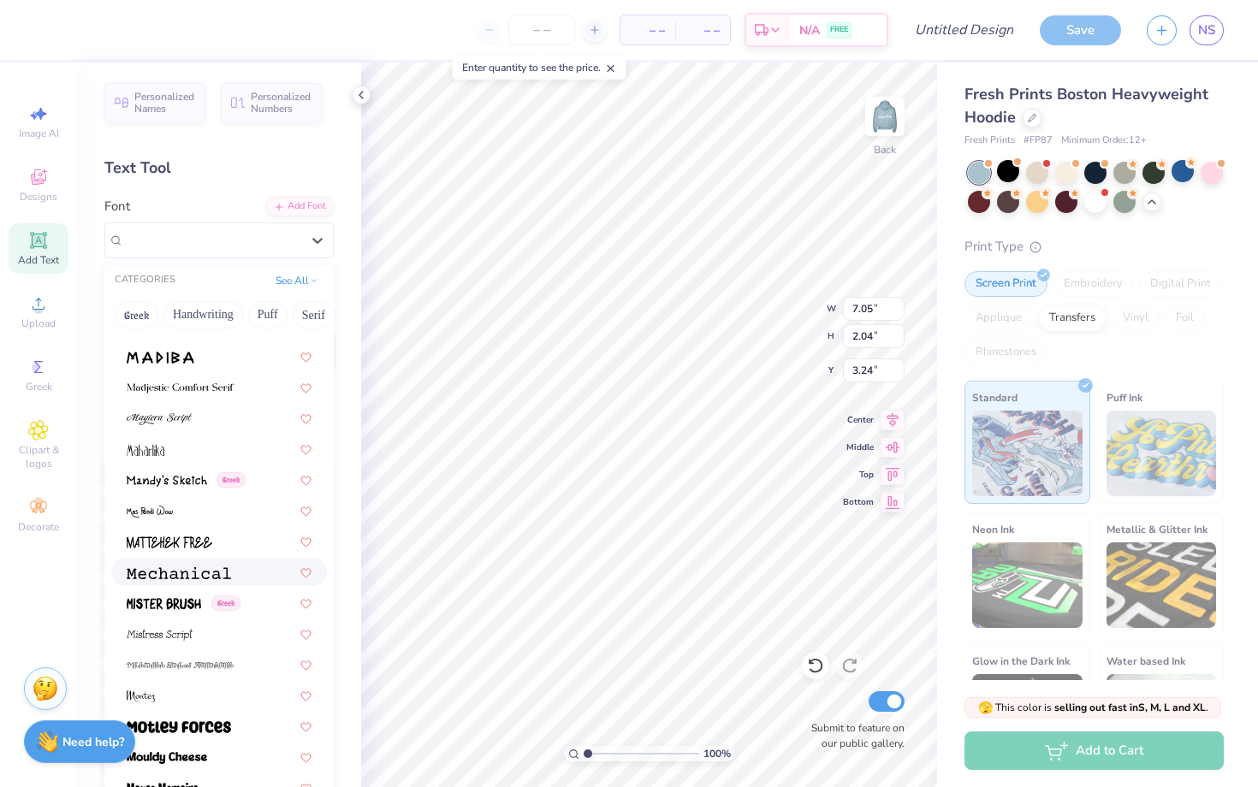
click at [203, 578] on img at bounding box center [179, 573] width 104 height 12
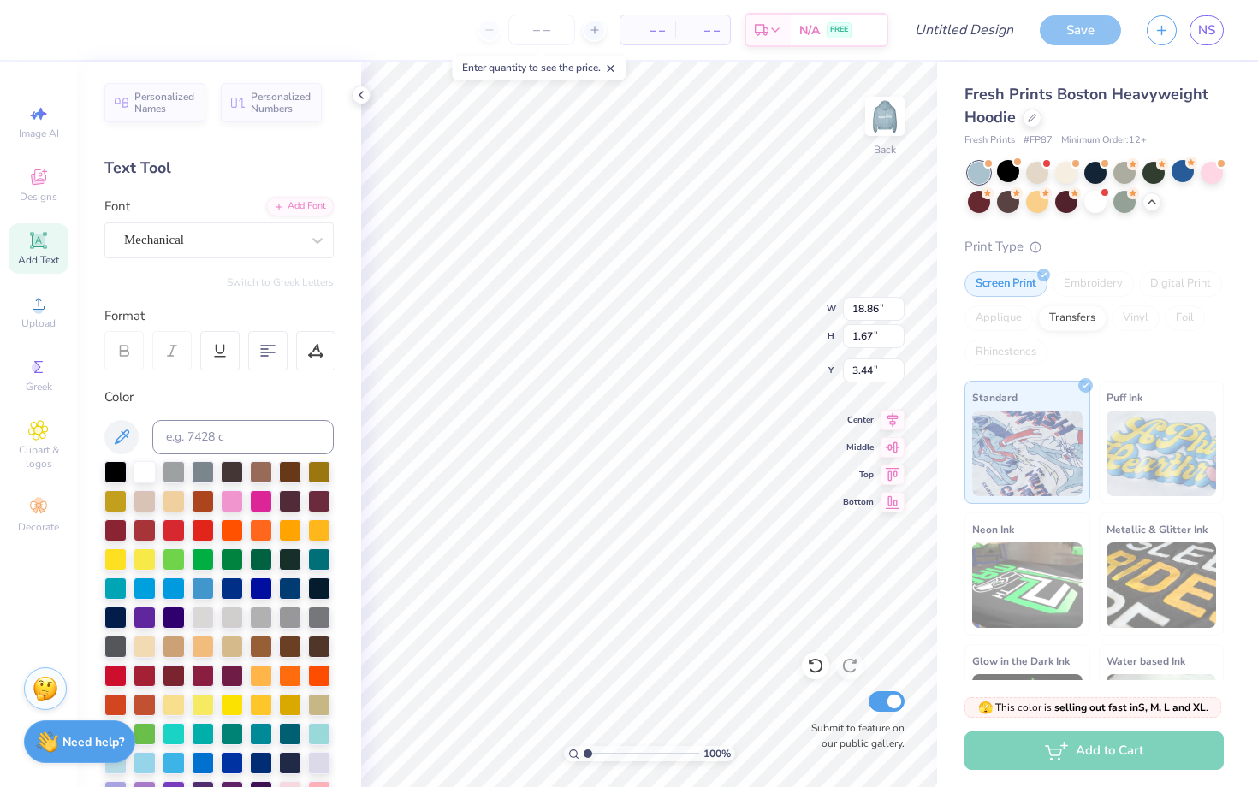
type input "9.57"
type input "0.85"
type input "4.31"
click at [288, 234] on div "Mechanical" at bounding box center [212, 240] width 180 height 27
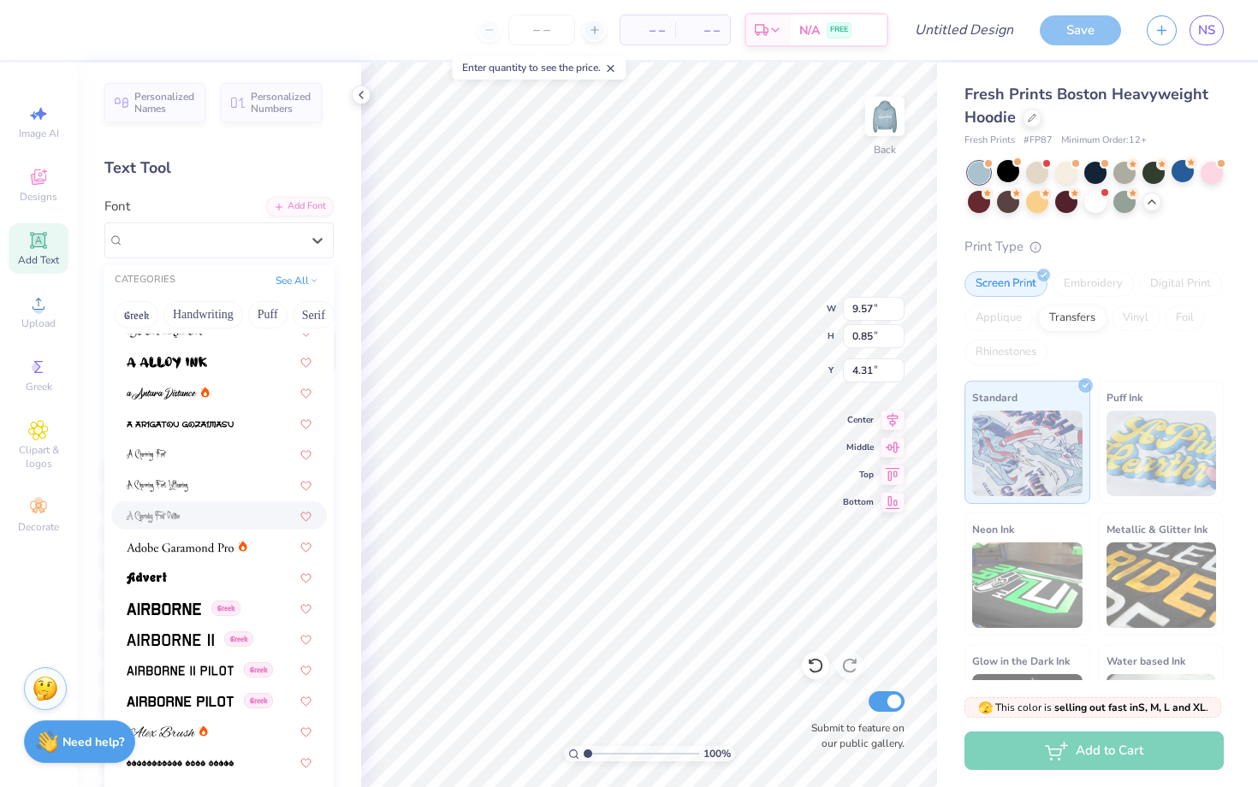
scroll to position [54, 0]
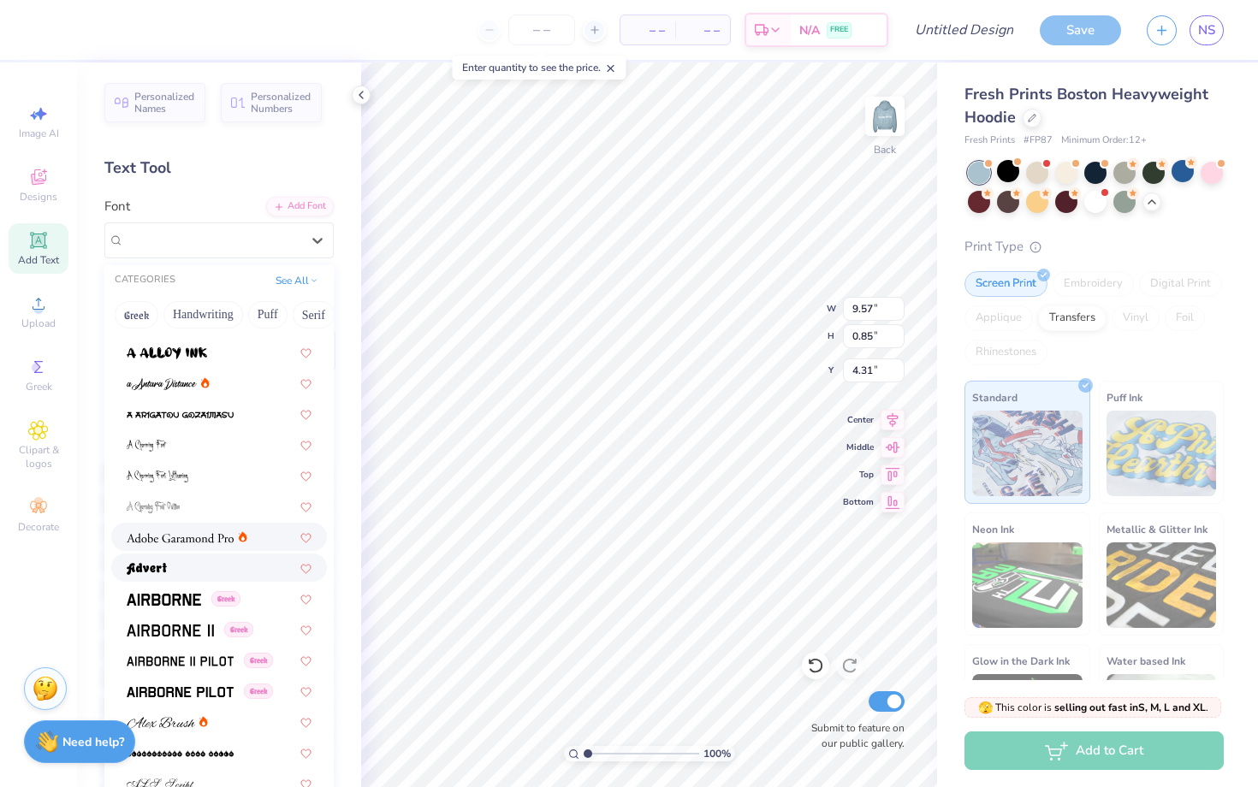
click at [219, 540] on img at bounding box center [180, 538] width 107 height 12
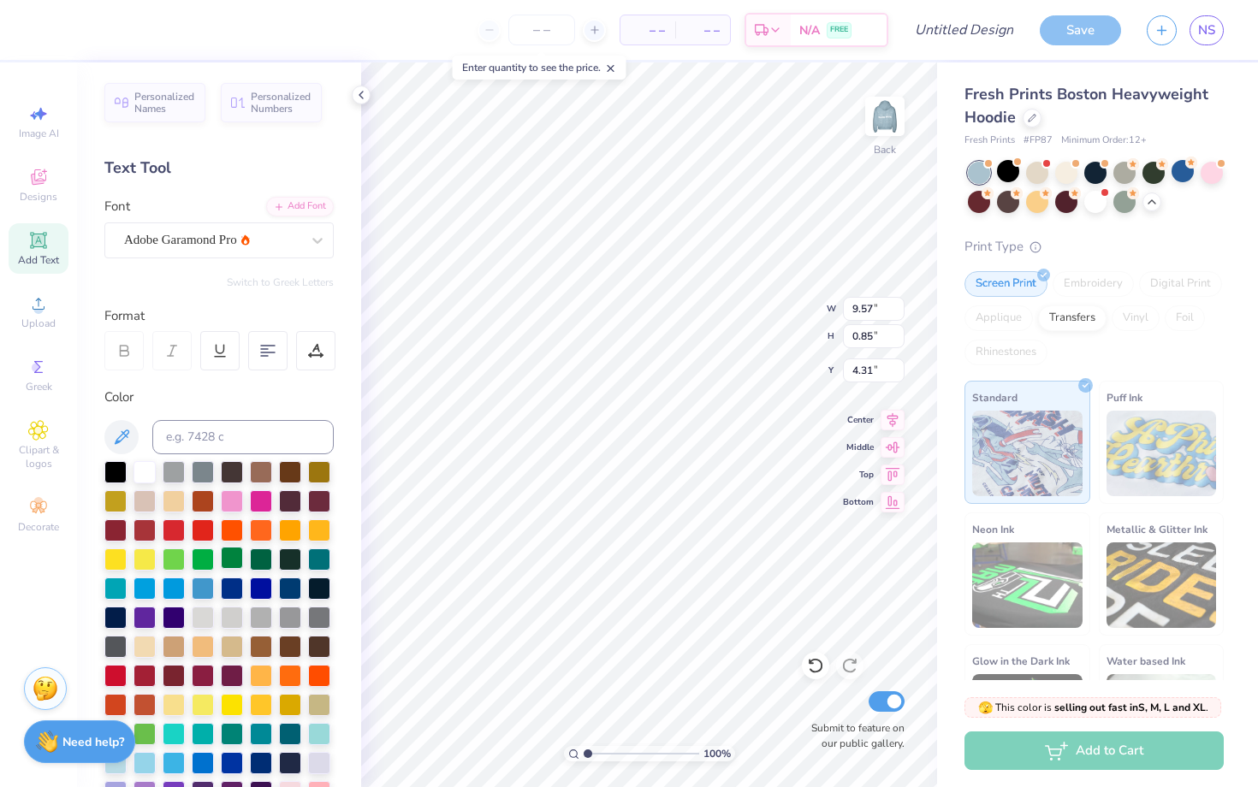
type input "9.13"
type input "1.03"
type input "4.22"
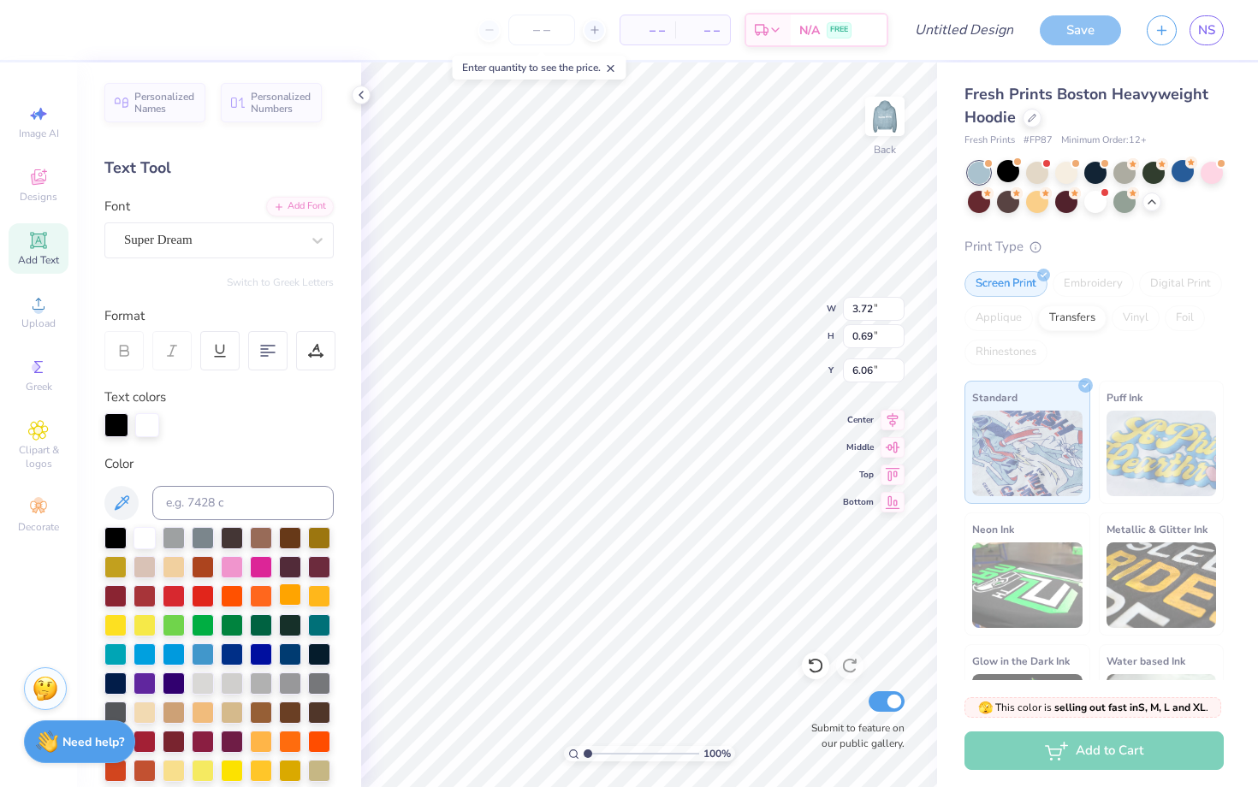
type input "5.73"
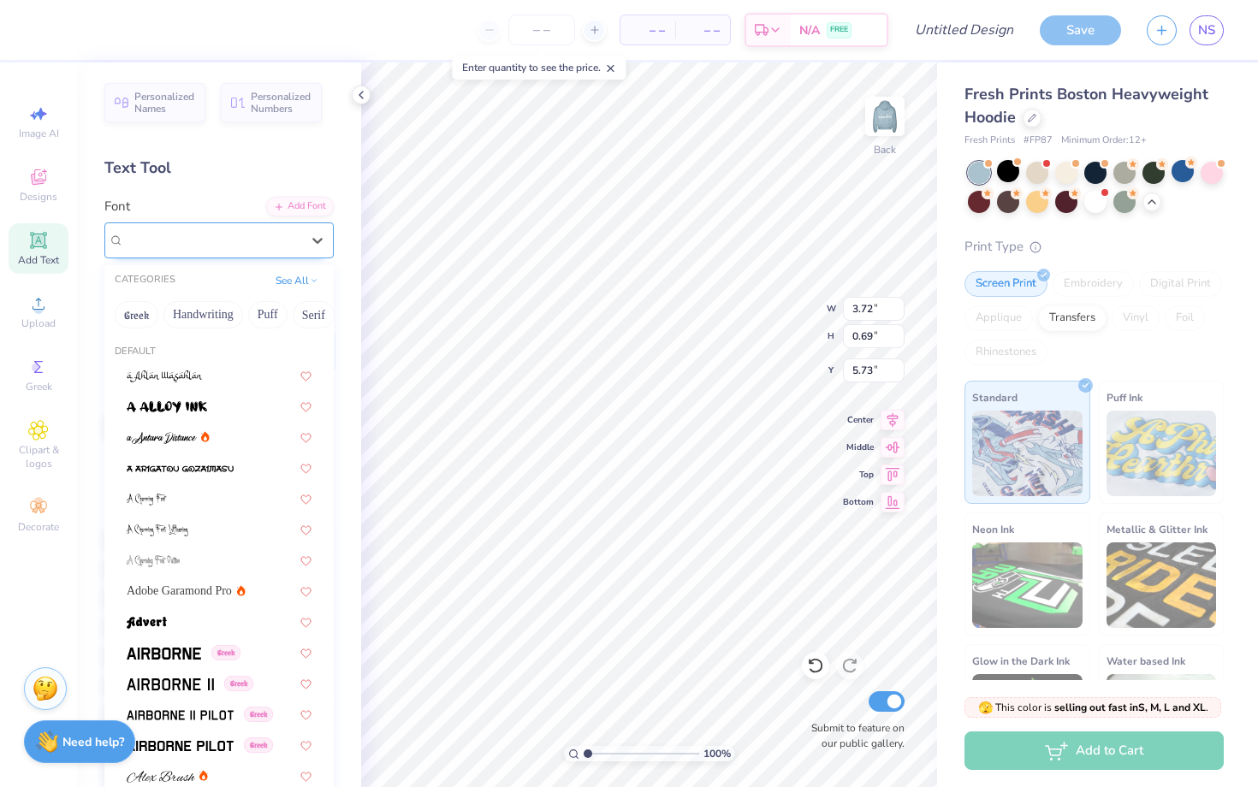
click at [221, 252] on div "Super Dream" at bounding box center [218, 240] width 229 height 36
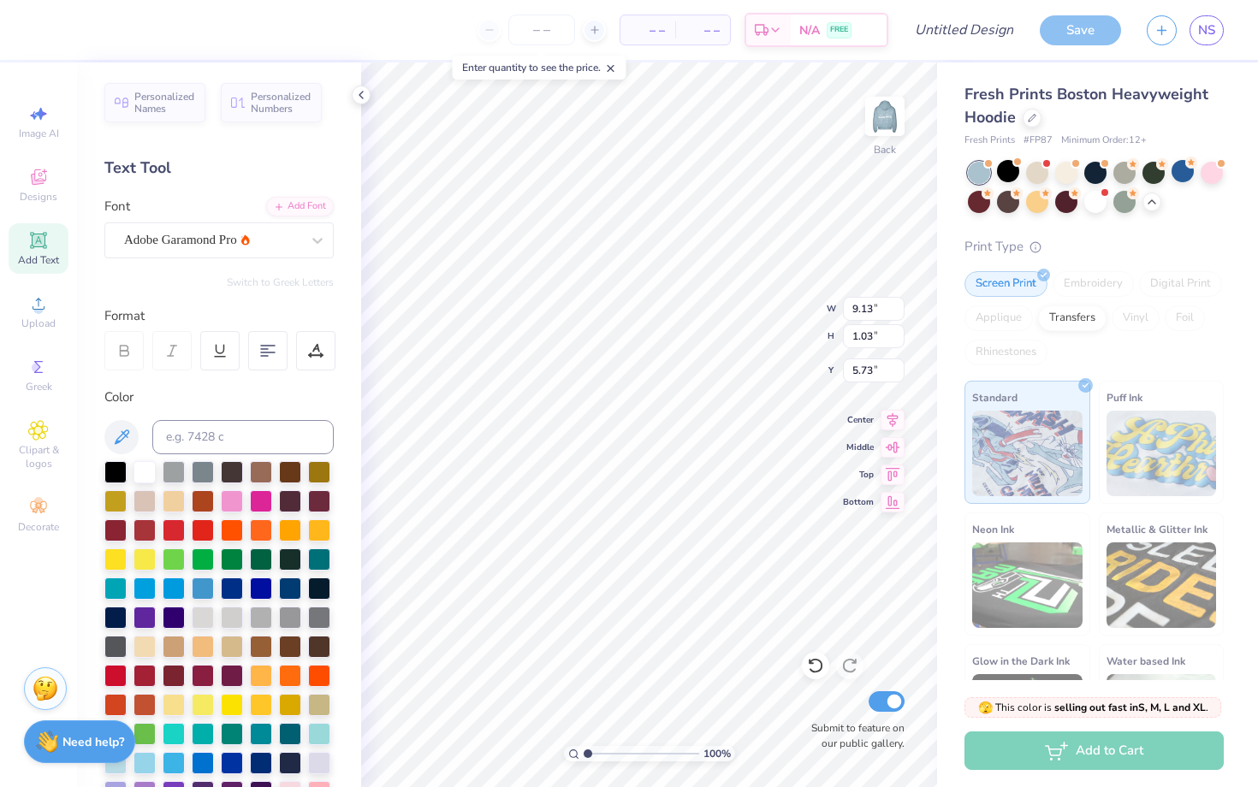
type input "9.13"
type input "1.03"
type input "4.23"
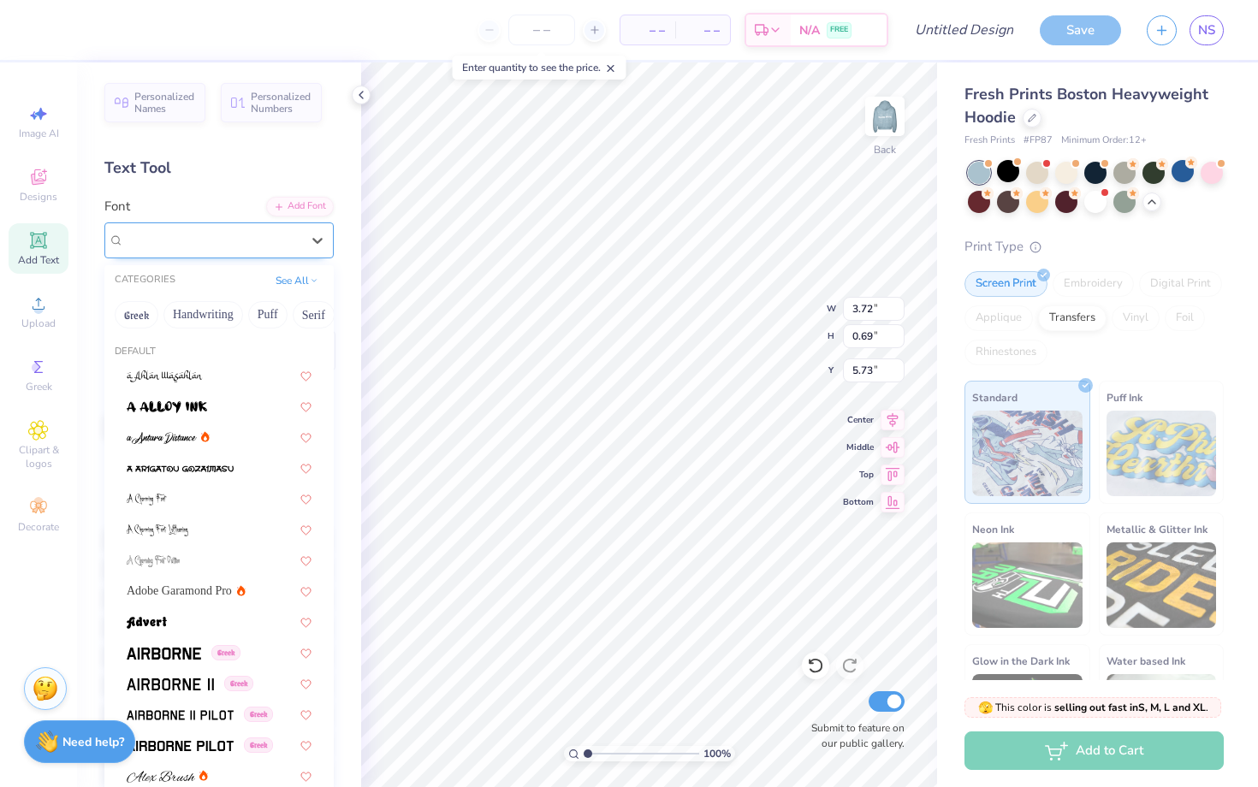
click at [279, 244] on div "Super Dream" at bounding box center [212, 240] width 180 height 27
click at [165, 593] on span "Adobe Garamond Pro" at bounding box center [179, 591] width 105 height 18
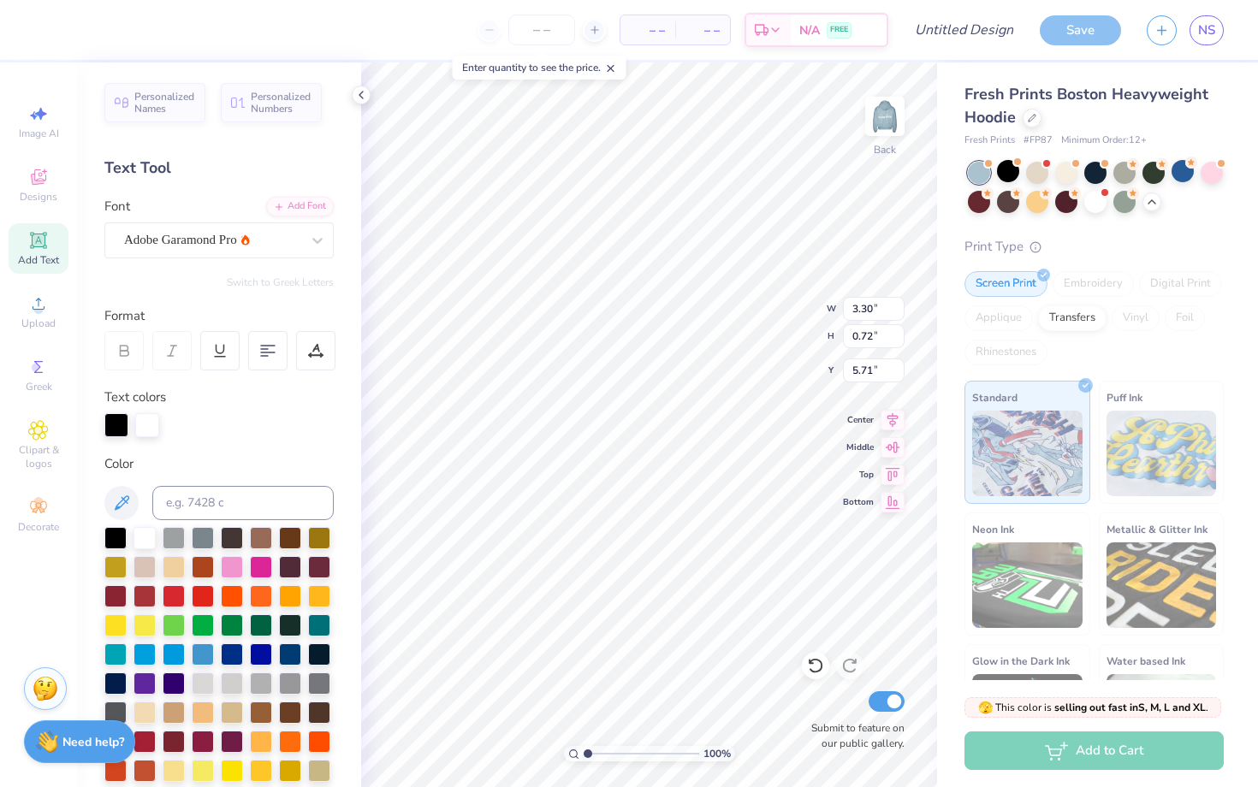
type input "3.30"
type input "0.72"
type input "5.71"
click at [142, 535] on div at bounding box center [144, 536] width 22 height 22
click at [121, 418] on div at bounding box center [116, 424] width 24 height 24
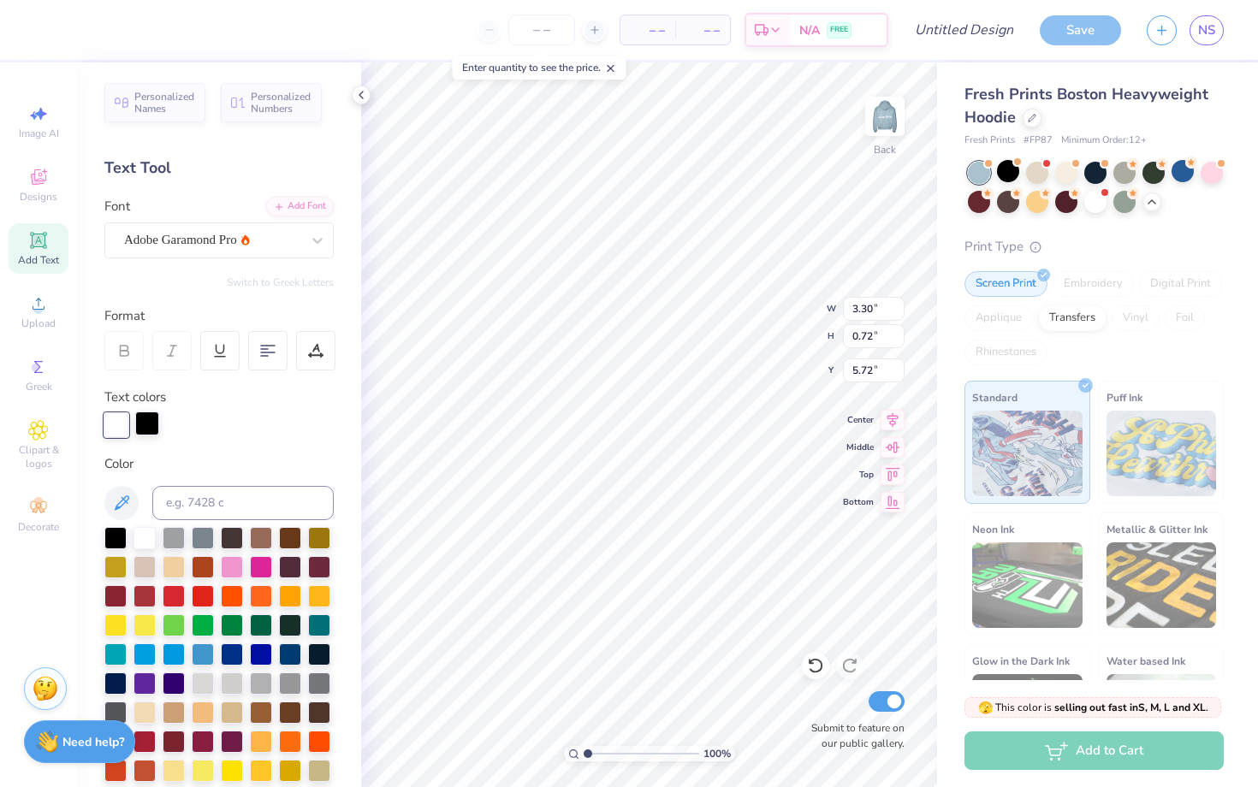
click at [157, 419] on div at bounding box center [147, 424] width 24 height 24
click at [89, 443] on div "Personalized Names Personalized Numbers Text Tool Add Font Font Adobe Garamond …" at bounding box center [219, 424] width 284 height 725
click at [102, 436] on div "Personalized Names Personalized Numbers Text Tool Add Font Font Adobe Garamond …" at bounding box center [219, 424] width 284 height 725
click at [890, 110] on img at bounding box center [885, 116] width 68 height 68
click at [890, 110] on img at bounding box center [885, 116] width 34 height 34
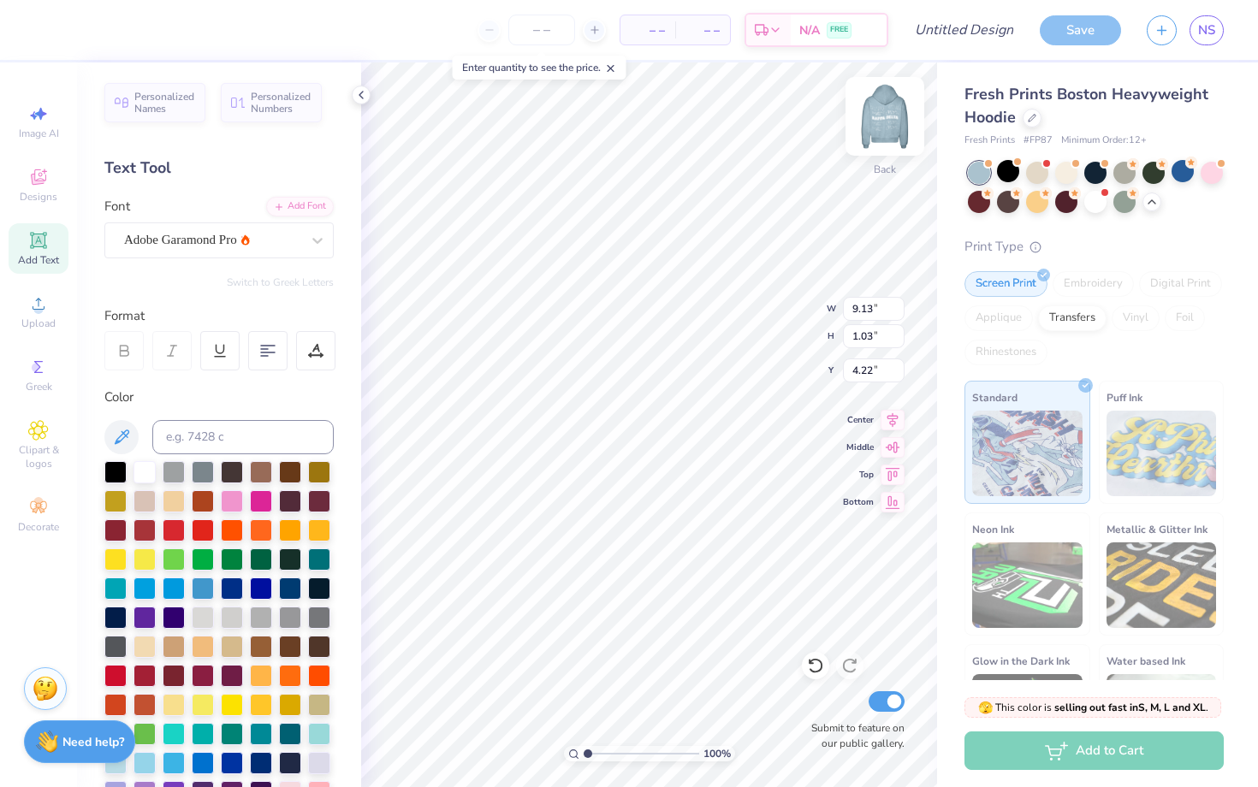
type input "8.01"
type input "0.90"
type input "4.21"
click at [891, 117] on img at bounding box center [885, 116] width 68 height 68
click at [891, 117] on img at bounding box center [885, 116] width 34 height 34
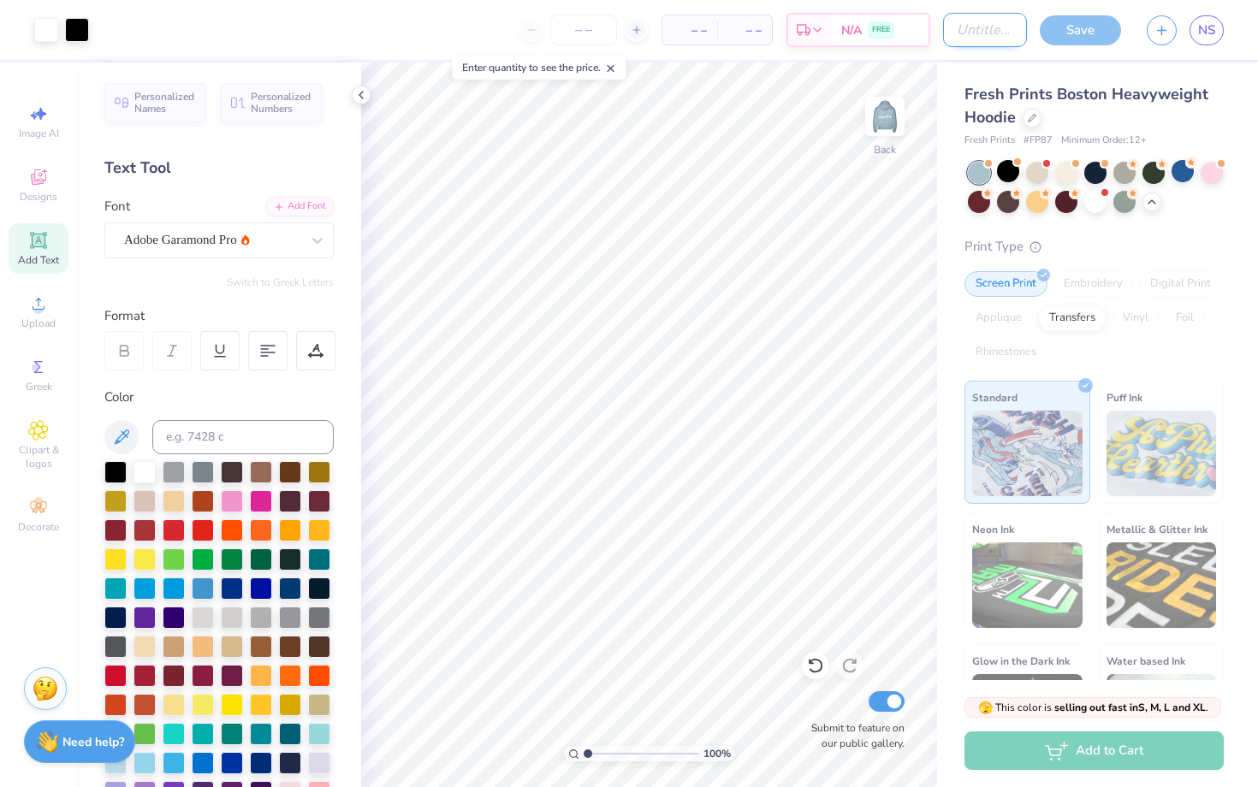
click at [943, 27] on input "Design Title" at bounding box center [985, 30] width 84 height 34
type input "NEW MEM SET?"
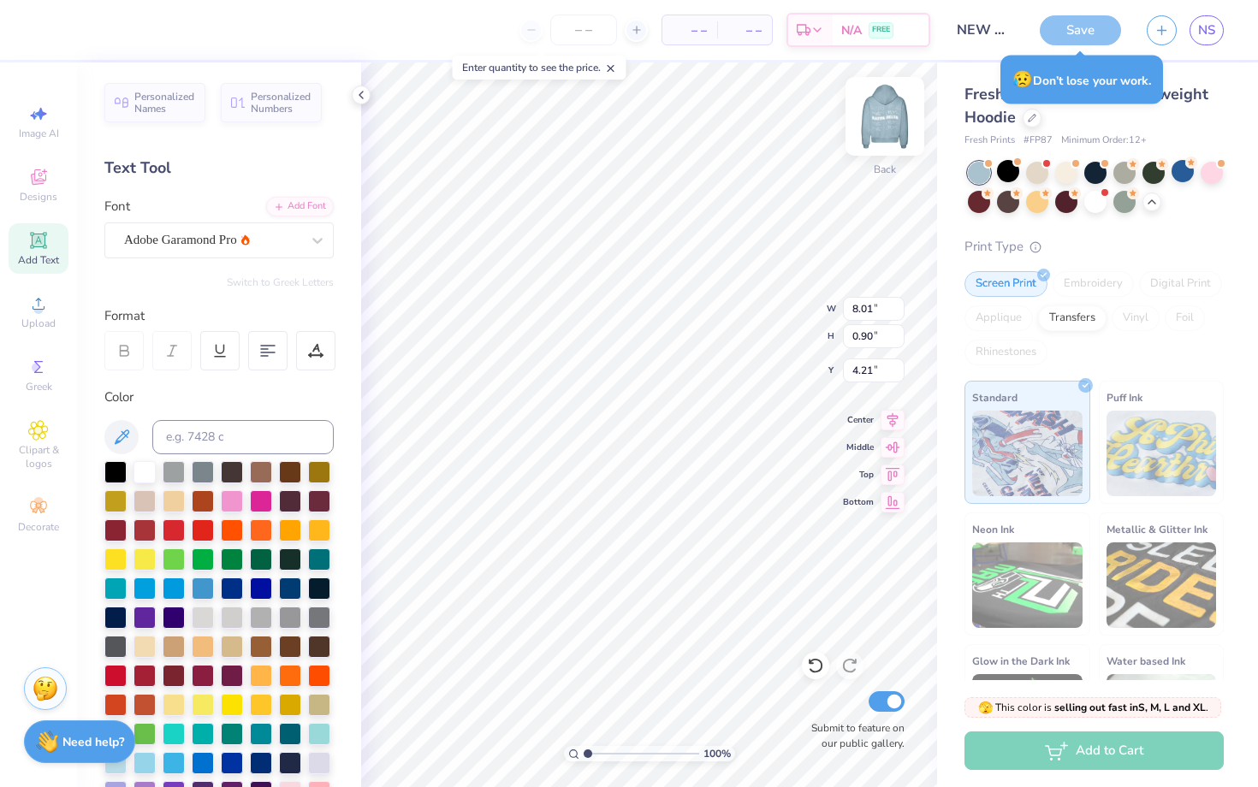
click at [874, 143] on img at bounding box center [885, 116] width 68 height 68
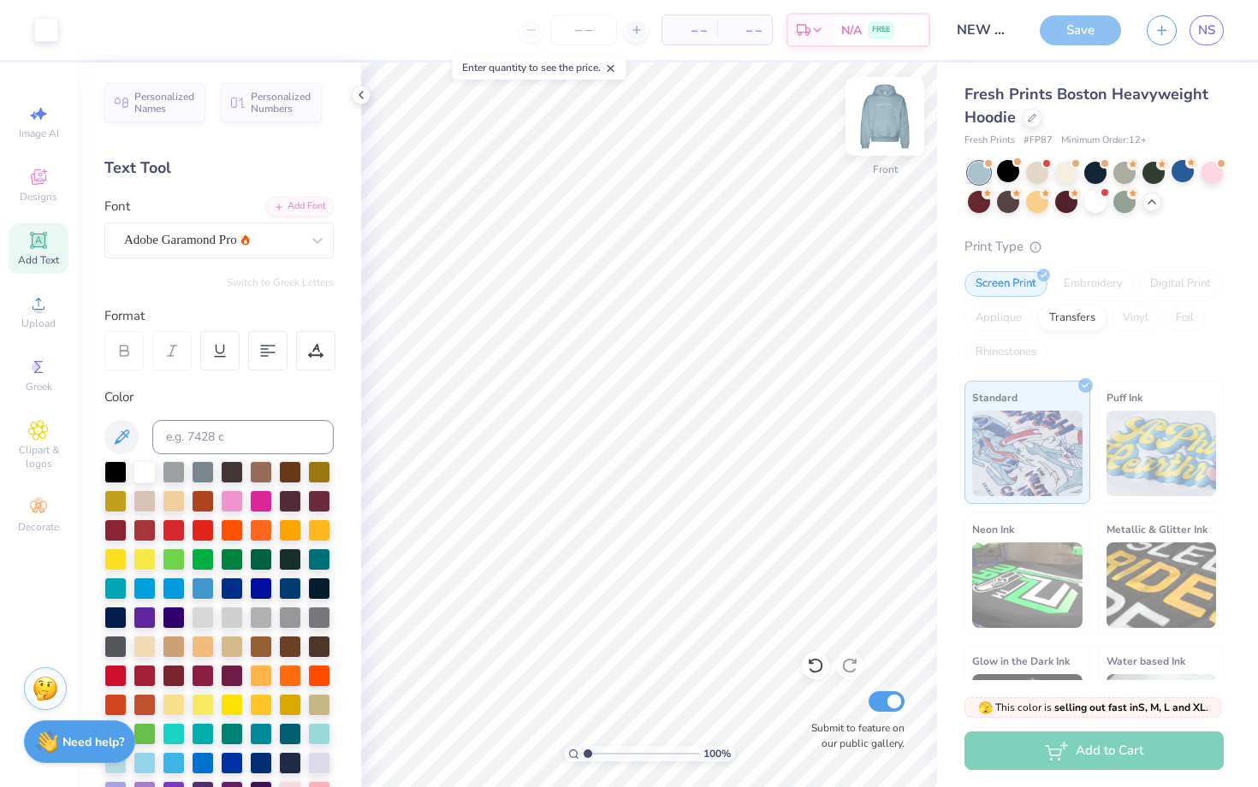
click at [892, 129] on img at bounding box center [885, 116] width 68 height 68
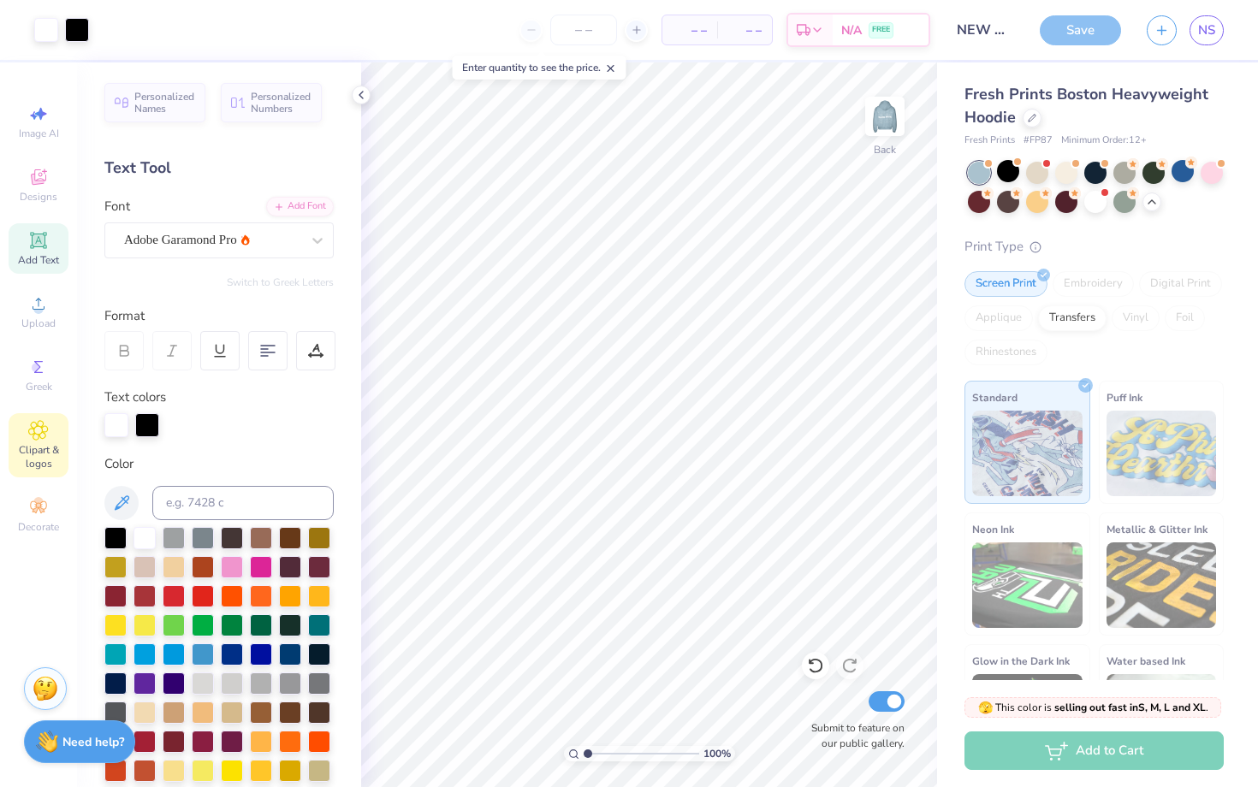
click at [31, 436] on icon at bounding box center [38, 430] width 20 height 21
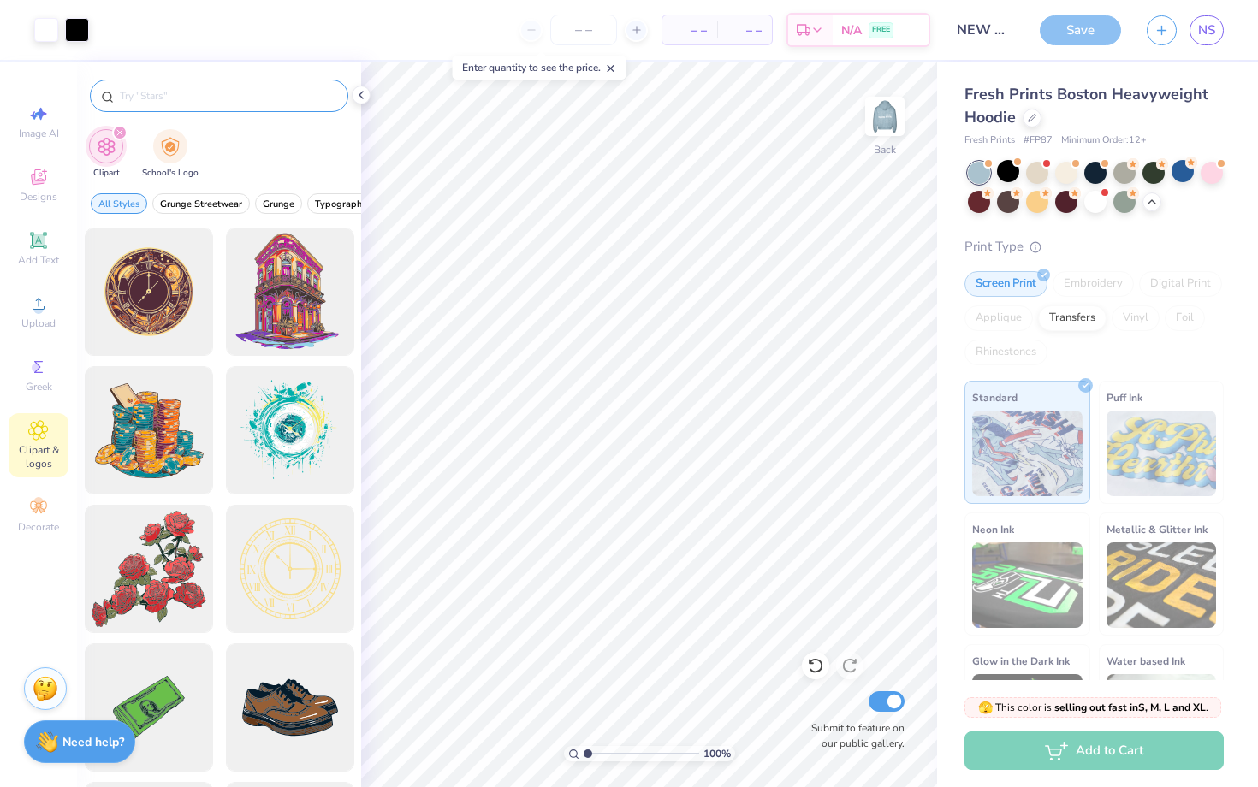
click at [154, 103] on input "text" at bounding box center [227, 95] width 219 height 17
click at [158, 134] on div "filter for School's Logo" at bounding box center [170, 145] width 34 height 34
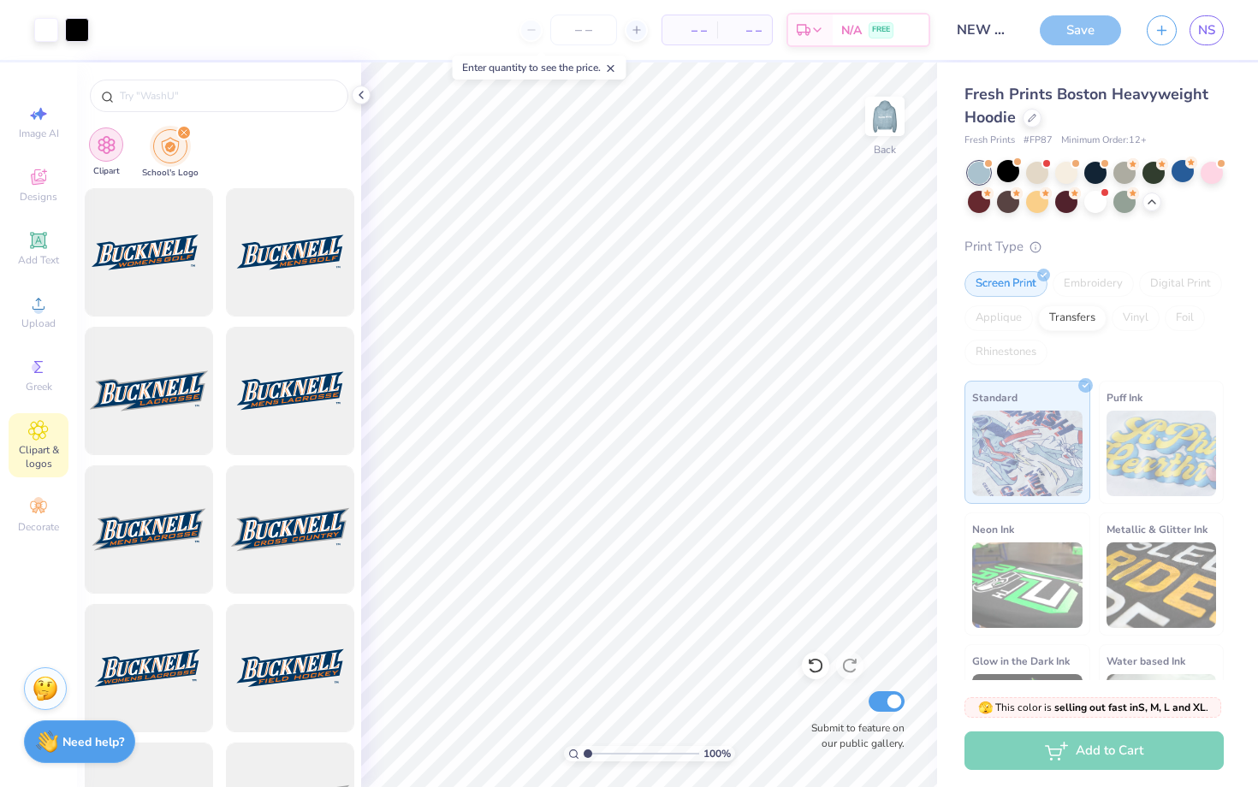
click at [112, 151] on img "filter for Clipart" at bounding box center [107, 145] width 20 height 20
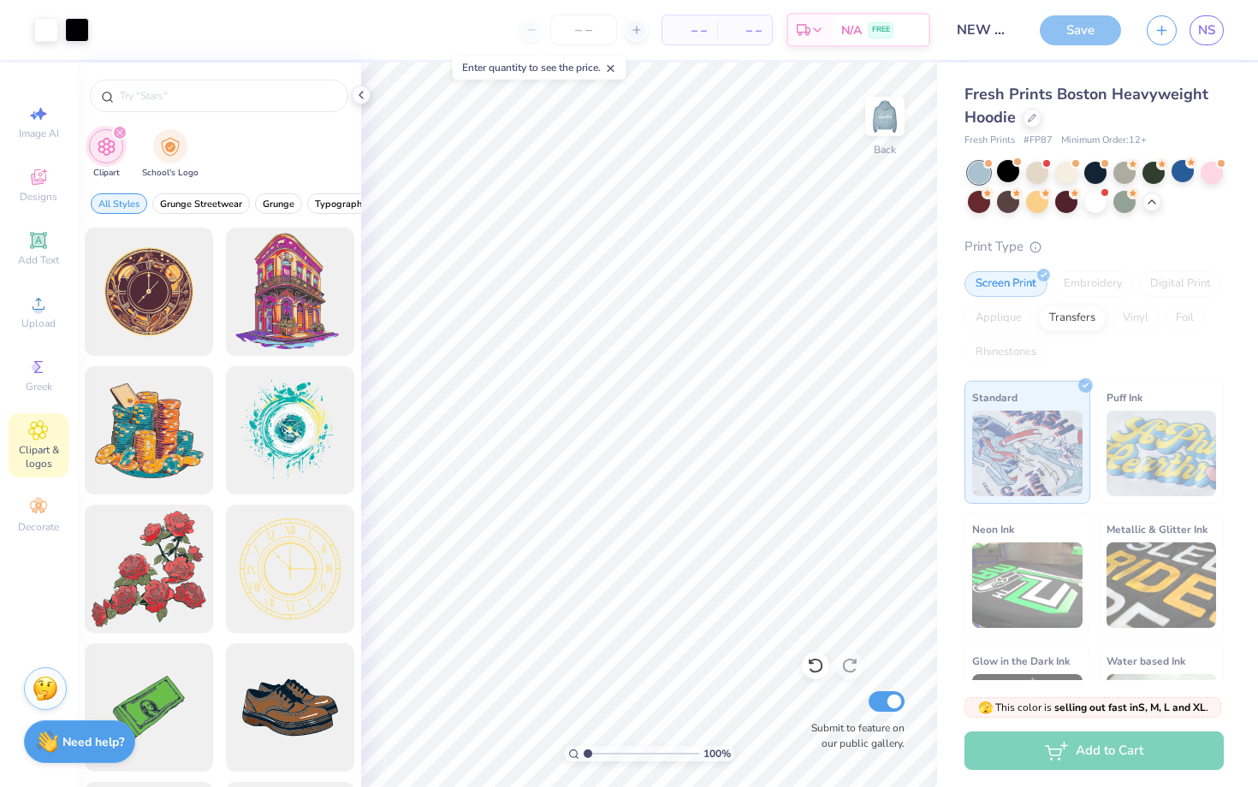
click at [128, 118] on div at bounding box center [219, 91] width 284 height 58
click at [139, 96] on input "text" at bounding box center [227, 95] width 219 height 17
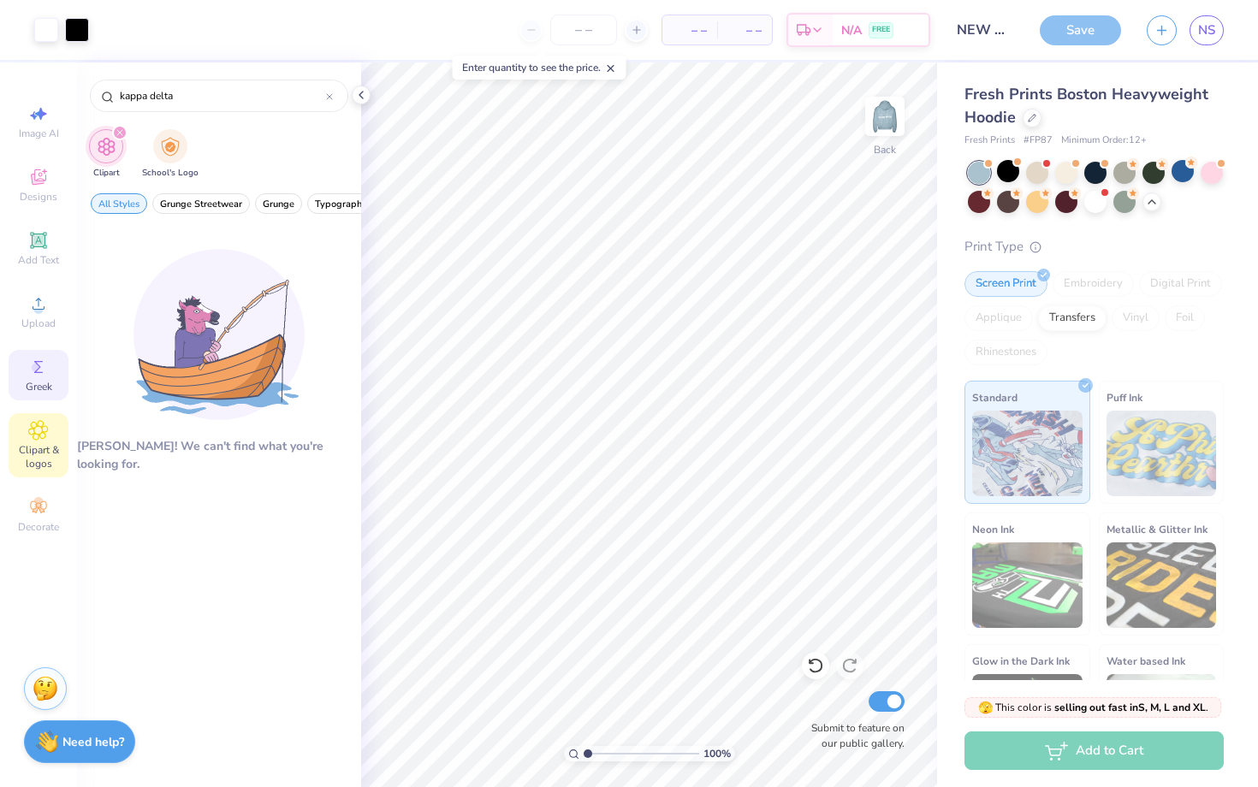
click at [39, 376] on icon at bounding box center [38, 367] width 21 height 21
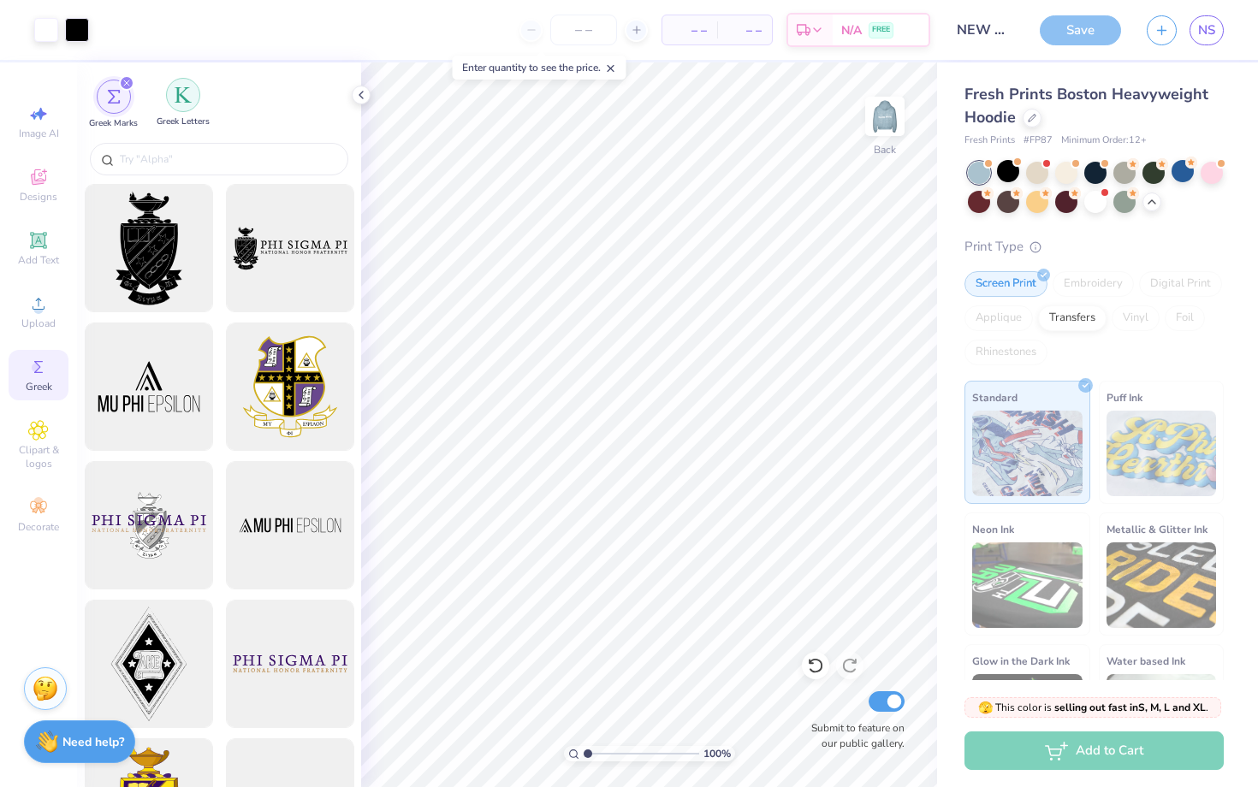
click at [190, 110] on div "filter for Greek Letters" at bounding box center [183, 95] width 34 height 34
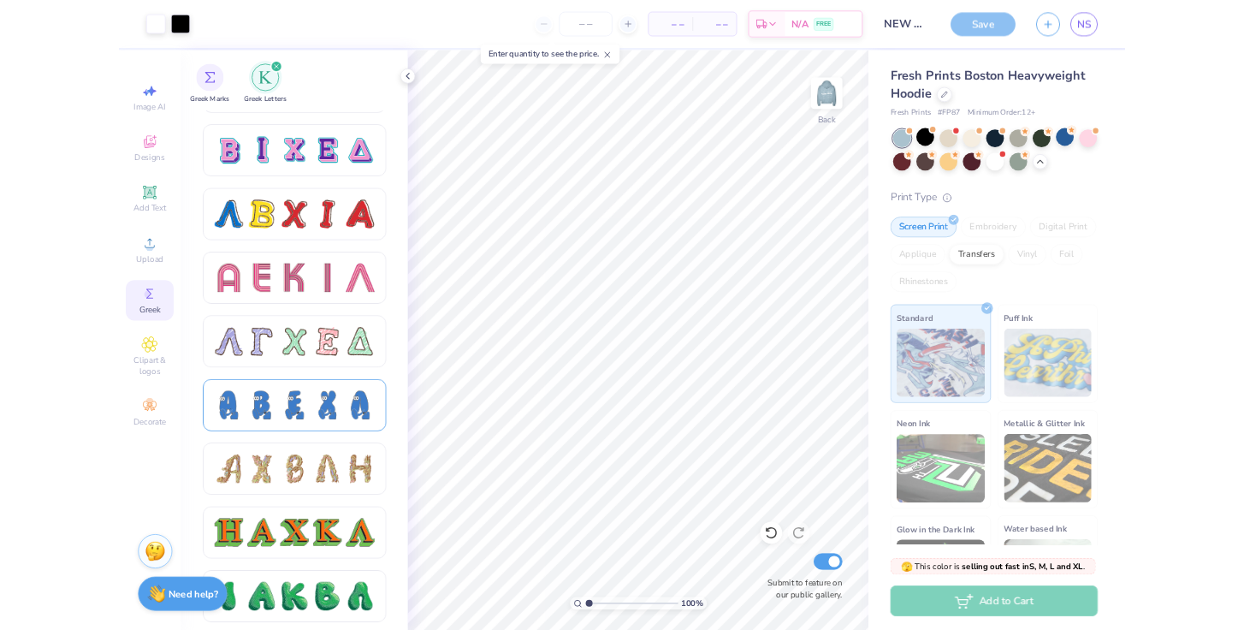
scroll to position [1417, 0]
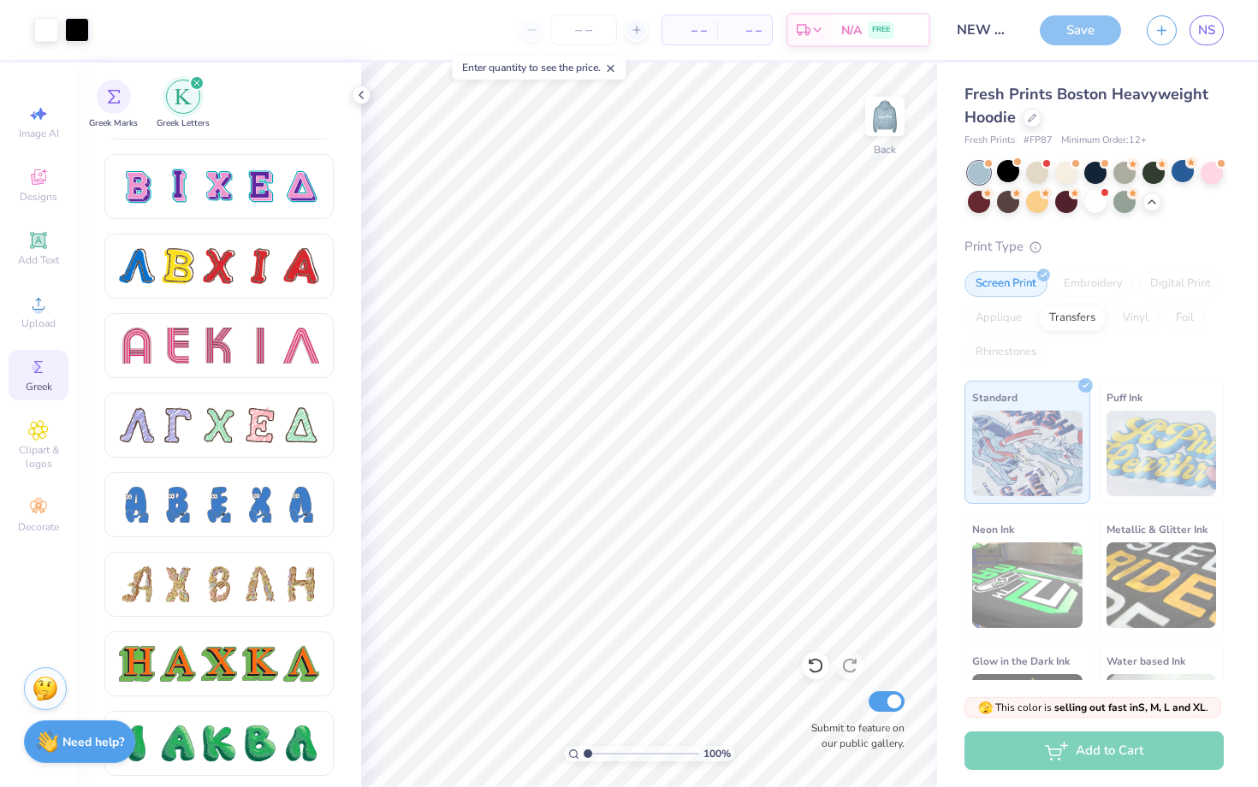
click at [1077, 32] on div "Save" at bounding box center [1080, 30] width 81 height 30
click at [565, 66] on div "Enter quantity to see the price." at bounding box center [540, 68] width 174 height 24
click at [597, 35] on input "number" at bounding box center [583, 30] width 67 height 31
click at [636, 35] on icon at bounding box center [637, 30] width 12 height 12
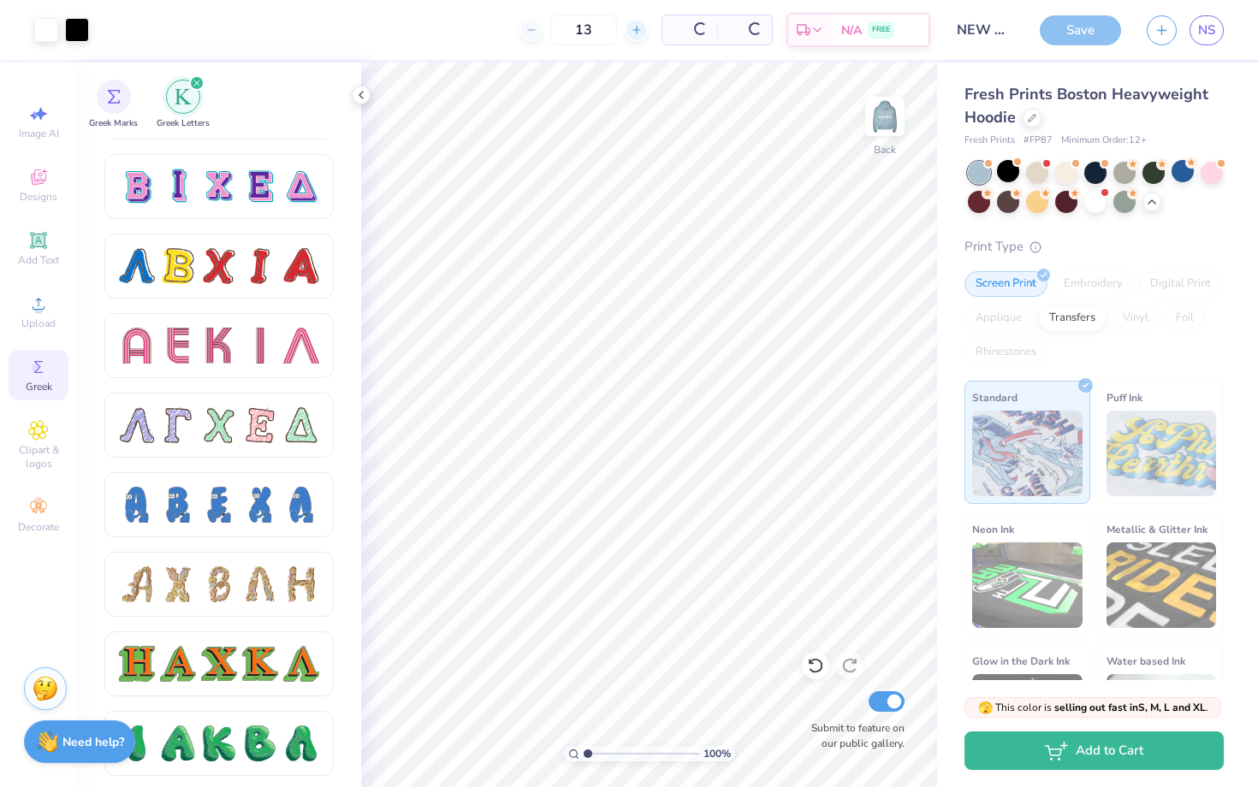
click at [637, 36] on div at bounding box center [636, 30] width 23 height 23
click at [576, 28] on icon at bounding box center [570, 30] width 12 height 12
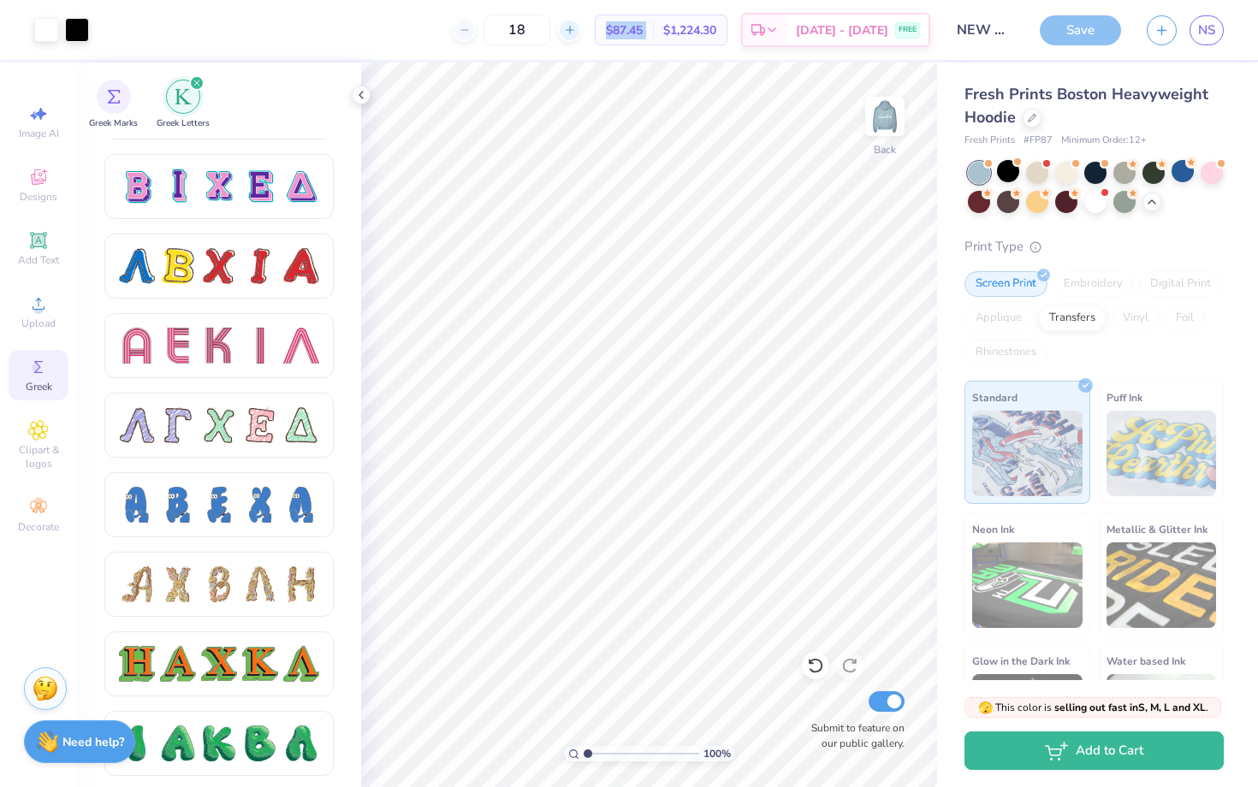
click at [576, 28] on icon at bounding box center [570, 30] width 12 height 12
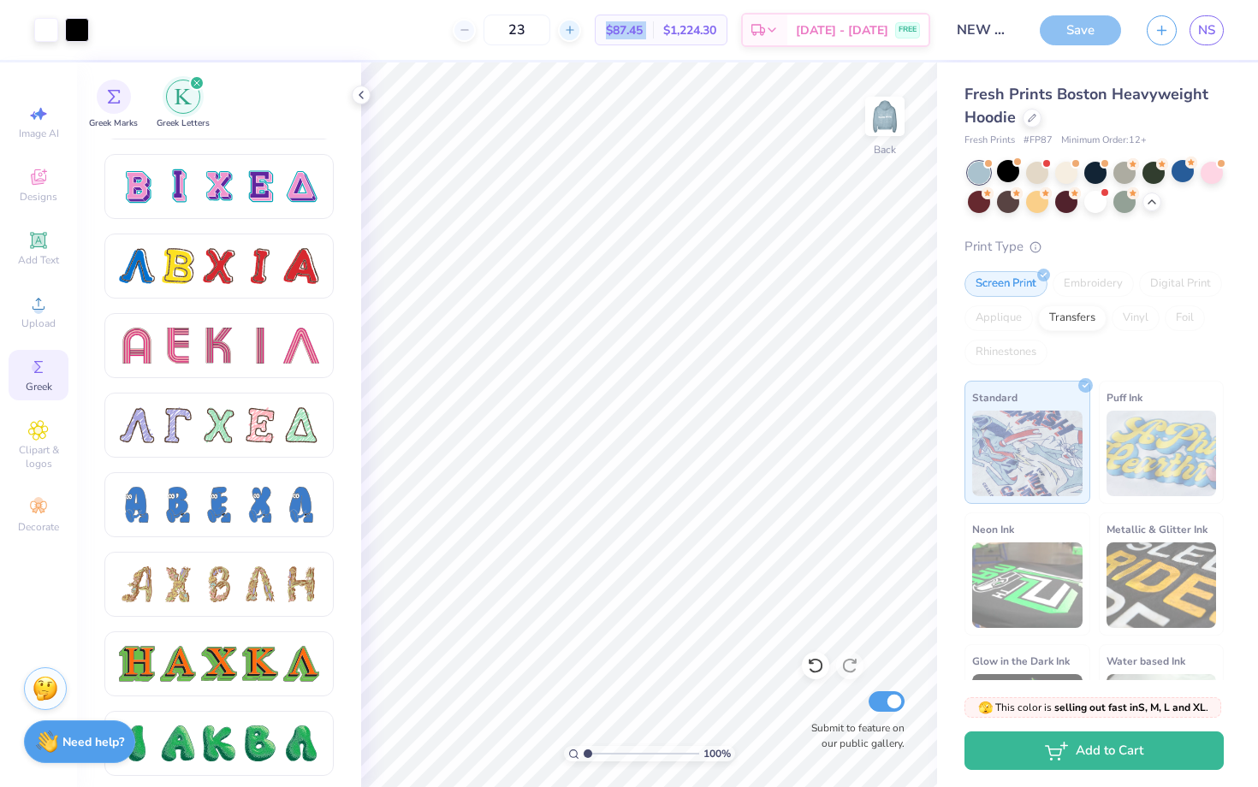
click at [576, 28] on icon at bounding box center [570, 30] width 12 height 12
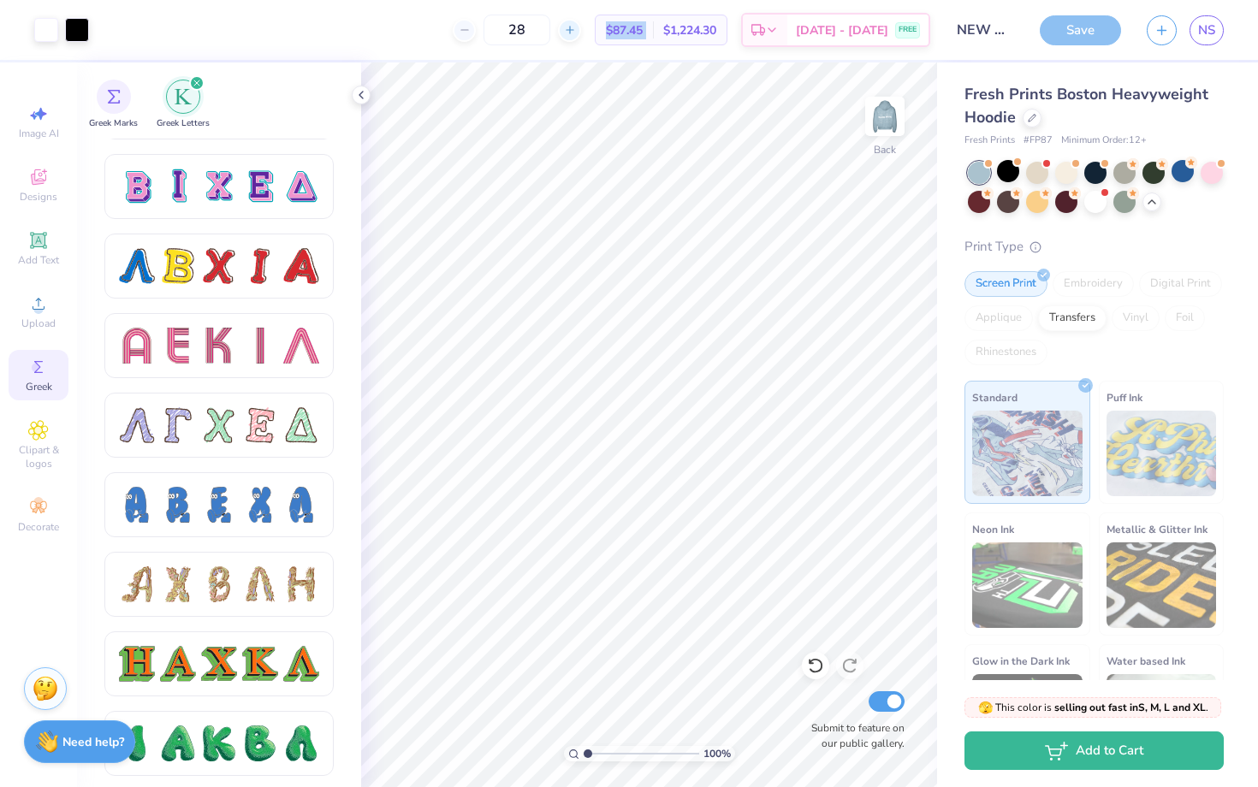
click at [576, 28] on icon at bounding box center [570, 30] width 12 height 12
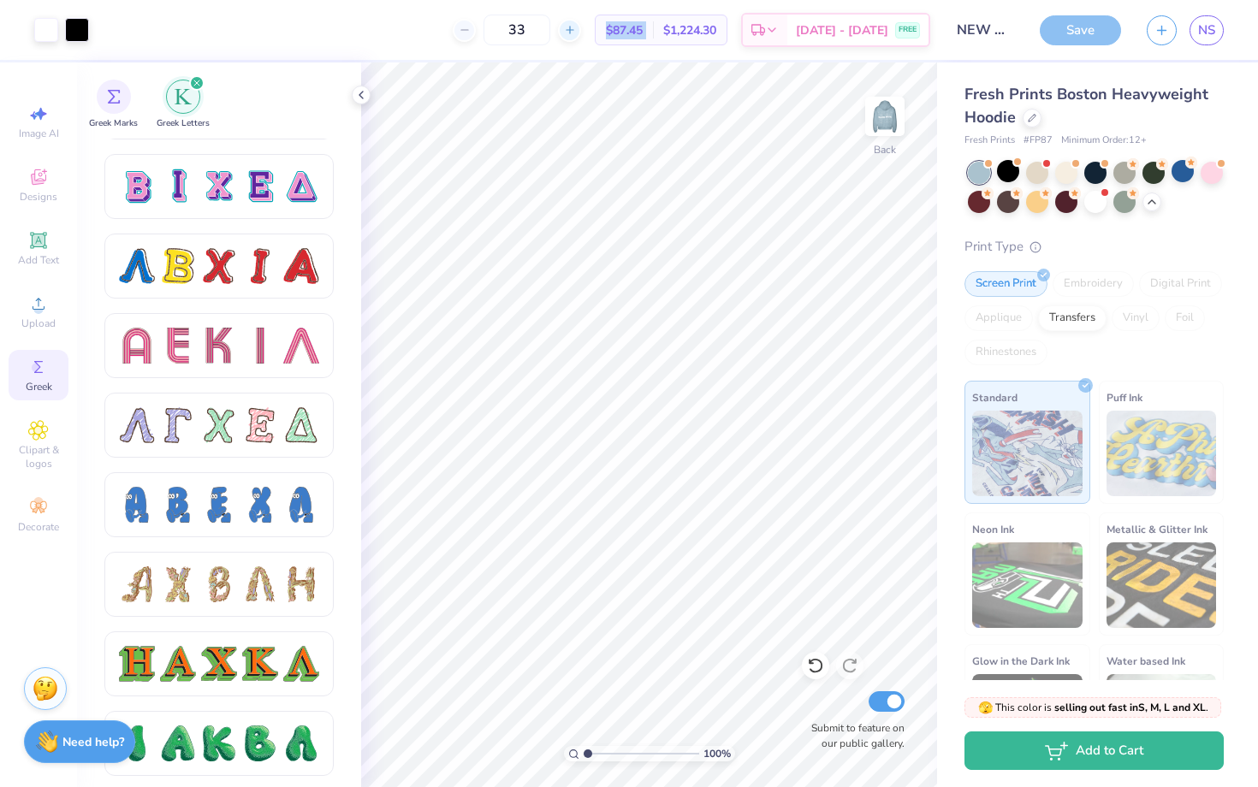
click at [576, 28] on icon at bounding box center [570, 30] width 12 height 12
click at [643, 27] on span "$71.63" at bounding box center [624, 30] width 37 height 18
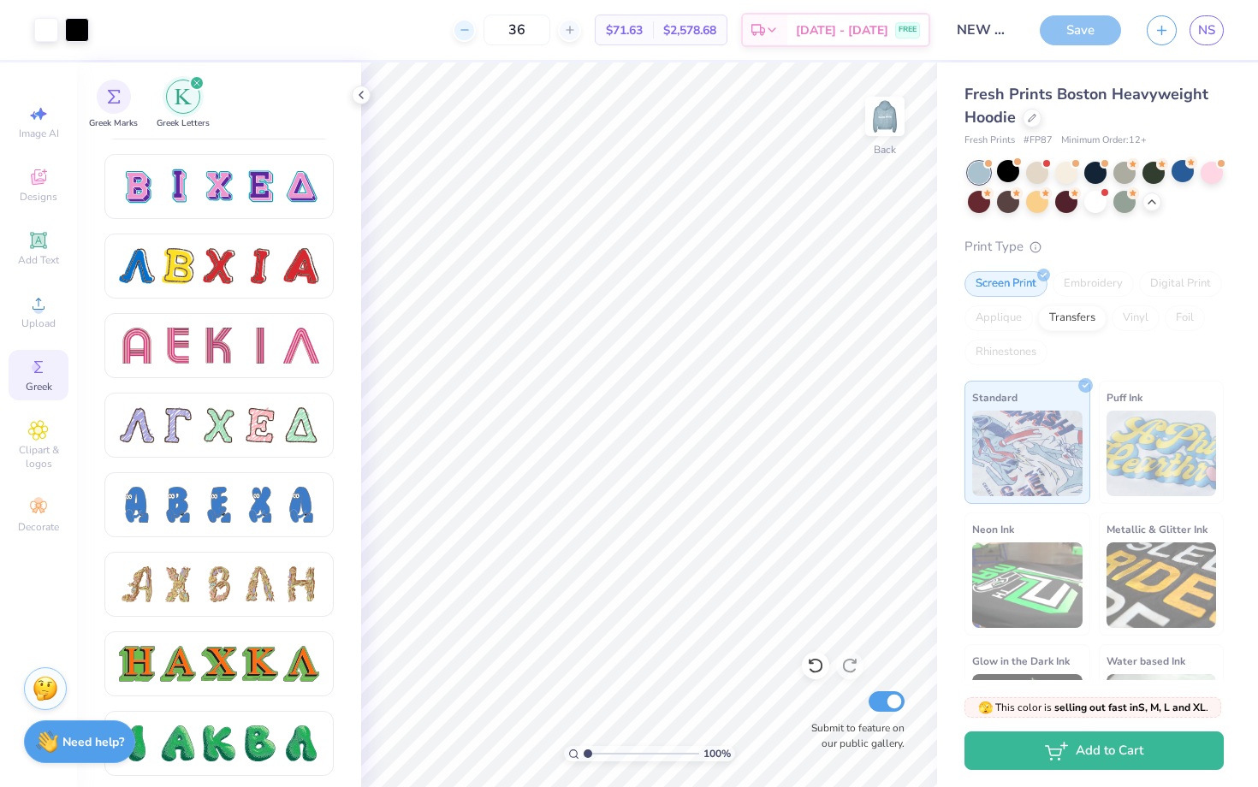
click at [476, 33] on div at bounding box center [464, 30] width 23 height 23
click at [576, 33] on icon at bounding box center [570, 30] width 12 height 12
click at [871, 121] on img at bounding box center [885, 116] width 68 height 68
click at [870, 121] on img at bounding box center [885, 116] width 68 height 68
click at [1070, 44] on div "Save" at bounding box center [1080, 30] width 81 height 30
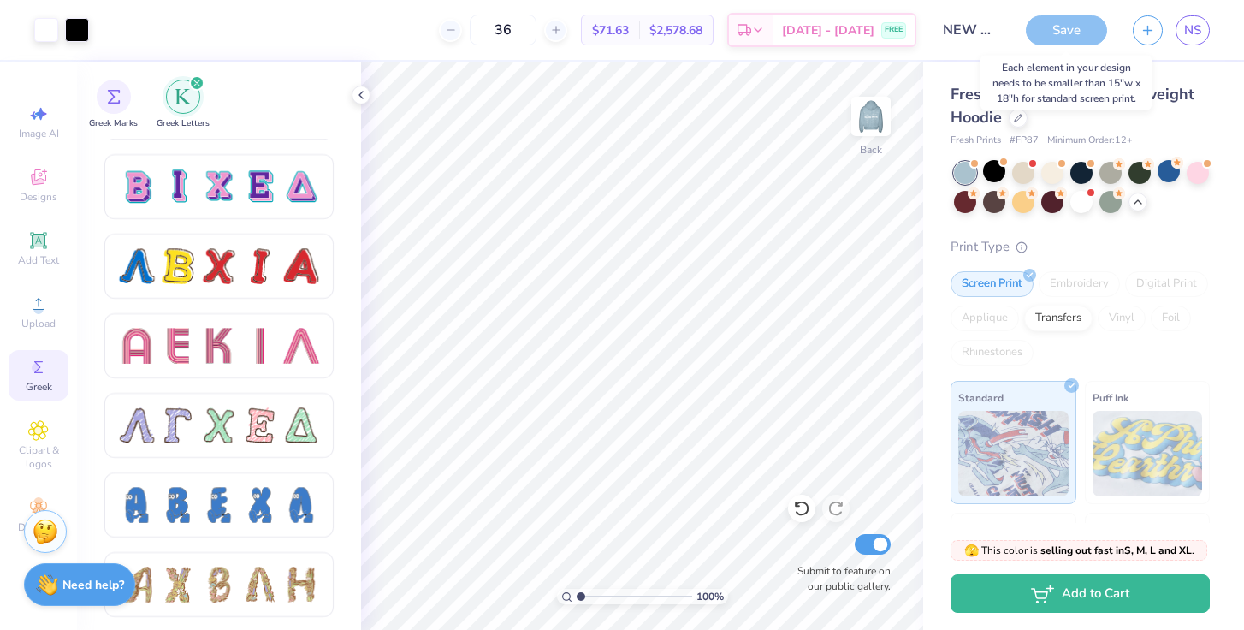
click at [1068, 31] on div "Save" at bounding box center [1066, 30] width 81 height 30
click at [524, 607] on div "100 %" at bounding box center [643, 347] width 712 height 712
click at [857, 137] on img at bounding box center [871, 116] width 68 height 68
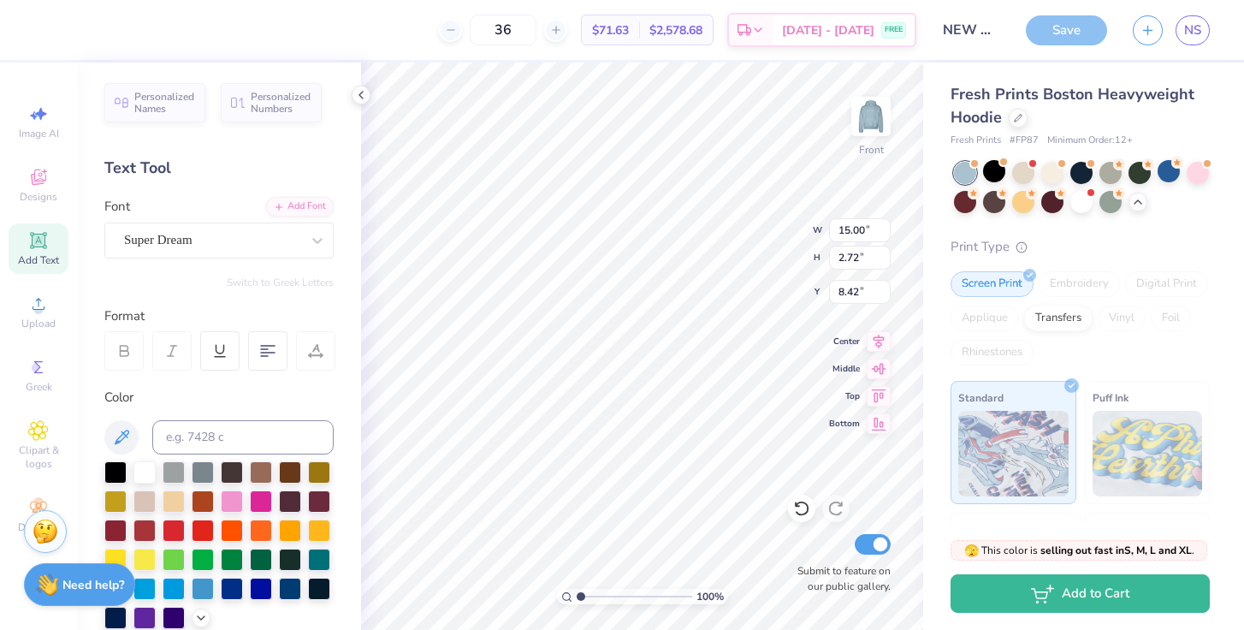
click at [1036, 33] on div "Save" at bounding box center [1066, 30] width 81 height 30
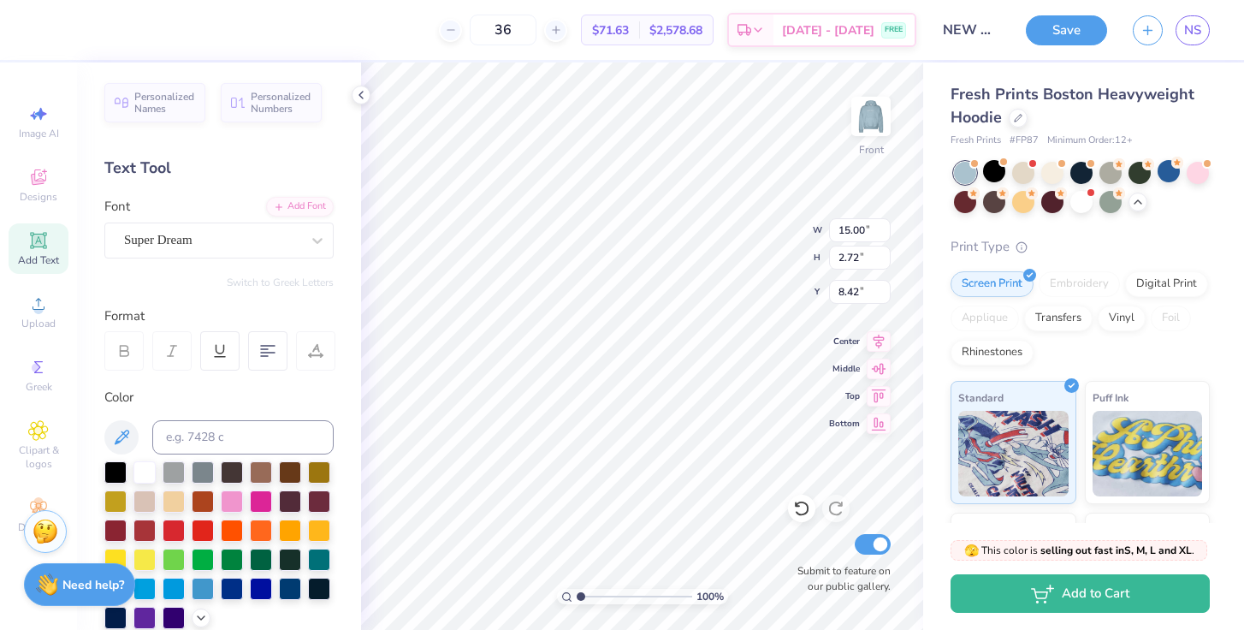
scroll to position [0, 1]
click at [886, 110] on img at bounding box center [871, 116] width 68 height 68
click at [860, 118] on img at bounding box center [871, 116] width 68 height 68
click at [875, 127] on img at bounding box center [871, 116] width 68 height 68
click at [1059, 37] on button "Save" at bounding box center [1066, 28] width 81 height 30
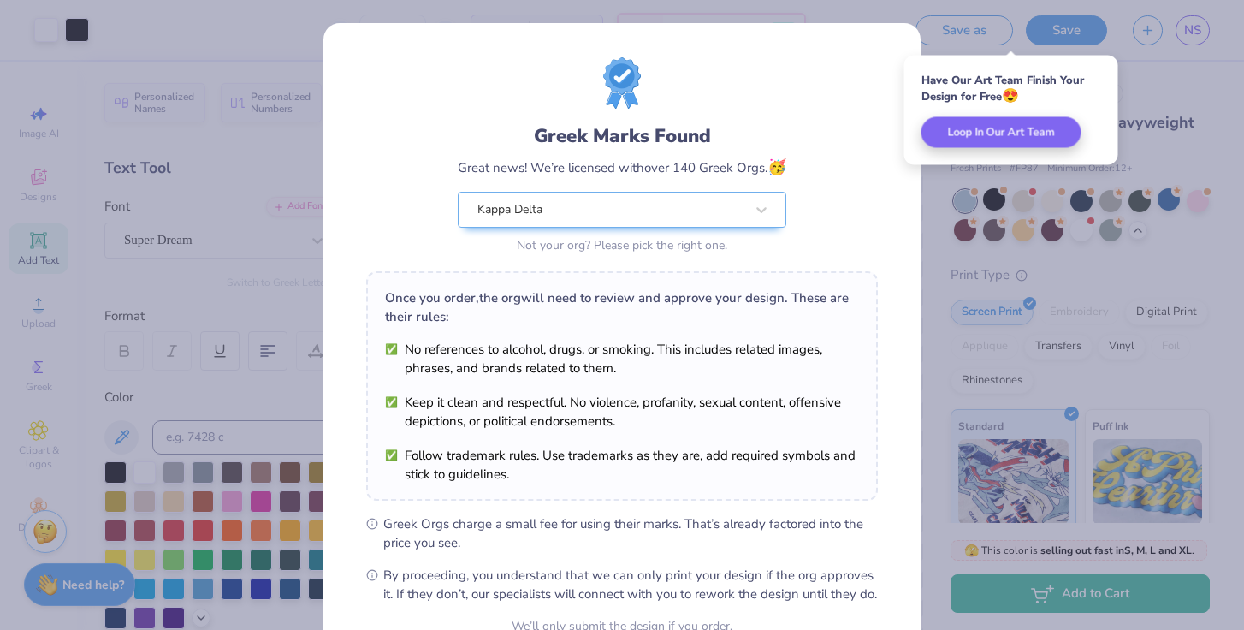
scroll to position [171, 0]
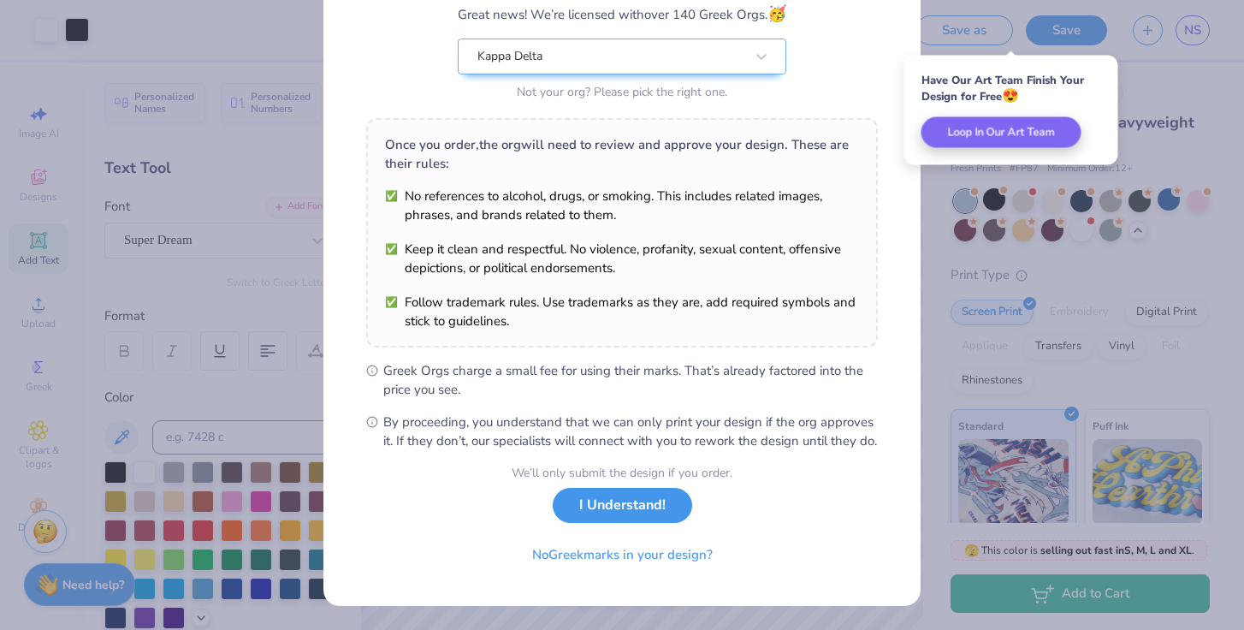
click at [616, 509] on button "I Understand!" at bounding box center [622, 505] width 139 height 35
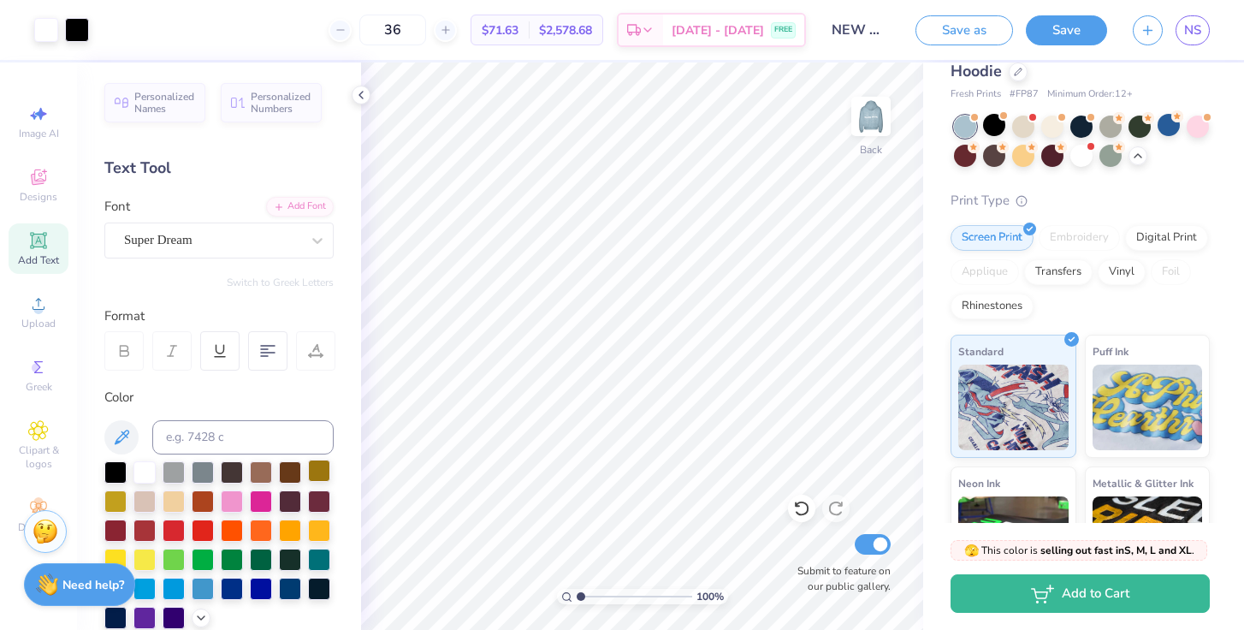
scroll to position [365, 0]
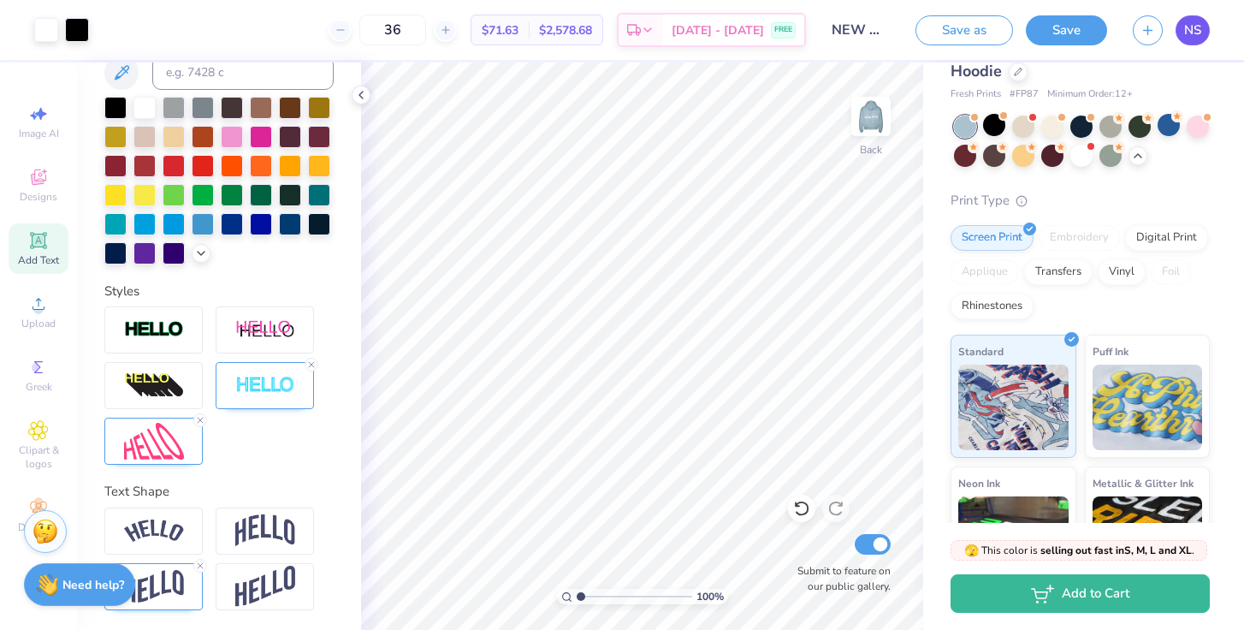
click at [1197, 33] on span "NS" at bounding box center [1192, 31] width 17 height 20
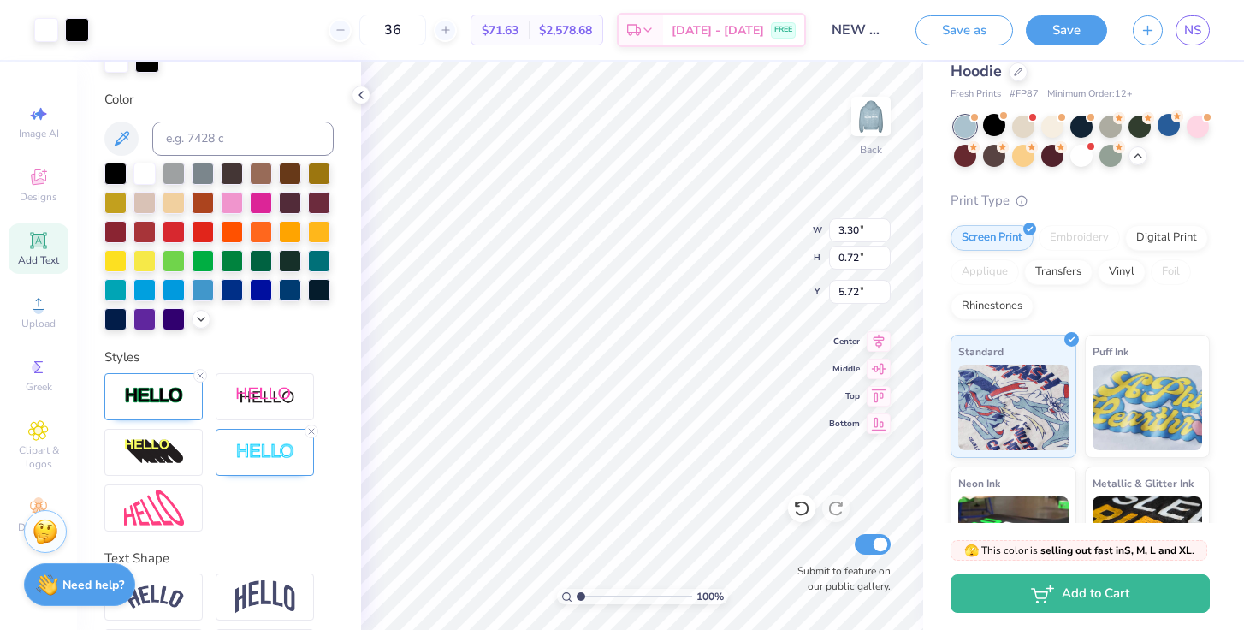
scroll to position [431, 0]
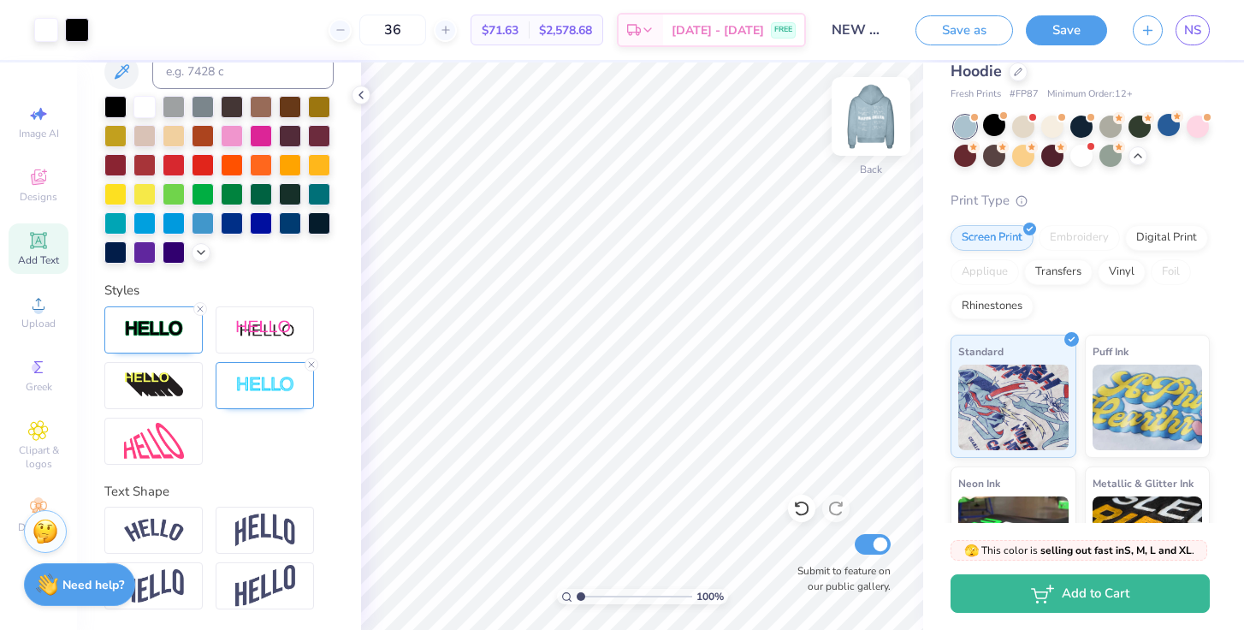
click at [860, 128] on img at bounding box center [871, 116] width 68 height 68
click at [859, 129] on img at bounding box center [871, 116] width 68 height 68
click at [868, 134] on img at bounding box center [871, 116] width 68 height 68
